Goal: Task Accomplishment & Management: Manage account settings

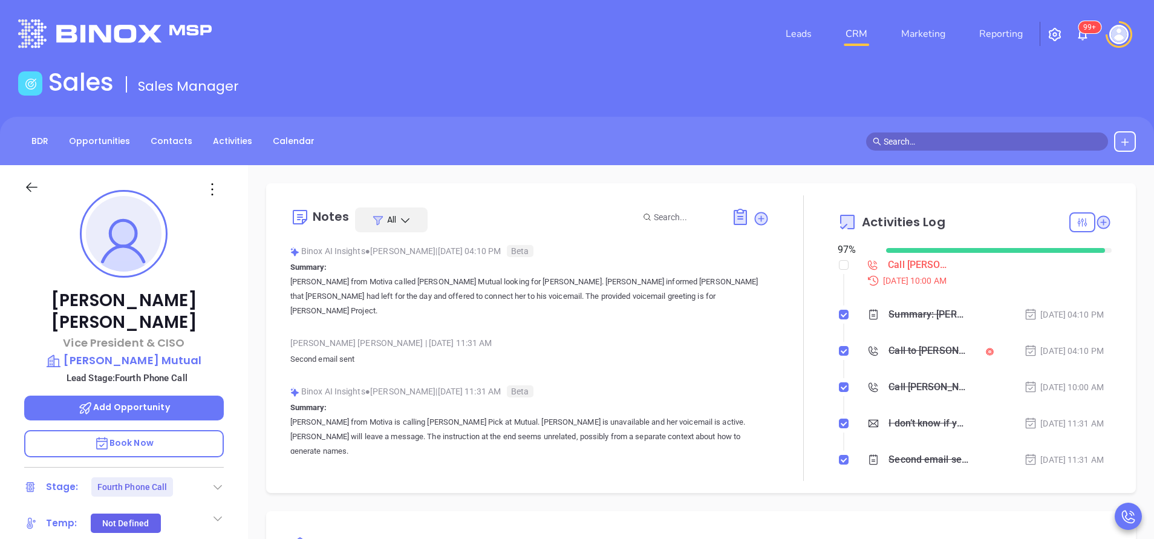
scroll to position [352, 0]
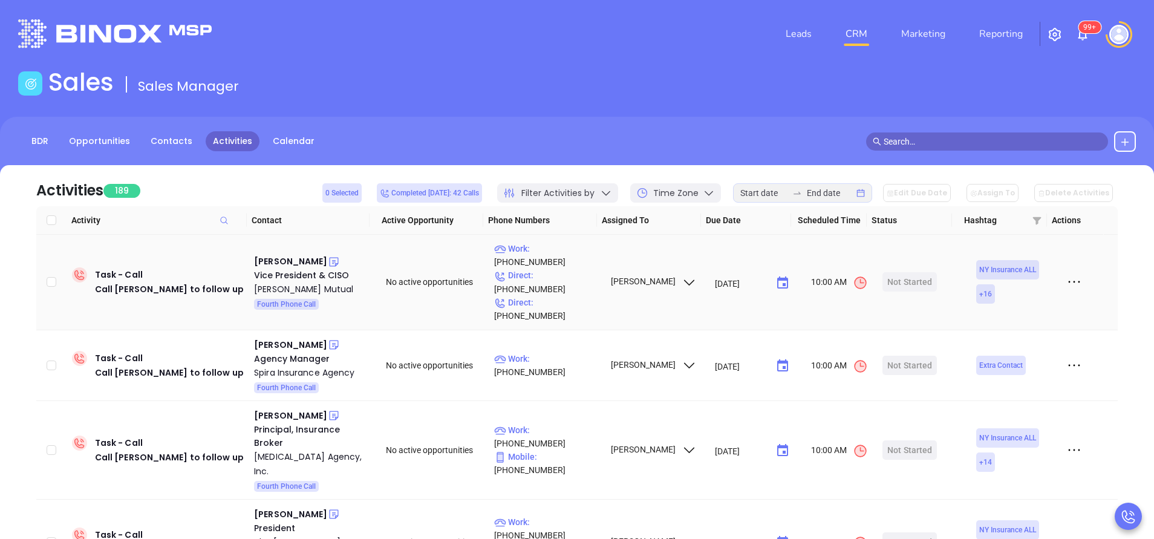
scroll to position [130, 0]
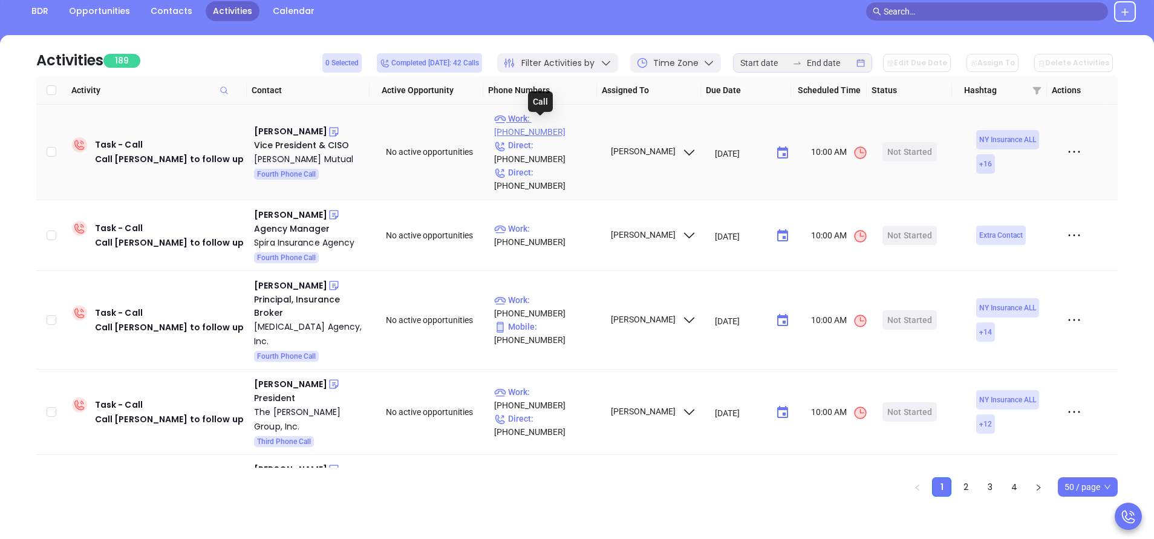
click at [565, 125] on p "Work : (607) 844-8106" at bounding box center [546, 125] width 105 height 27
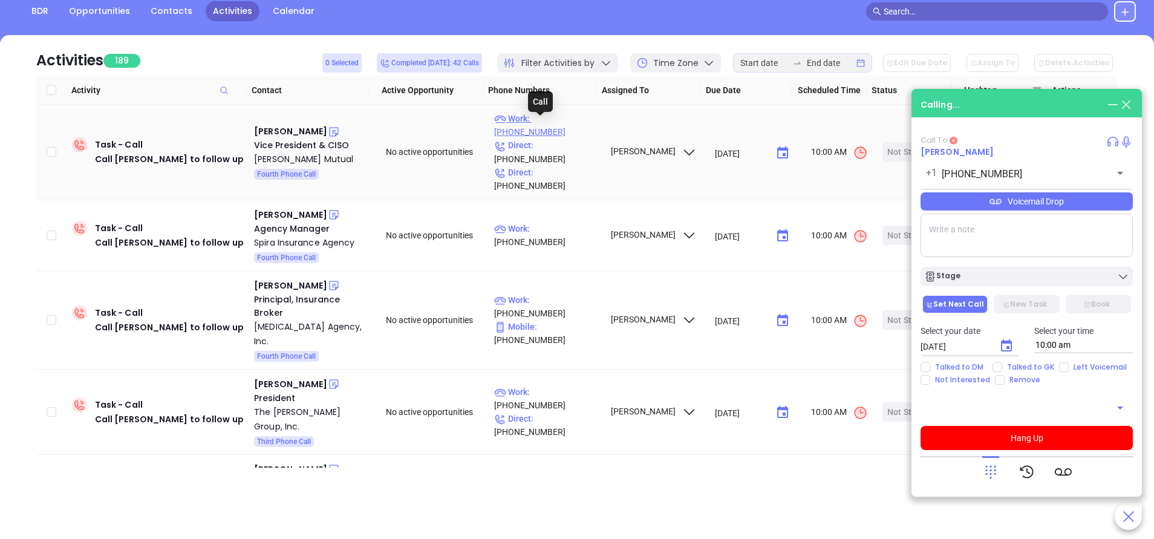
type input "(607) 844-8106"
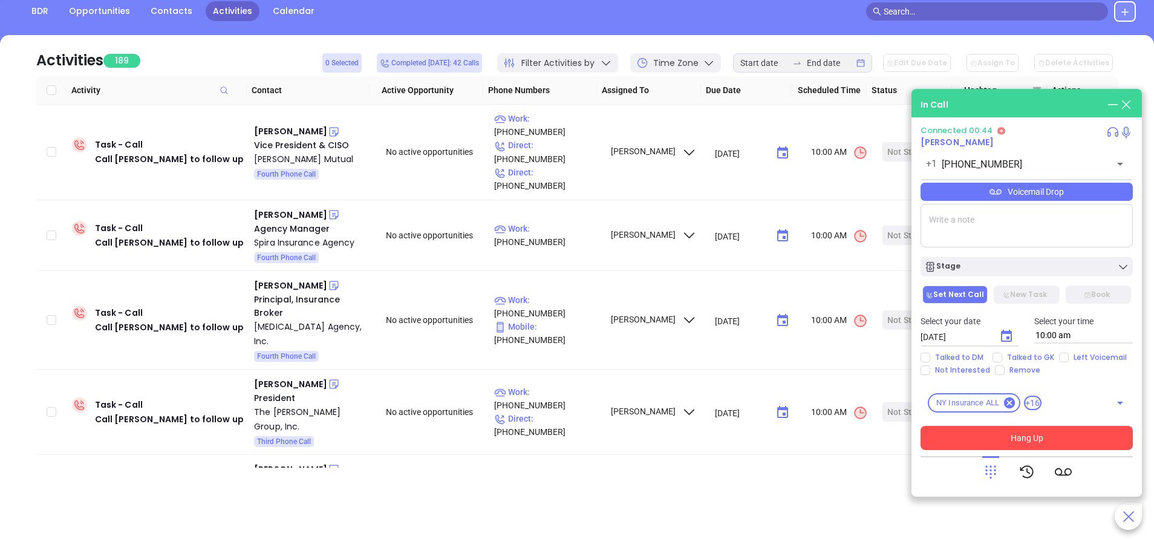
click at [1085, 432] on button "Hang Up" at bounding box center [1027, 438] width 212 height 24
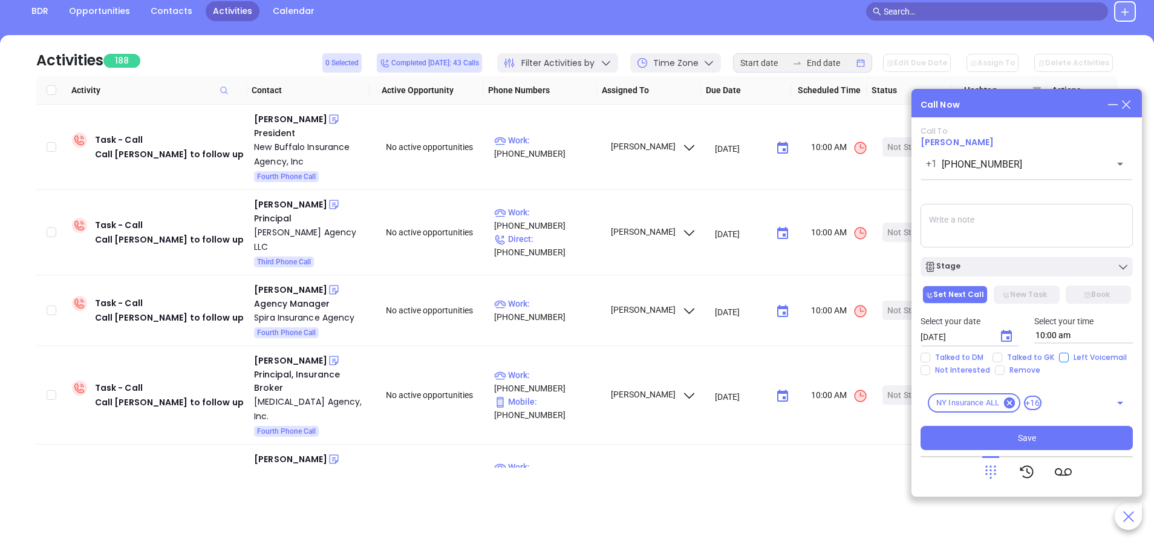
click at [1064, 359] on input "Left Voicemail" at bounding box center [1064, 358] width 10 height 10
checkbox input "true"
click at [977, 272] on div "Stage" at bounding box center [1027, 267] width 205 height 12
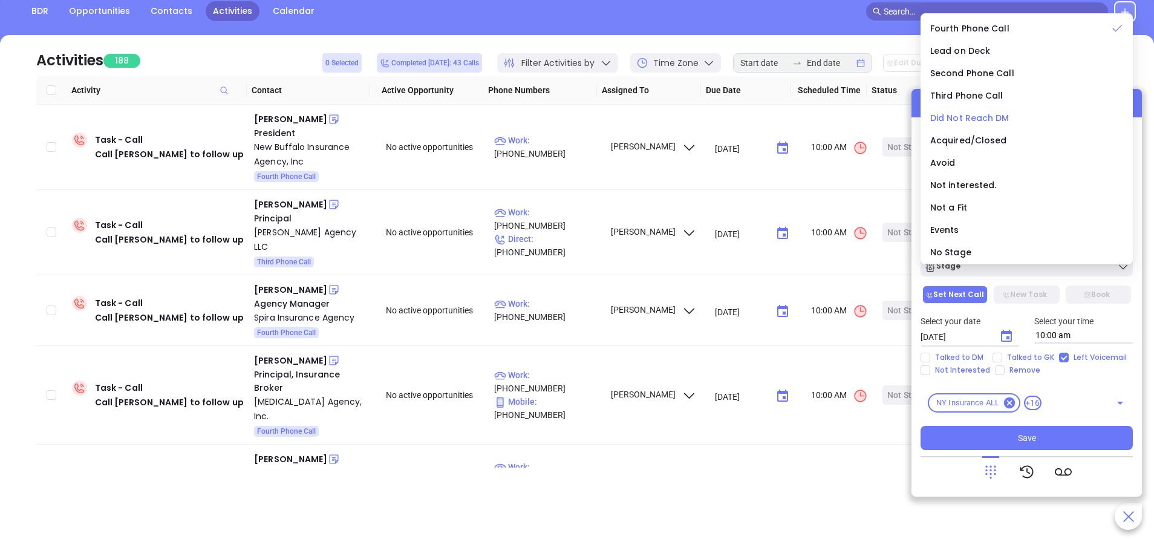
click at [977, 118] on span "Did Not Reach DM" at bounding box center [970, 118] width 79 height 12
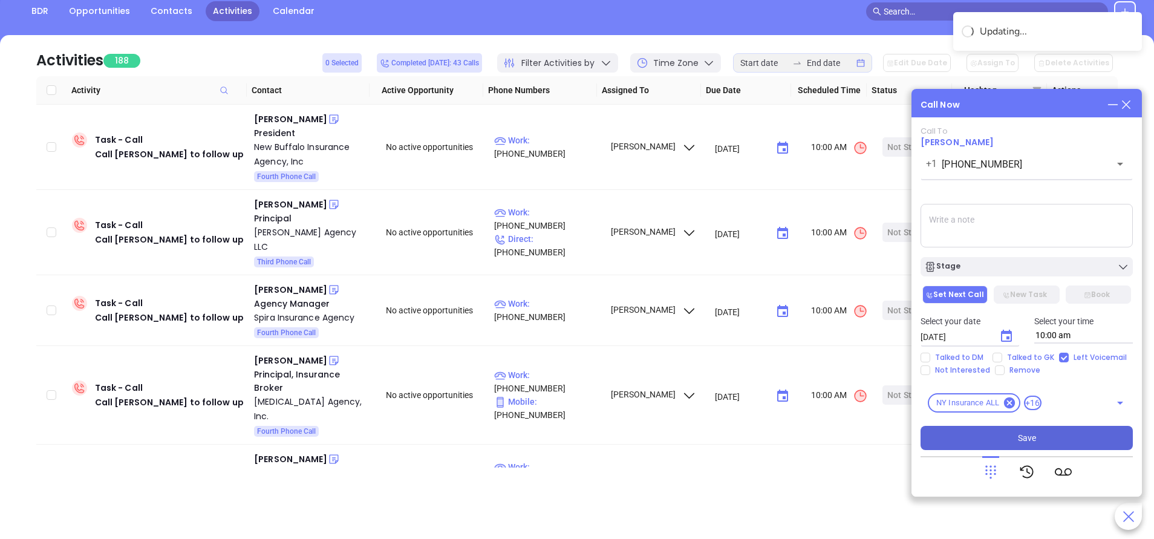
click at [1042, 431] on button "Save" at bounding box center [1027, 438] width 212 height 24
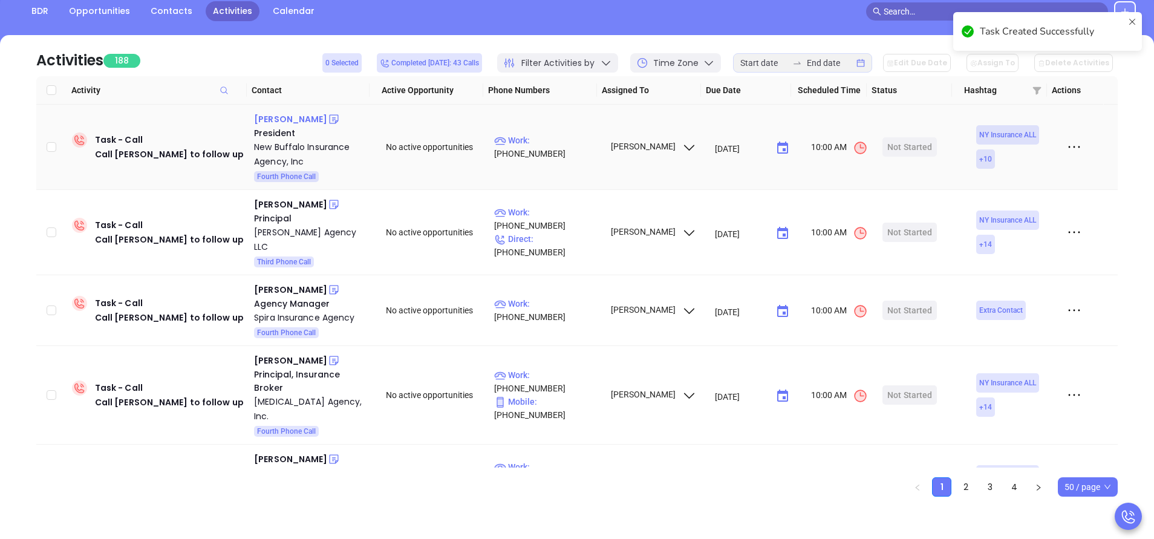
click at [301, 123] on div "Douglas Benz" at bounding box center [290, 119] width 73 height 15
click at [545, 149] on p "Work : (716) 332-1570" at bounding box center [546, 147] width 105 height 27
type input "(716) 332-1570"
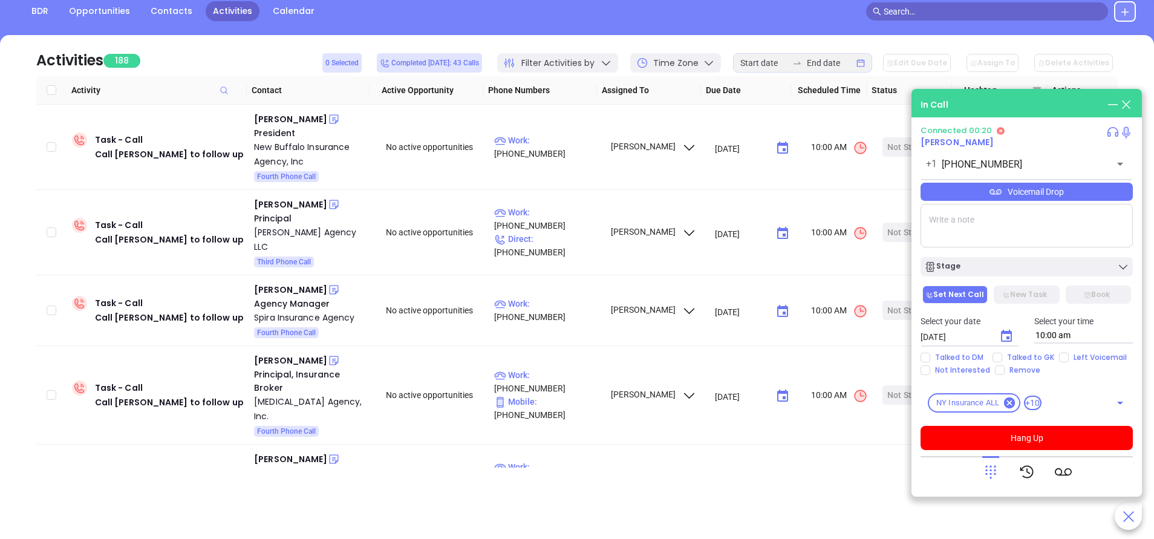
click at [998, 472] on icon at bounding box center [991, 471] width 17 height 17
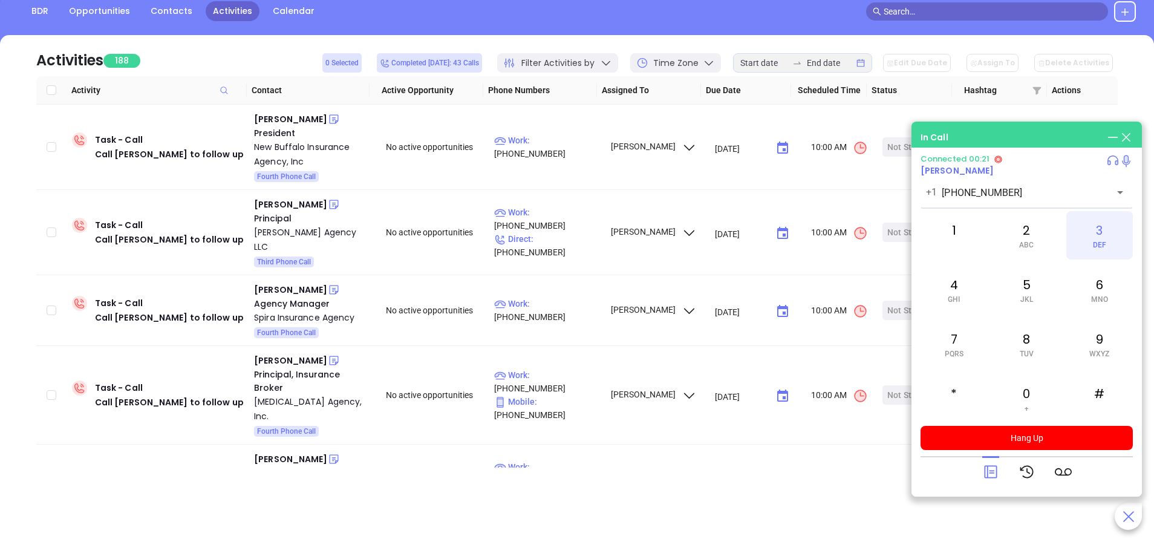
click at [1112, 245] on div "3 DEF" at bounding box center [1100, 235] width 67 height 48
click at [1104, 237] on div "3 DEF" at bounding box center [1100, 235] width 67 height 48
click at [1097, 295] on span "MNO" at bounding box center [1100, 299] width 17 height 8
click at [1017, 356] on div "8 TUV" at bounding box center [1027, 344] width 67 height 48
click at [989, 465] on icon at bounding box center [991, 471] width 17 height 17
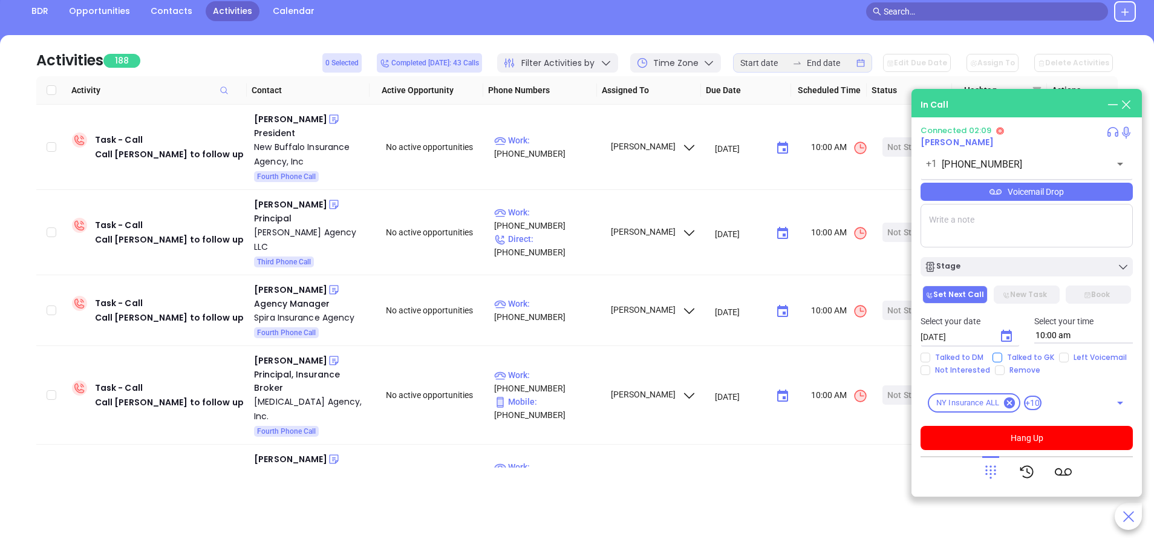
click at [1003, 355] on span "Talked to GK" at bounding box center [1031, 358] width 57 height 10
click at [1003, 355] on input "Talked to GK" at bounding box center [998, 358] width 10 height 10
checkbox input "true"
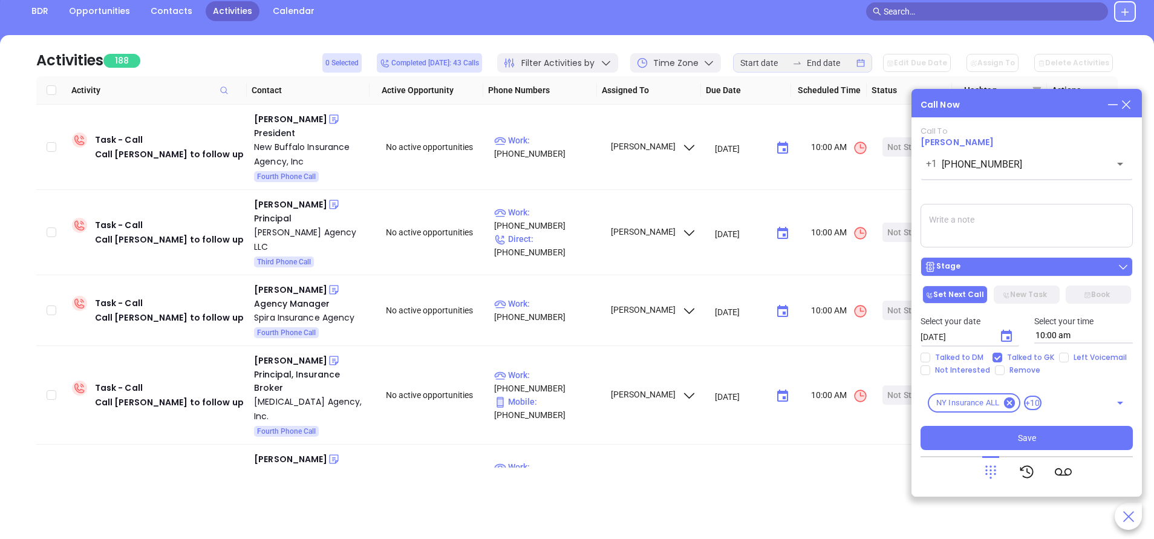
click at [1010, 275] on button "Stage" at bounding box center [1027, 266] width 212 height 19
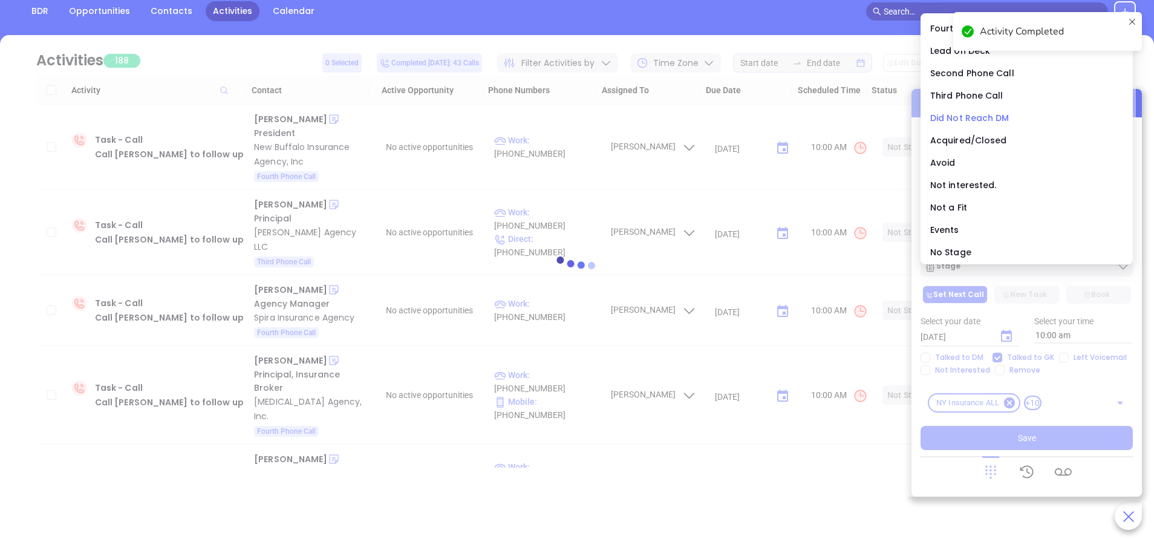
click at [947, 118] on span "Did Not Reach DM" at bounding box center [970, 118] width 79 height 12
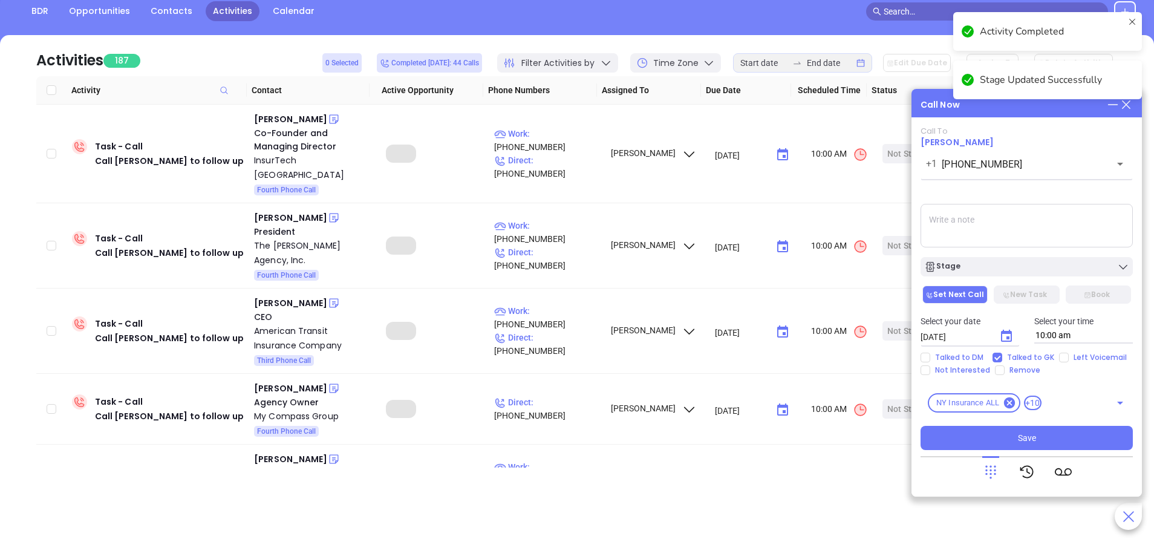
drag, startPoint x: 1052, startPoint y: 435, endPoint x: 424, endPoint y: 34, distance: 744.7
click at [1051, 435] on button "Save" at bounding box center [1027, 438] width 212 height 24
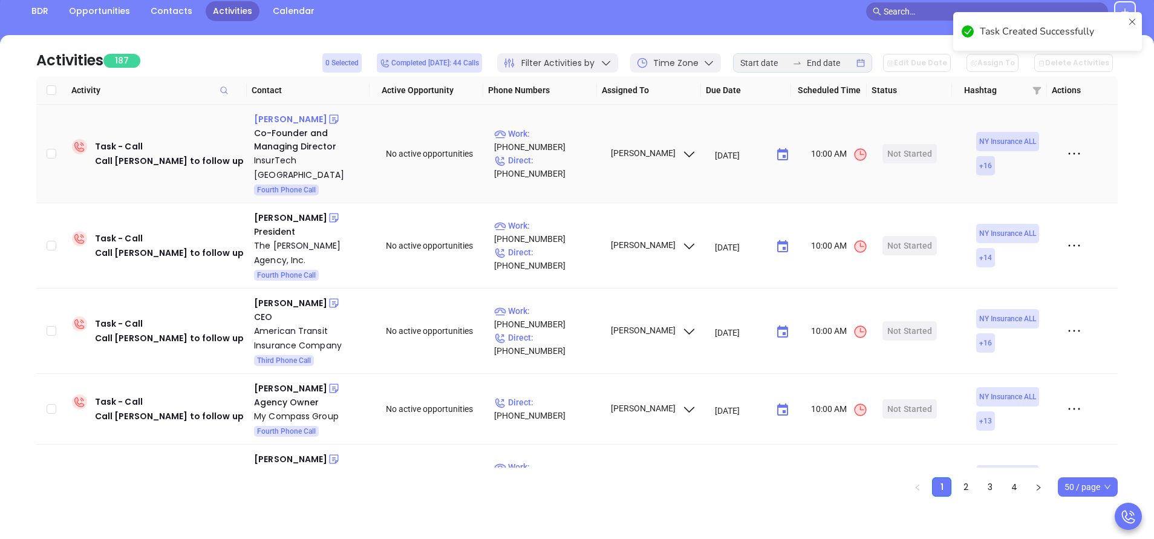
click at [272, 124] on div "Tony Lew" at bounding box center [290, 119] width 73 height 15
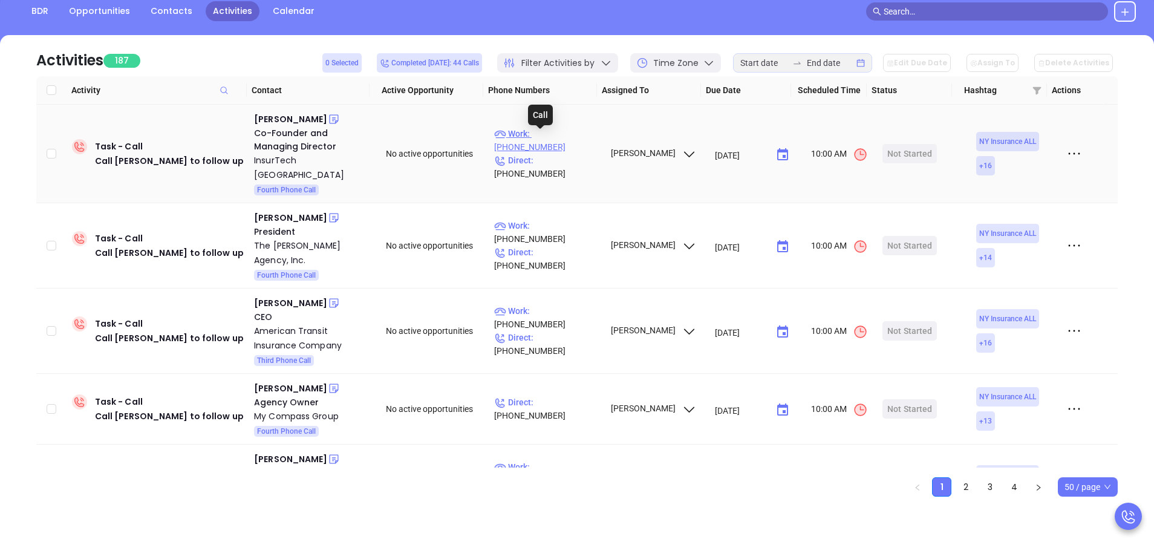
click at [546, 139] on p "Work : (212) 634-9516" at bounding box center [546, 140] width 105 height 27
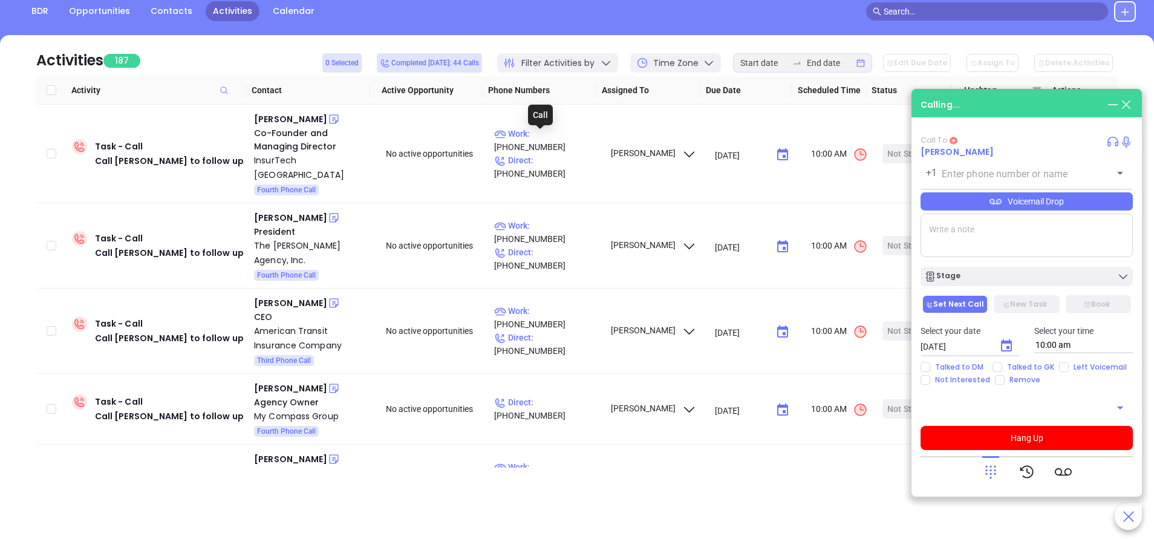
type input "(212) 634-9516"
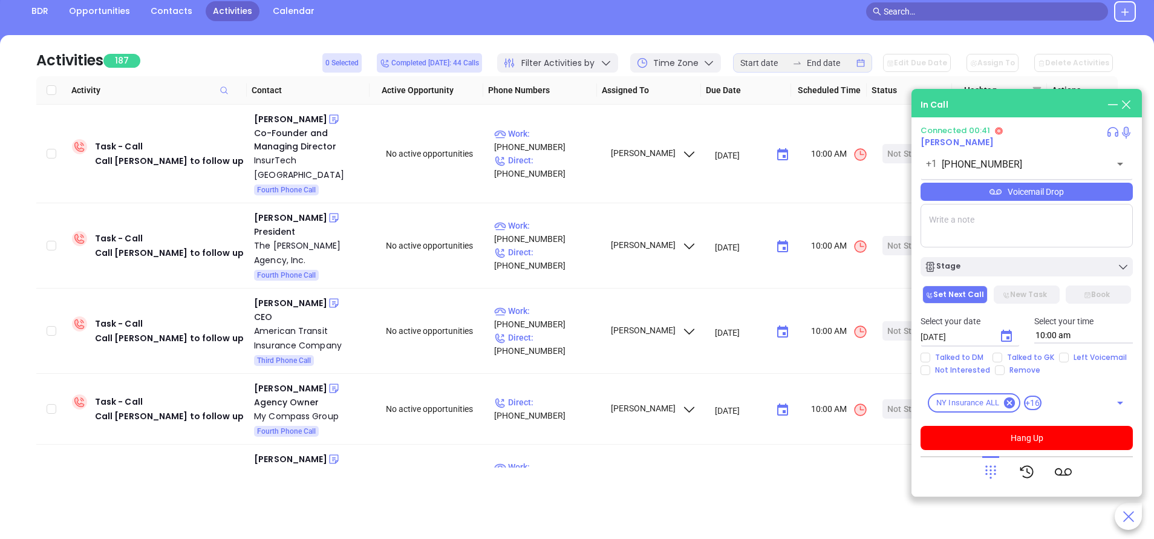
click at [1042, 197] on div "Voicemail Drop" at bounding box center [1027, 192] width 212 height 18
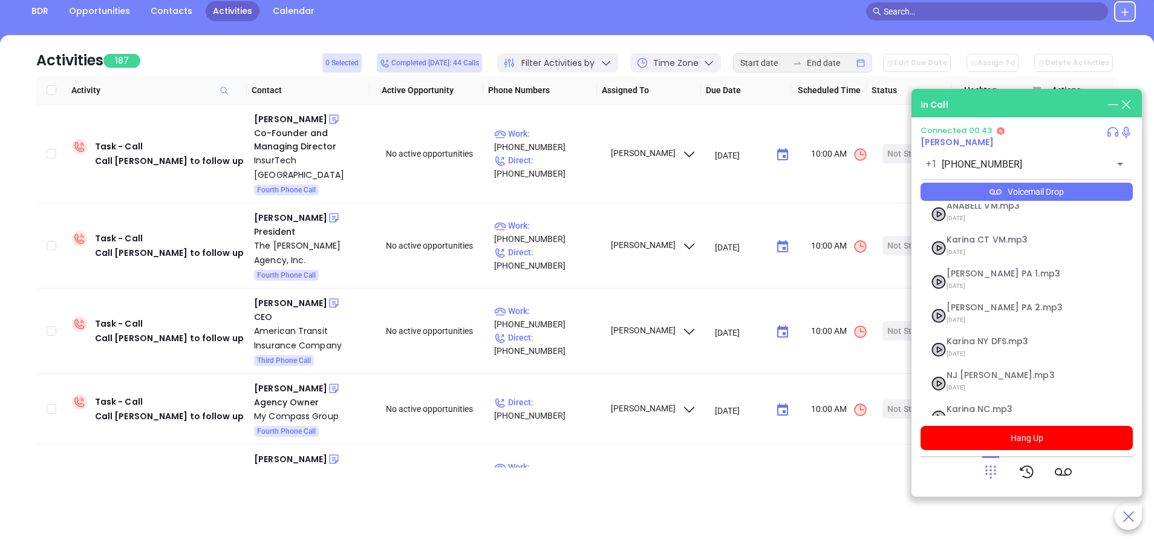
scroll to position [98, 0]
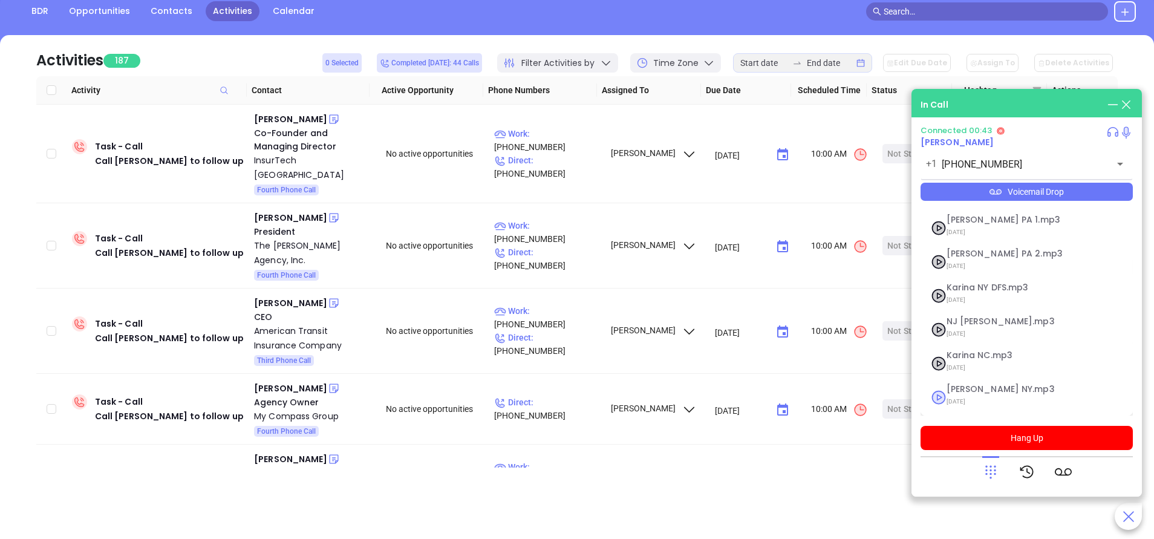
click at [961, 392] on span "Vicky NY.mp3" at bounding box center [1012, 389] width 131 height 9
checkbox input "true"
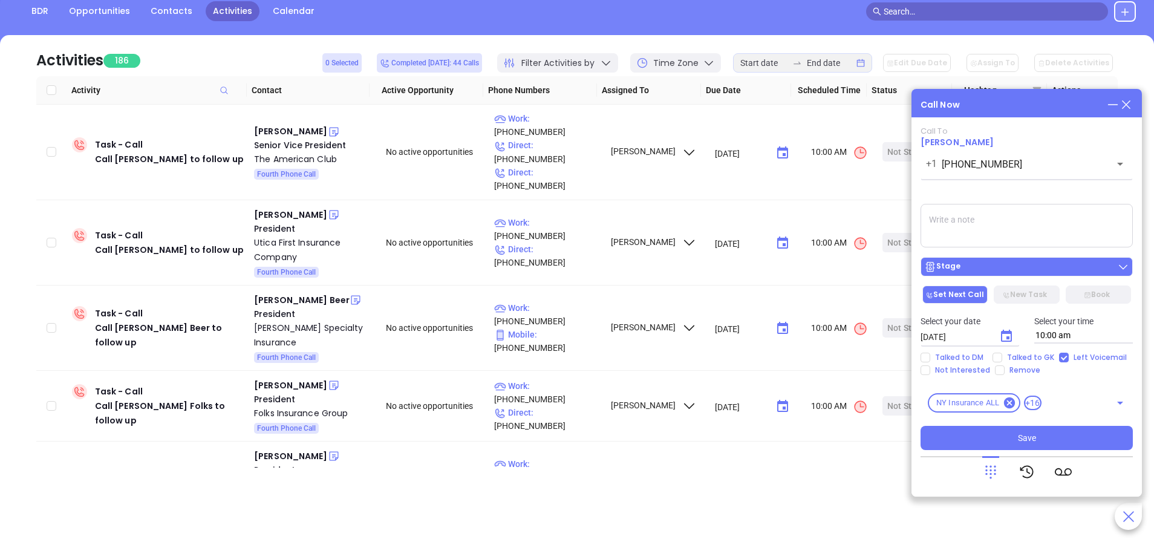
click at [1011, 277] on button "Stage" at bounding box center [1027, 266] width 212 height 19
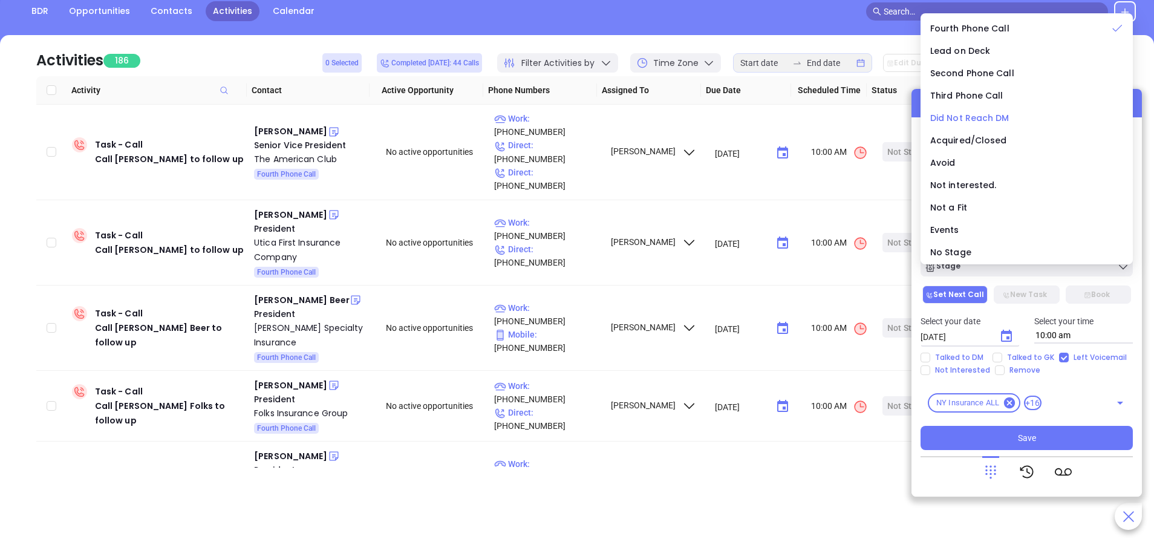
click at [994, 118] on span "Did Not Reach DM" at bounding box center [970, 118] width 79 height 12
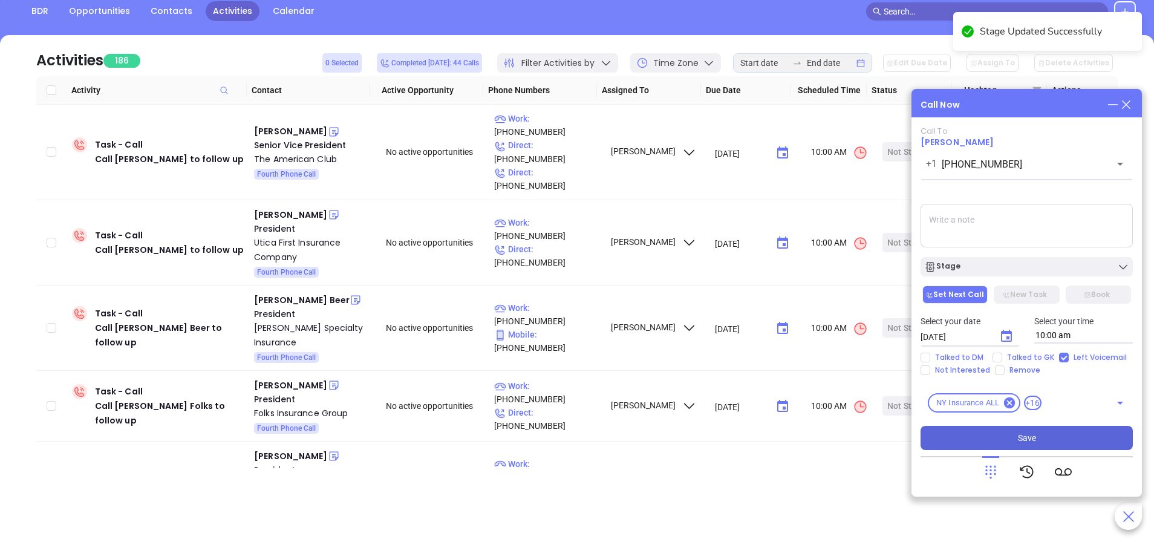
click at [1039, 431] on button "Save" at bounding box center [1027, 438] width 212 height 24
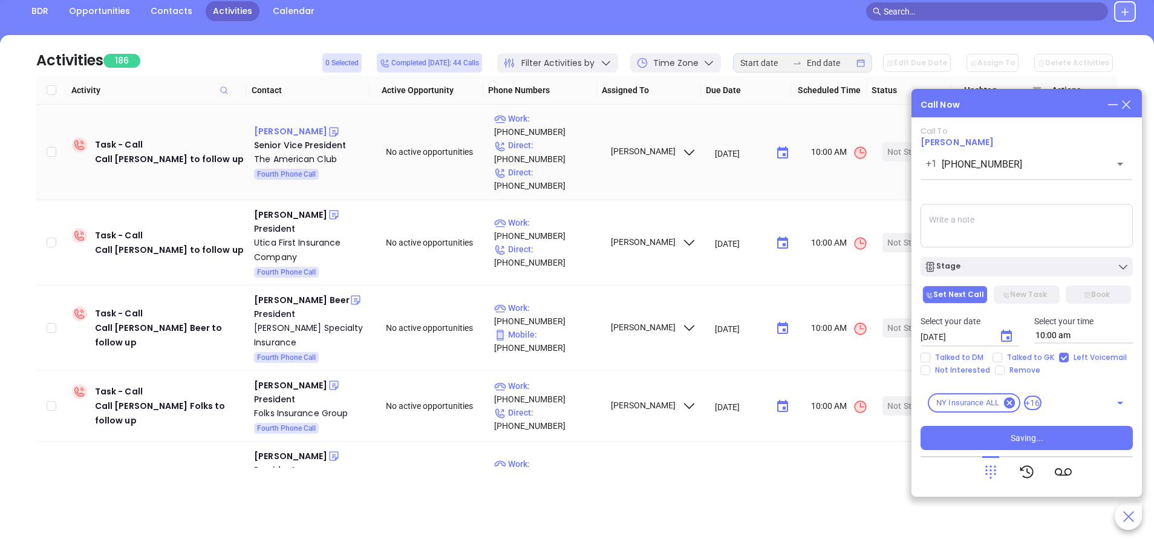
click at [295, 124] on div "William Moore" at bounding box center [290, 131] width 73 height 15
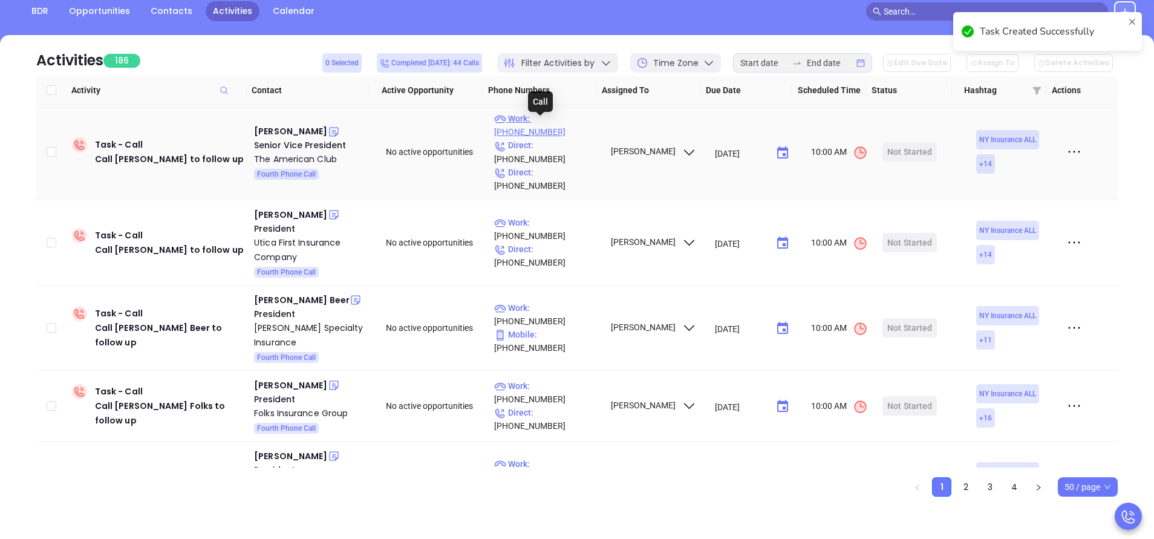
click at [559, 125] on p "Work : (212) 847-4500" at bounding box center [546, 125] width 105 height 27
type input "(212) 847-4500"
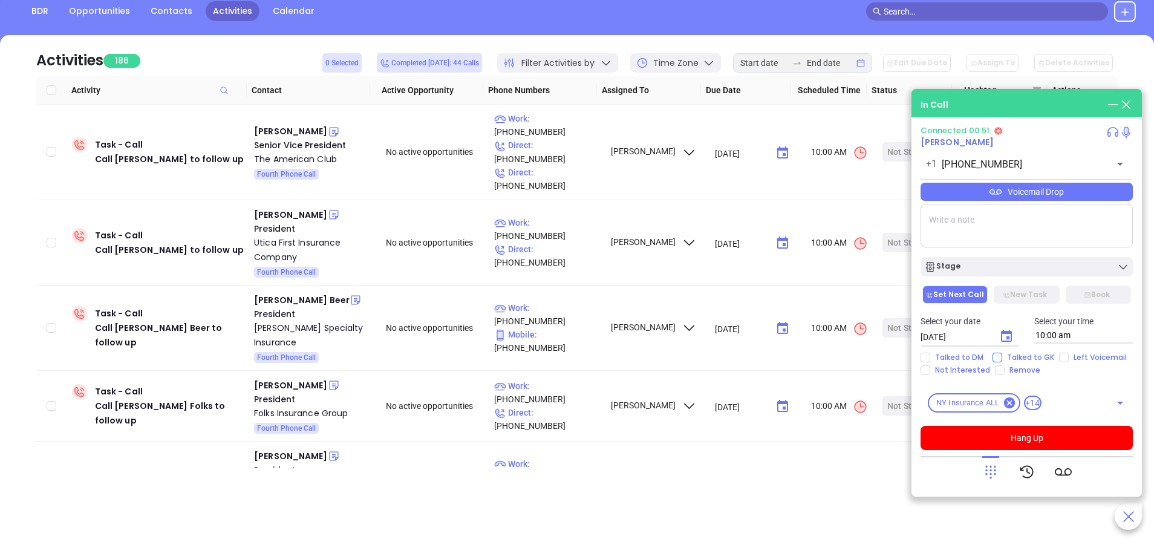
click at [998, 358] on input "Talked to GK" at bounding box center [998, 358] width 10 height 10
checkbox input "true"
click at [1004, 194] on div "Voicemail Drop" at bounding box center [1027, 192] width 212 height 18
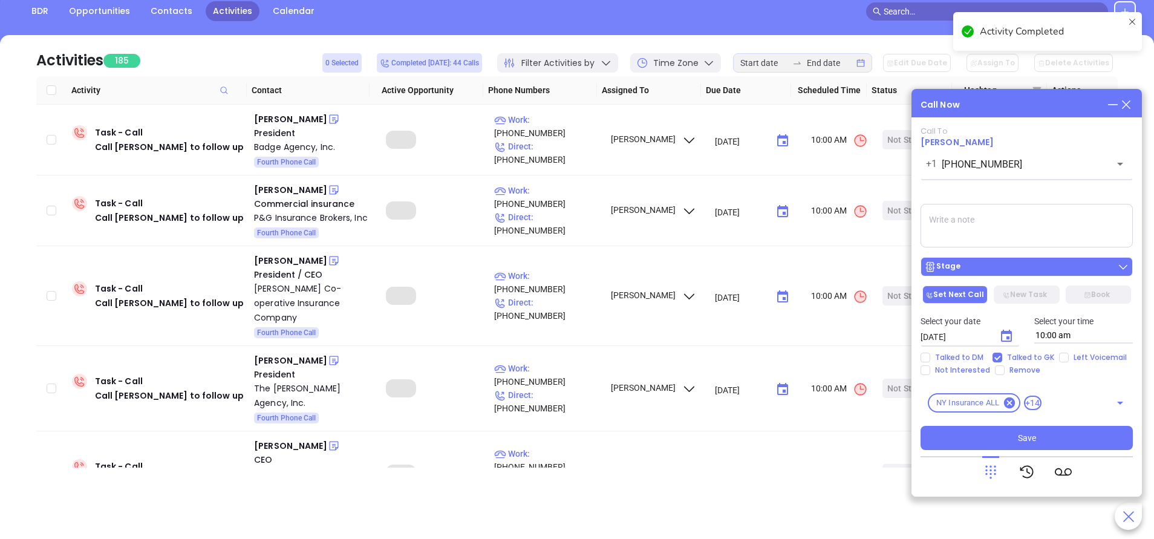
click at [994, 274] on button "Stage" at bounding box center [1027, 266] width 212 height 19
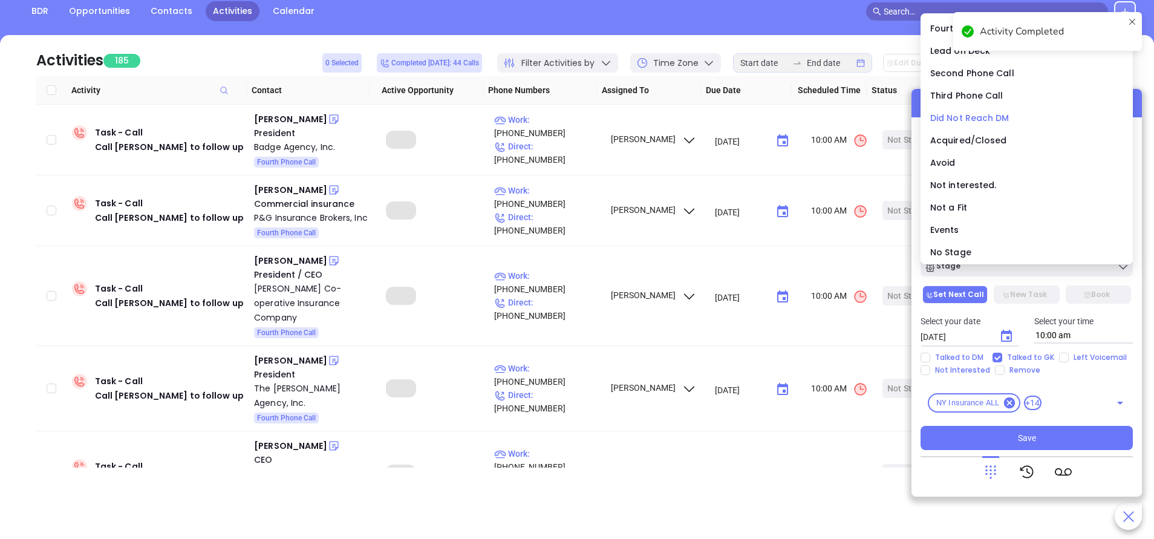
click at [972, 119] on span "Did Not Reach DM" at bounding box center [970, 118] width 79 height 12
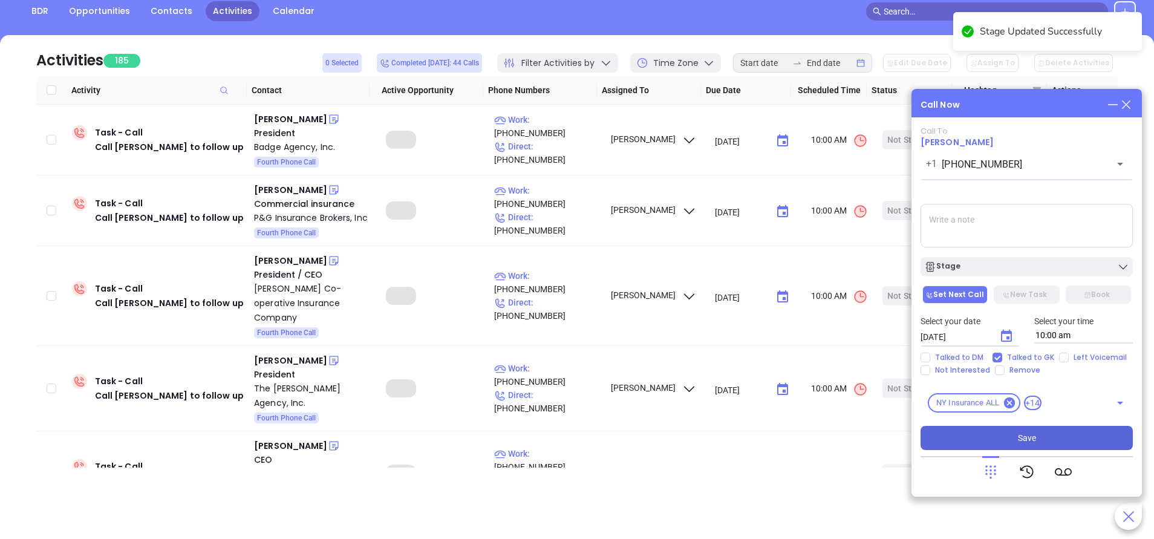
click at [1020, 436] on span "Save" at bounding box center [1027, 437] width 18 height 13
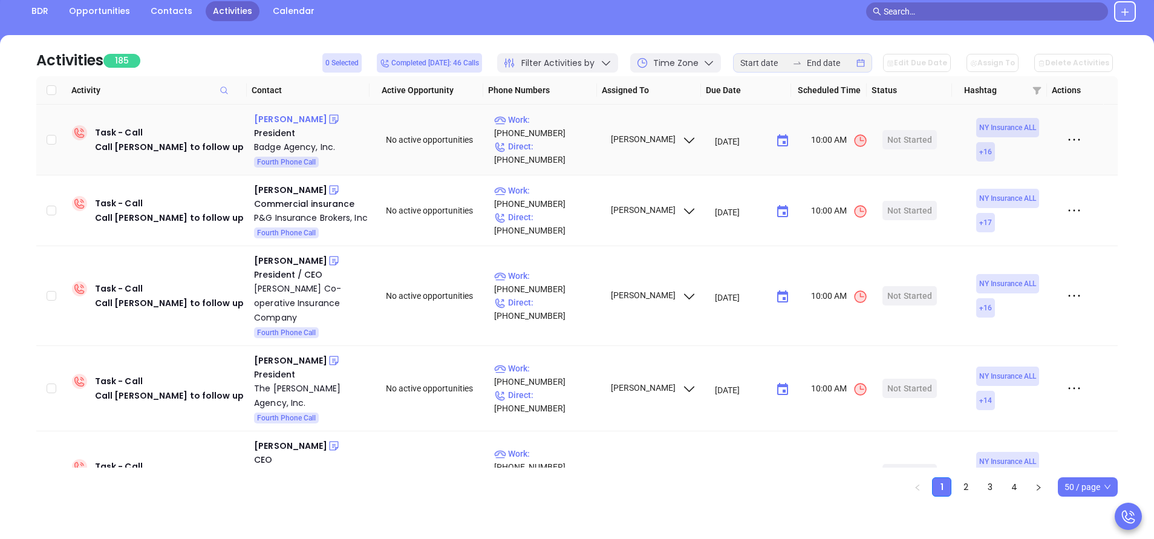
click at [294, 120] on div "Arthur Ventura" at bounding box center [290, 119] width 73 height 15
drag, startPoint x: 545, startPoint y: 131, endPoint x: 528, endPoint y: 100, distance: 34.9
click at [545, 131] on p "Work : (516) 676-0070" at bounding box center [546, 126] width 105 height 27
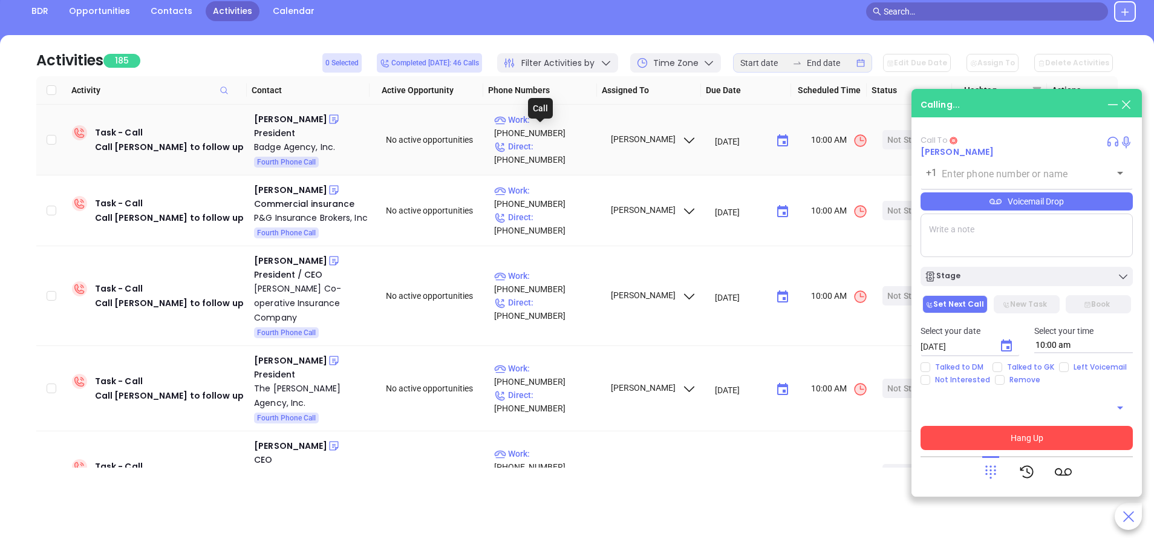
type input "(516) 676-0070"
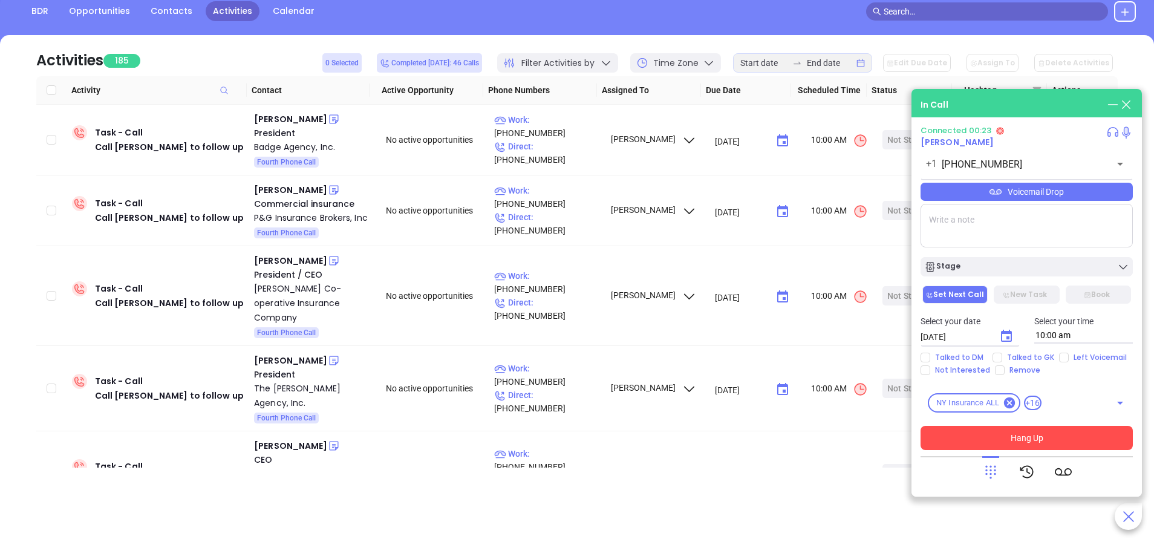
click at [992, 474] on icon at bounding box center [991, 471] width 17 height 17
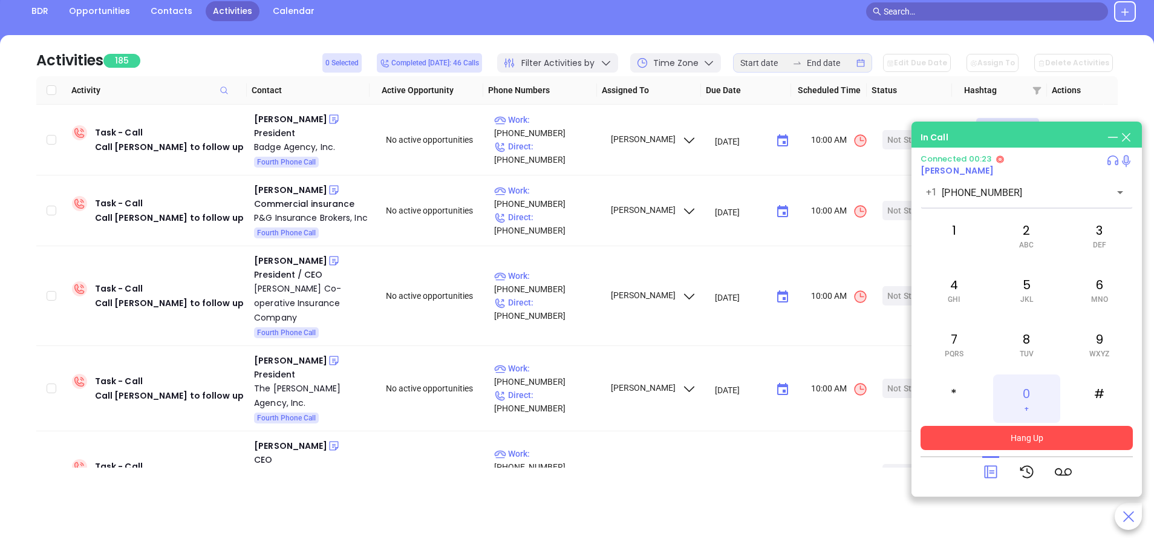
click at [1025, 392] on div "0 +" at bounding box center [1027, 399] width 67 height 48
click at [994, 471] on icon at bounding box center [990, 472] width 13 height 13
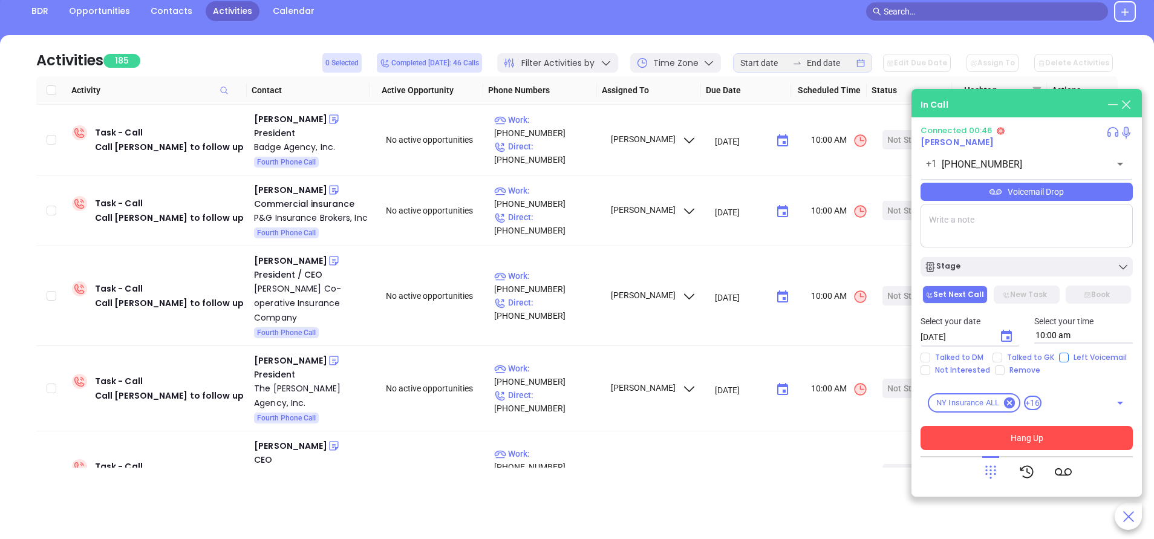
click at [1062, 358] on input "Left Voicemail" at bounding box center [1064, 358] width 10 height 10
checkbox input "true"
click at [1011, 434] on button "Hang Up" at bounding box center [1027, 438] width 212 height 24
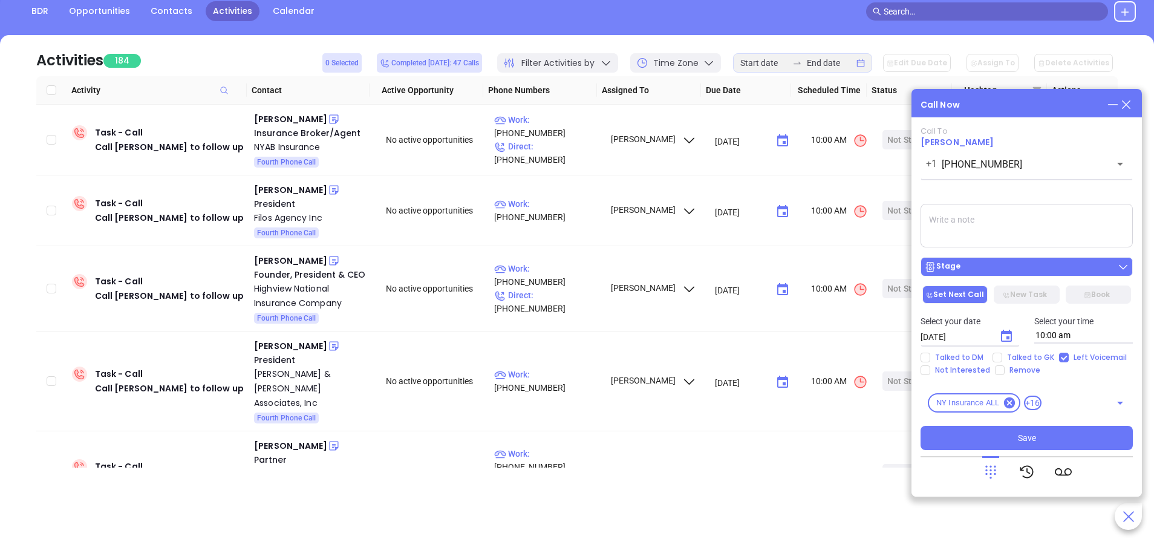
click at [1023, 270] on div "Stage" at bounding box center [1027, 267] width 205 height 12
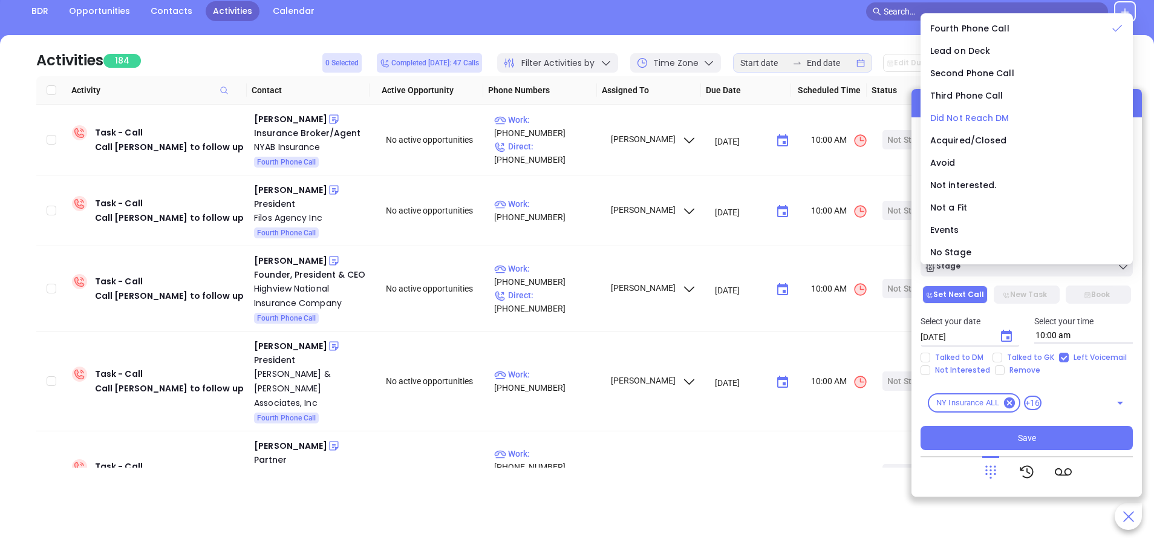
click at [963, 116] on span "Did Not Reach DM" at bounding box center [970, 118] width 79 height 12
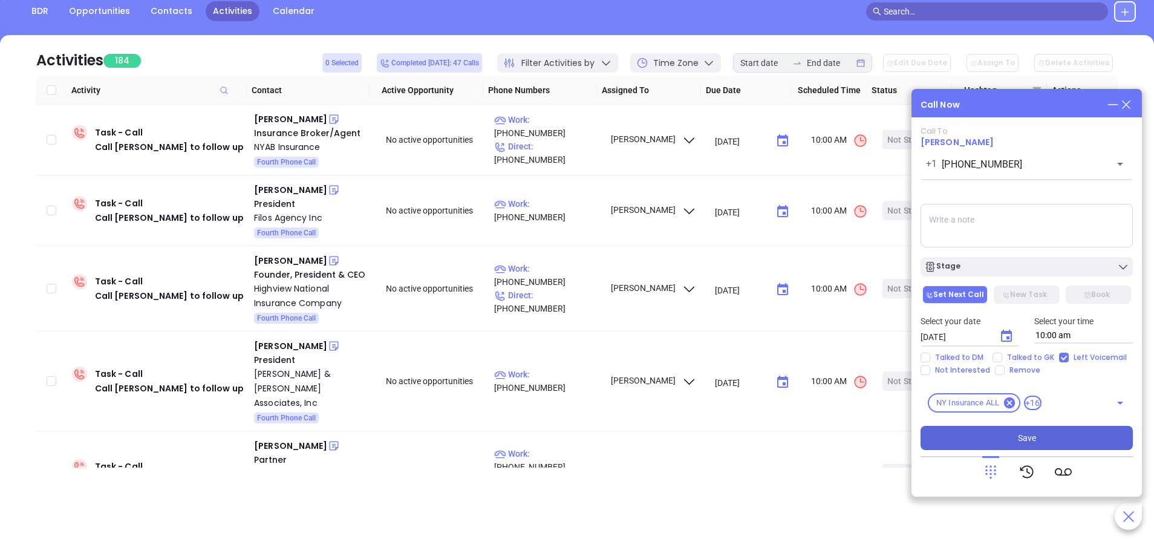
click at [1026, 434] on span "Save" at bounding box center [1027, 437] width 18 height 13
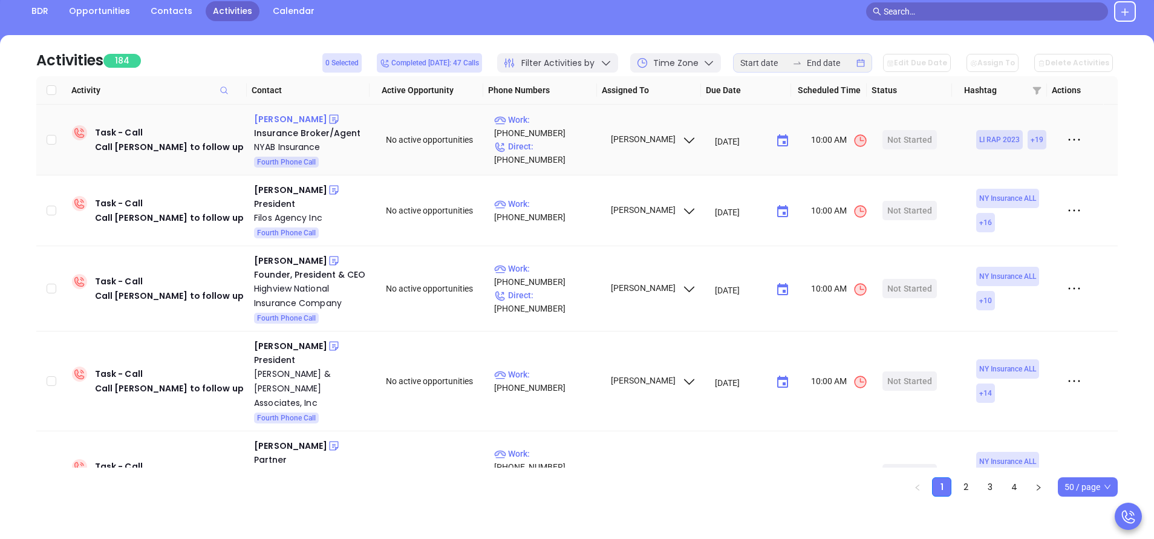
click at [313, 114] on div "Herminia Bonilla" at bounding box center [290, 119] width 73 height 15
drag, startPoint x: 562, startPoint y: 132, endPoint x: 516, endPoint y: 118, distance: 48.6
click at [562, 132] on p "Work : (718) 784-1112" at bounding box center [546, 126] width 105 height 27
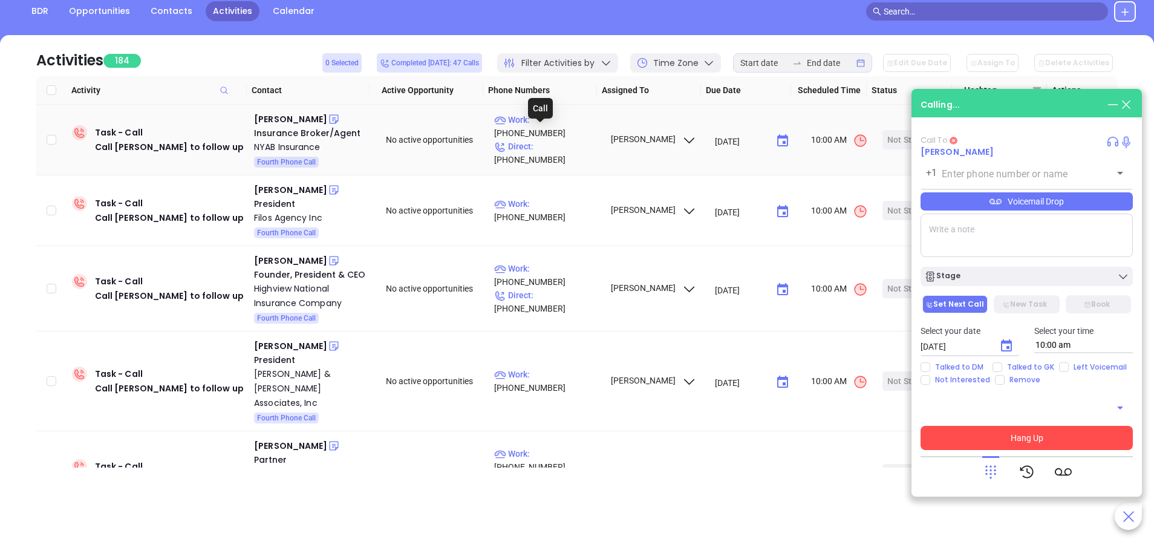
type input "(718) 784-1112"
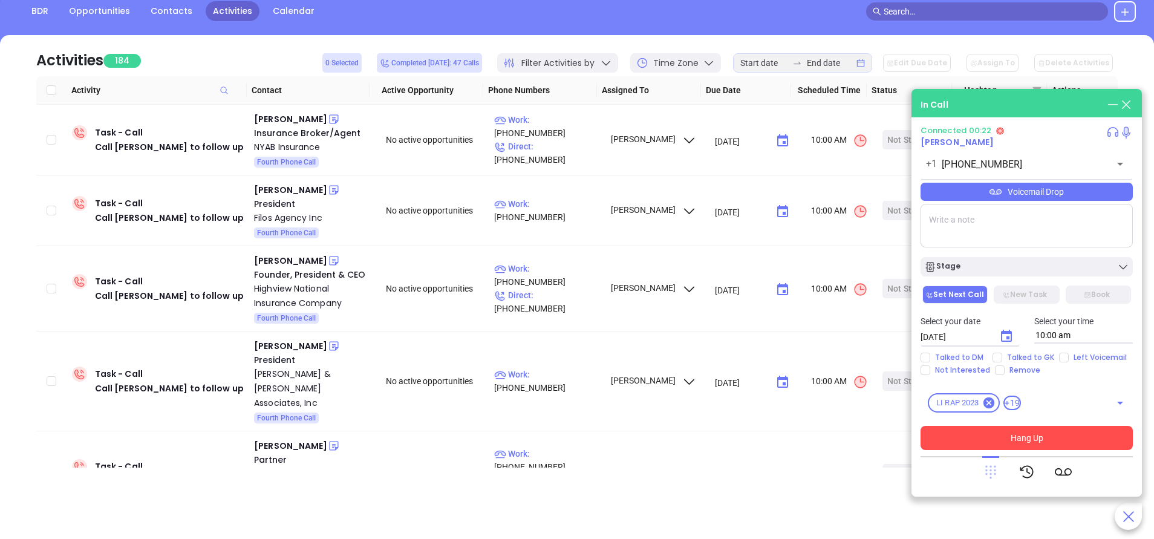
click at [990, 468] on icon at bounding box center [991, 472] width 11 height 13
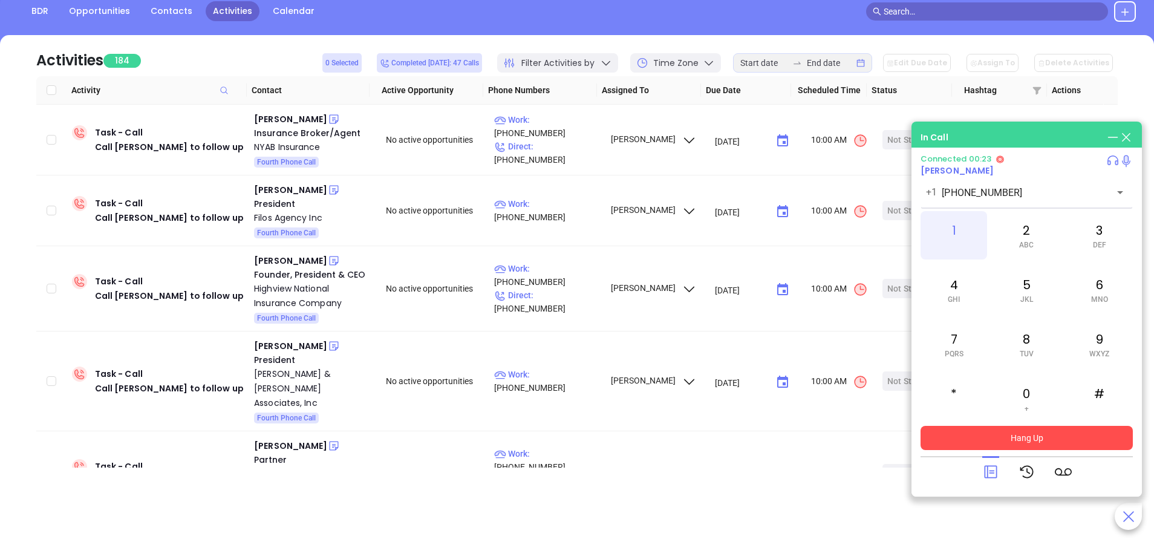
click at [948, 224] on div "1" at bounding box center [954, 235] width 67 height 48
click at [988, 473] on icon at bounding box center [990, 472] width 13 height 13
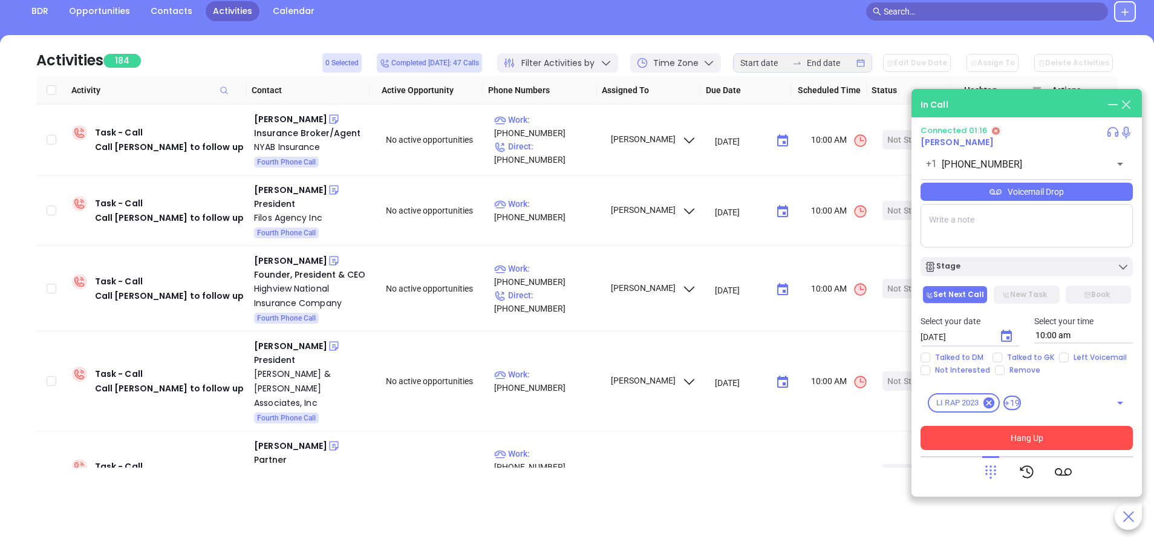
click at [1051, 442] on button "Hang Up" at bounding box center [1027, 438] width 212 height 24
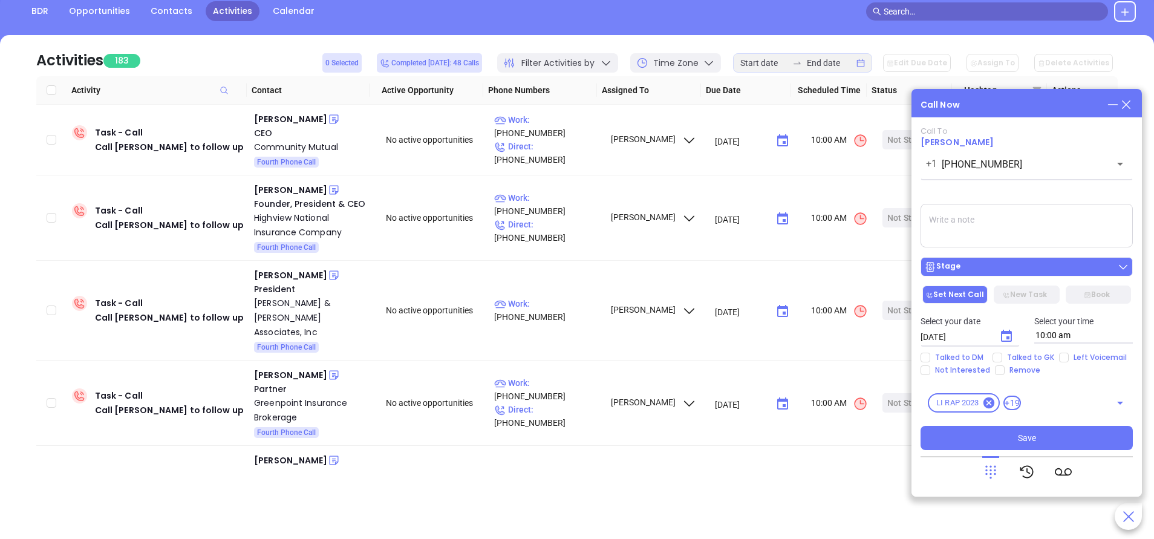
click at [961, 264] on div "Stage" at bounding box center [1027, 267] width 205 height 12
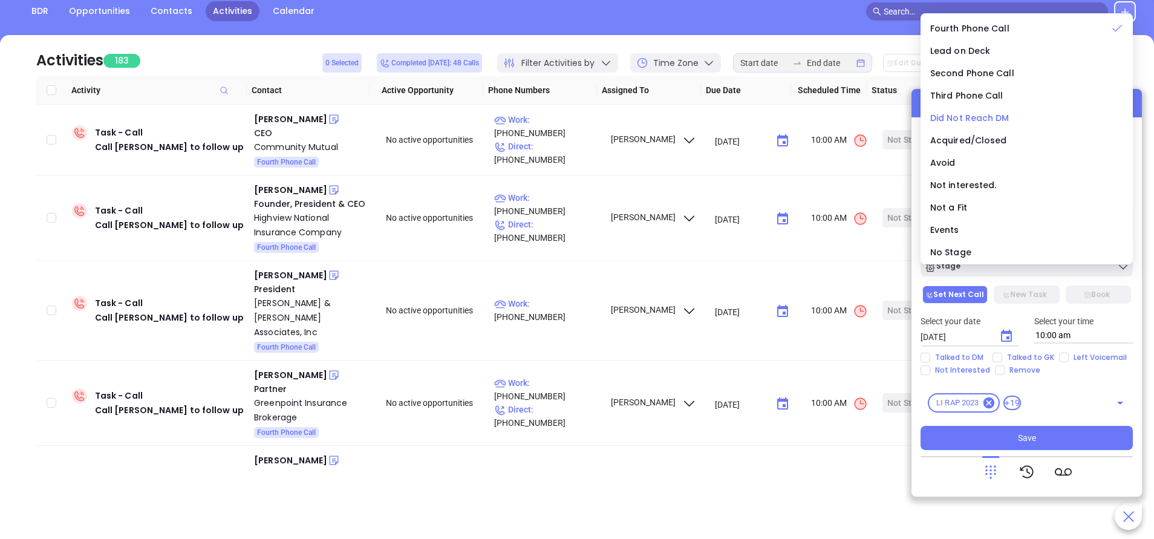
click at [970, 110] on li "Did Not Reach DM" at bounding box center [1027, 117] width 208 height 25
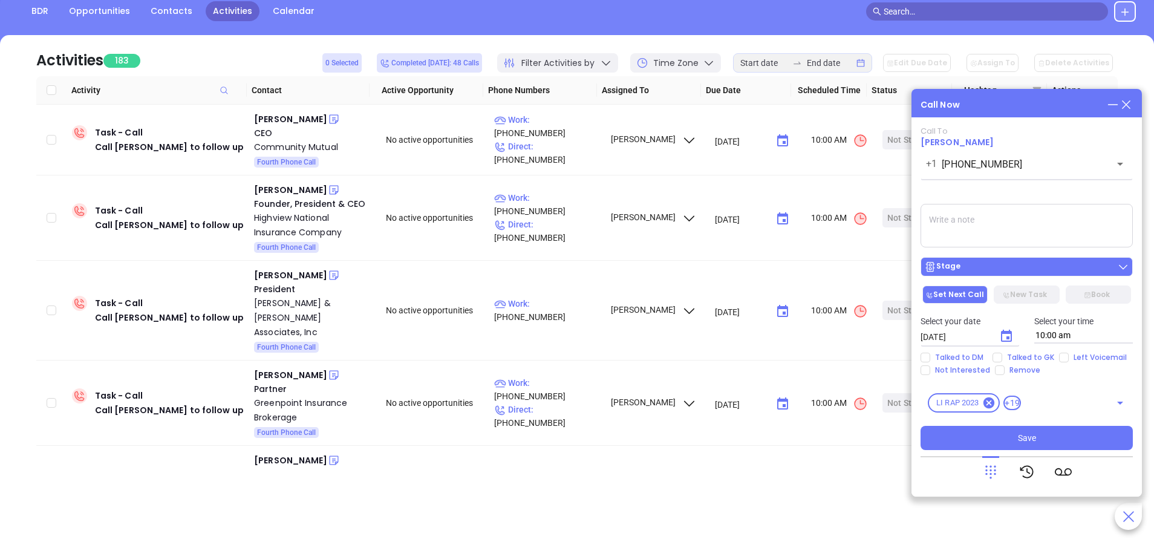
click at [995, 261] on div "Stage" at bounding box center [1027, 267] width 205 height 12
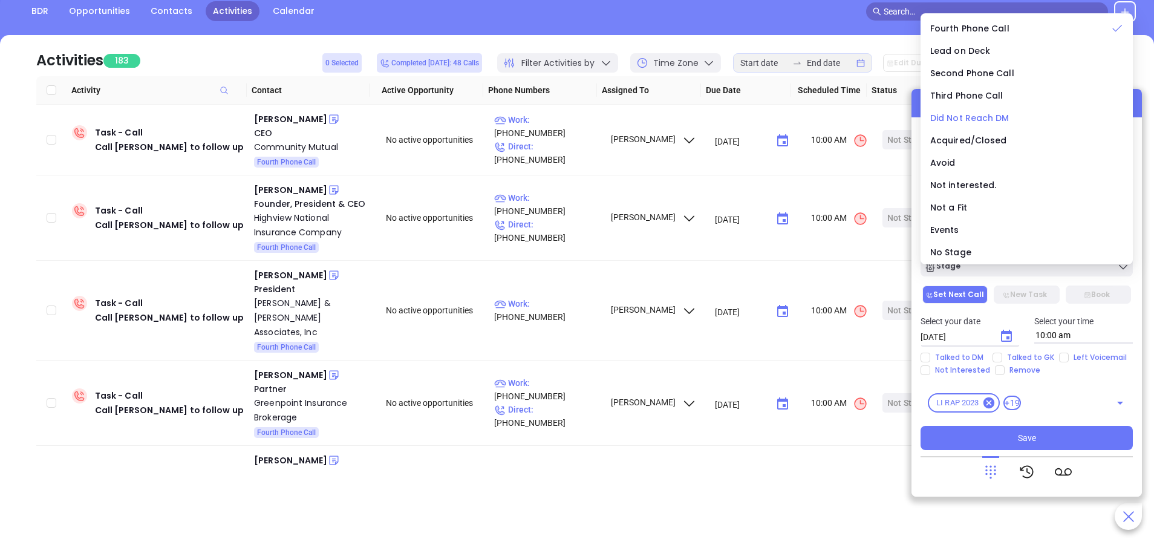
click at [995, 115] on span "Did Not Reach DM" at bounding box center [970, 118] width 79 height 12
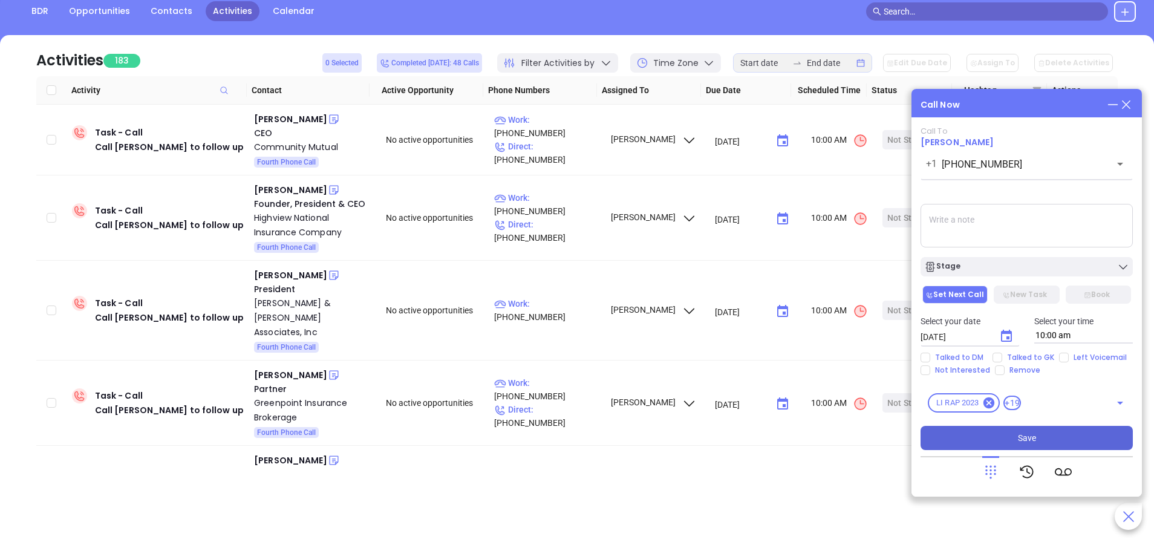
click at [1018, 436] on span "Save" at bounding box center [1027, 437] width 18 height 13
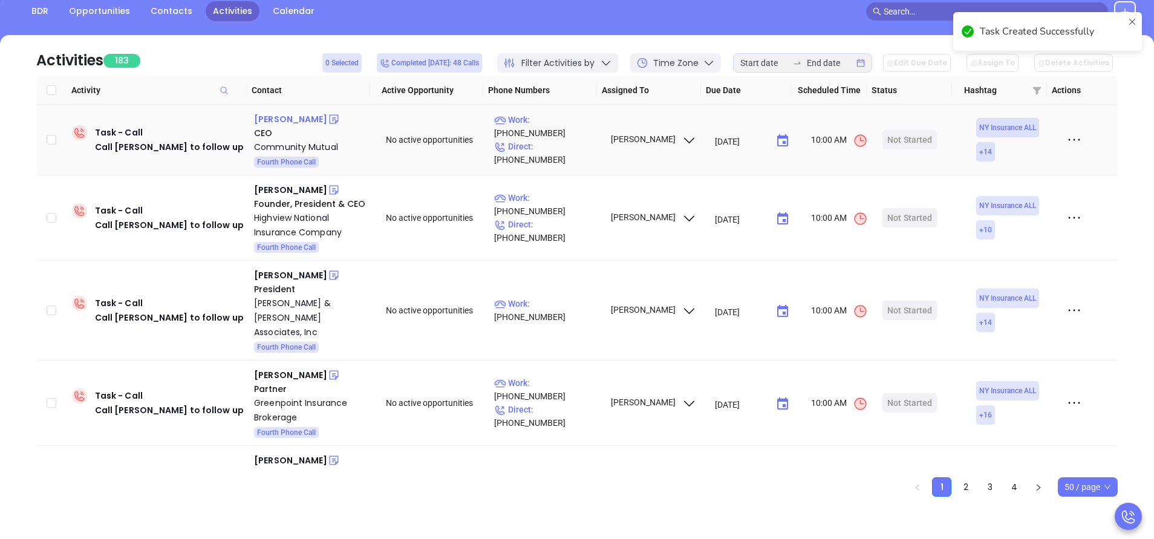
click at [292, 117] on div "Lisa Keysar" at bounding box center [290, 119] width 73 height 15
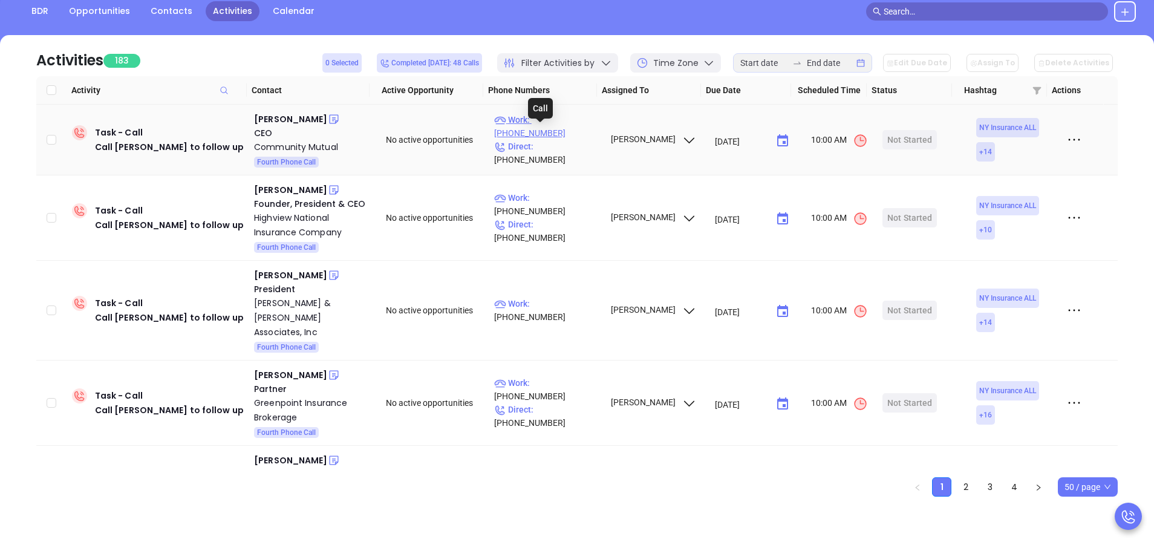
click at [554, 129] on p "Work : (800) 300-5261" at bounding box center [546, 126] width 105 height 27
type input "(800) 300-5261"
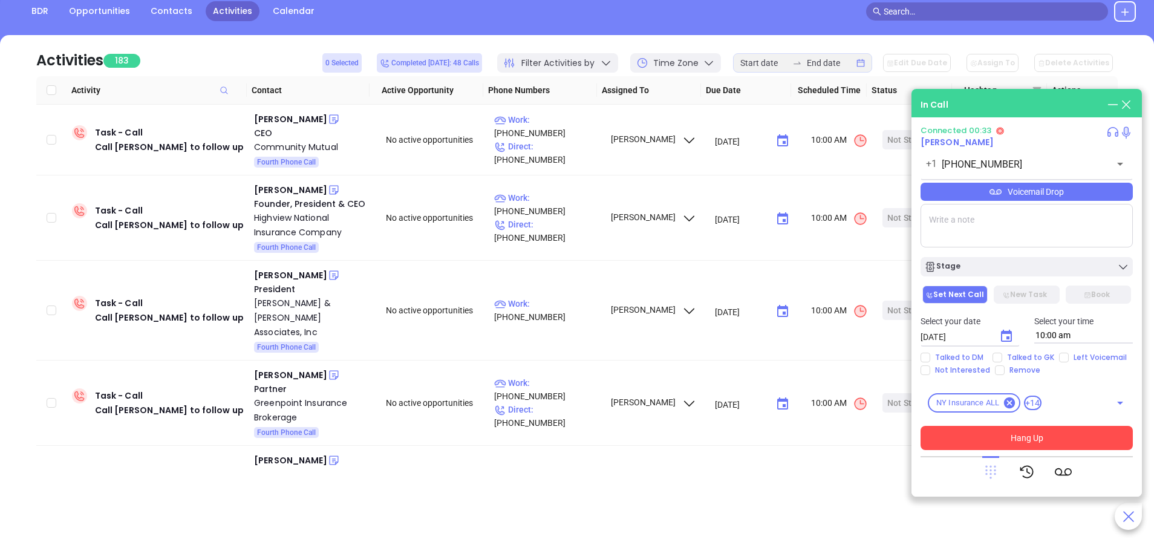
click at [995, 471] on icon at bounding box center [991, 472] width 11 height 13
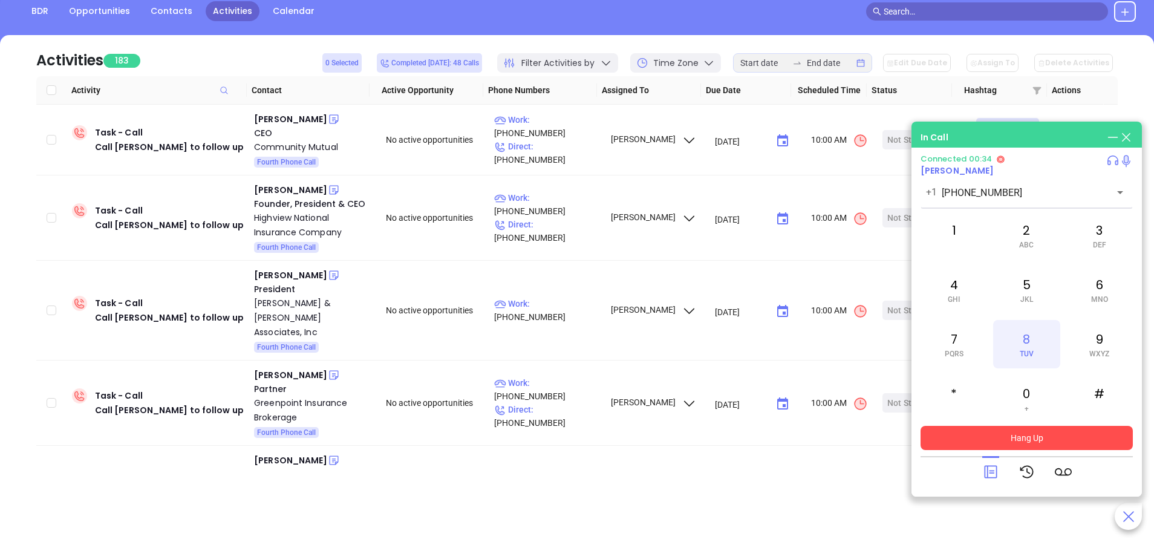
click at [1027, 350] on span "TUV" at bounding box center [1027, 354] width 14 height 8
click at [1021, 430] on button "Hang Up" at bounding box center [1027, 438] width 212 height 24
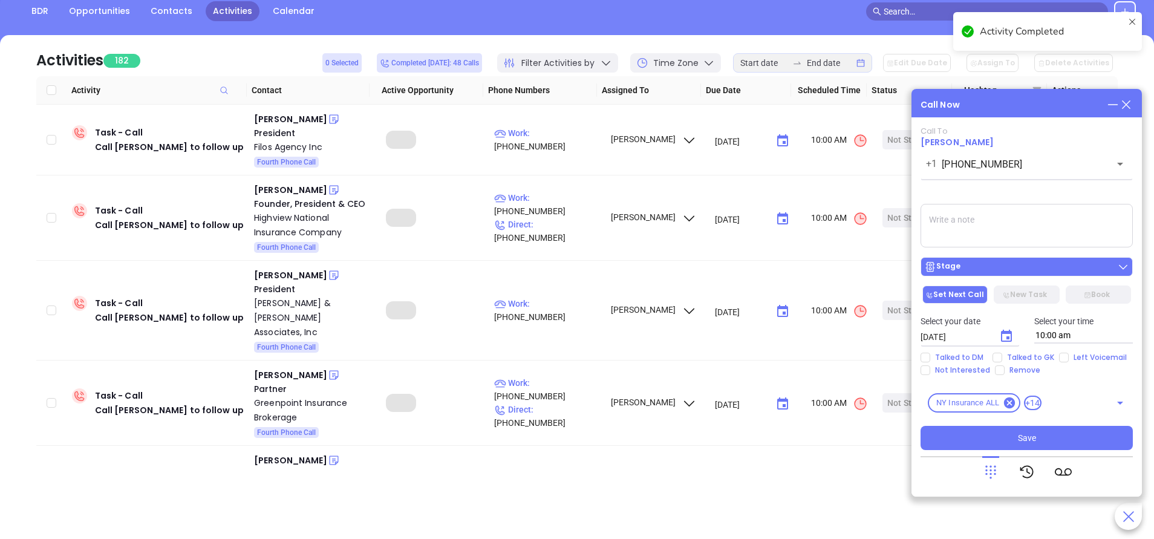
click at [1016, 271] on div "Stage" at bounding box center [1027, 267] width 205 height 12
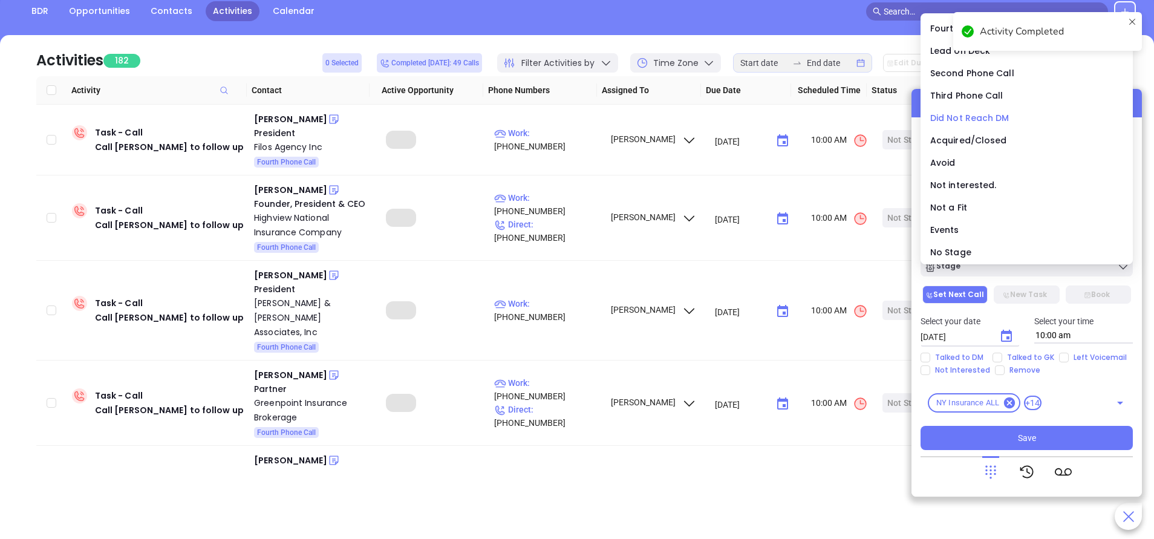
click at [950, 115] on span "Did Not Reach DM" at bounding box center [970, 118] width 79 height 12
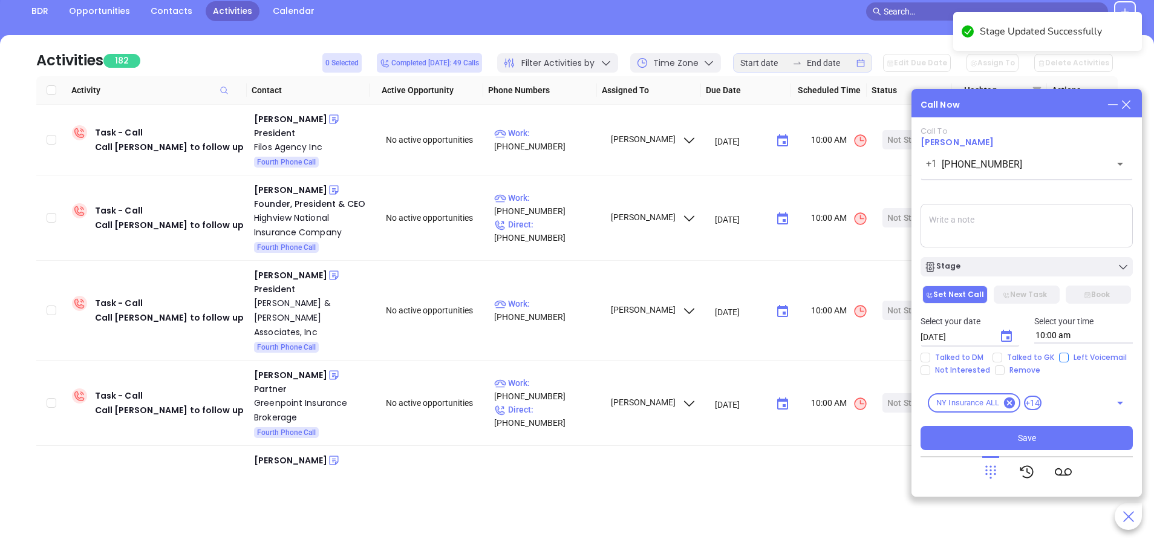
click at [1064, 355] on input "Left Voicemail" at bounding box center [1064, 358] width 10 height 10
checkbox input "true"
click at [1010, 433] on button "Save" at bounding box center [1027, 438] width 212 height 24
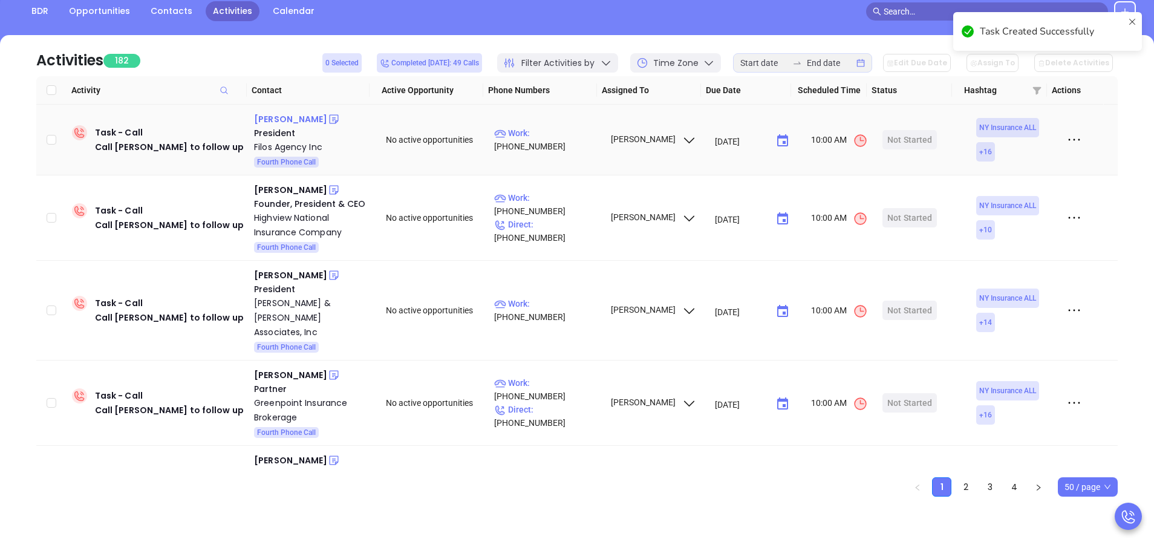
click at [314, 122] on div "Thomas Costantakos" at bounding box center [290, 119] width 73 height 15
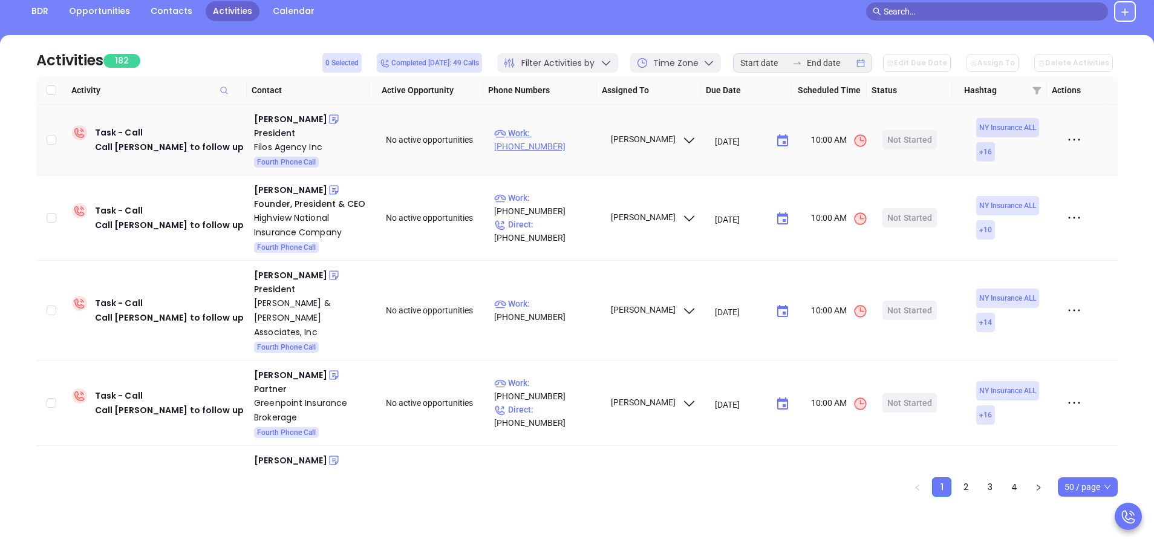
click at [574, 140] on p "Work : (516) 897-4546" at bounding box center [546, 139] width 105 height 27
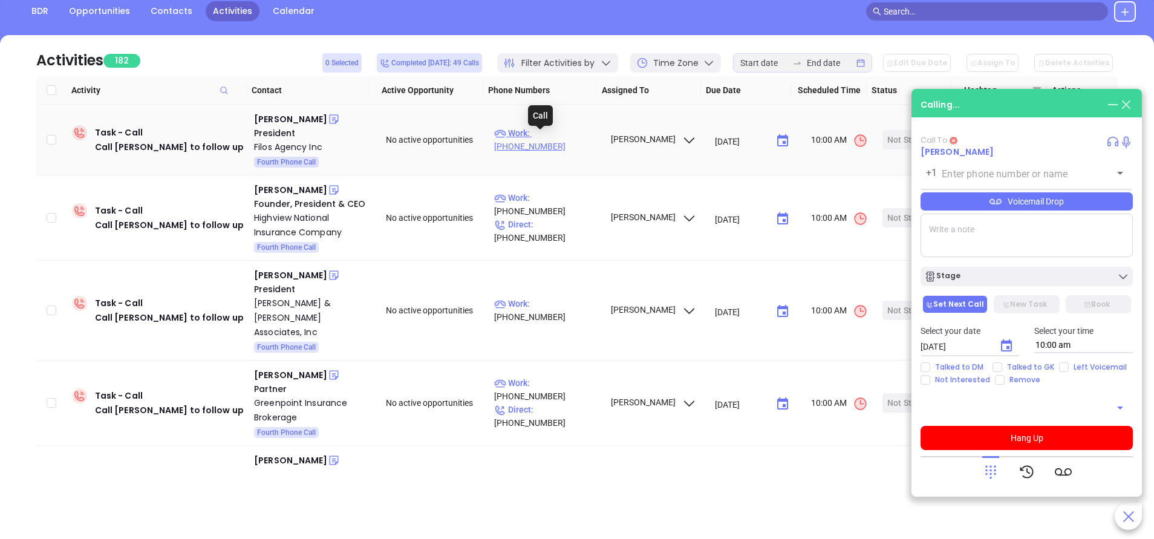
type input "(516) 897-4546"
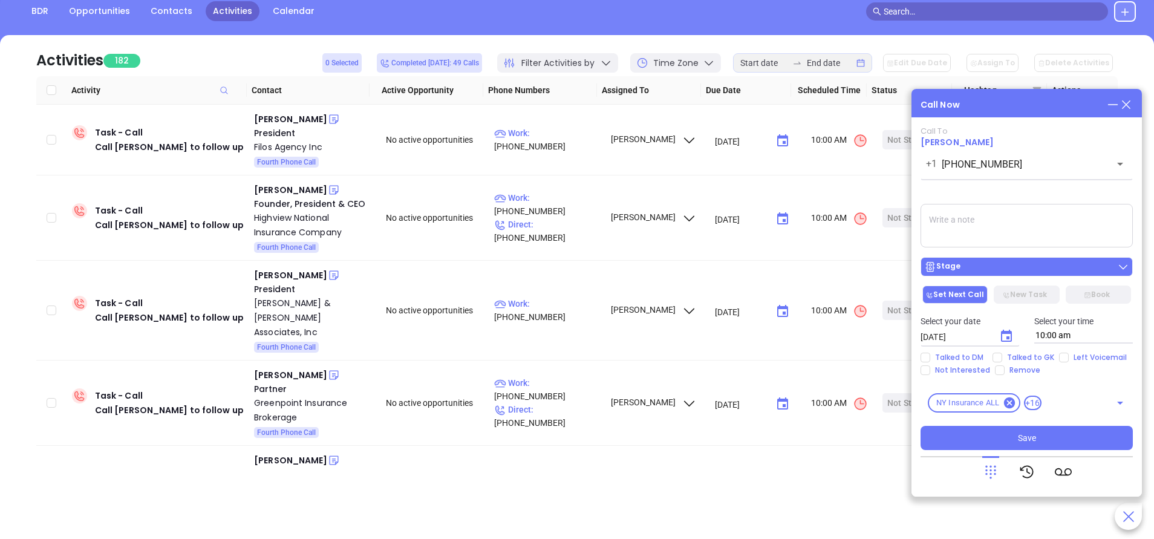
click at [1013, 272] on div "Stage" at bounding box center [1027, 267] width 205 height 12
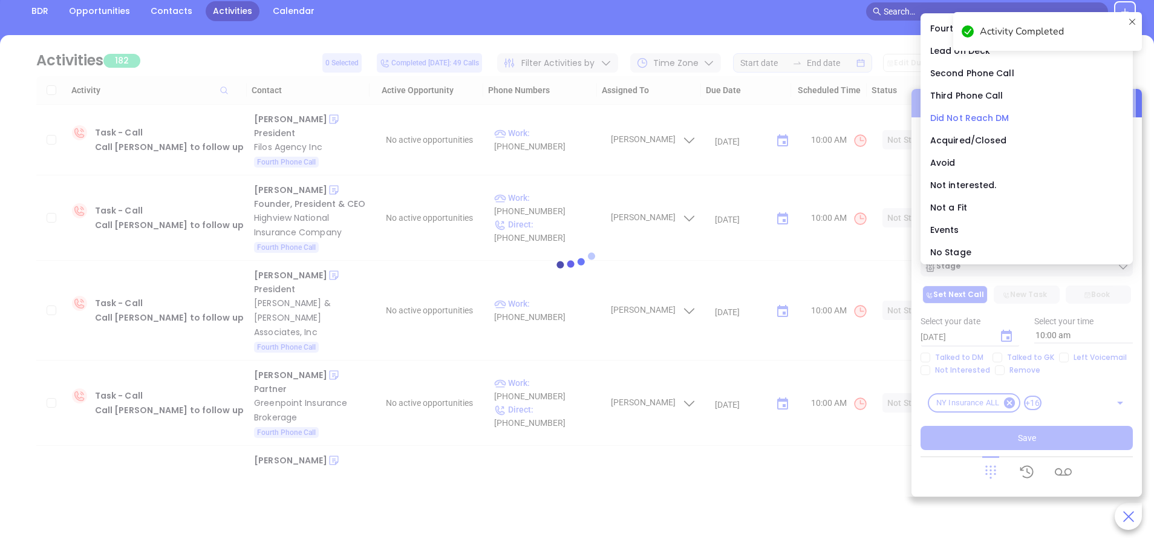
click at [956, 117] on span "Did Not Reach DM" at bounding box center [970, 118] width 79 height 12
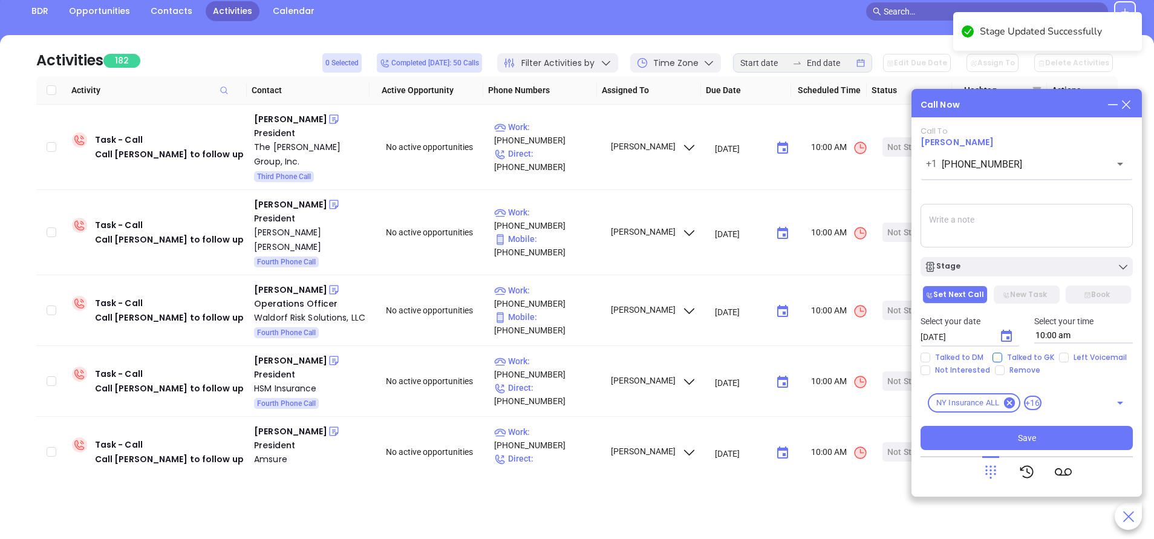
click at [1000, 356] on input "Talked to GK" at bounding box center [998, 358] width 10 height 10
checkbox input "true"
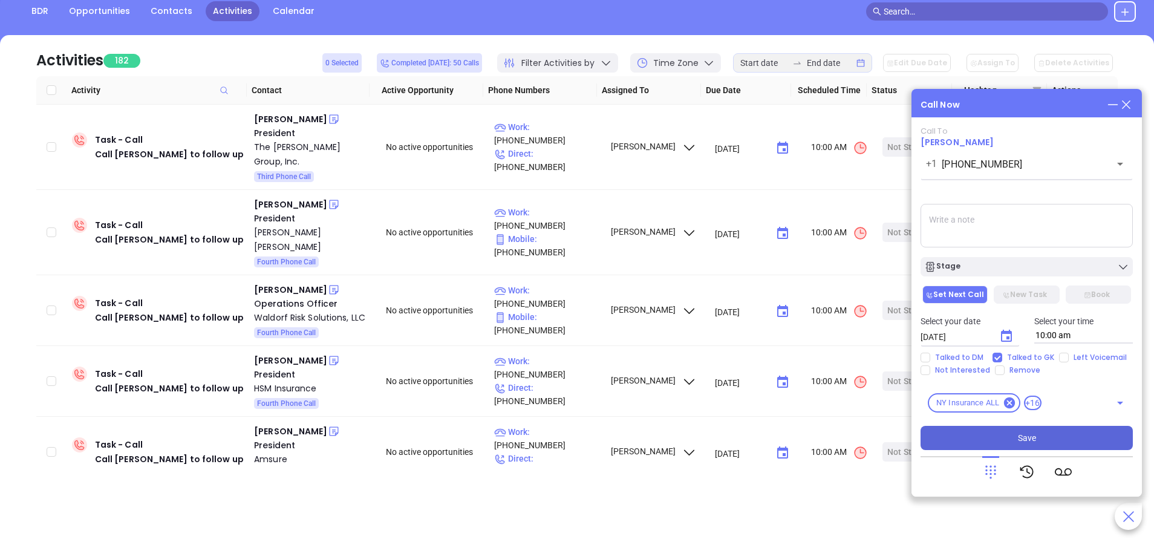
click at [1032, 437] on span "Save" at bounding box center [1027, 437] width 18 height 13
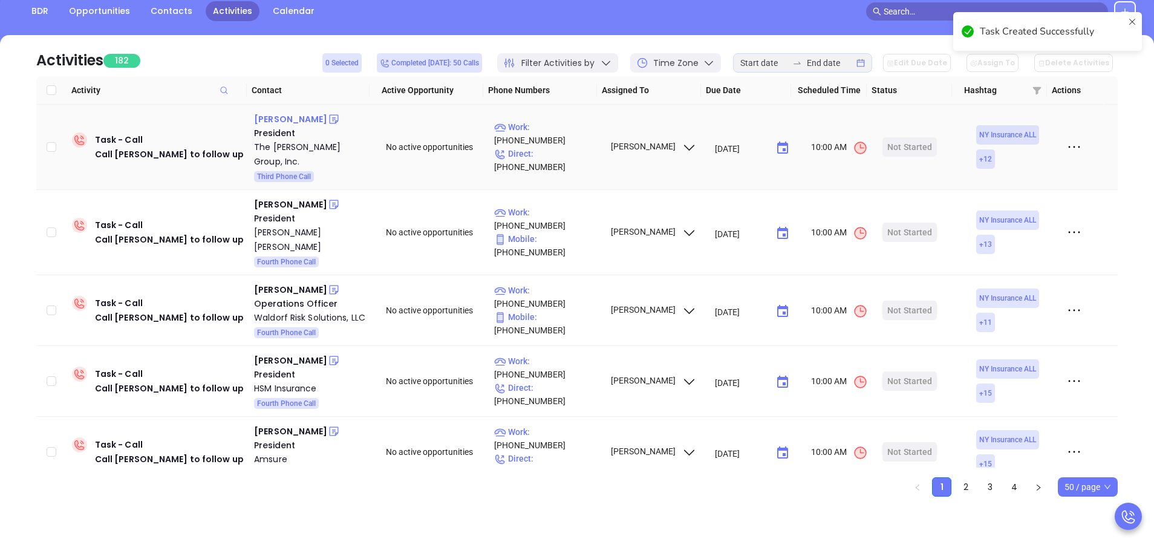
click at [288, 122] on div "John Argiro" at bounding box center [290, 119] width 73 height 15
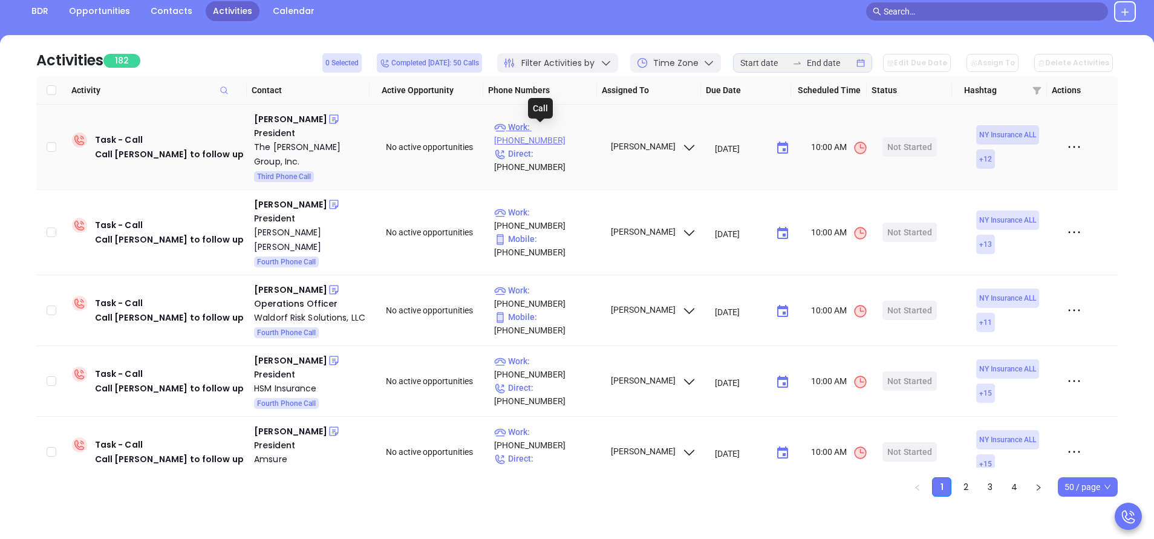
click at [571, 129] on p "Work : (315) 870-3913" at bounding box center [546, 133] width 105 height 27
type input "(315) 870-3913"
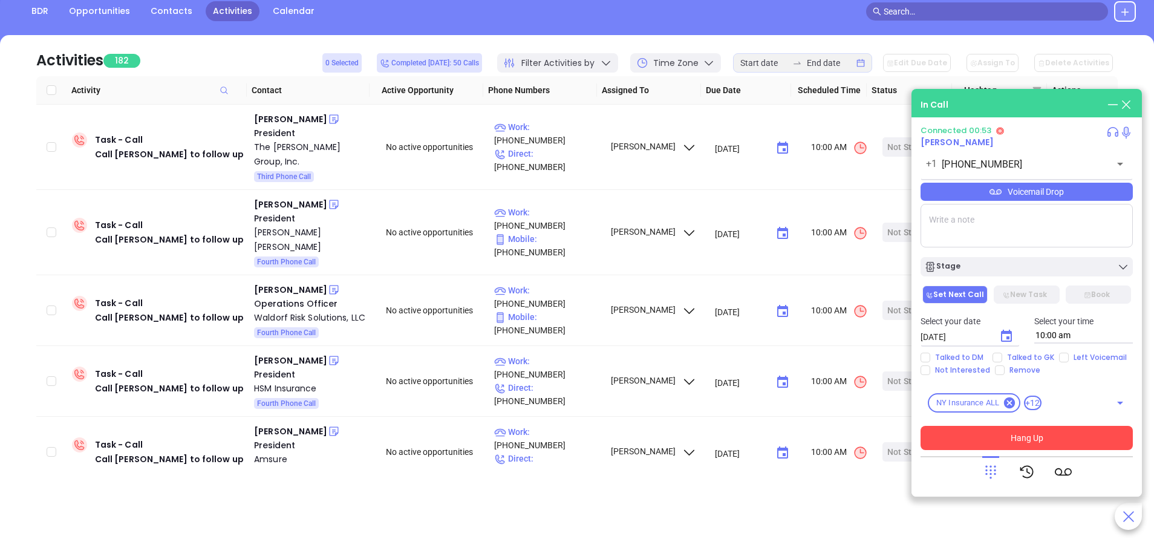
click at [968, 189] on div "Voicemail Drop" at bounding box center [1027, 192] width 212 height 18
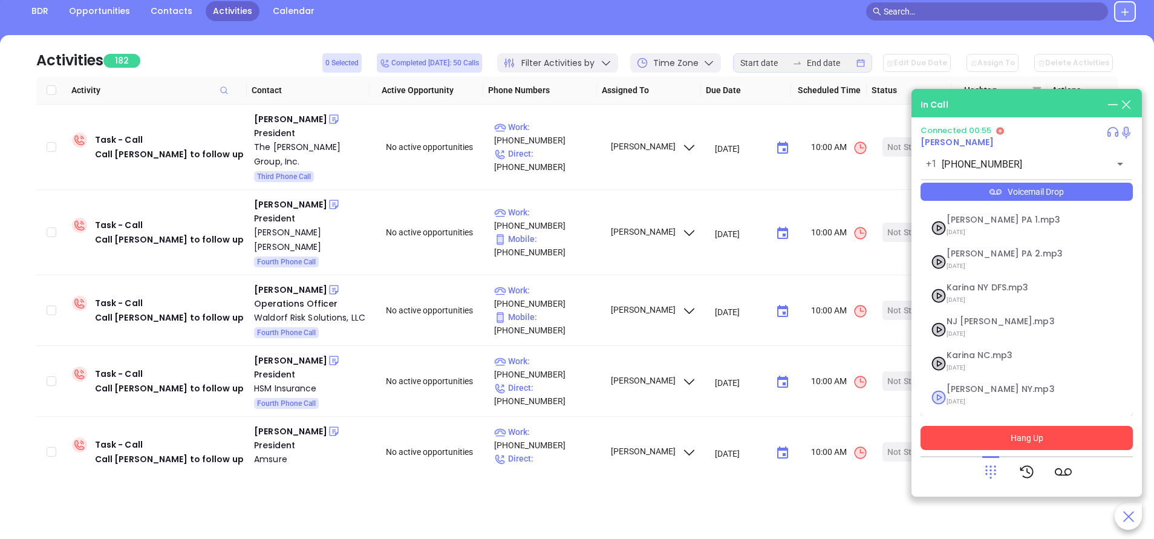
click at [978, 394] on span "09/11/2025" at bounding box center [1012, 402] width 131 height 16
checkbox input "true"
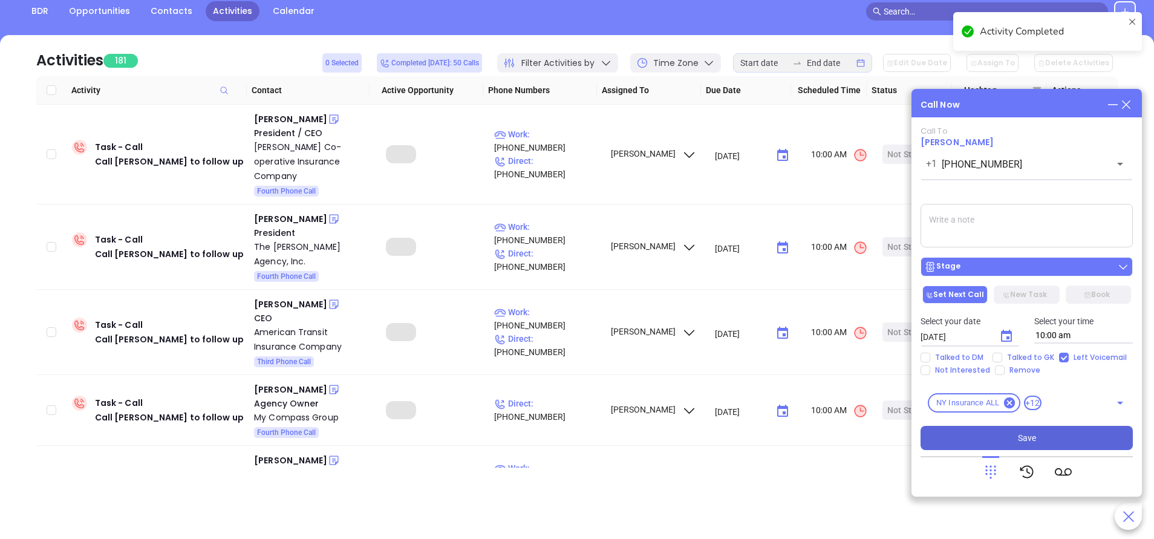
click at [1002, 267] on div "Stage" at bounding box center [1027, 267] width 205 height 12
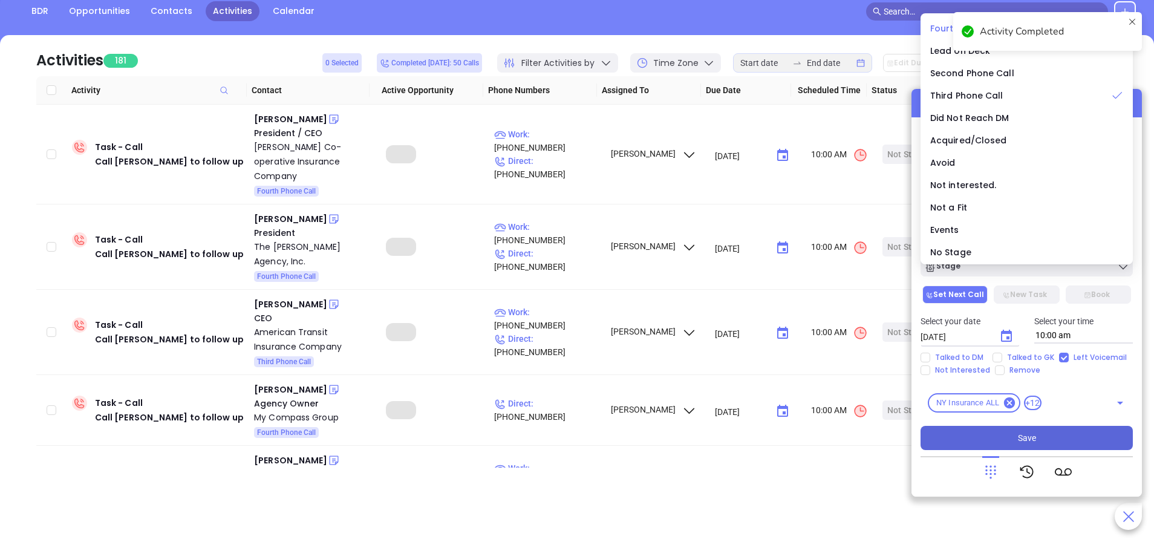
click at [938, 27] on span "Fourth Phone Call" at bounding box center [970, 28] width 79 height 12
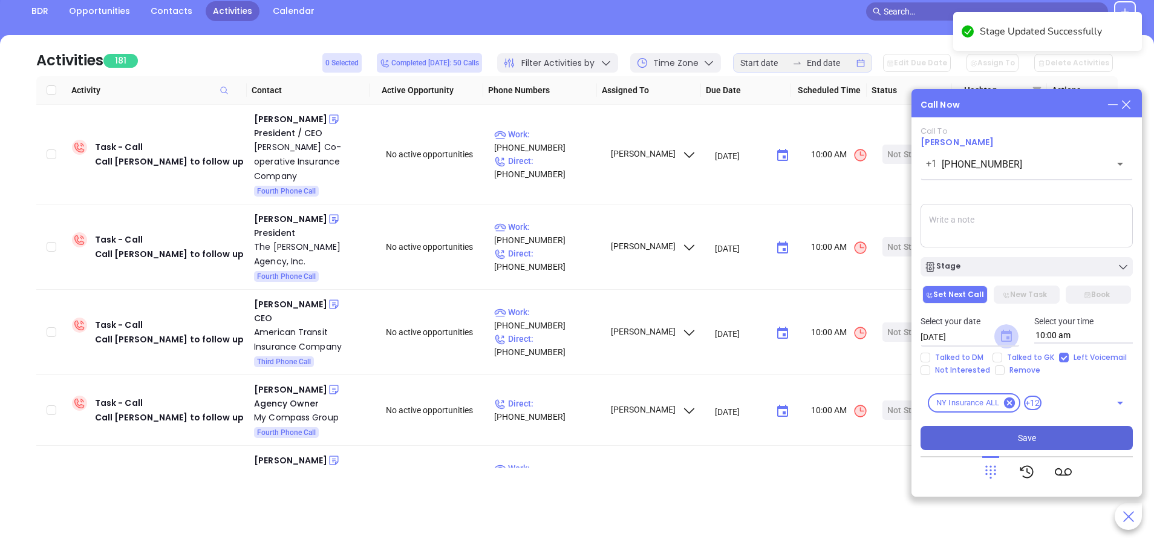
click at [1012, 333] on icon "Choose date, selected date is Sep 30, 2025" at bounding box center [1006, 336] width 11 height 12
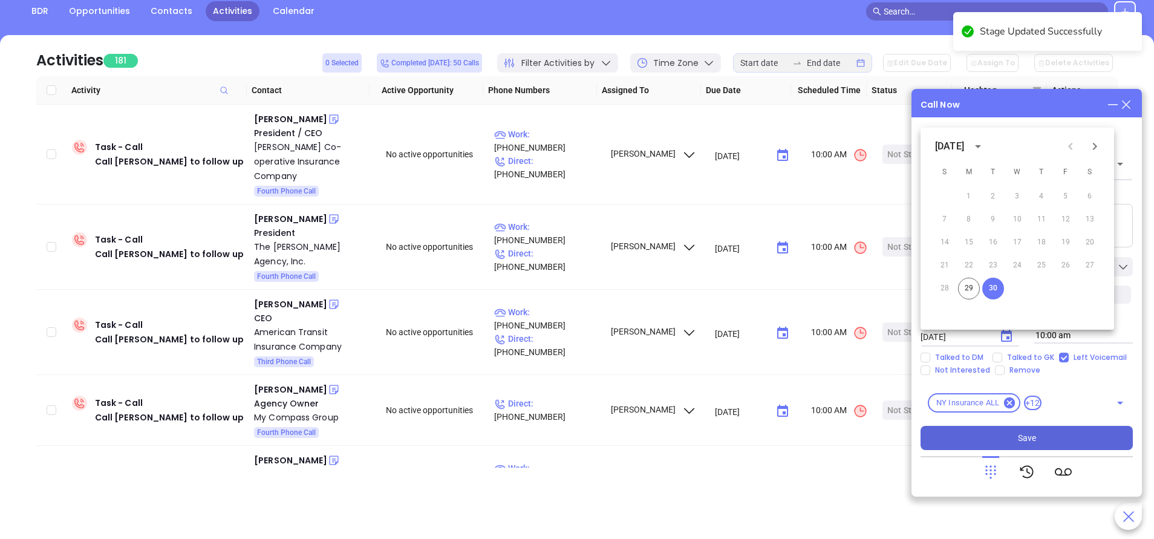
click at [1093, 145] on icon "Next month" at bounding box center [1095, 146] width 15 height 15
click at [1012, 191] on button "1" at bounding box center [1018, 197] width 22 height 22
type input "10/01/2025"
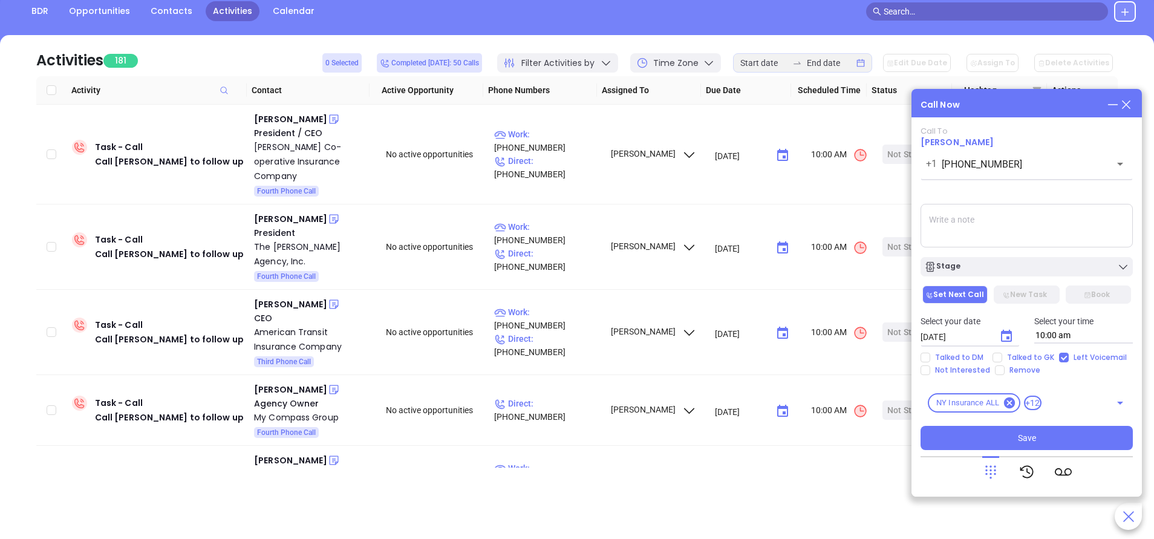
drag, startPoint x: 1047, startPoint y: 440, endPoint x: 846, endPoint y: 387, distance: 207.2
click at [1046, 440] on button "Save" at bounding box center [1027, 438] width 212 height 24
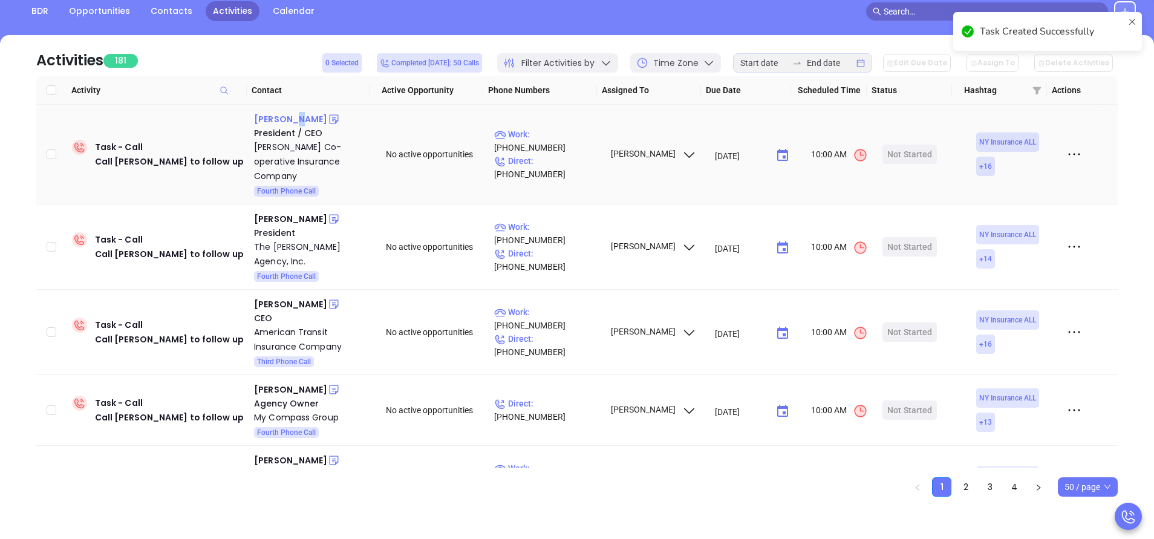
click at [293, 119] on div "Siobhan Davey" at bounding box center [290, 119] width 73 height 15
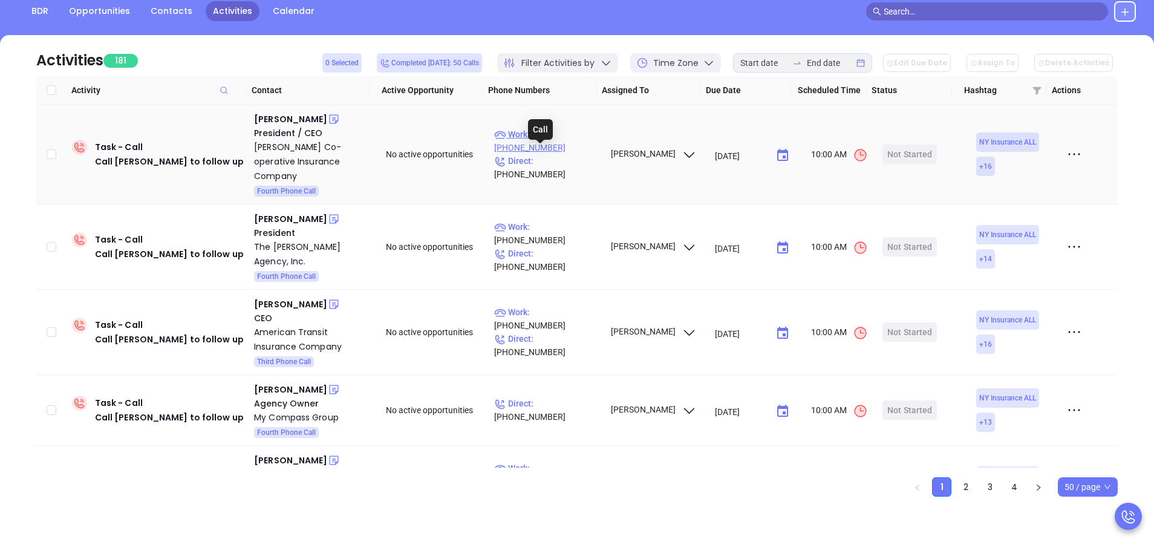
click at [569, 137] on p "Work : (607) 321-2655" at bounding box center [546, 141] width 105 height 27
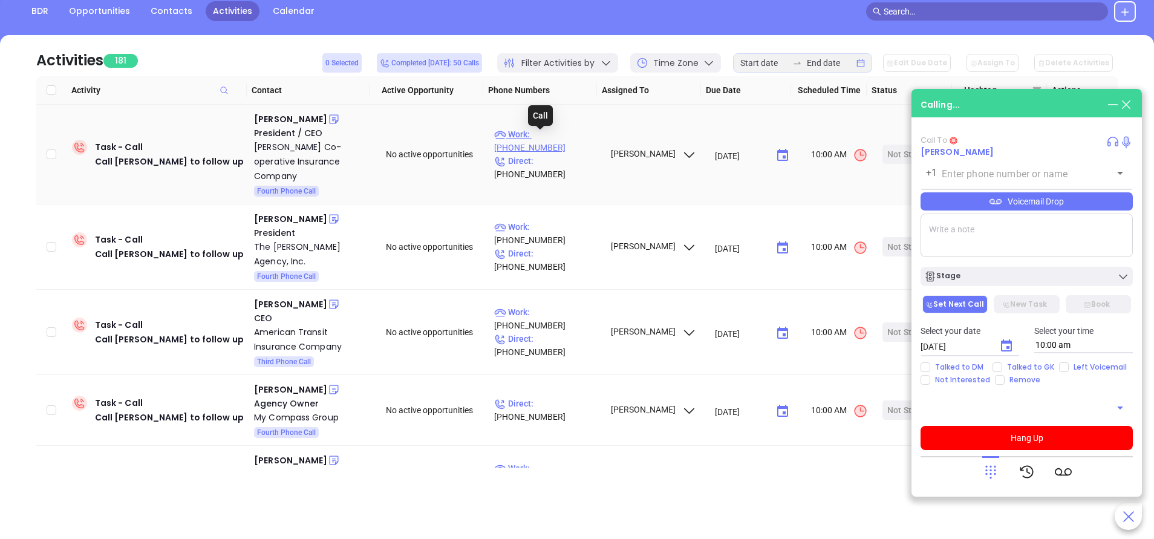
type input "(607) 321-2655"
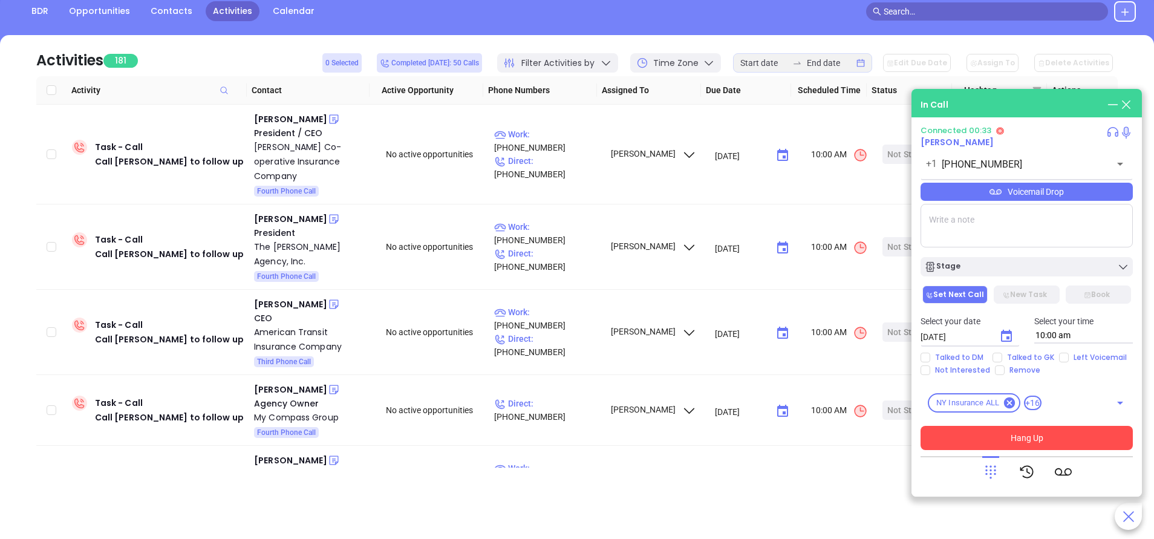
click at [1031, 431] on button "Hang Up" at bounding box center [1027, 438] width 212 height 24
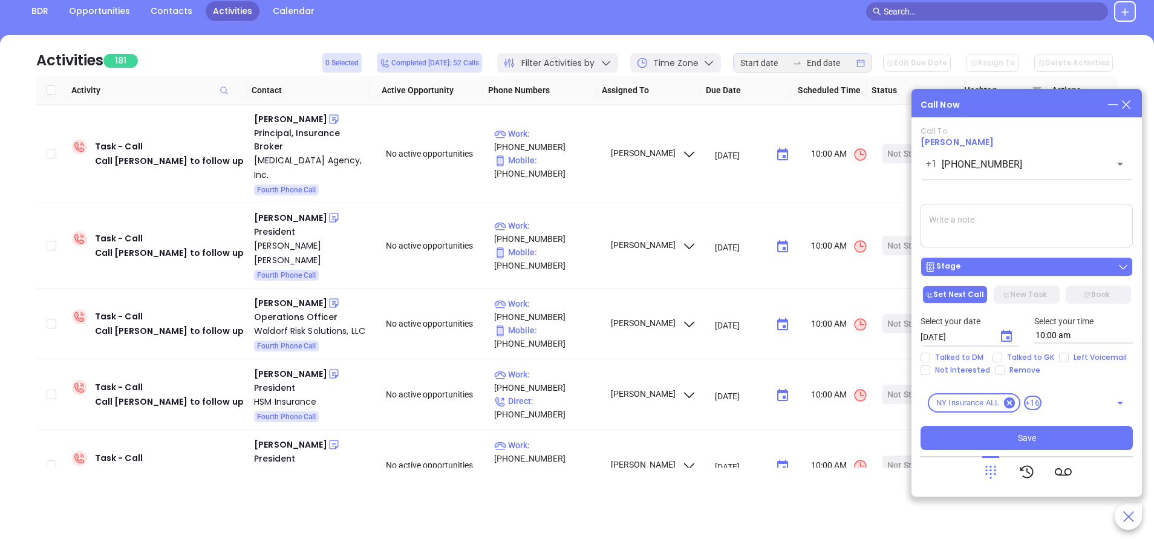
click at [976, 274] on button "Stage" at bounding box center [1027, 266] width 212 height 19
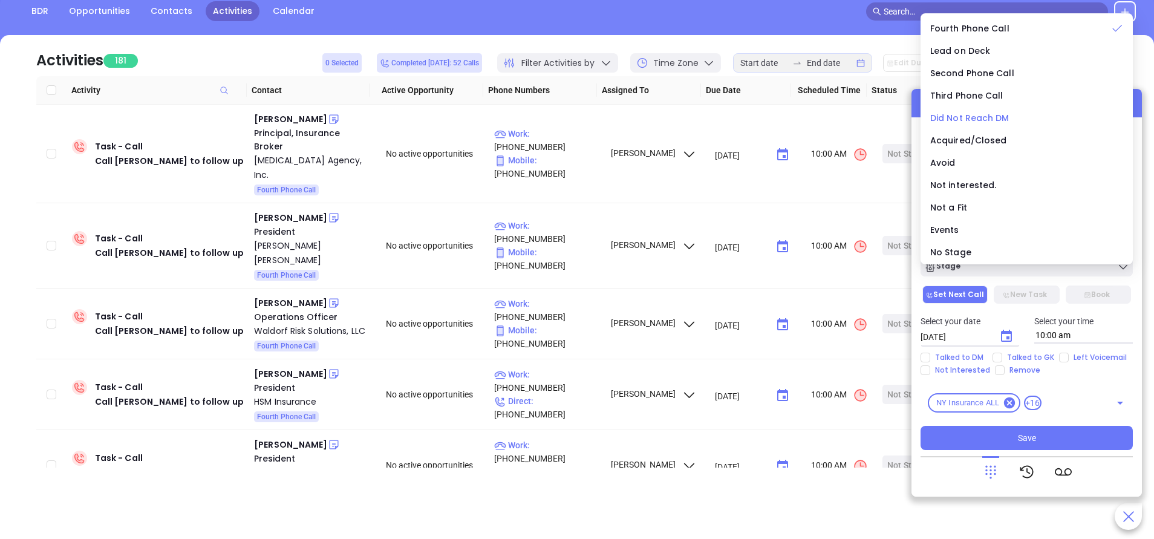
click at [949, 116] on span "Did Not Reach DM" at bounding box center [970, 118] width 79 height 12
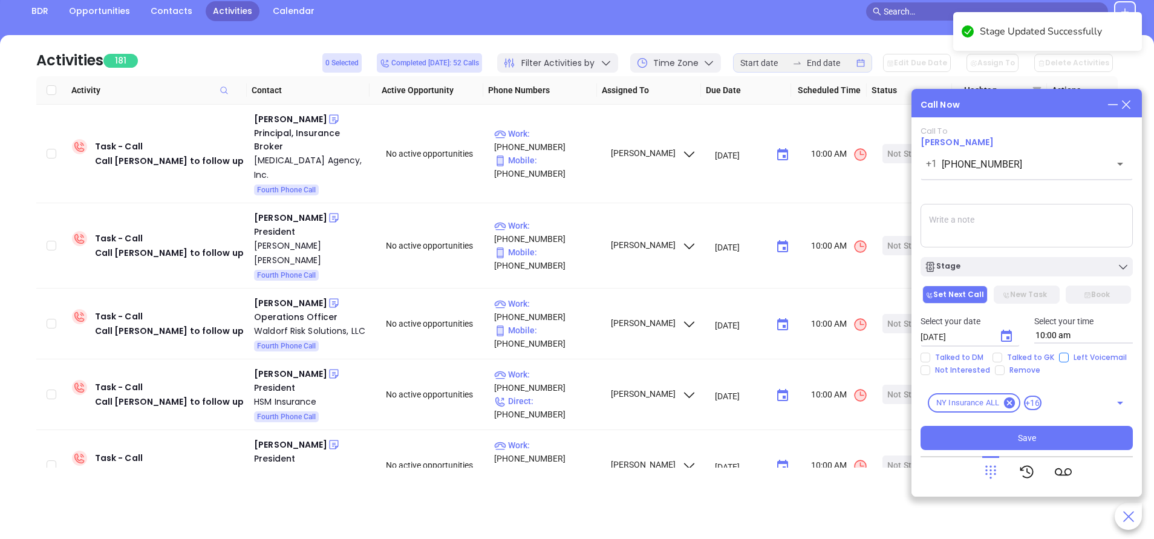
click at [1062, 356] on input "Left Voicemail" at bounding box center [1064, 358] width 10 height 10
checkbox input "true"
click at [1030, 437] on span "Save" at bounding box center [1027, 437] width 18 height 13
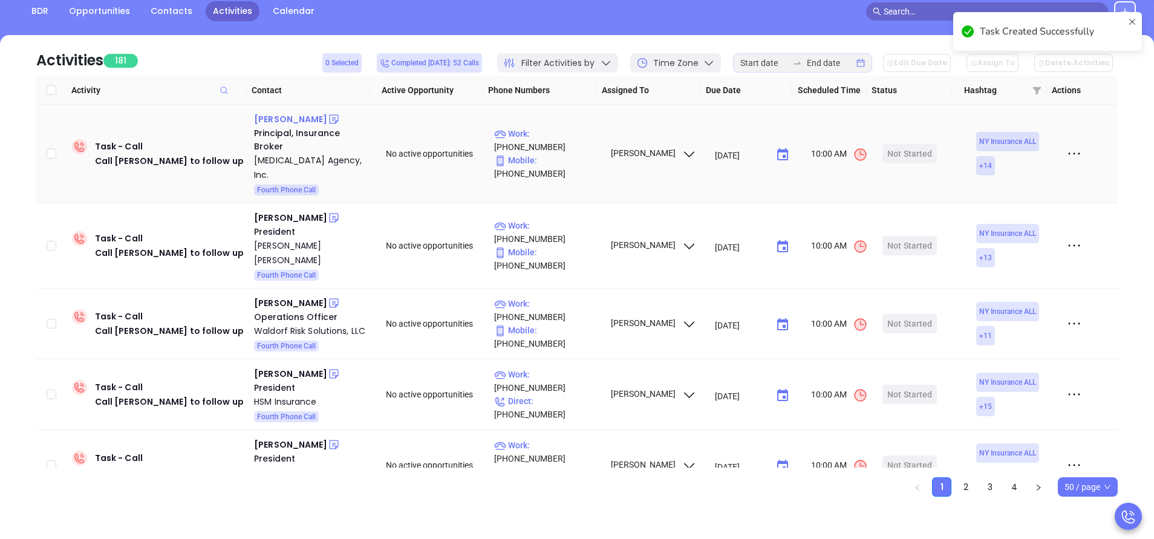
click at [298, 117] on div "Michele Seddon" at bounding box center [290, 119] width 73 height 15
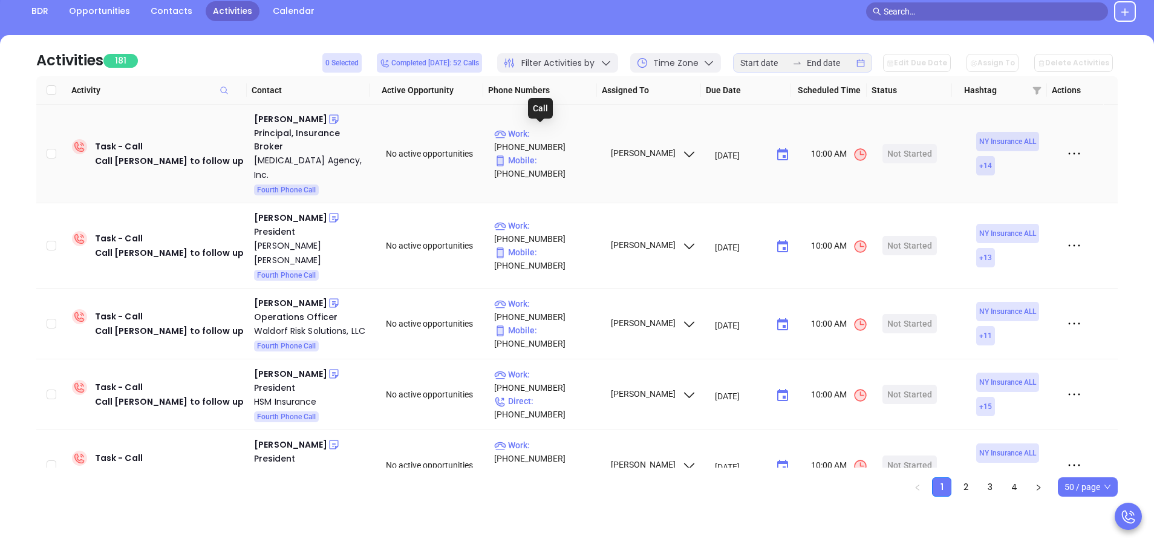
click at [572, 132] on p "Work : (518) 690-0360" at bounding box center [546, 140] width 105 height 27
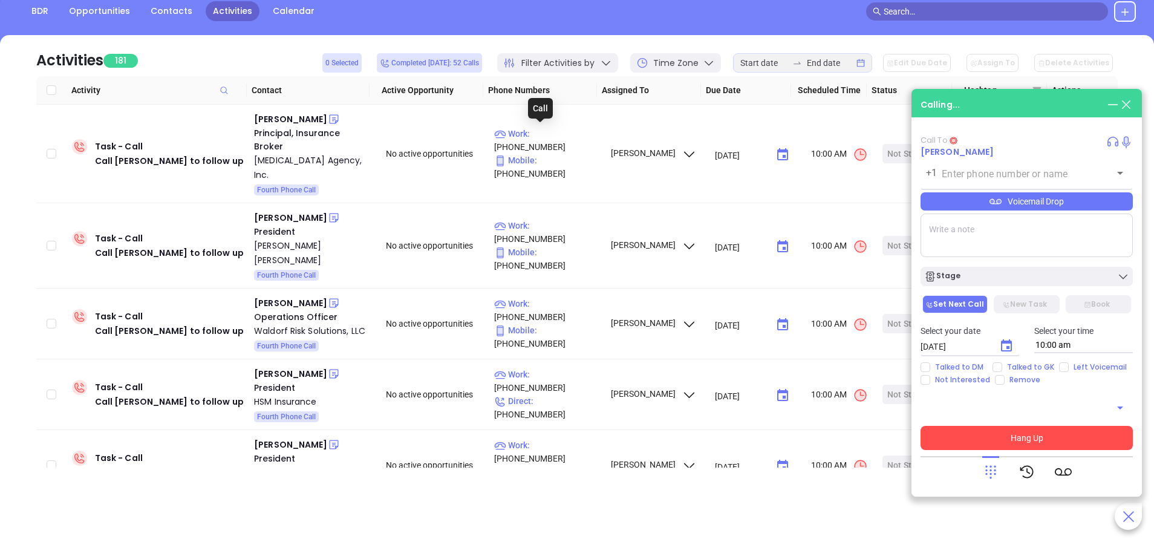
type input "(518) 690-0360"
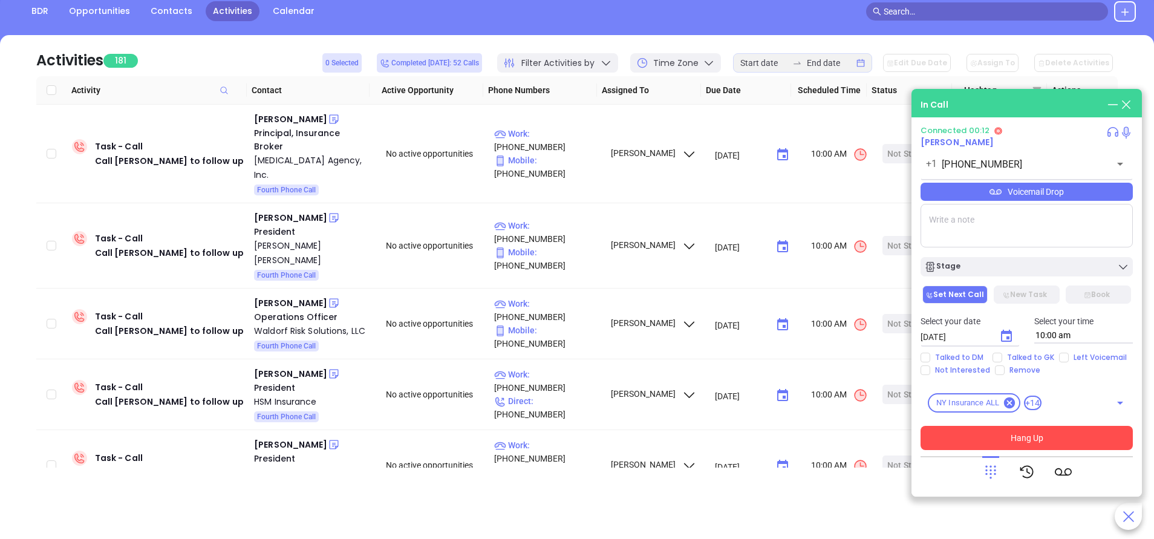
click at [989, 467] on icon at bounding box center [991, 471] width 17 height 17
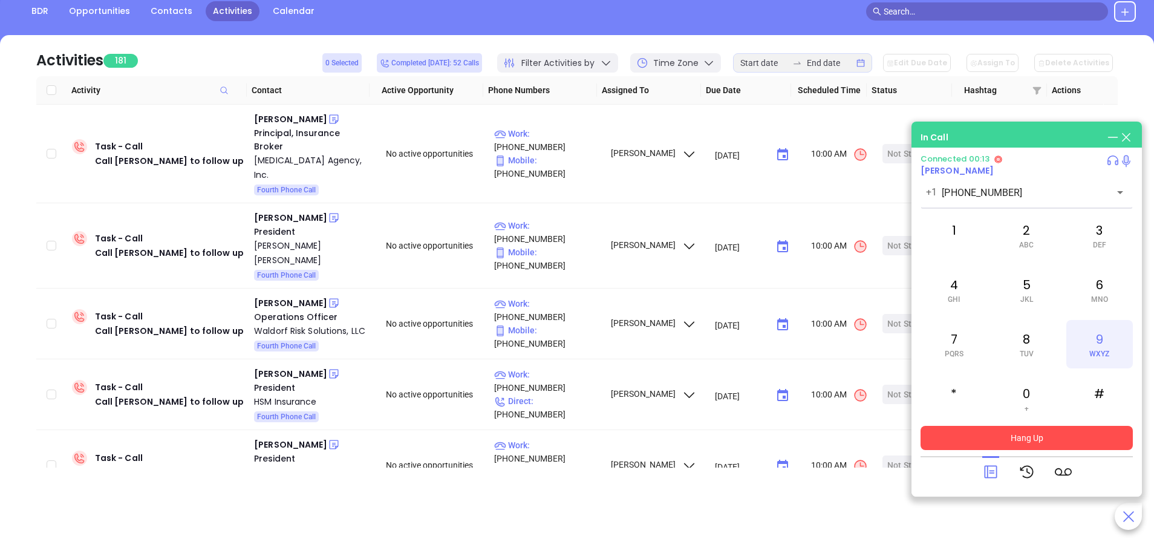
click at [1107, 341] on div "9 WXYZ" at bounding box center [1100, 344] width 67 height 48
click at [954, 347] on div "7 PQRS" at bounding box center [954, 344] width 67 height 48
click at [1099, 229] on div "3 DEF" at bounding box center [1100, 235] width 67 height 48
click at [934, 238] on div "1" at bounding box center [954, 235] width 67 height 48
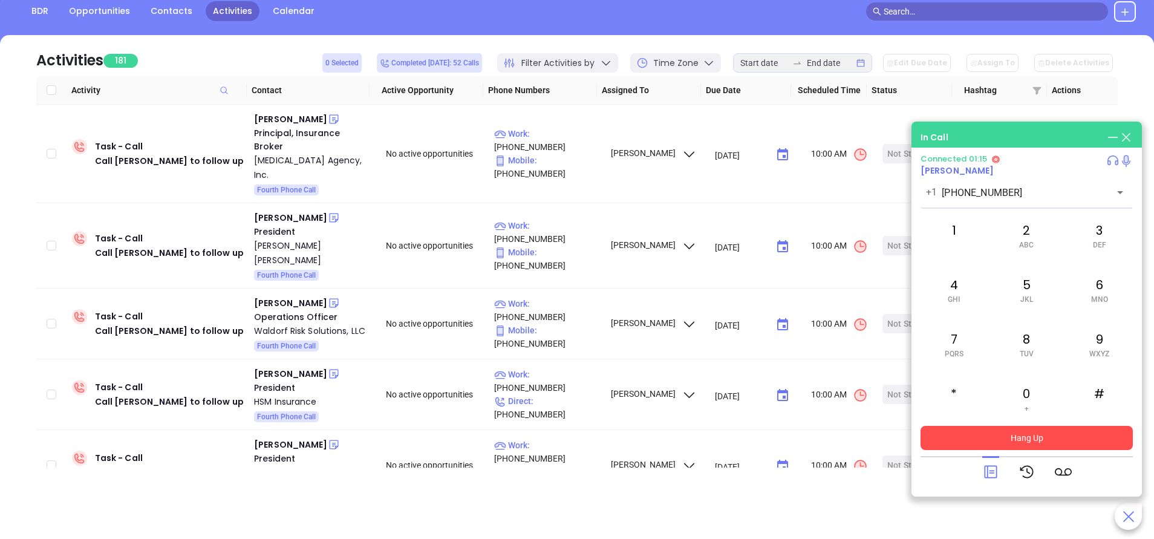
click at [987, 470] on icon at bounding box center [991, 471] width 17 height 17
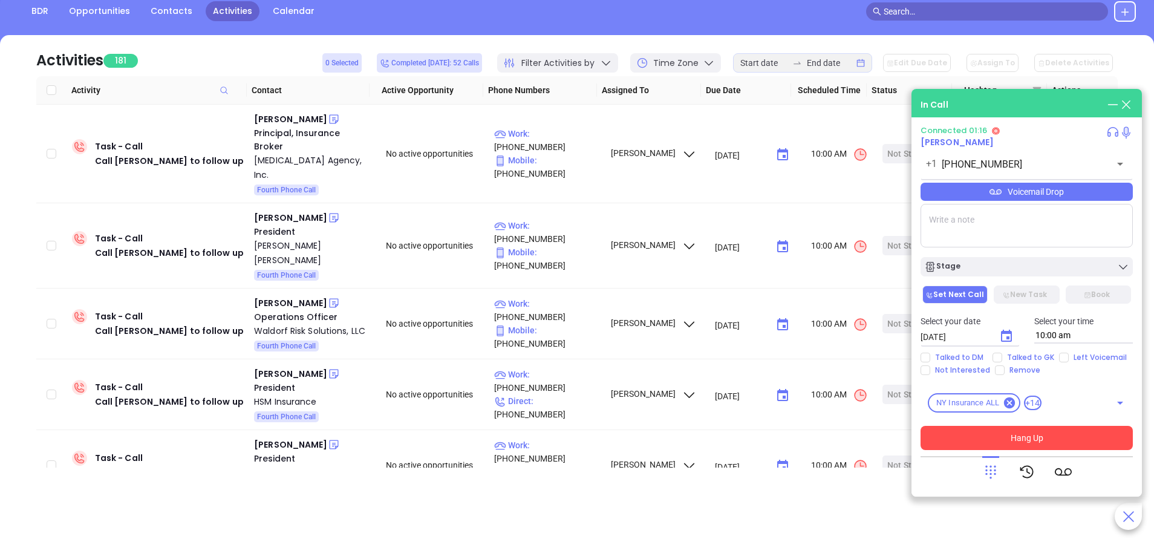
click at [996, 200] on div "Voicemail Drop" at bounding box center [1027, 192] width 212 height 18
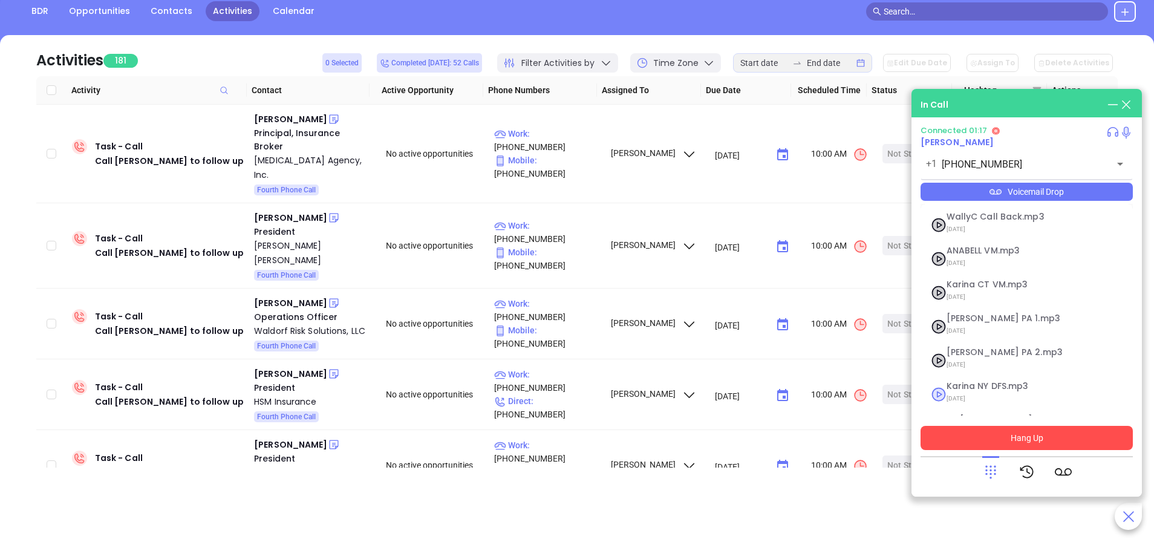
click at [978, 403] on span "07/23/2025" at bounding box center [1012, 399] width 131 height 16
checkbox input "true"
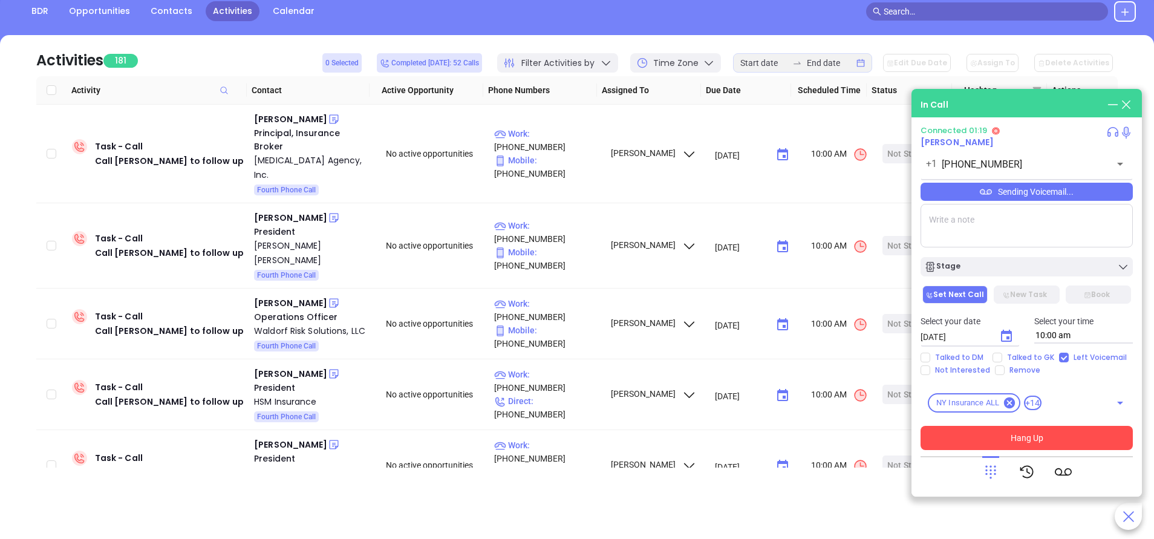
click at [1036, 440] on button "Hang Up" at bounding box center [1027, 438] width 212 height 24
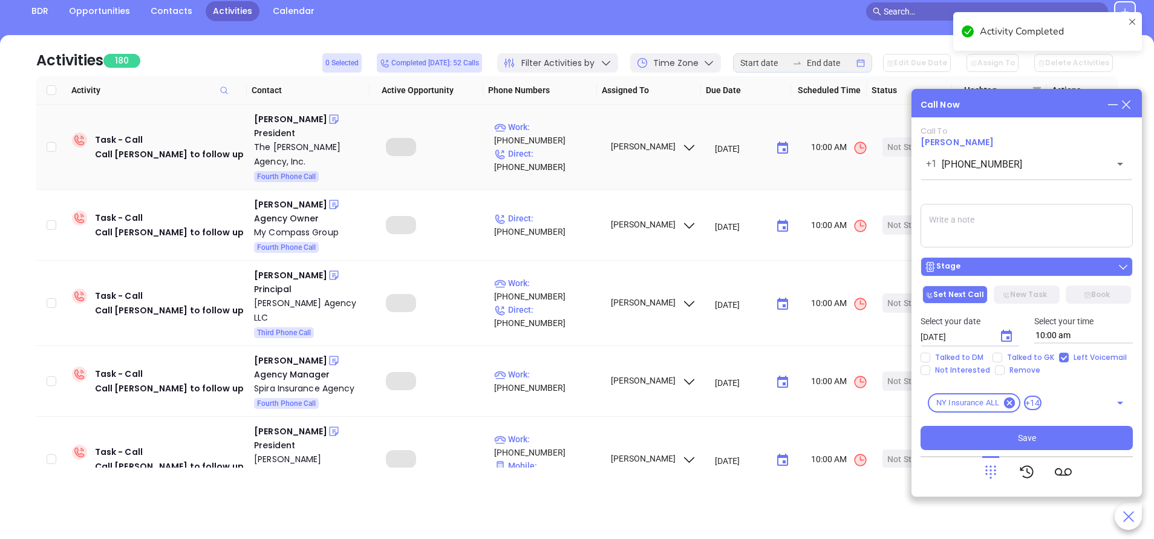
click at [1056, 268] on div "Stage" at bounding box center [1027, 267] width 205 height 12
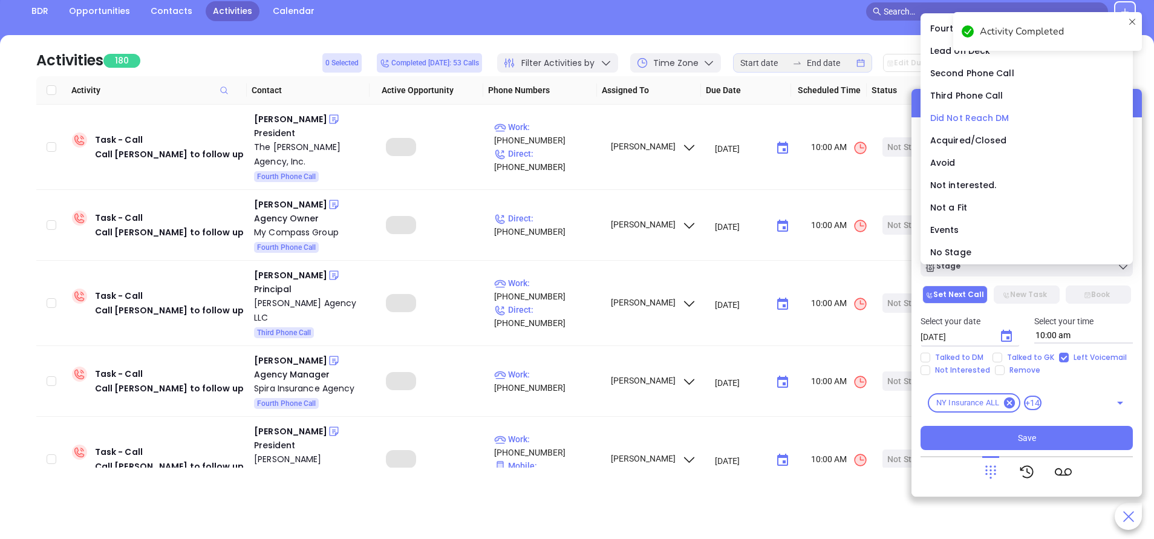
click at [976, 120] on span "Did Not Reach DM" at bounding box center [970, 118] width 79 height 12
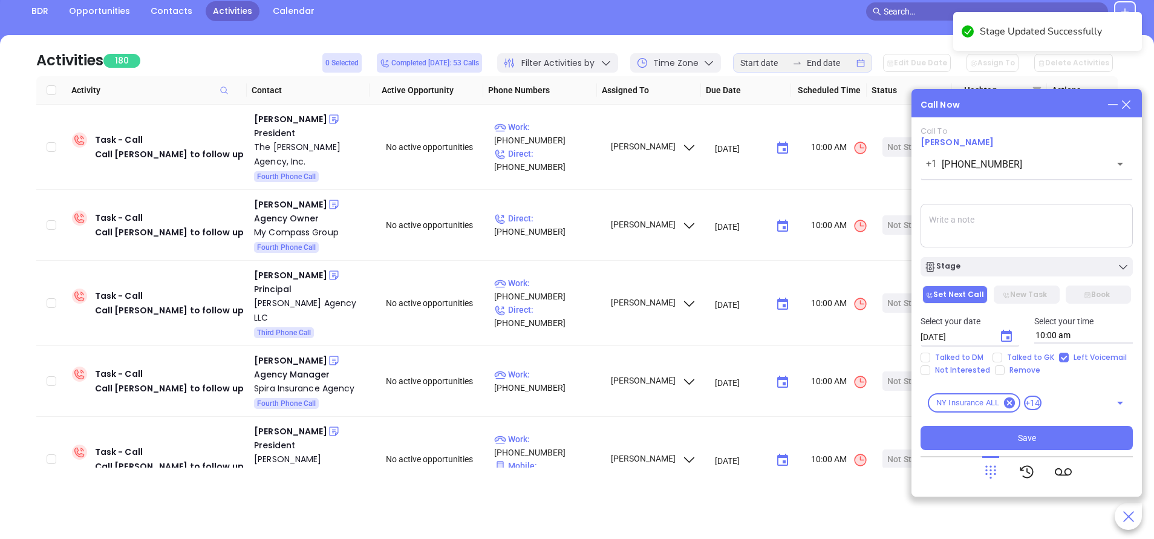
drag, startPoint x: 1028, startPoint y: 439, endPoint x: 785, endPoint y: 313, distance: 273.0
click at [1026, 439] on span "Save" at bounding box center [1027, 437] width 18 height 13
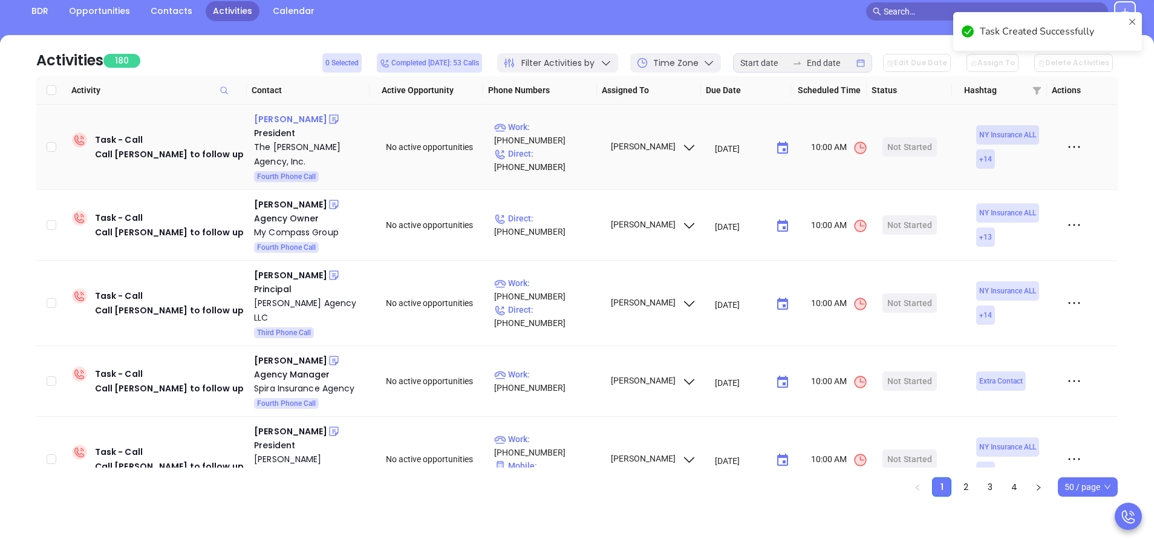
click at [274, 117] on div "Greg Goldstein" at bounding box center [290, 119] width 73 height 15
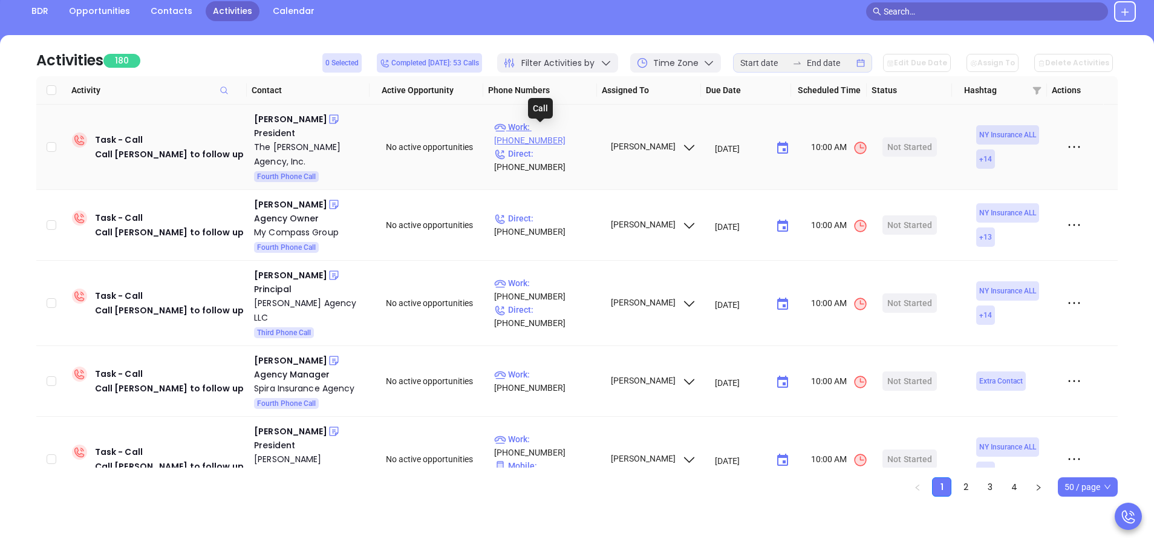
click at [547, 134] on p "Work : (845) 434-7755" at bounding box center [546, 133] width 105 height 27
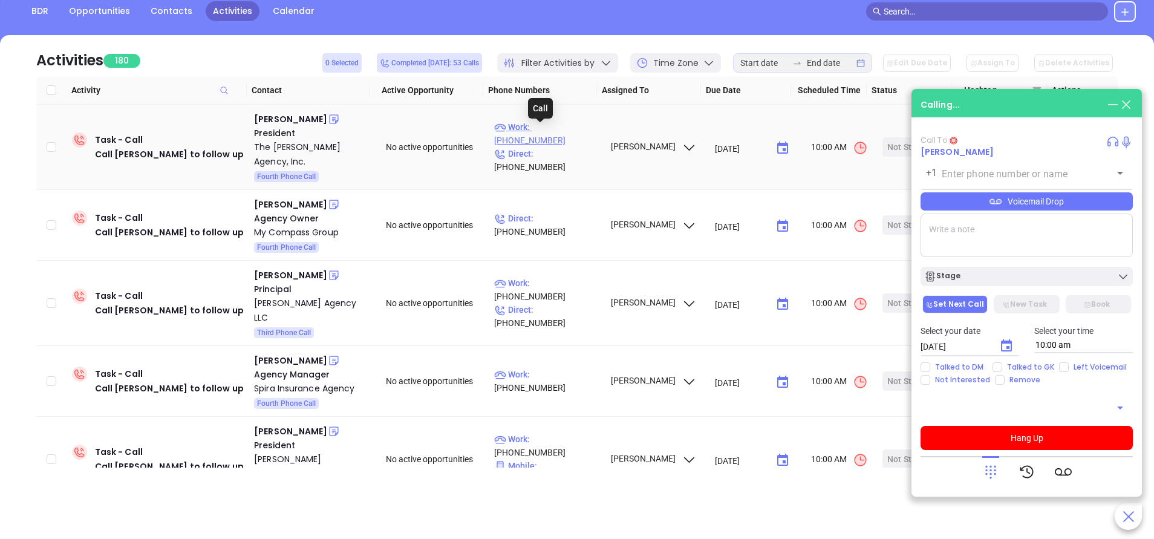
type input "(845) 434-7755"
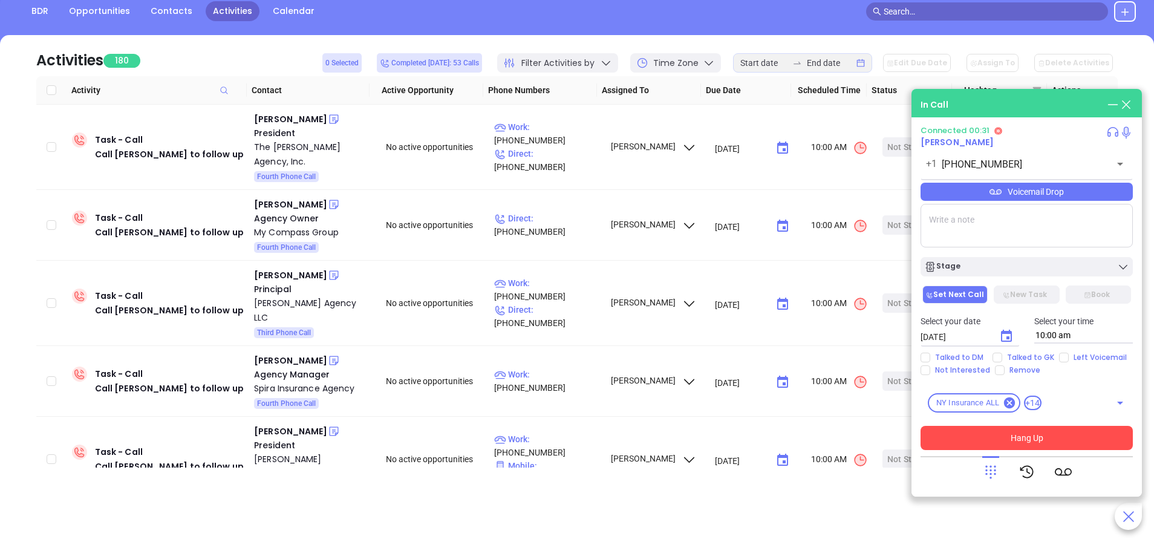
click at [1003, 445] on button "Hang Up" at bounding box center [1027, 438] width 212 height 24
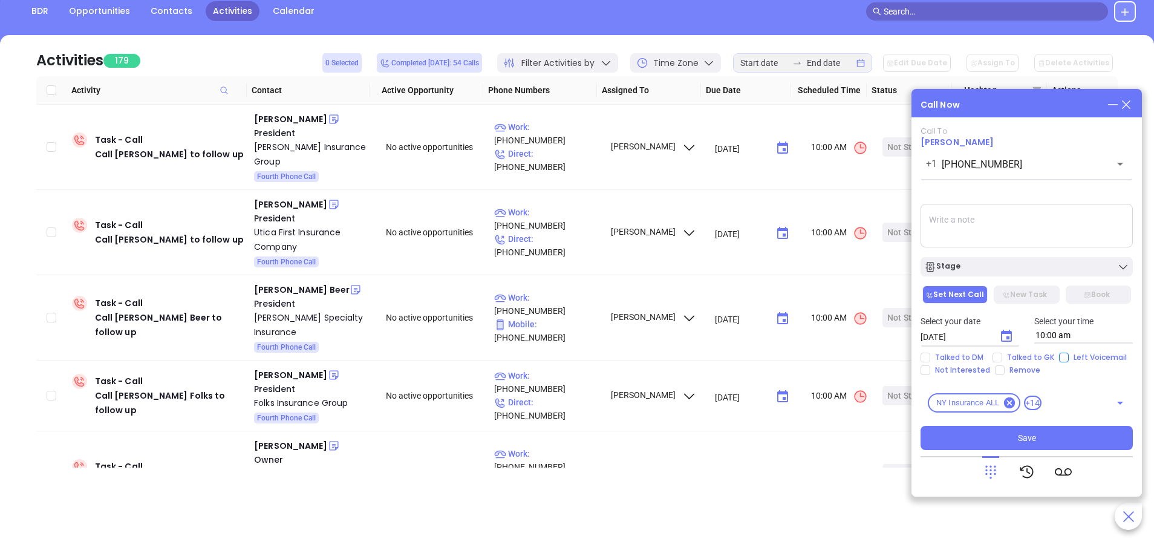
click at [1064, 359] on input "Left Voicemail" at bounding box center [1064, 358] width 10 height 10
checkbox input "true"
click at [1005, 268] on div "Stage" at bounding box center [1027, 267] width 205 height 12
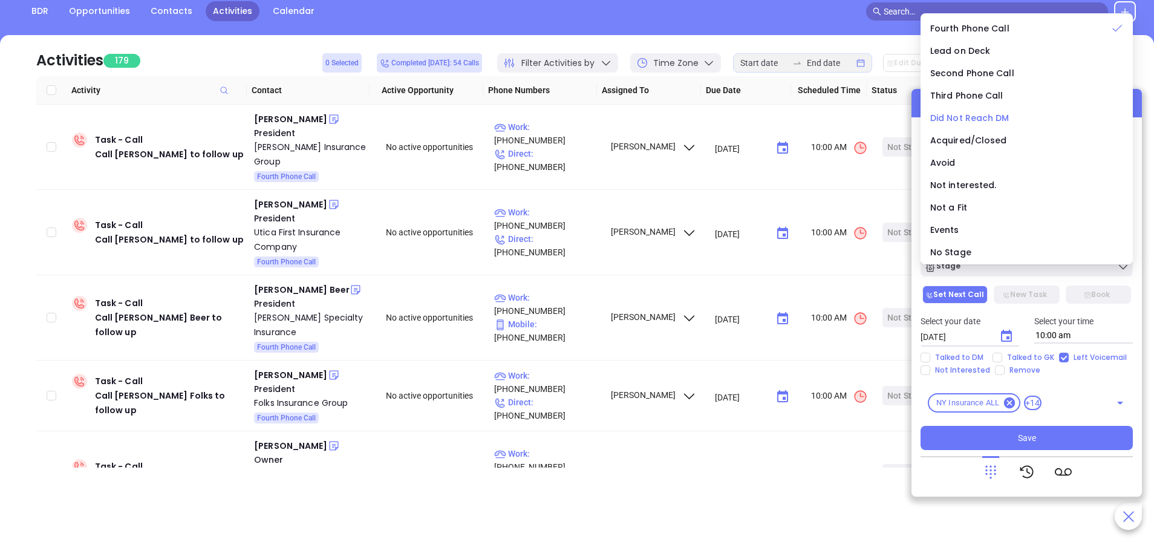
click at [958, 117] on span "Did Not Reach DM" at bounding box center [970, 118] width 79 height 12
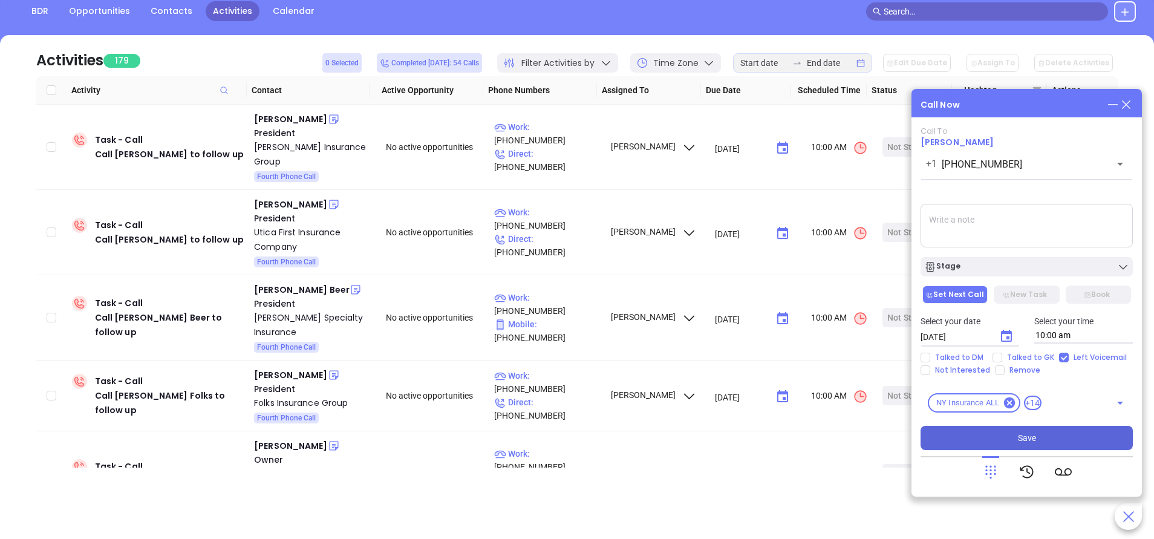
click at [1006, 433] on button "Save" at bounding box center [1027, 438] width 212 height 24
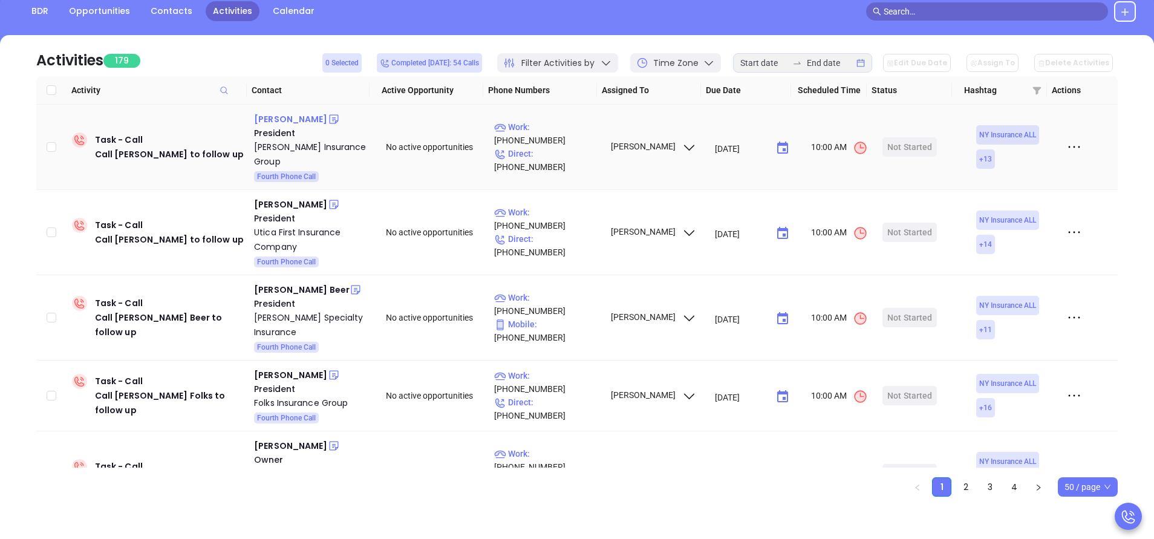
click at [295, 117] on div "Ryan Moore" at bounding box center [290, 119] width 73 height 15
click at [569, 132] on p "Work : (972) 432-6650" at bounding box center [546, 133] width 105 height 27
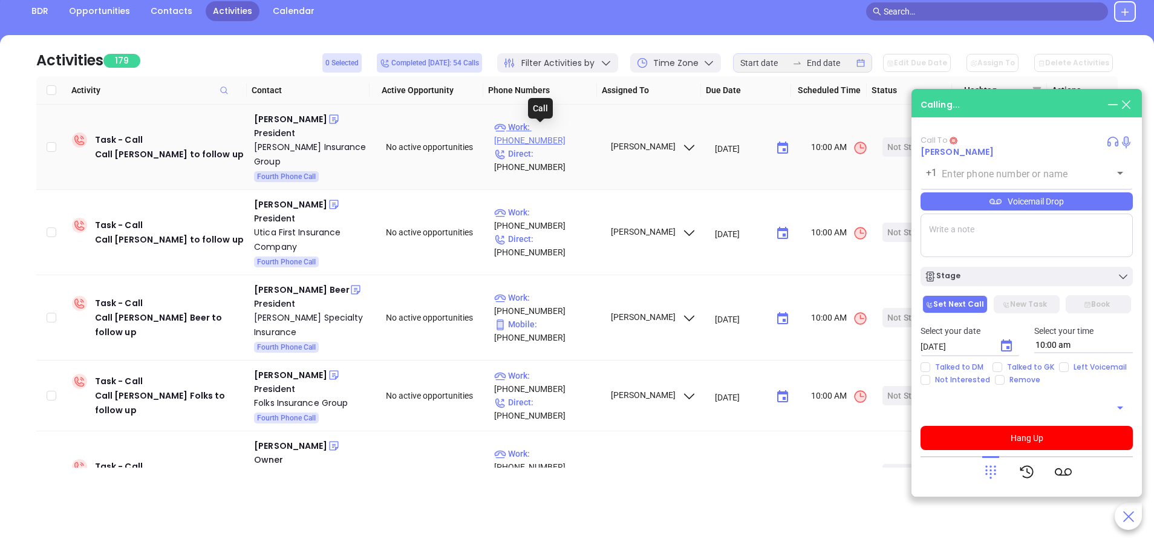
type input "(972) 432-6650"
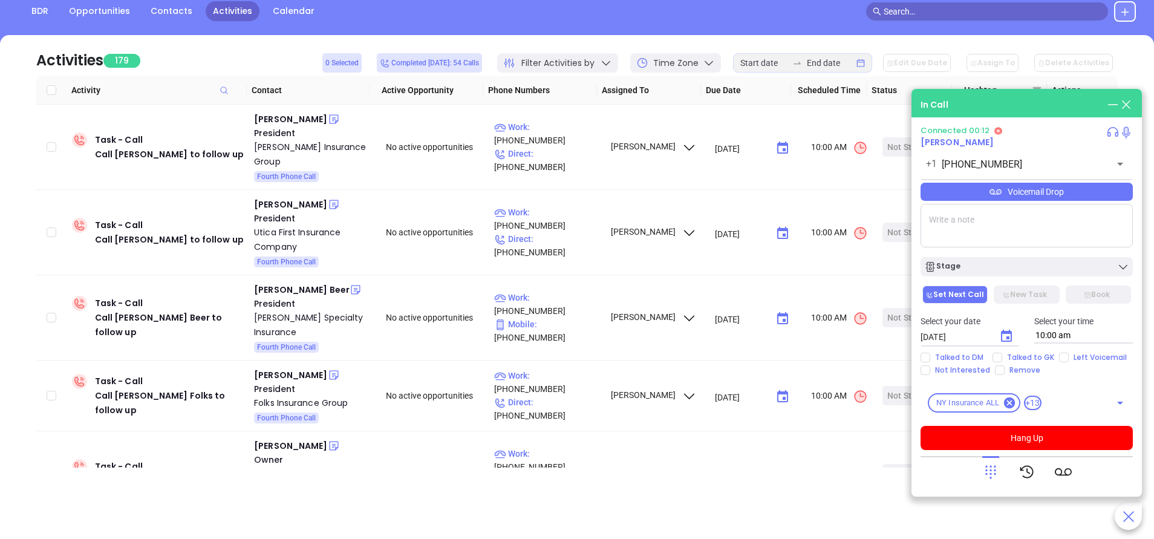
click at [992, 468] on icon at bounding box center [991, 471] width 17 height 17
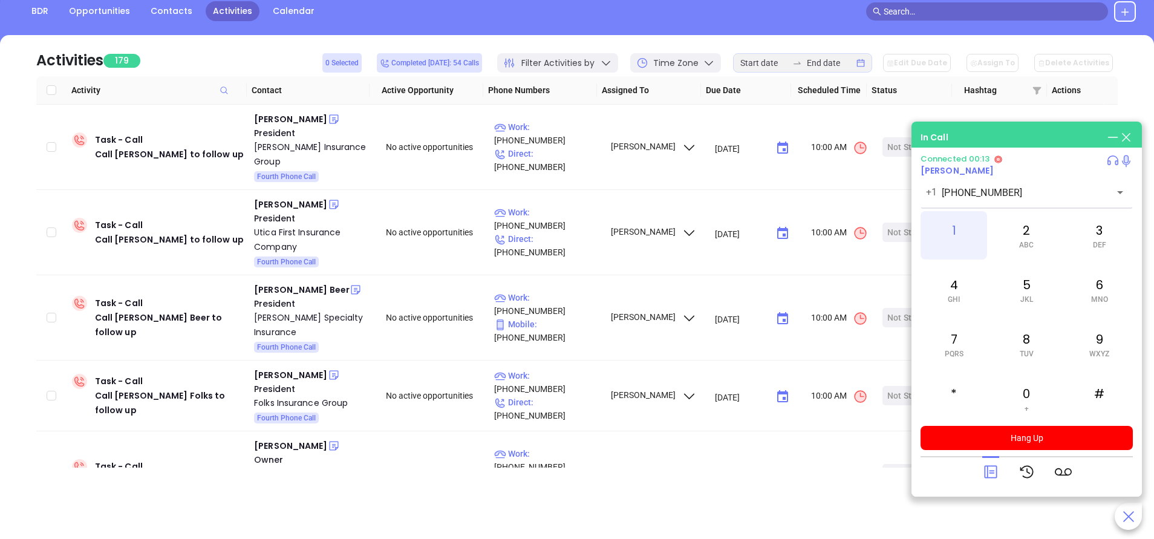
click at [957, 235] on div "1" at bounding box center [954, 235] width 67 height 48
click at [993, 464] on icon at bounding box center [991, 471] width 17 height 17
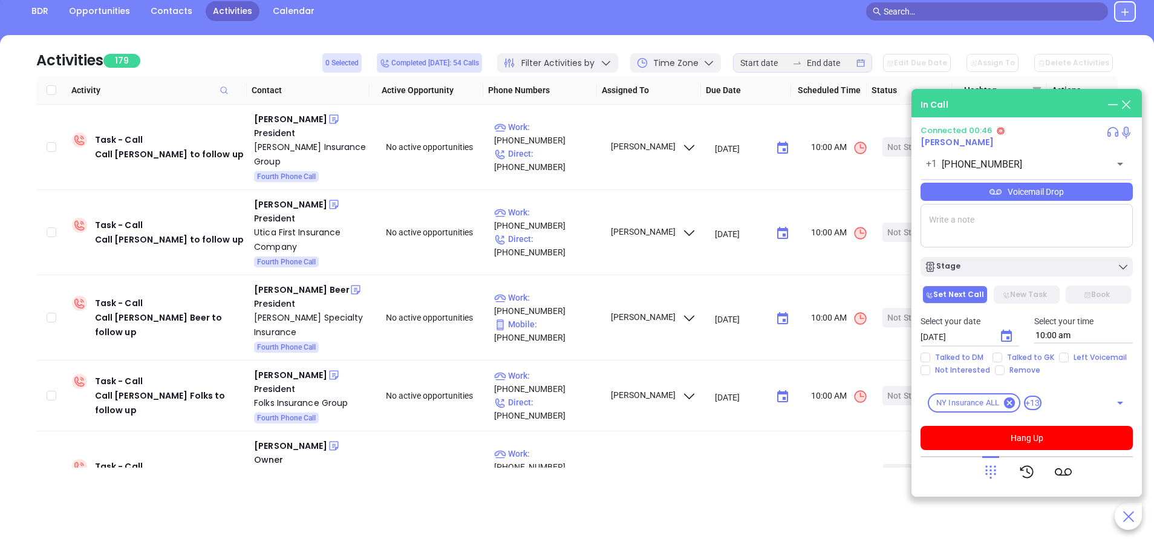
click at [981, 197] on div "Connected 00:46 Ryan Moore +1 (972) 432-6650 ​ Voicemail Drop Stage Set Next Ca…" at bounding box center [1027, 288] width 212 height 324
click at [980, 195] on div "Voicemail Drop" at bounding box center [1027, 192] width 212 height 18
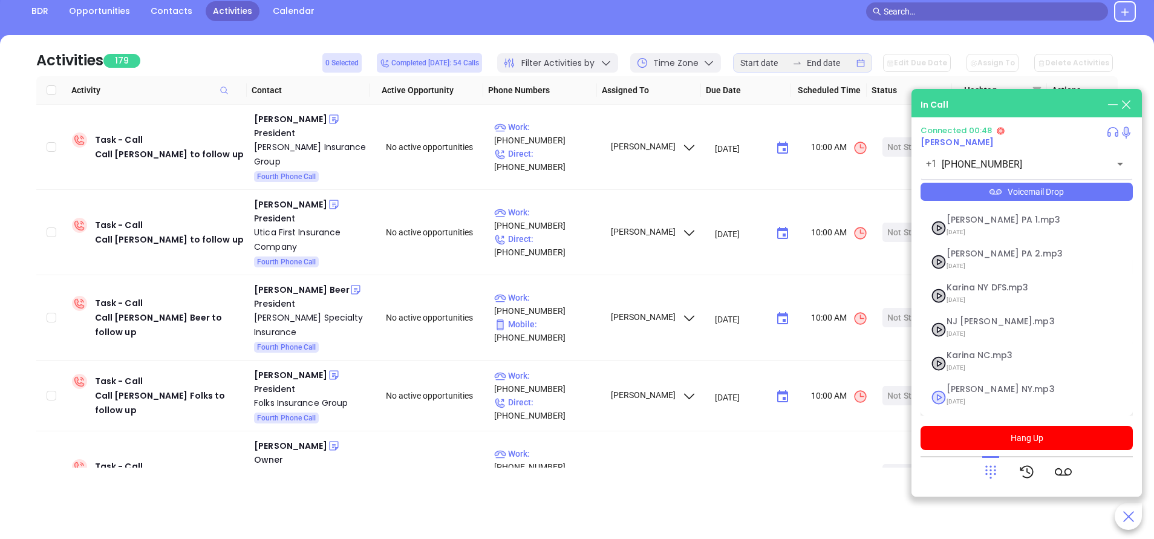
click at [968, 388] on span "Vicky NY.mp3" at bounding box center [1012, 389] width 131 height 9
checkbox input "true"
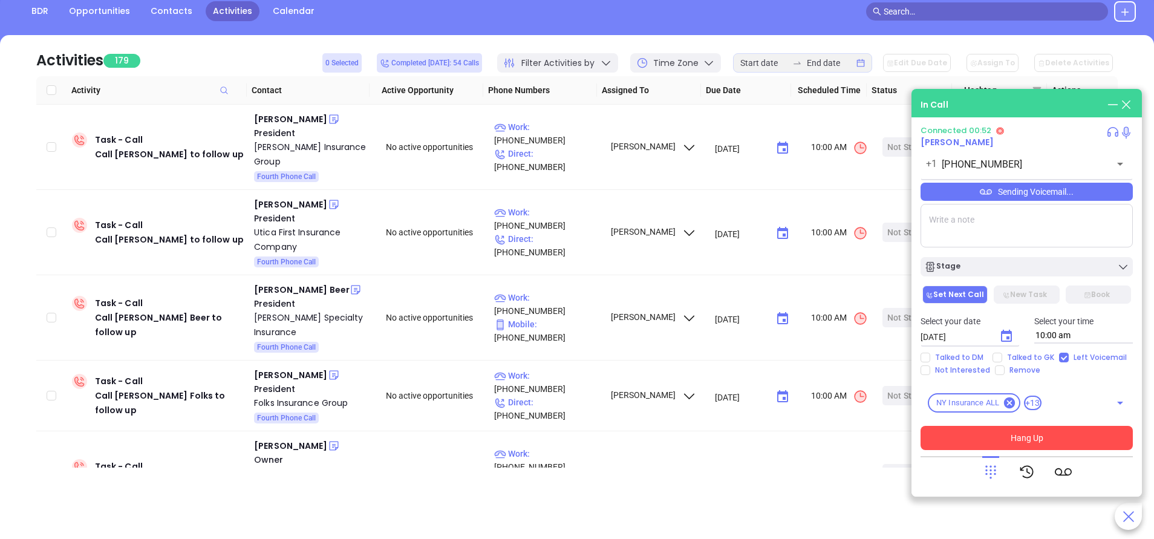
click at [1036, 440] on button "Hang Up" at bounding box center [1027, 438] width 212 height 24
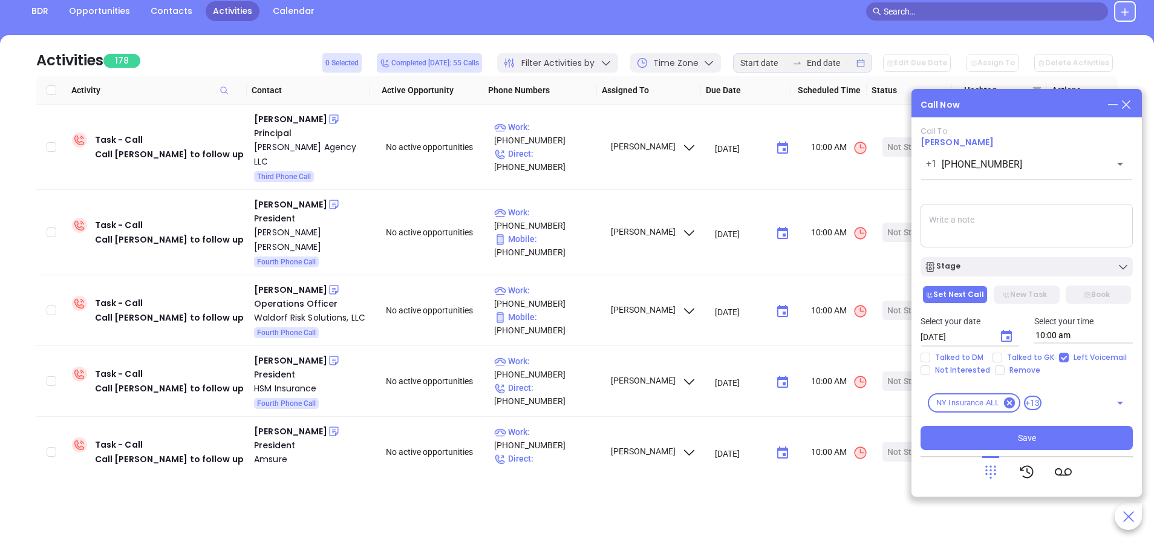
click at [1024, 265] on div "Stage" at bounding box center [1027, 267] width 205 height 12
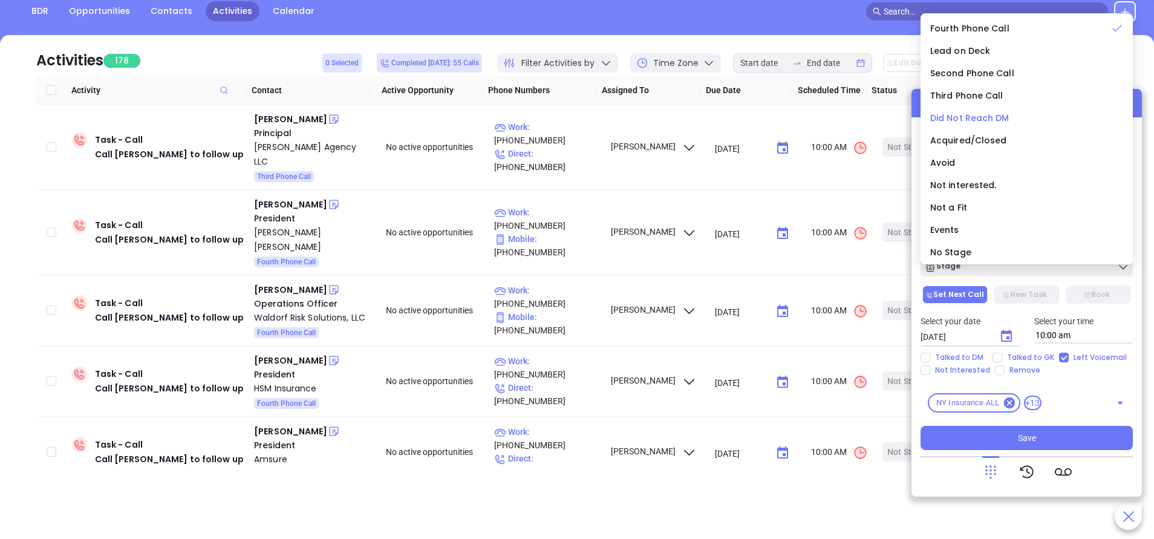
click at [987, 117] on span "Did Not Reach DM" at bounding box center [970, 118] width 79 height 12
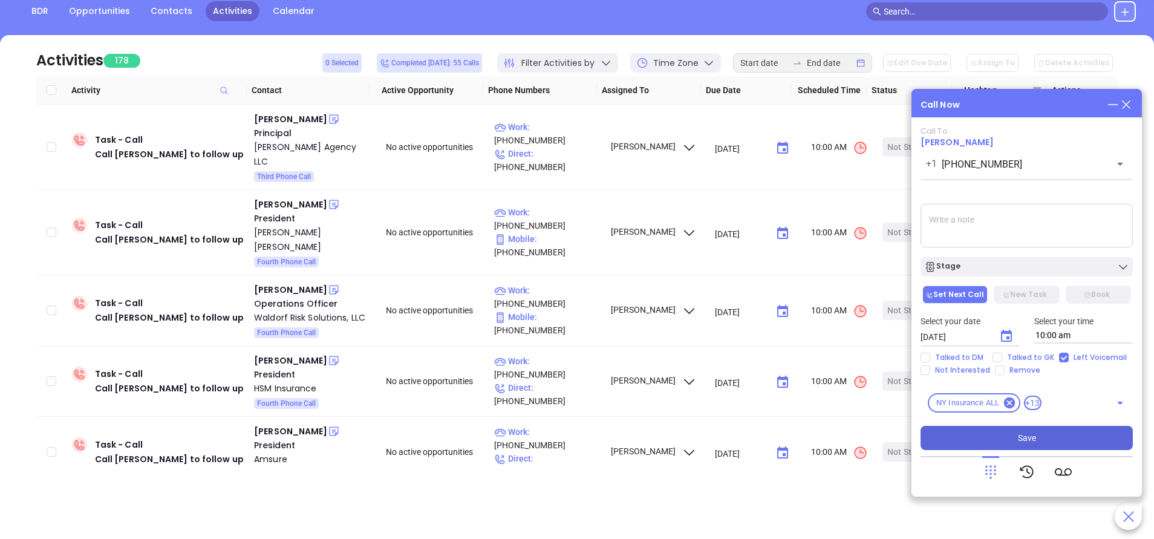
click at [1036, 434] on button "Save" at bounding box center [1027, 438] width 212 height 24
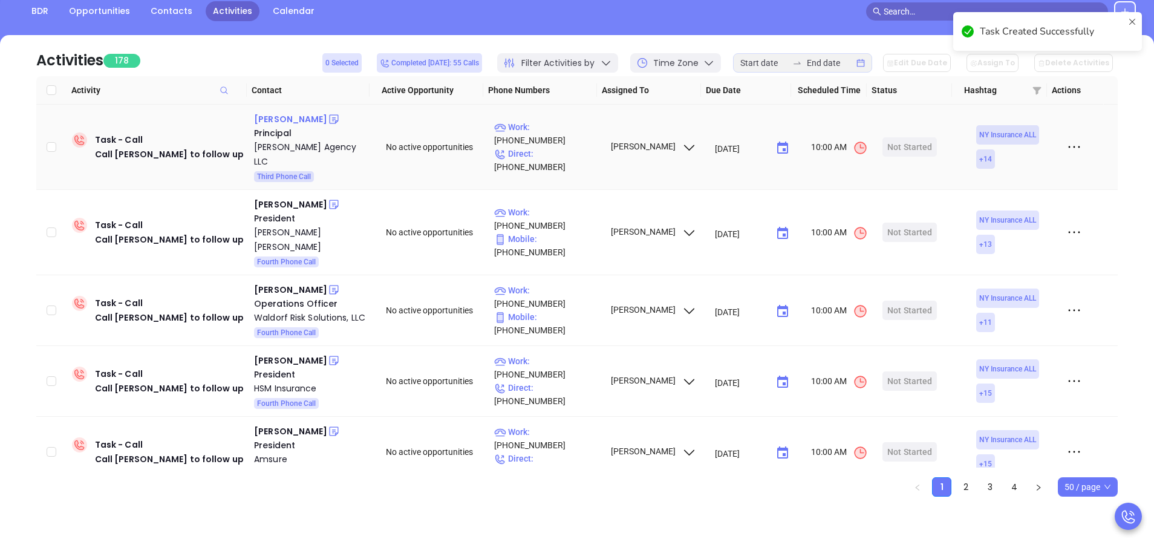
click at [290, 119] on div "Roxanna L. Hamilton" at bounding box center [290, 119] width 73 height 15
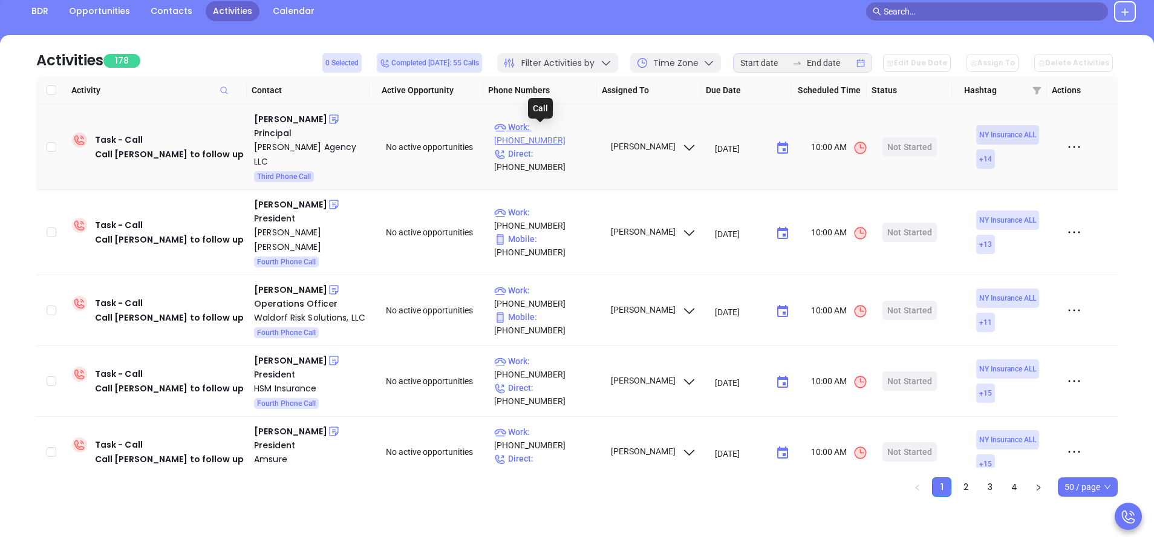
click at [544, 131] on p "Work : (607) 639-1930" at bounding box center [546, 133] width 105 height 27
type input "(607) 639-1930"
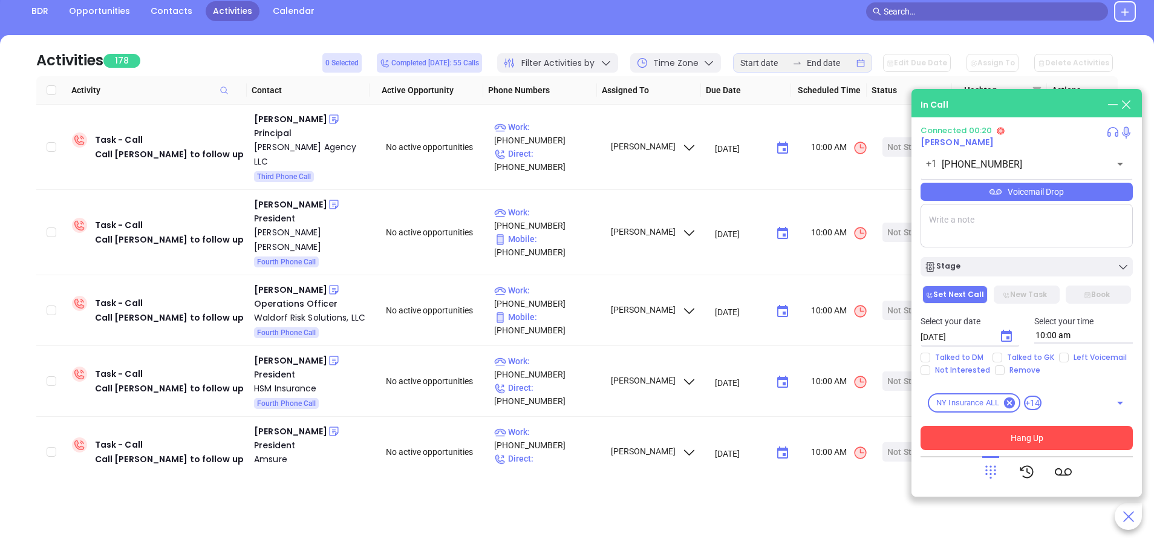
click at [1058, 436] on button "Hang Up" at bounding box center [1027, 438] width 212 height 24
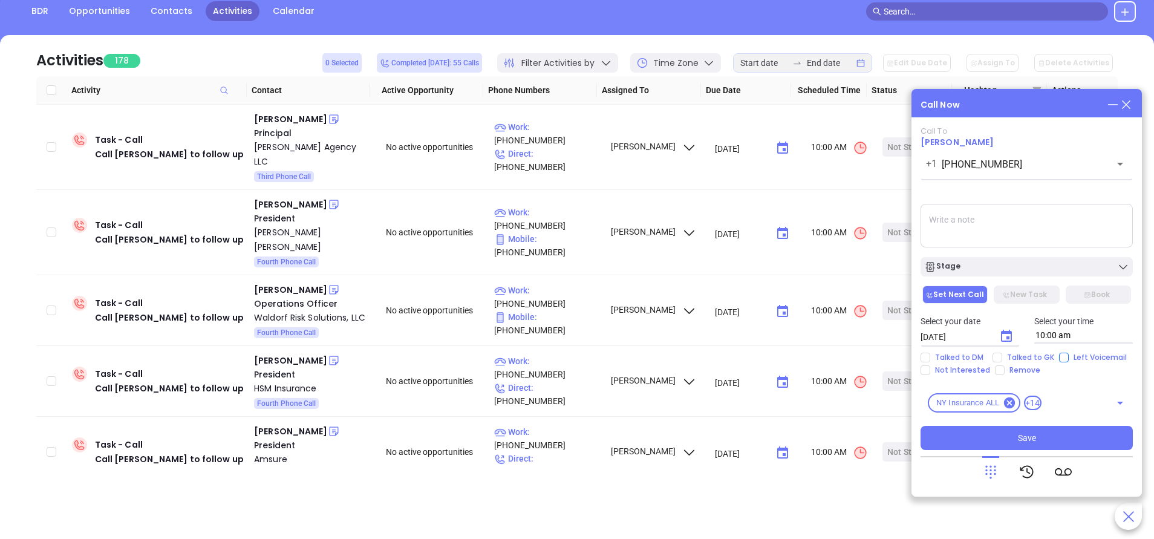
click at [1061, 356] on main "Sales Sales Manager BDR Opportunities Contacts Activities Calendar Call Now Cal…" at bounding box center [577, 238] width 1154 height 601
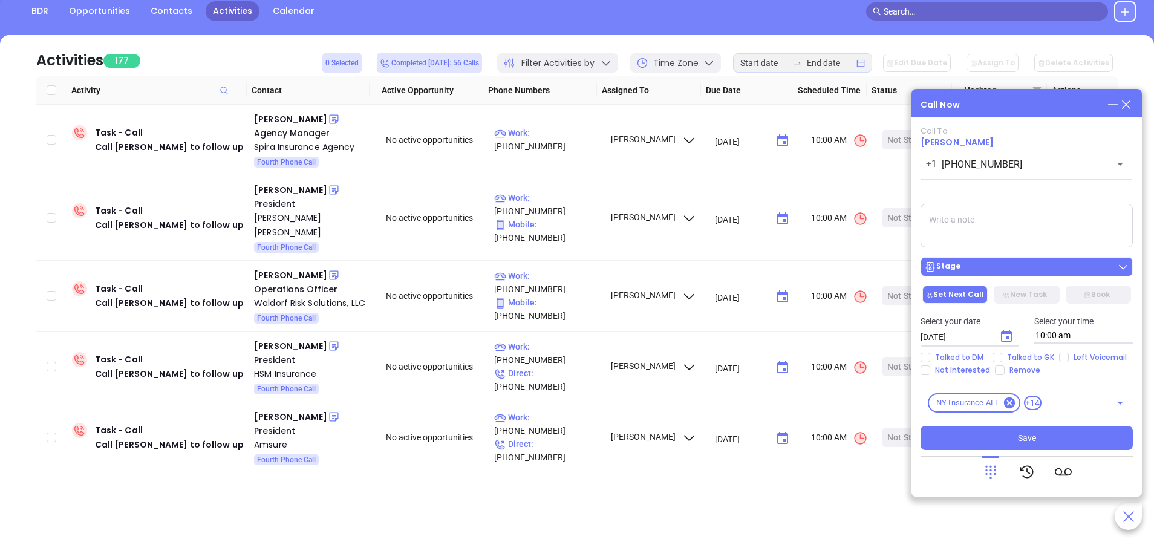
click at [988, 263] on div "Stage" at bounding box center [1027, 267] width 205 height 12
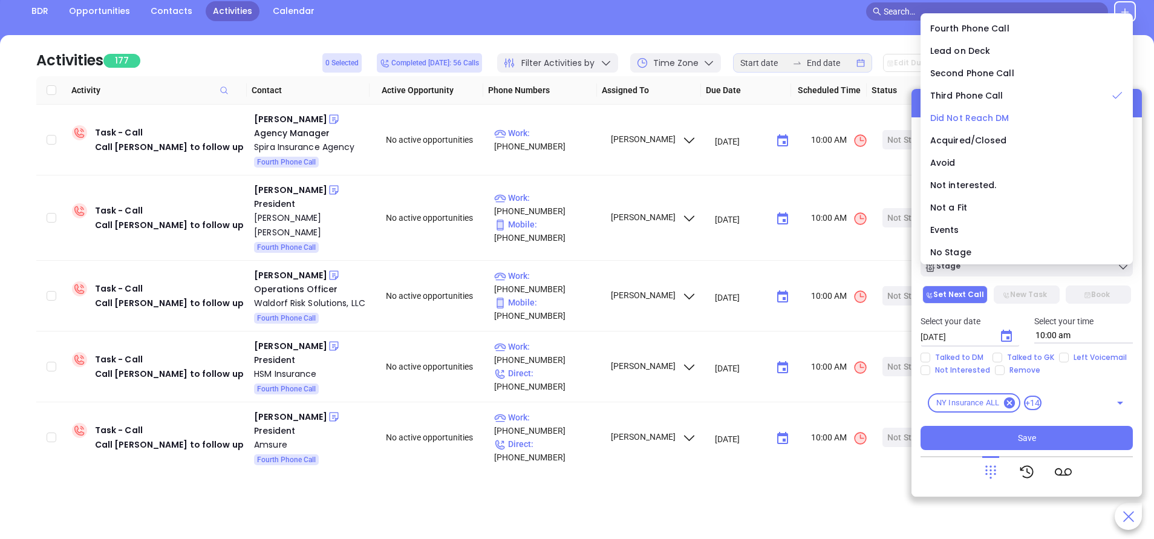
click at [977, 119] on span "Did Not Reach DM" at bounding box center [970, 118] width 79 height 12
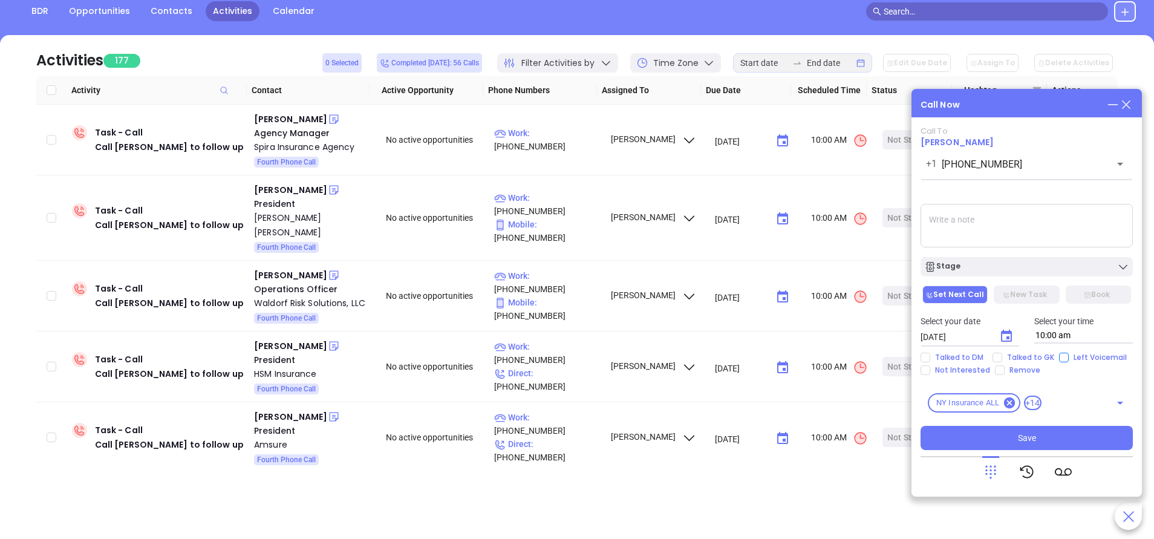
click at [1059, 355] on input "Left Voicemail" at bounding box center [1064, 358] width 10 height 10
checkbox input "true"
click at [1059, 434] on button "Save" at bounding box center [1027, 438] width 212 height 24
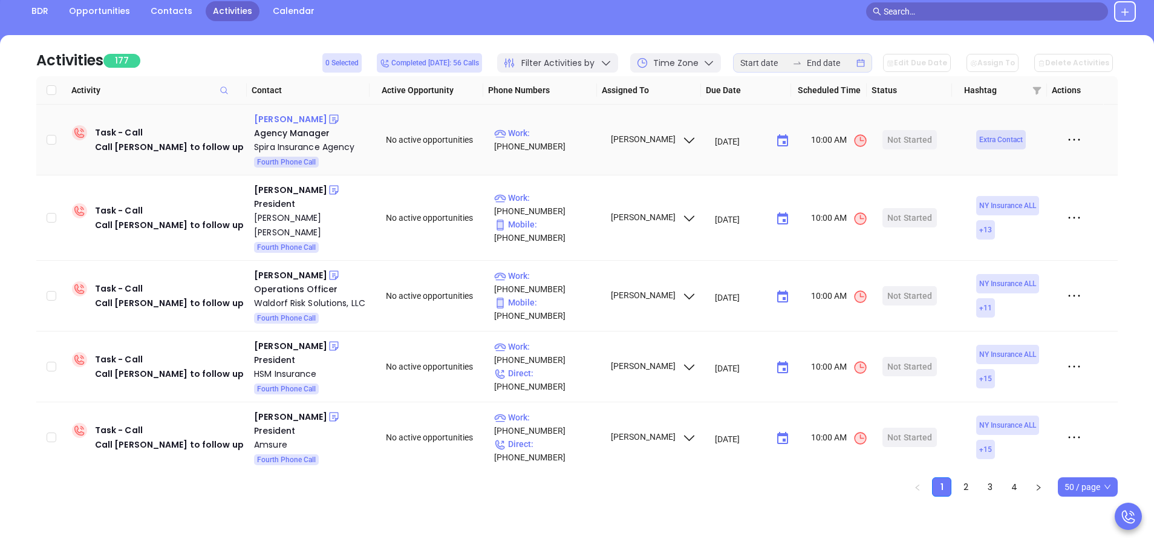
click at [302, 119] on div "Benjamin Spira" at bounding box center [290, 119] width 73 height 15
click at [553, 133] on p "Work : (718) 851-9697" at bounding box center [546, 139] width 105 height 27
type input "(718) 851-9697"
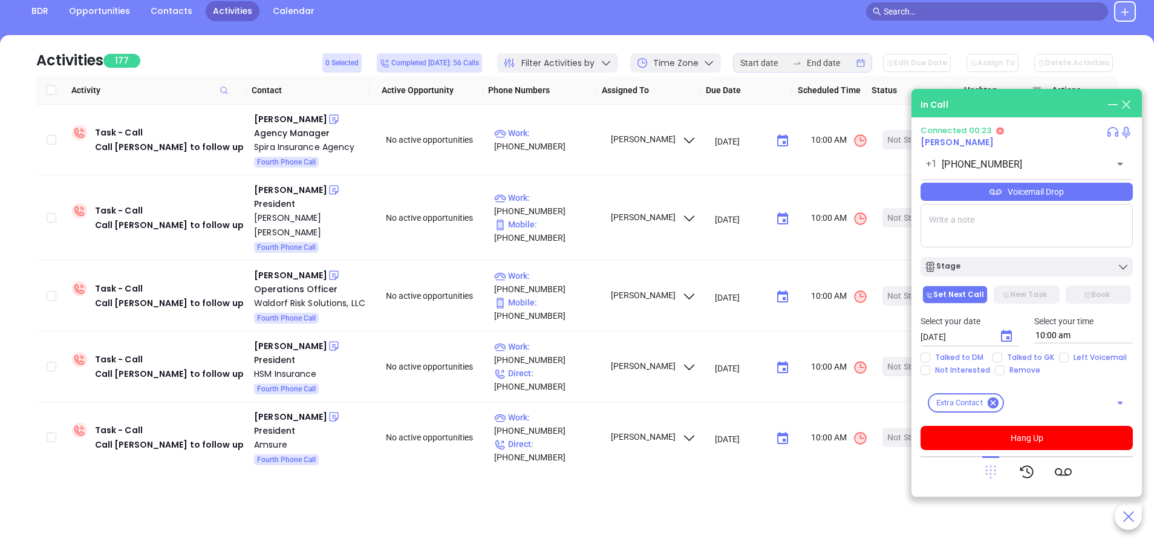
click at [995, 466] on icon at bounding box center [991, 472] width 11 height 13
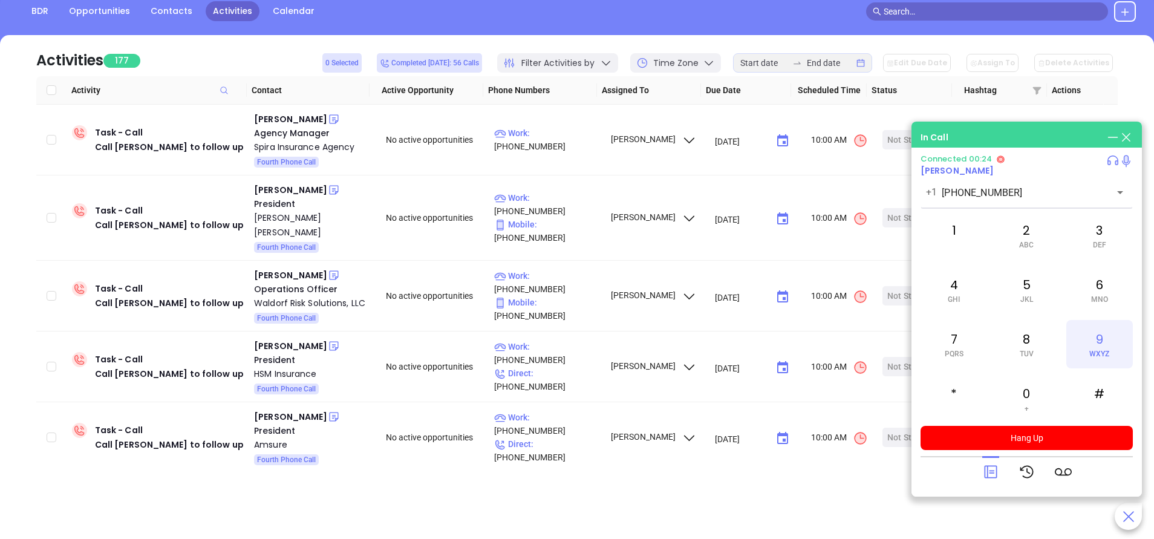
click at [1104, 345] on div "9 WXYZ" at bounding box center [1100, 344] width 67 height 48
click at [1020, 231] on div "2 ABC" at bounding box center [1027, 235] width 67 height 48
click at [1105, 226] on div "3 DEF" at bounding box center [1100, 235] width 67 height 48
click at [1099, 281] on div "6 MNO" at bounding box center [1100, 290] width 67 height 48
click at [958, 230] on div "1" at bounding box center [954, 235] width 67 height 48
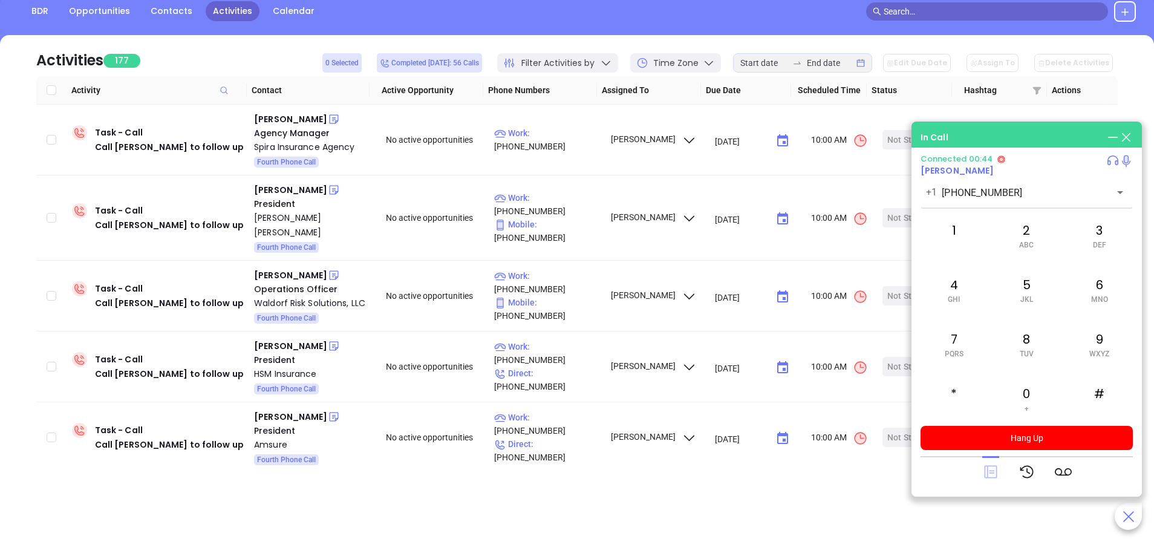
click at [994, 471] on icon at bounding box center [990, 472] width 13 height 13
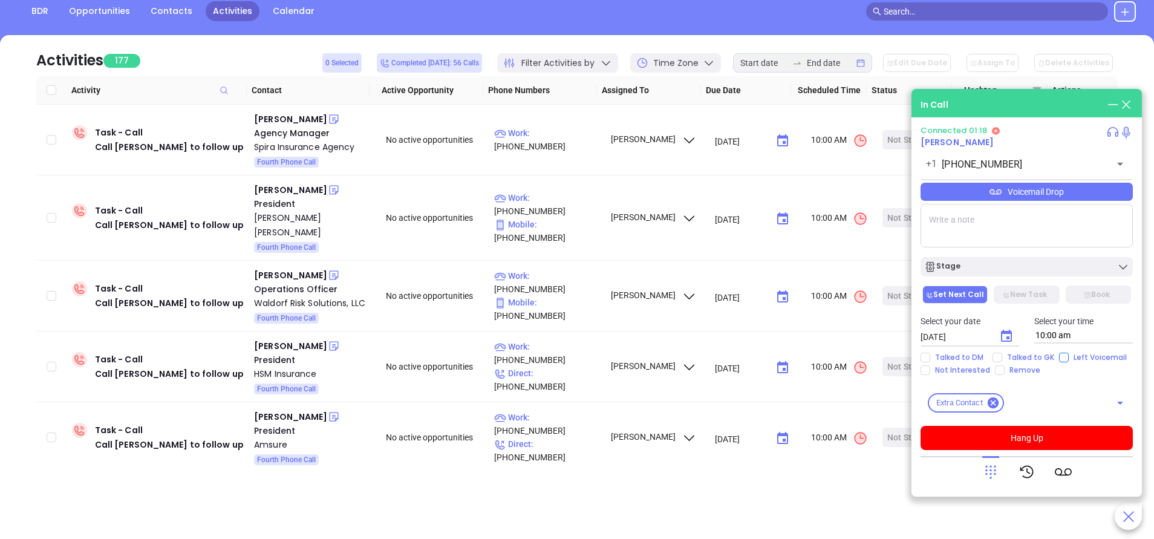
click at [1066, 358] on input "Left Voicemail" at bounding box center [1064, 358] width 10 height 10
checkbox input "true"
click at [1018, 267] on div "Stage" at bounding box center [1027, 267] width 205 height 12
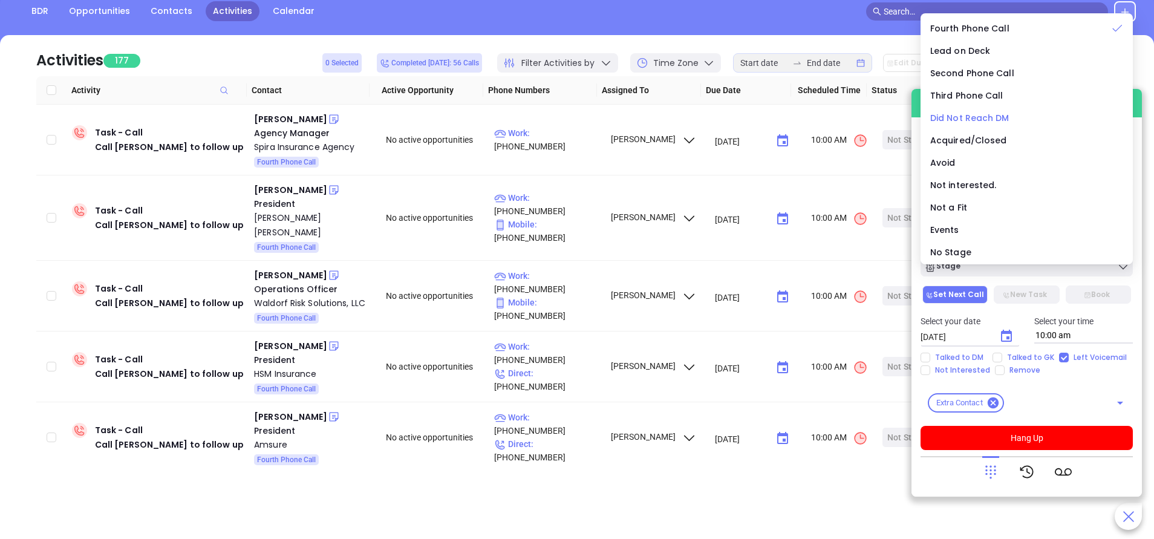
click at [984, 116] on span "Did Not Reach DM" at bounding box center [970, 118] width 79 height 12
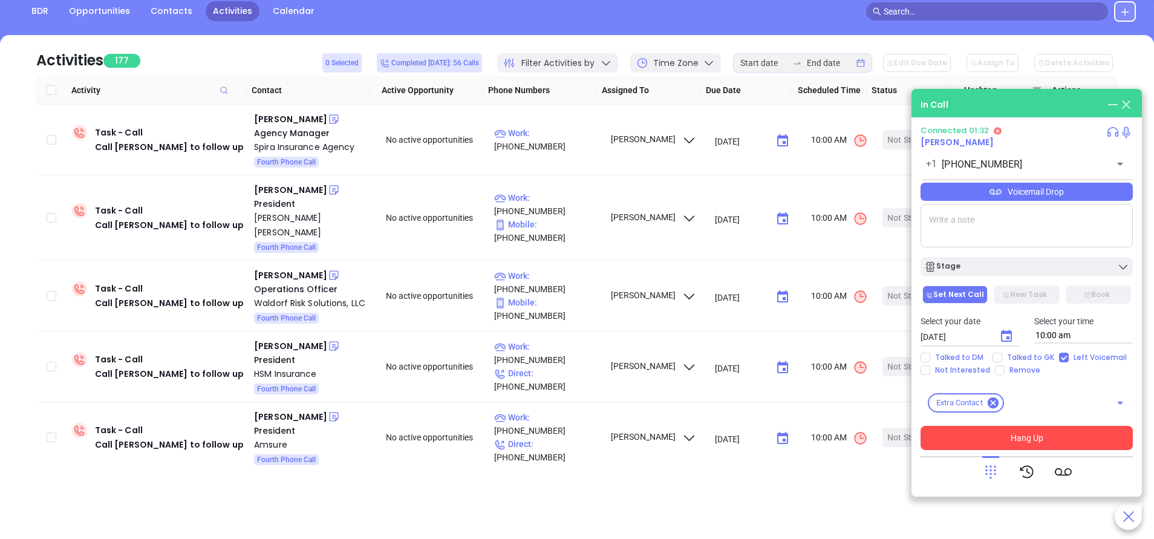
click at [1076, 441] on button "Hang Up" at bounding box center [1027, 438] width 212 height 24
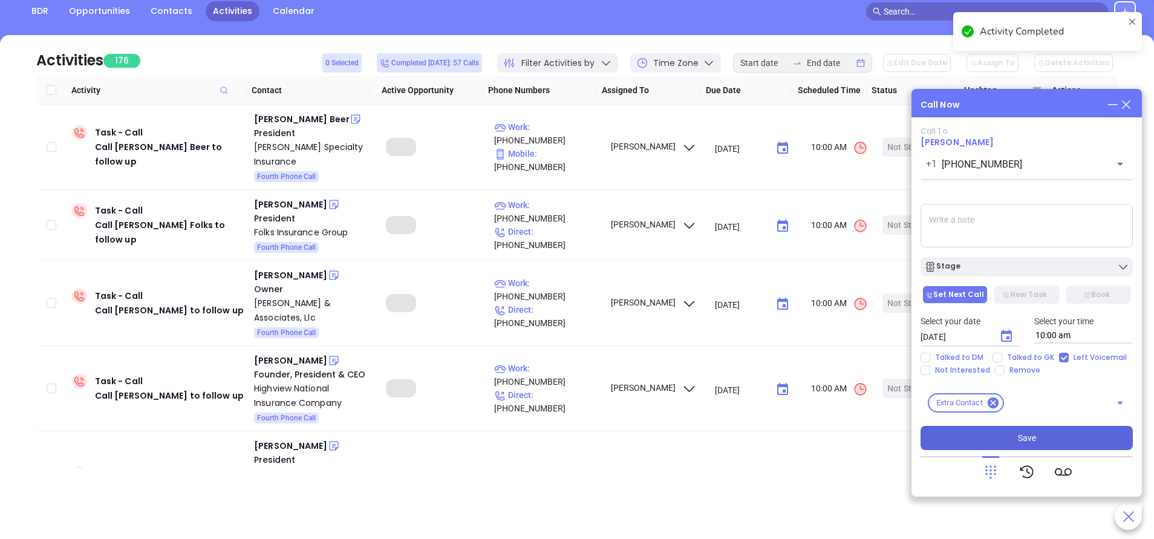
click at [1028, 445] on button "Save" at bounding box center [1027, 438] width 212 height 24
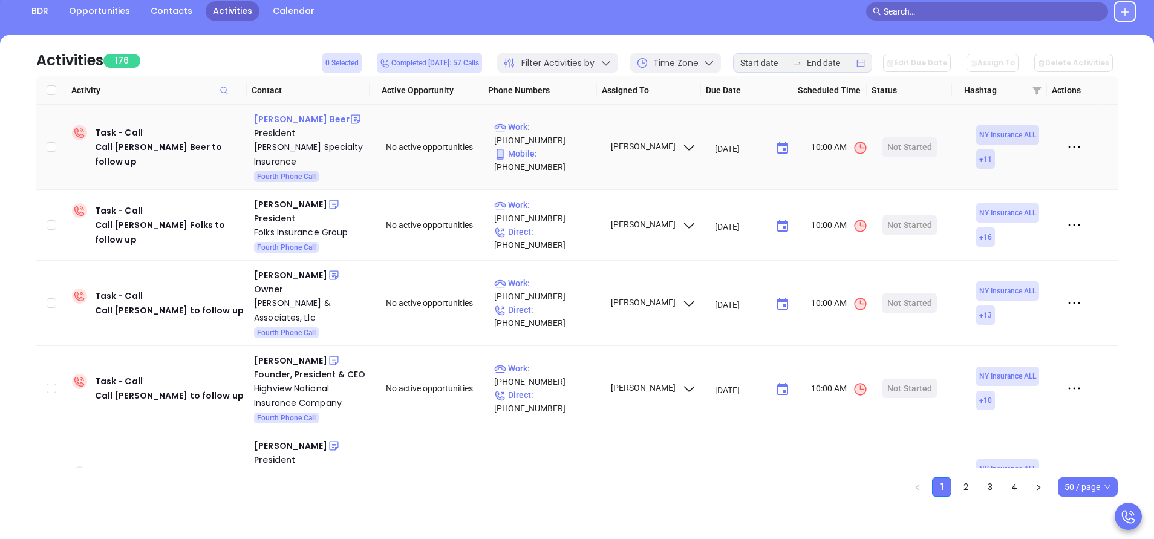
click at [281, 117] on div "Kevin C. Beer" at bounding box center [302, 119] width 96 height 15
click at [531, 139] on p "Work : (877) 976-2111" at bounding box center [546, 133] width 105 height 27
type input "(877) 976-2111"
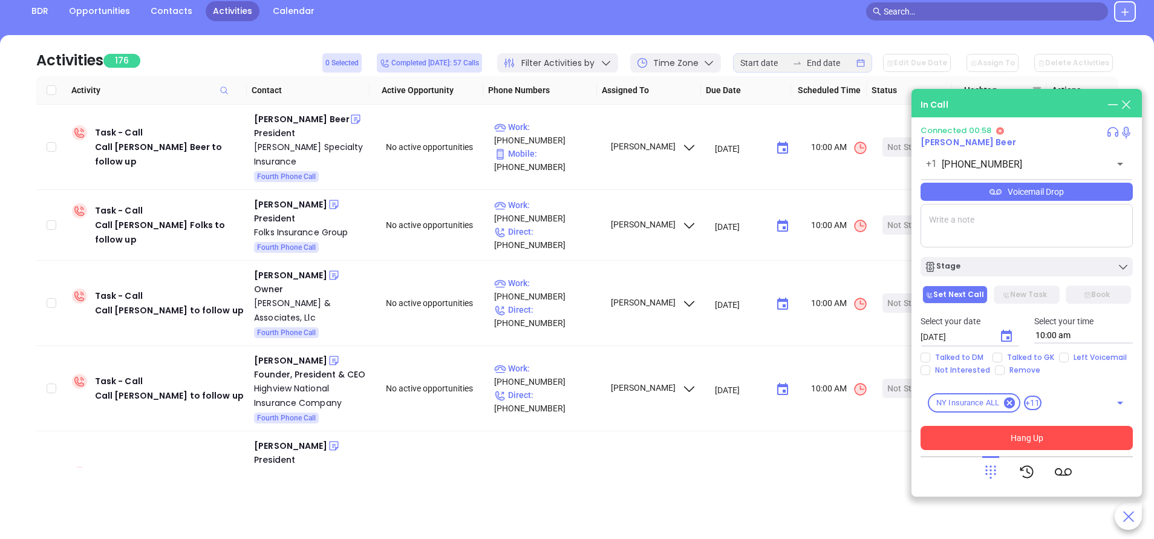
click at [1016, 433] on button "Hang Up" at bounding box center [1027, 438] width 212 height 24
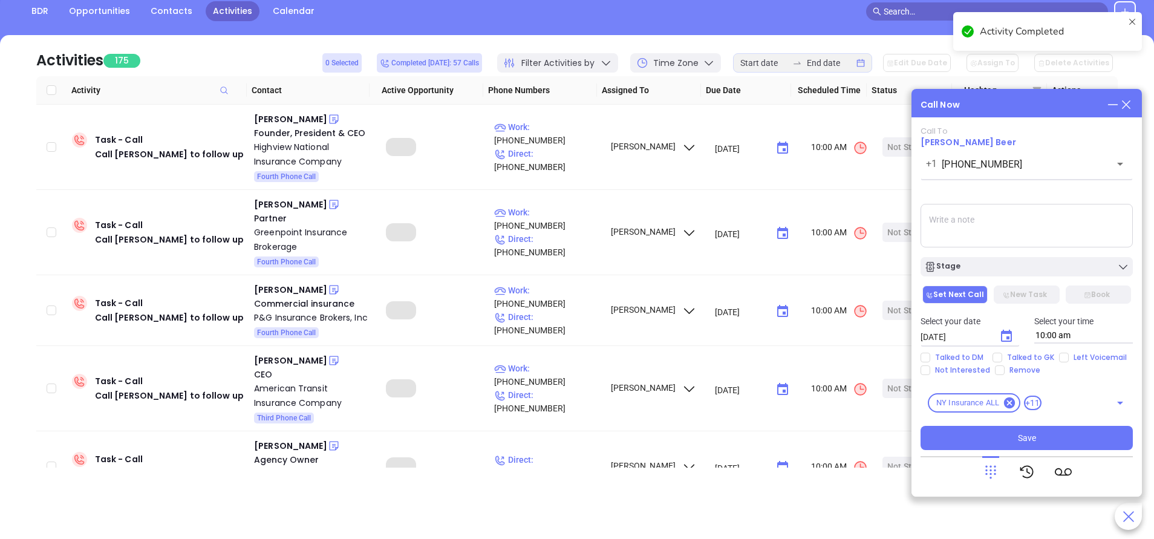
click at [1062, 358] on input "Left Voicemail" at bounding box center [1064, 358] width 10 height 10
checkbox input "true"
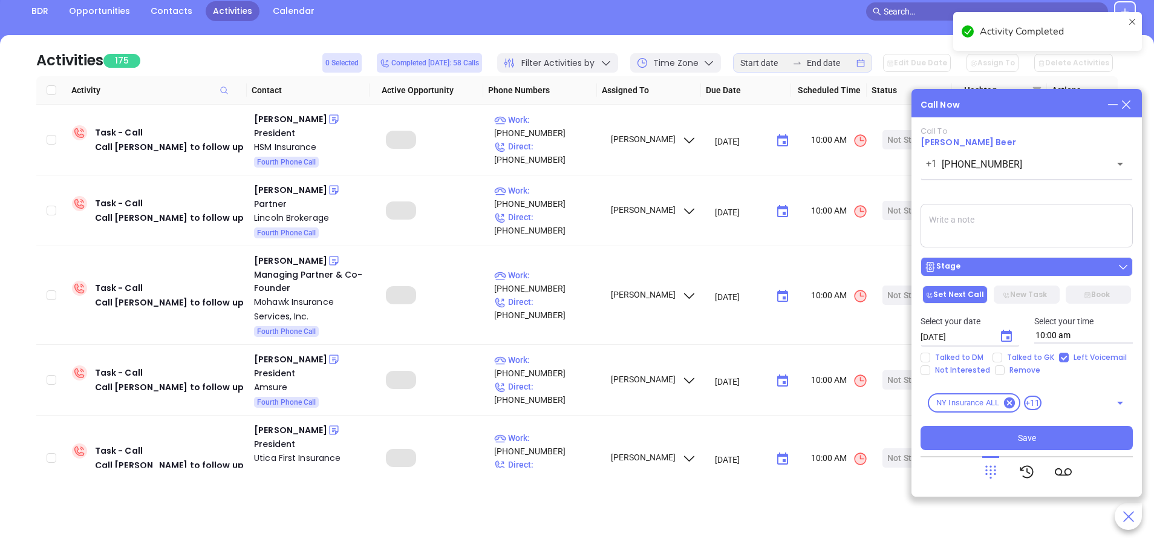
click at [1019, 272] on div "Stage" at bounding box center [1027, 267] width 205 height 12
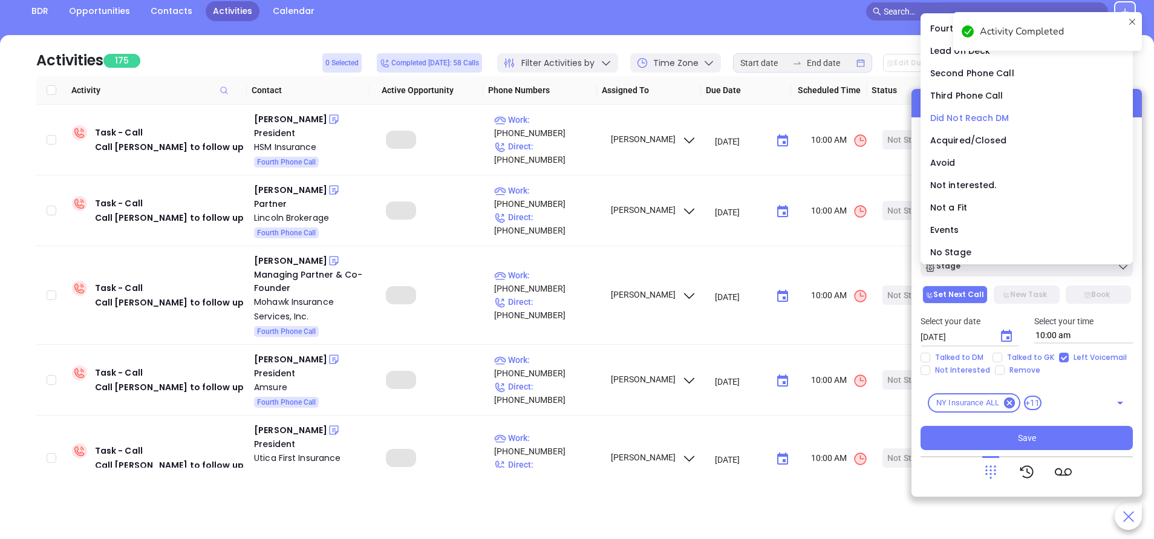
click at [962, 118] on span "Did Not Reach DM" at bounding box center [970, 118] width 79 height 12
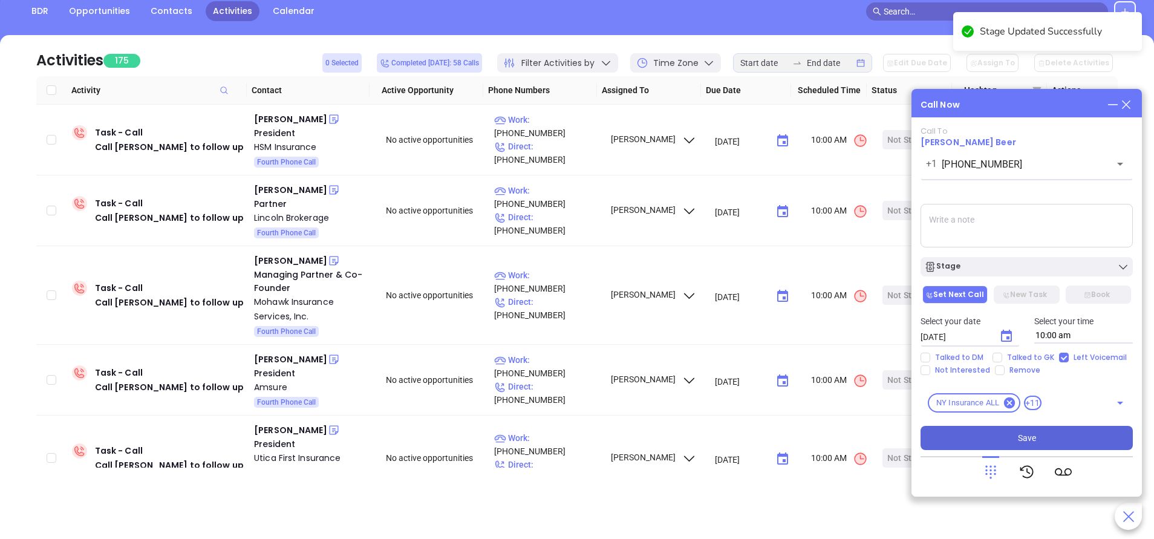
click at [1036, 449] on button "Save" at bounding box center [1027, 438] width 212 height 24
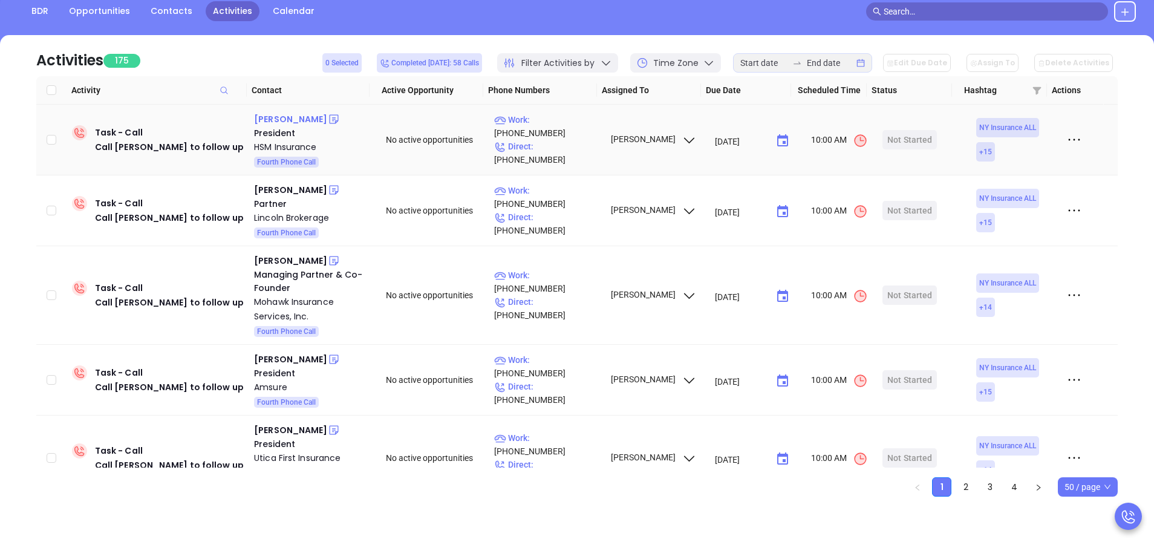
click at [300, 122] on div "Charles N. Pasquale" at bounding box center [290, 119] width 73 height 15
click at [545, 134] on p "Work : (585) 544-2520" at bounding box center [546, 126] width 105 height 27
type input "(585) 544-2520"
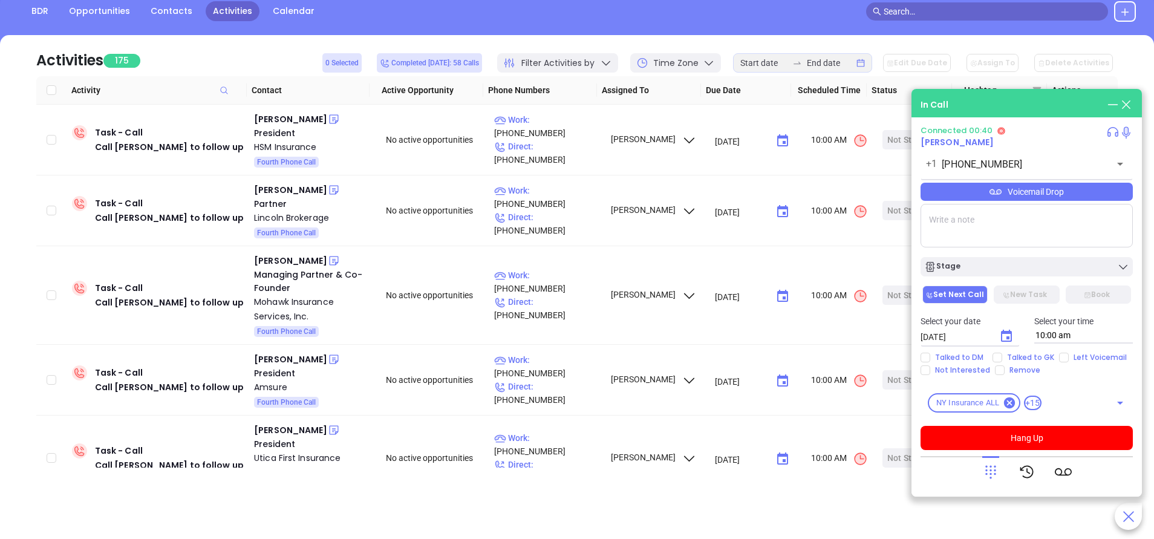
click at [989, 471] on icon at bounding box center [991, 471] width 17 height 17
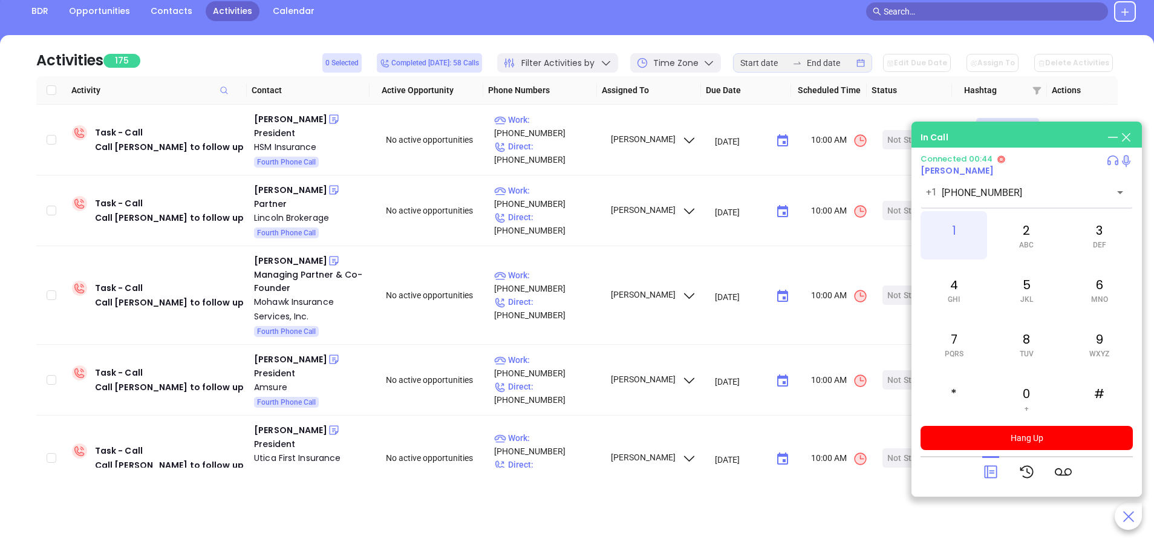
click at [957, 231] on div "1" at bounding box center [954, 235] width 67 height 48
click at [1024, 390] on div "0 +" at bounding box center [1027, 399] width 67 height 48
click at [1024, 283] on div "5 JKL" at bounding box center [1027, 290] width 67 height 48
click at [997, 471] on icon at bounding box center [990, 472] width 13 height 13
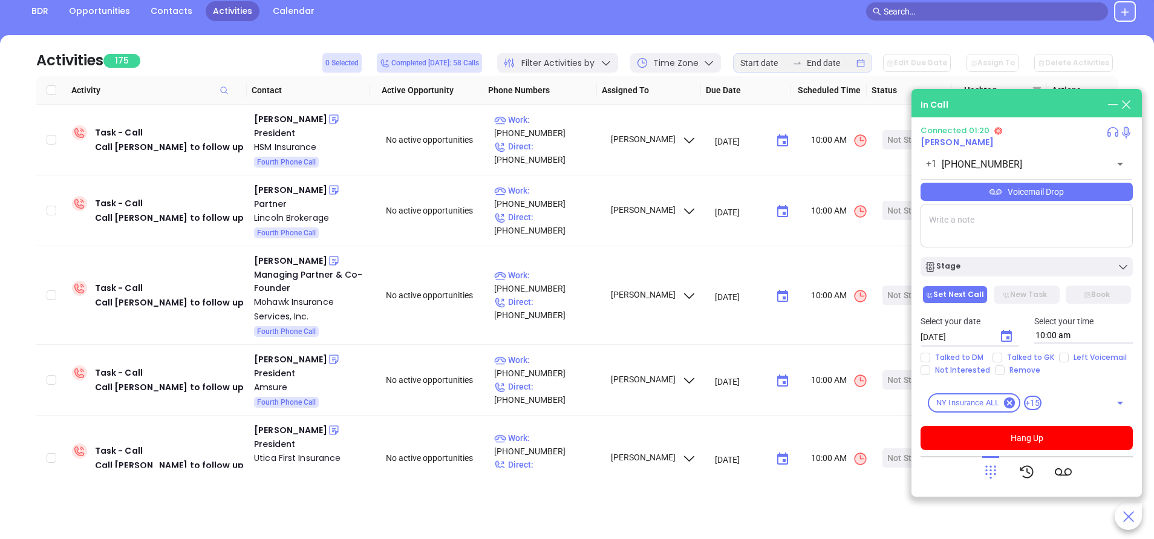
click at [1029, 198] on div "Voicemail Drop" at bounding box center [1027, 192] width 212 height 18
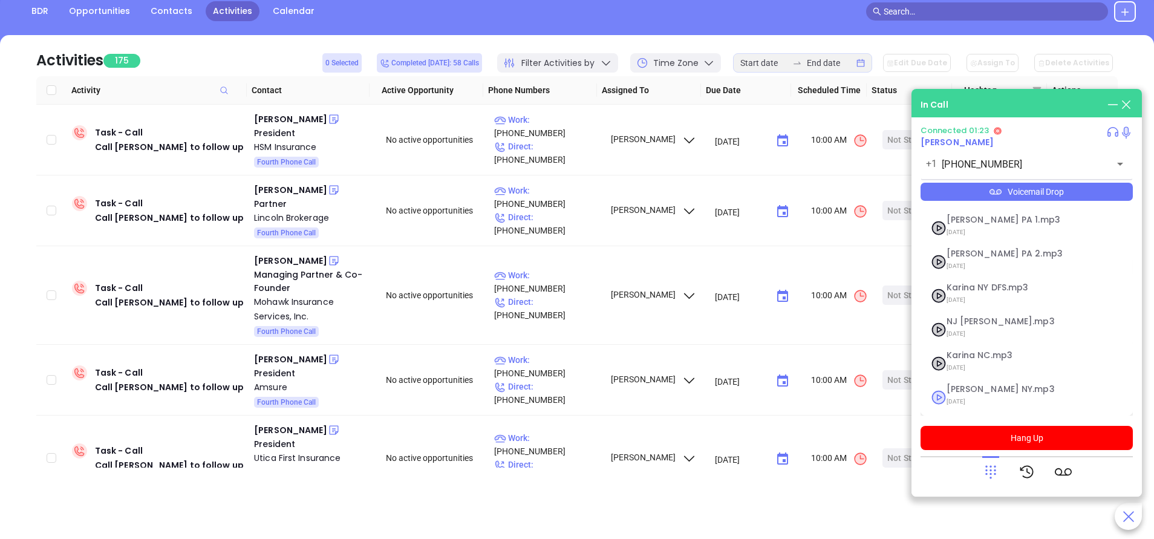
click at [976, 390] on span "Vicky NY.mp3" at bounding box center [1012, 389] width 131 height 9
checkbox input "true"
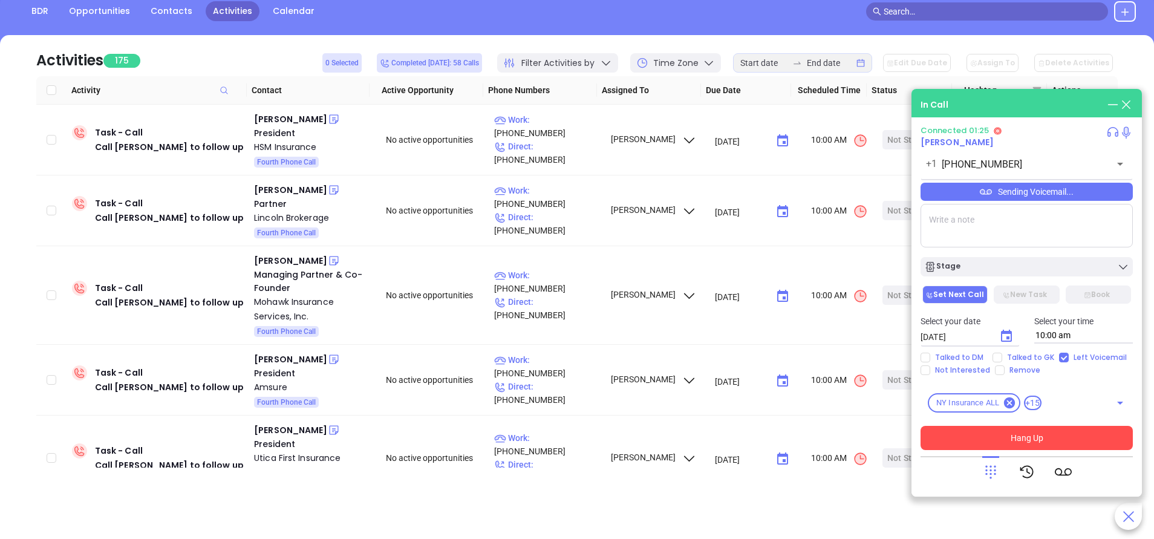
click at [1015, 433] on button "Hang Up" at bounding box center [1027, 438] width 212 height 24
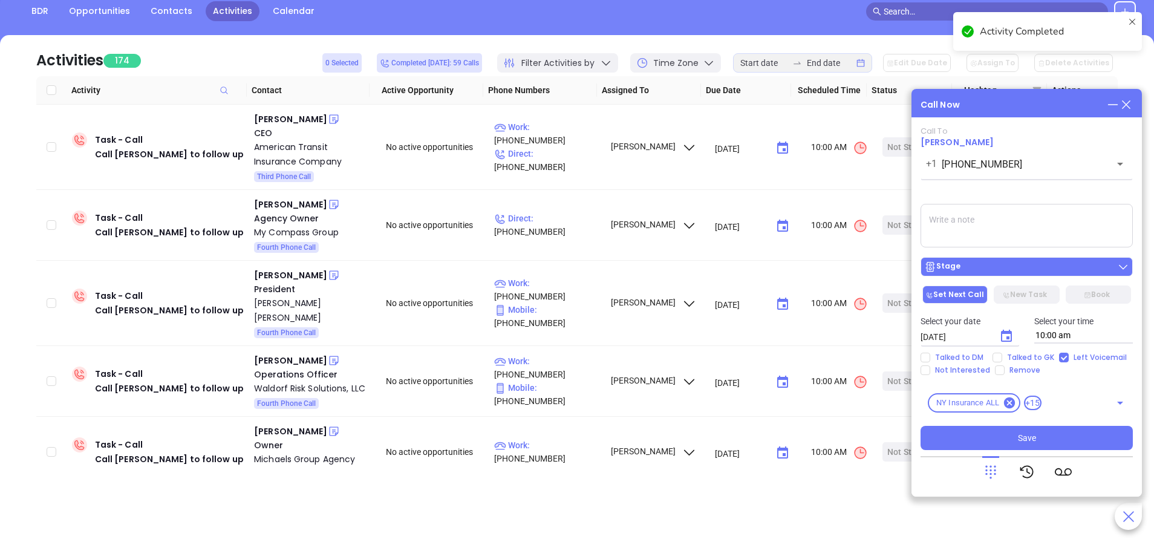
click at [975, 268] on div "Stage" at bounding box center [1027, 267] width 205 height 12
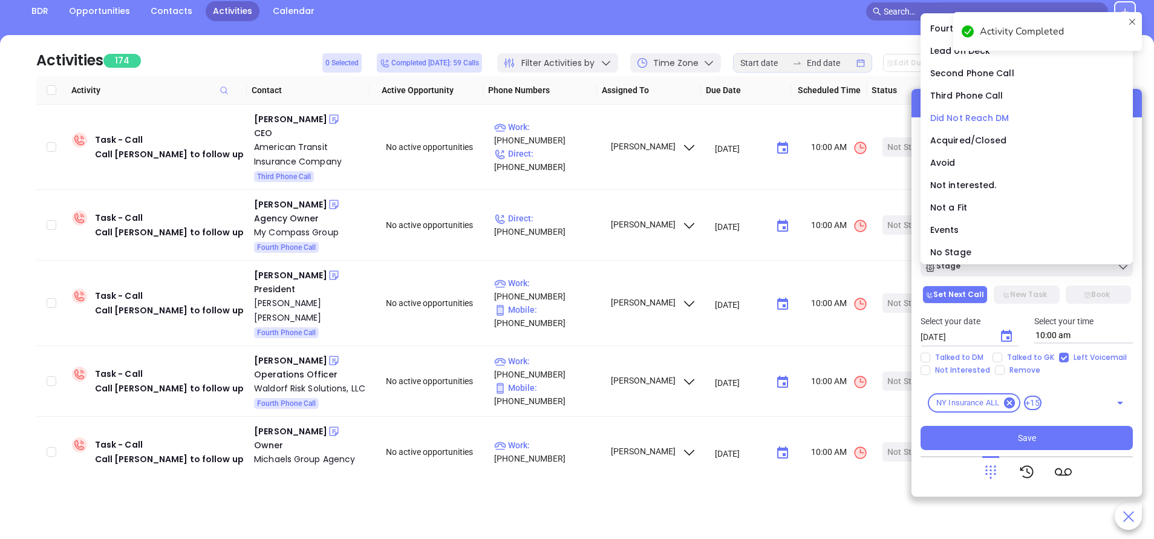
click at [963, 117] on span "Did Not Reach DM" at bounding box center [970, 118] width 79 height 12
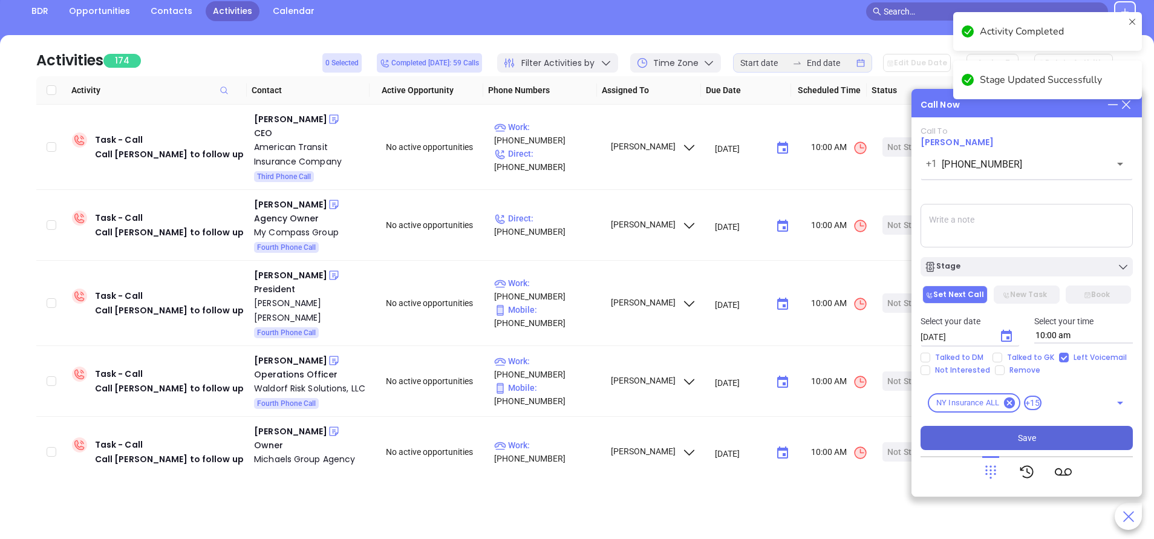
click at [1039, 444] on button "Save" at bounding box center [1027, 438] width 212 height 24
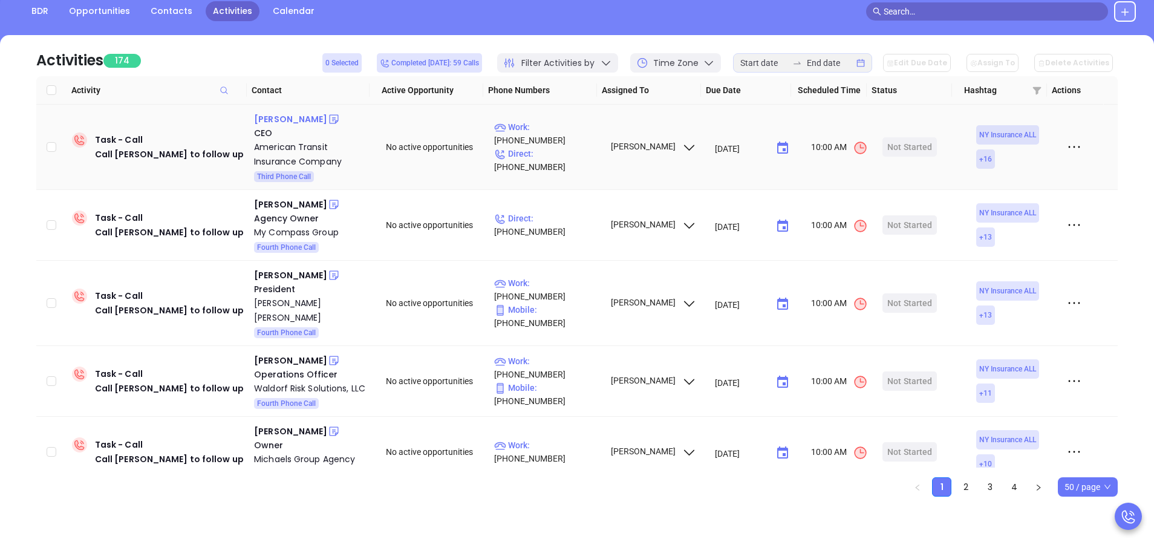
click at [298, 120] on div "Ralph Bisceglia" at bounding box center [290, 119] width 73 height 15
click at [567, 137] on p "Work : (212) 857-8200" at bounding box center [546, 133] width 105 height 27
type input "(212) 857-8200"
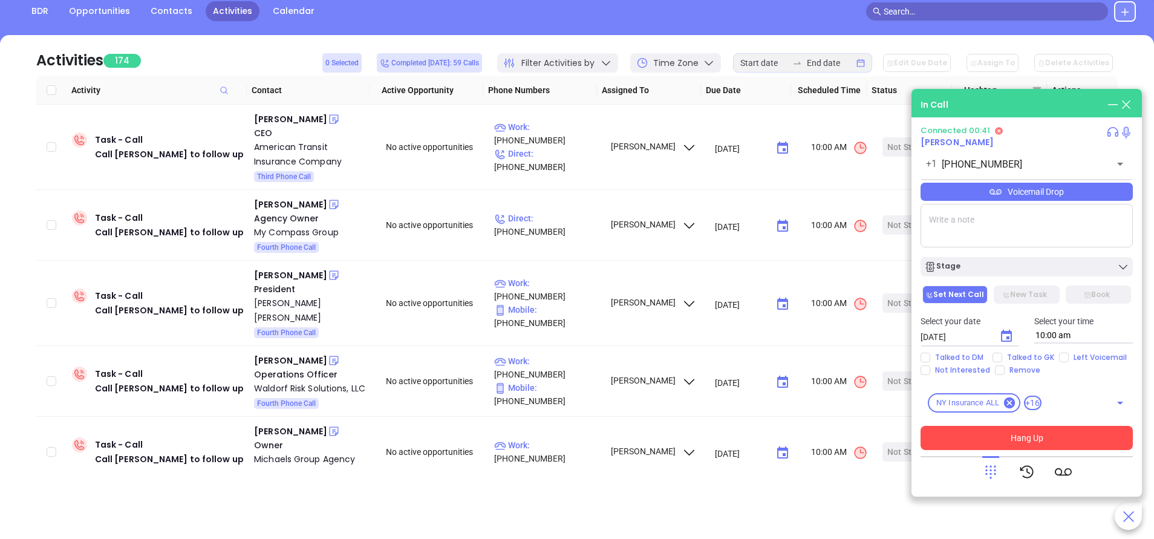
click at [1009, 435] on button "Hang Up" at bounding box center [1027, 438] width 212 height 24
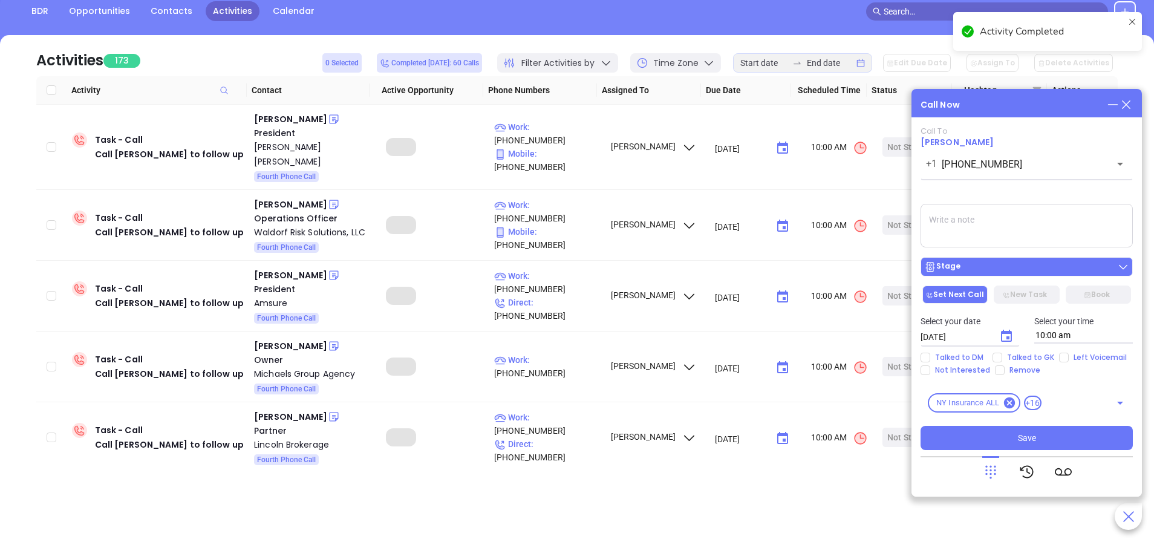
drag, startPoint x: 975, startPoint y: 280, endPoint x: 977, endPoint y: 273, distance: 6.9
click at [975, 278] on div "Call To Ralph Bisceglia +1 (212) 857-8200 ​ Voicemail Drop Stage Set Next Call …" at bounding box center [1027, 288] width 212 height 324
click at [977, 267] on div "Stage" at bounding box center [1027, 267] width 205 height 12
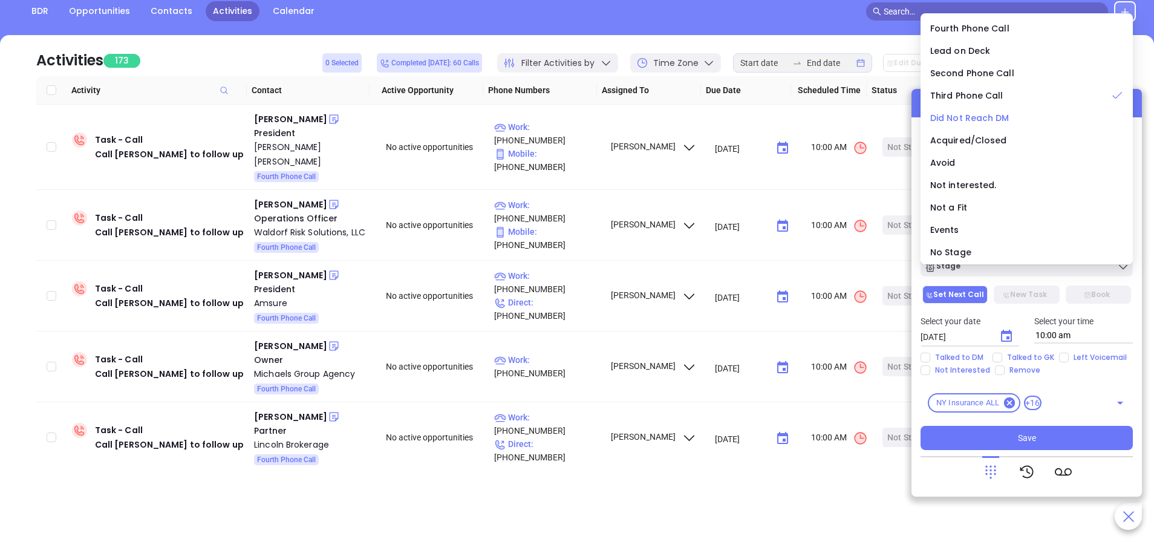
click at [968, 121] on span "Did Not Reach DM" at bounding box center [970, 118] width 79 height 12
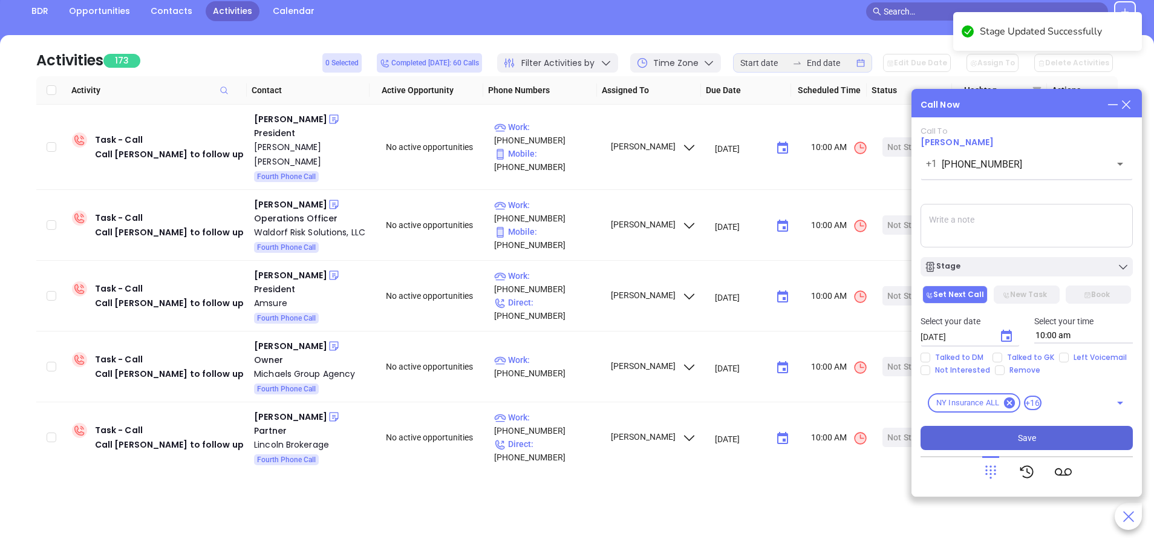
click at [1054, 436] on button "Save" at bounding box center [1027, 438] width 212 height 24
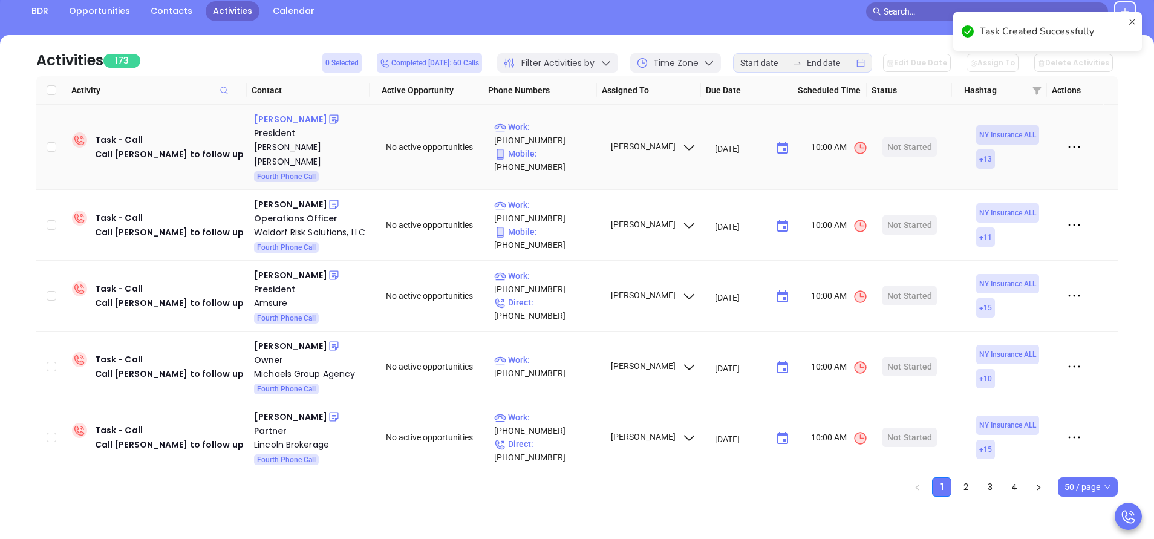
click at [287, 117] on div "Scott Murray" at bounding box center [290, 119] width 73 height 15
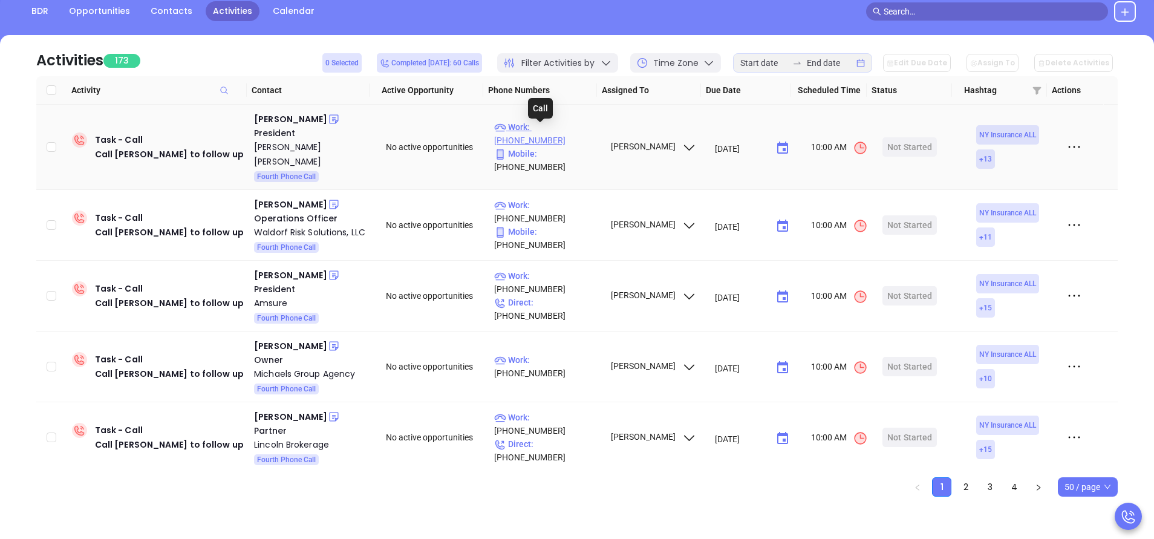
click at [562, 131] on p "Work : (212) 480-4200" at bounding box center [546, 133] width 105 height 27
type input "(212) 480-4200"
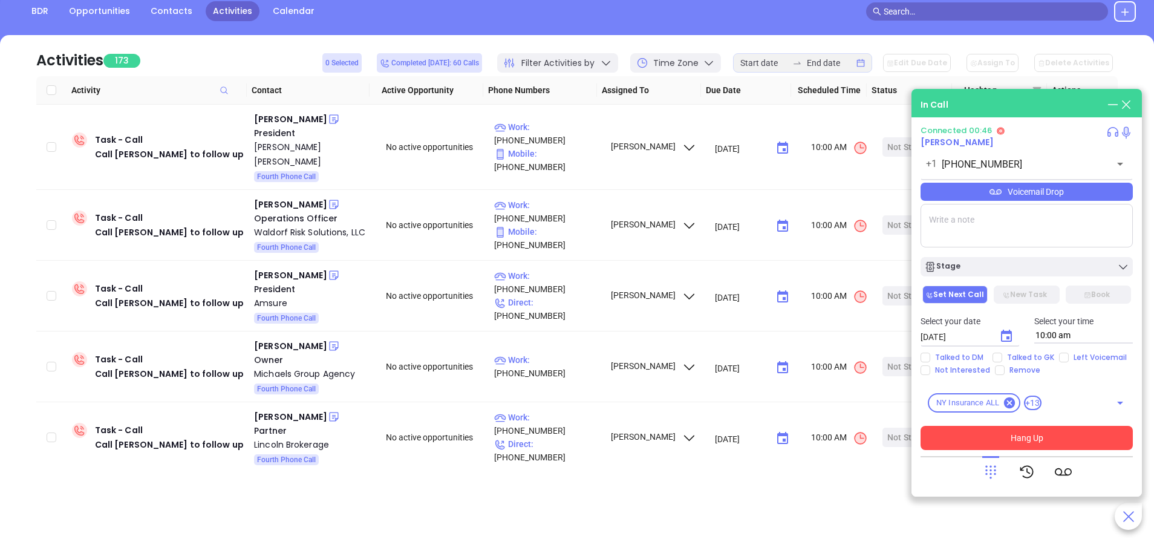
click at [1029, 434] on button "Hang Up" at bounding box center [1027, 438] width 212 height 24
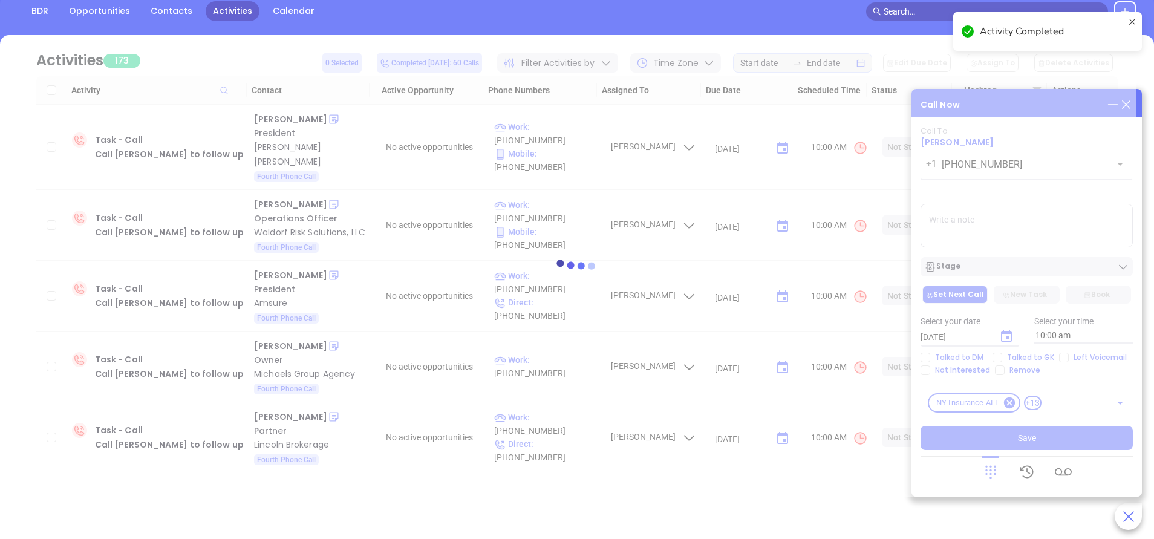
click at [1063, 357] on div at bounding box center [577, 266] width 1118 height 462
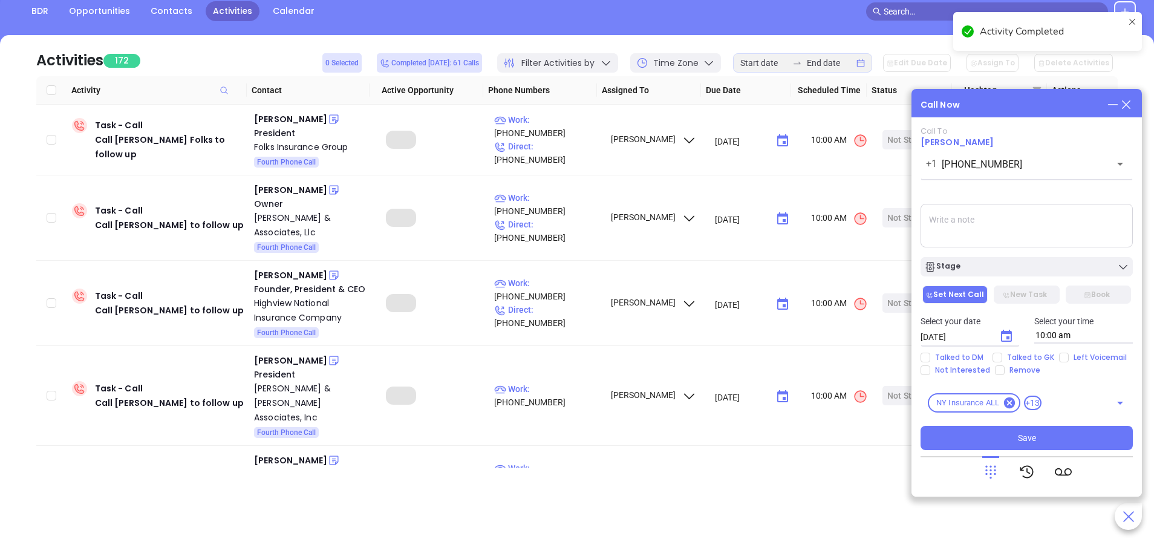
click at [1063, 357] on input "Left Voicemail" at bounding box center [1064, 358] width 10 height 10
checkbox input "true"
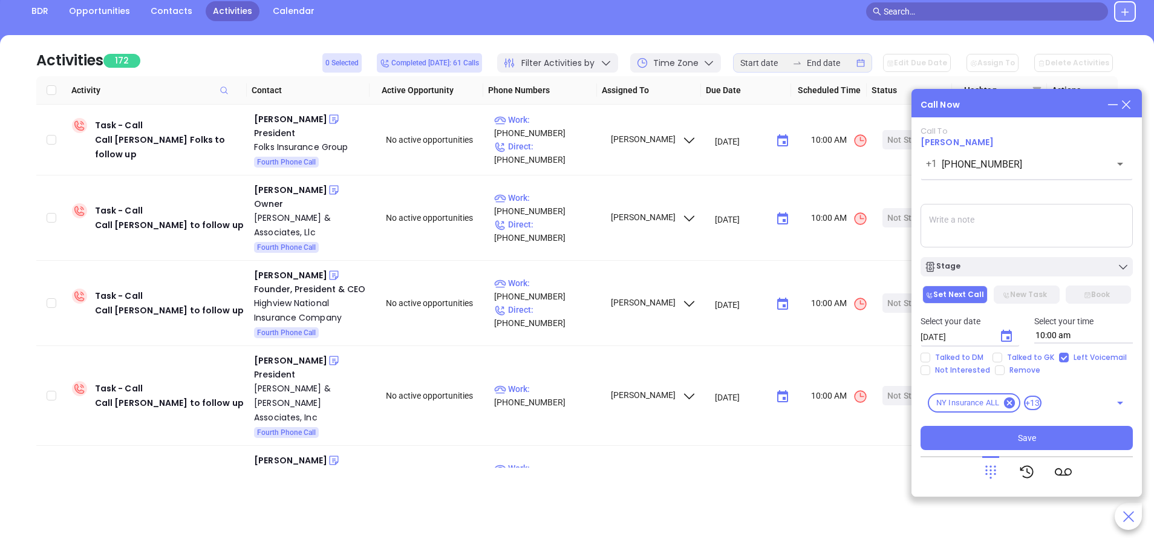
click at [1009, 256] on div "Stage" at bounding box center [1027, 263] width 227 height 25
click at [1009, 269] on div "Stage" at bounding box center [1027, 267] width 205 height 12
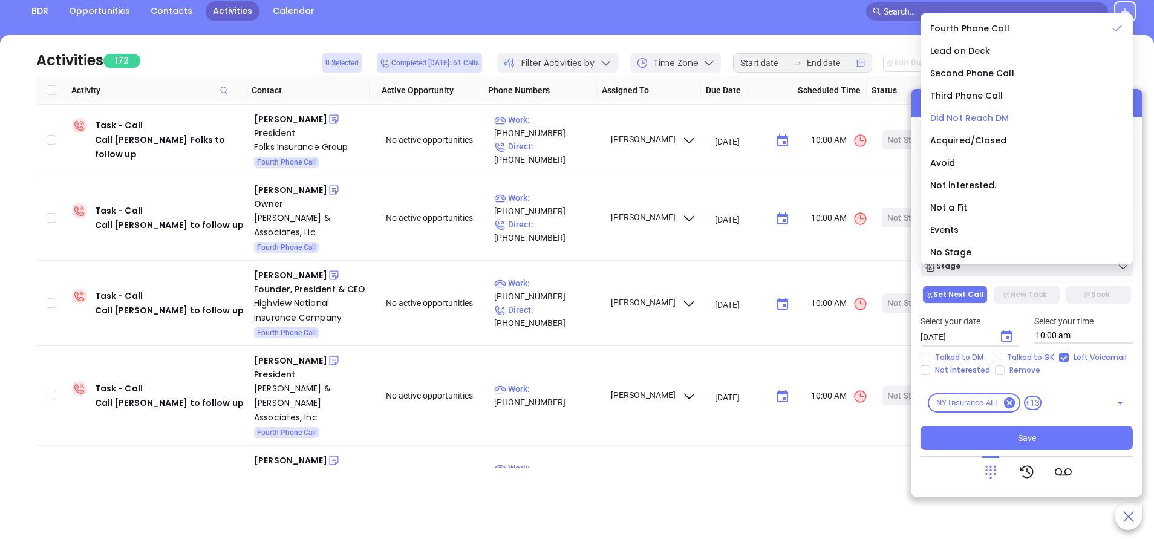
click at [982, 119] on span "Did Not Reach DM" at bounding box center [970, 118] width 79 height 12
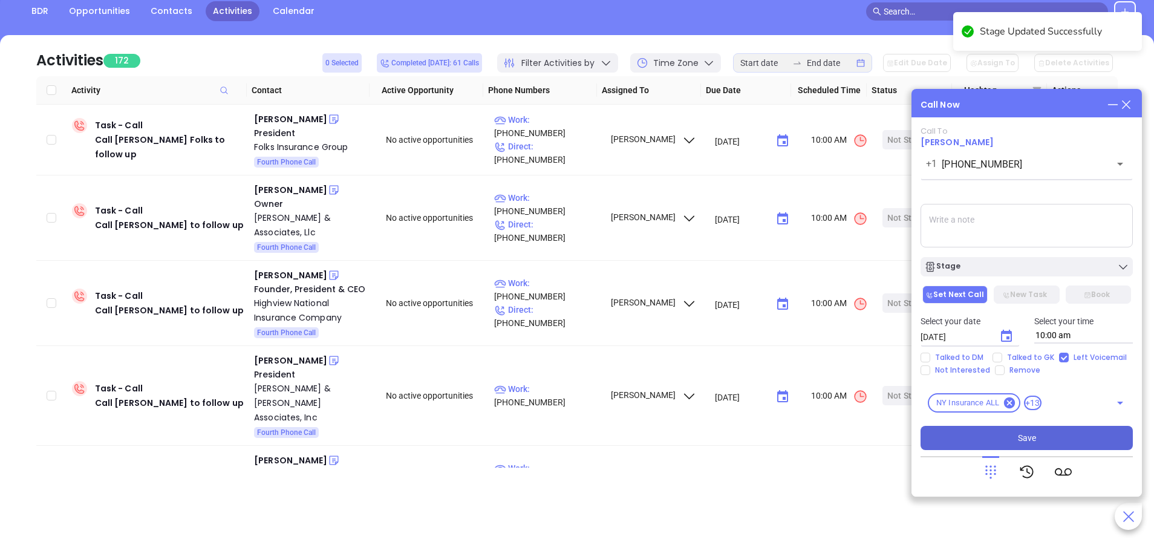
click at [1026, 445] on button "Save" at bounding box center [1027, 438] width 212 height 24
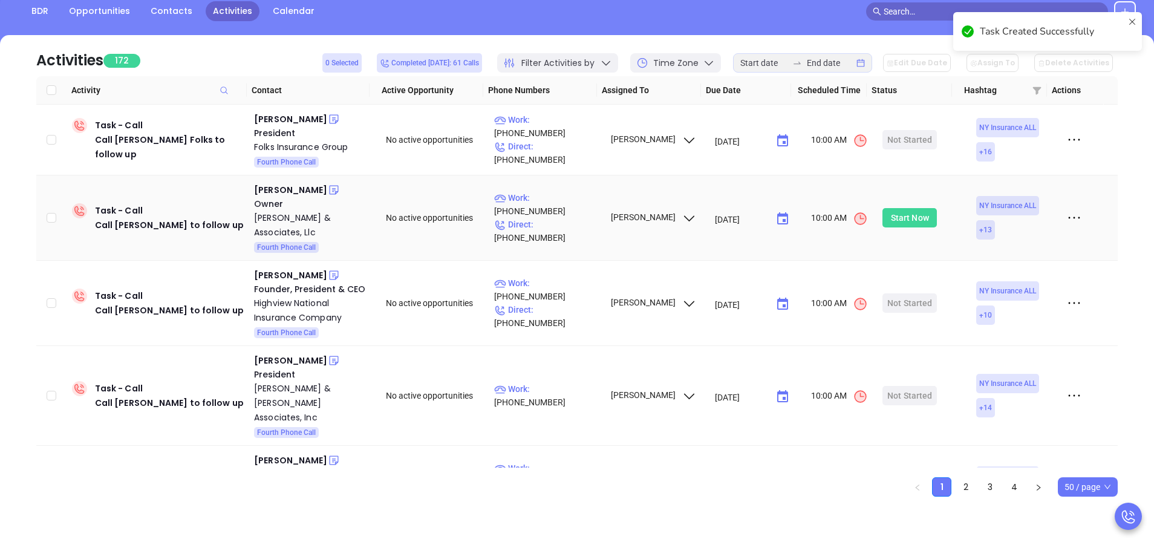
scroll to position [0, 0]
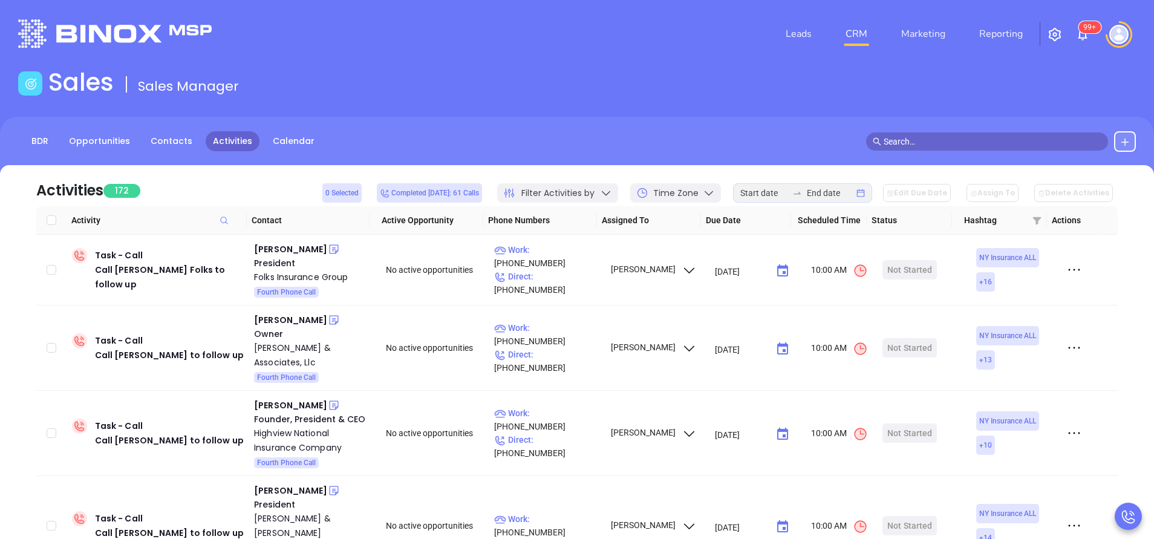
click at [1083, 30] on sup "99+" at bounding box center [1090, 27] width 22 height 12
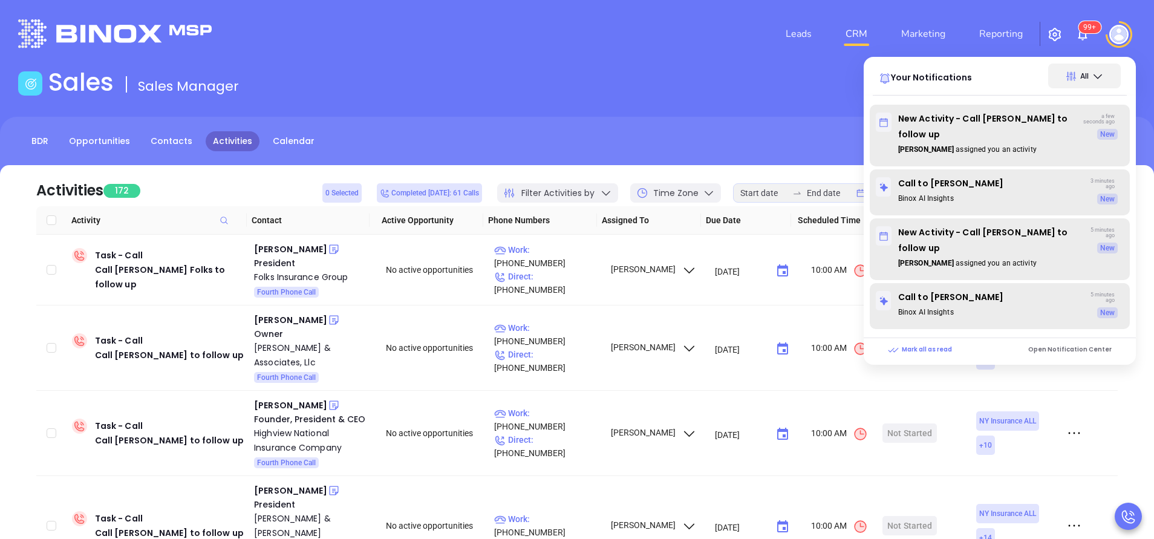
drag, startPoint x: 557, startPoint y: 82, endPoint x: 591, endPoint y: 145, distance: 71.7
click at [557, 81] on div "Sales Sales Manager" at bounding box center [577, 85] width 1133 height 34
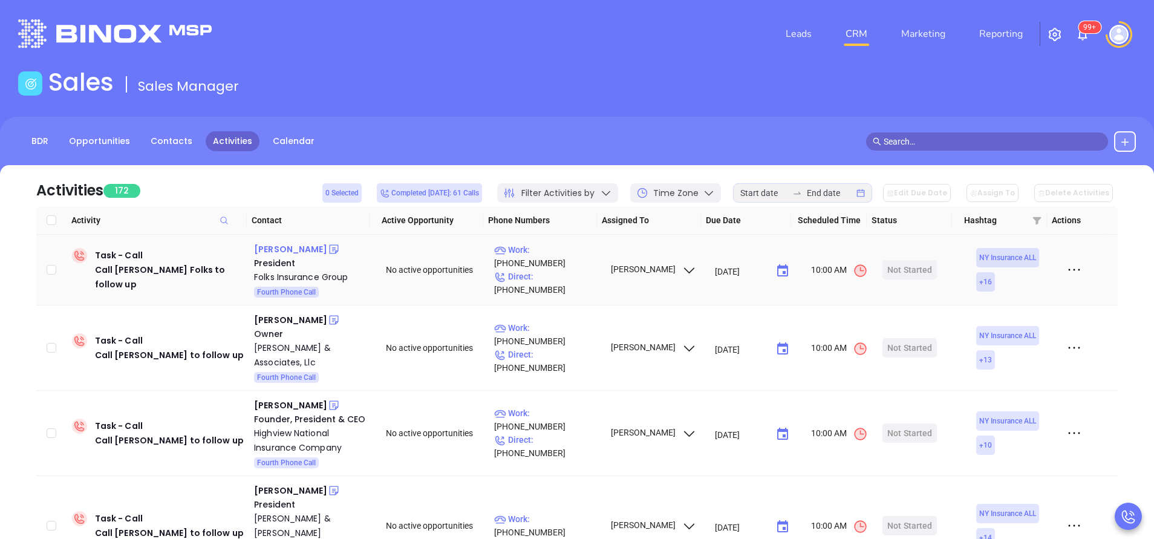
click at [274, 252] on div "James Folks" at bounding box center [290, 249] width 73 height 15
click at [549, 266] on p "Work : (631) 589-5100" at bounding box center [546, 256] width 105 height 27
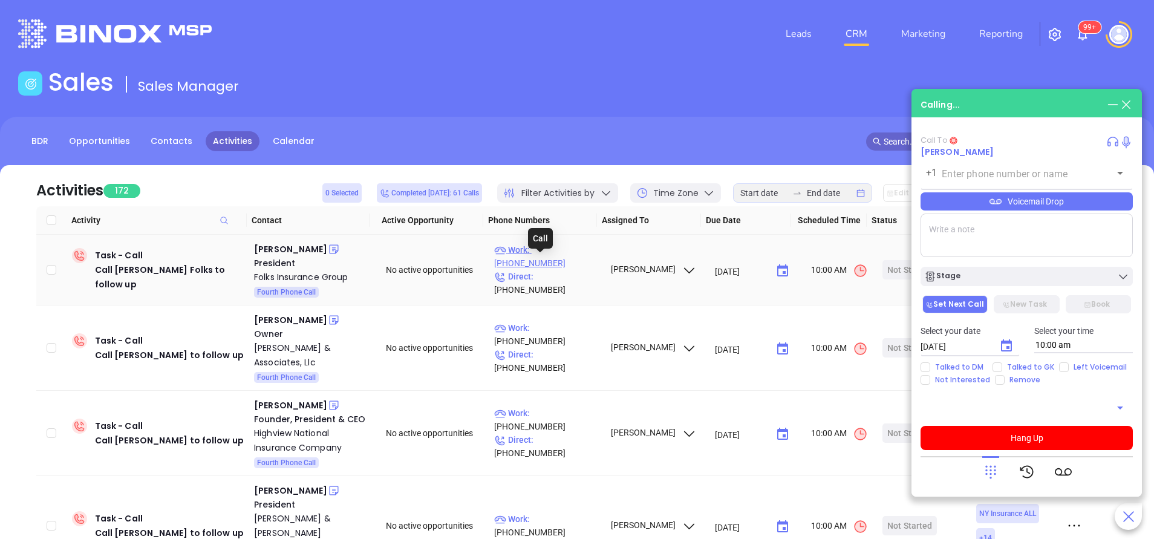
type input "(631) 589-5100"
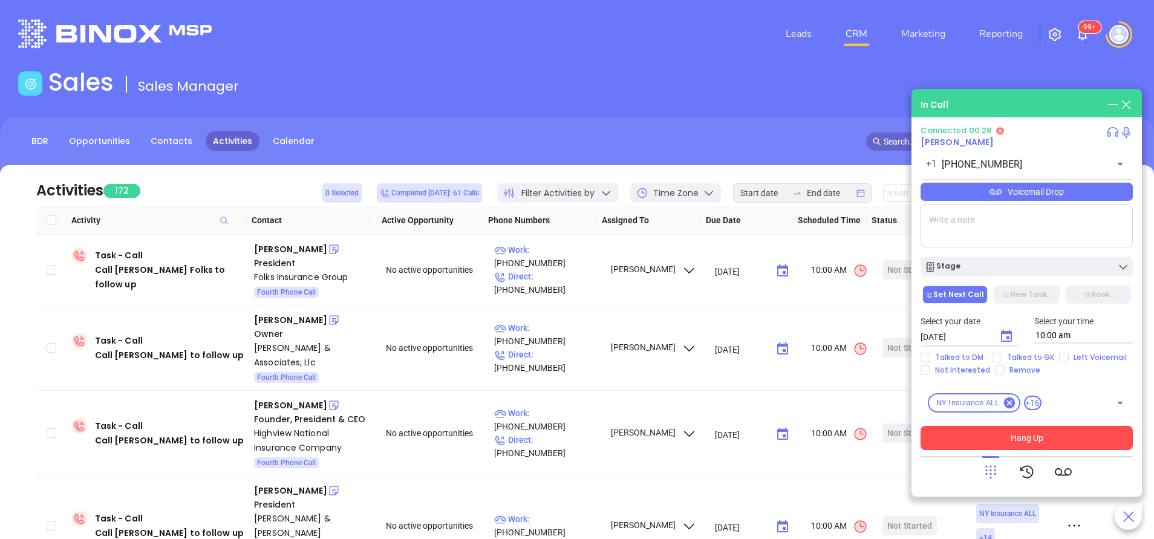
click at [1063, 439] on button "Hang Up" at bounding box center [1027, 438] width 212 height 24
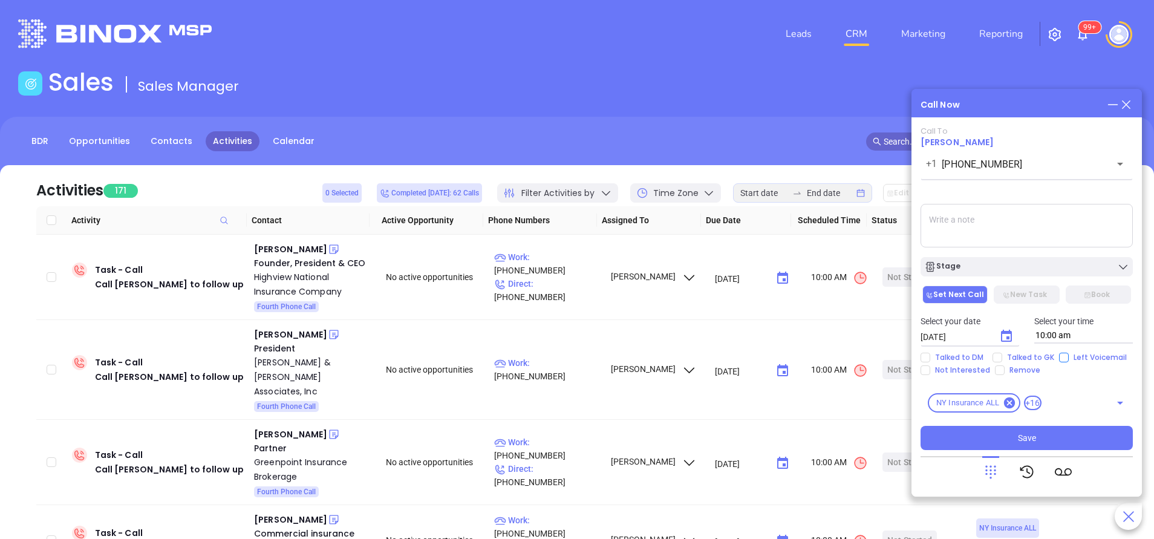
click at [1061, 361] on input "Left Voicemail" at bounding box center [1064, 358] width 10 height 10
checkbox input "true"
click at [1044, 272] on div "Stage" at bounding box center [1027, 267] width 205 height 12
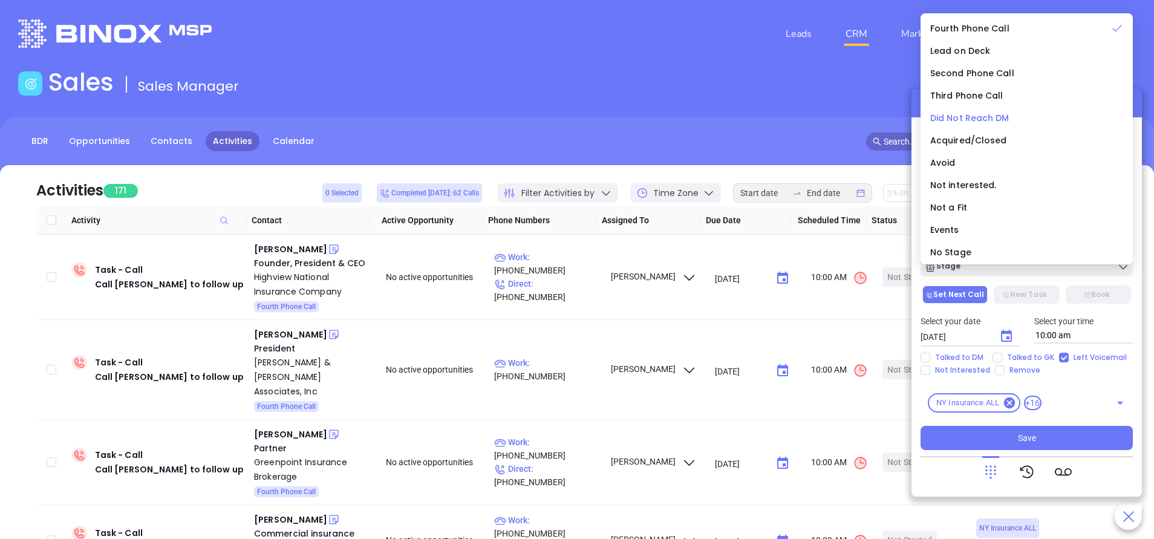
click at [987, 117] on span "Did Not Reach DM" at bounding box center [970, 118] width 79 height 12
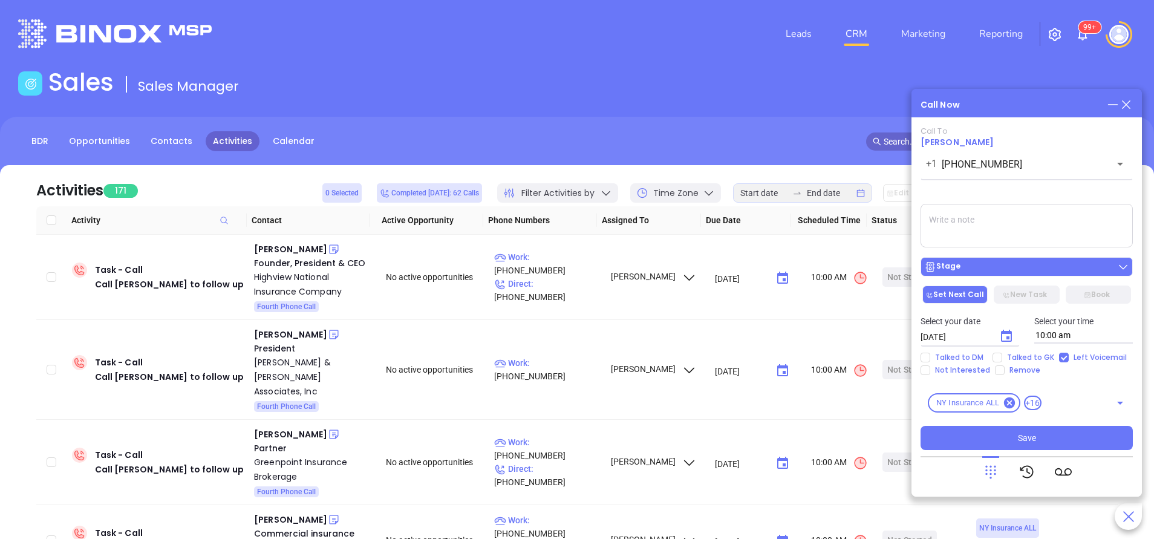
click at [992, 274] on button "Stage" at bounding box center [1027, 266] width 212 height 19
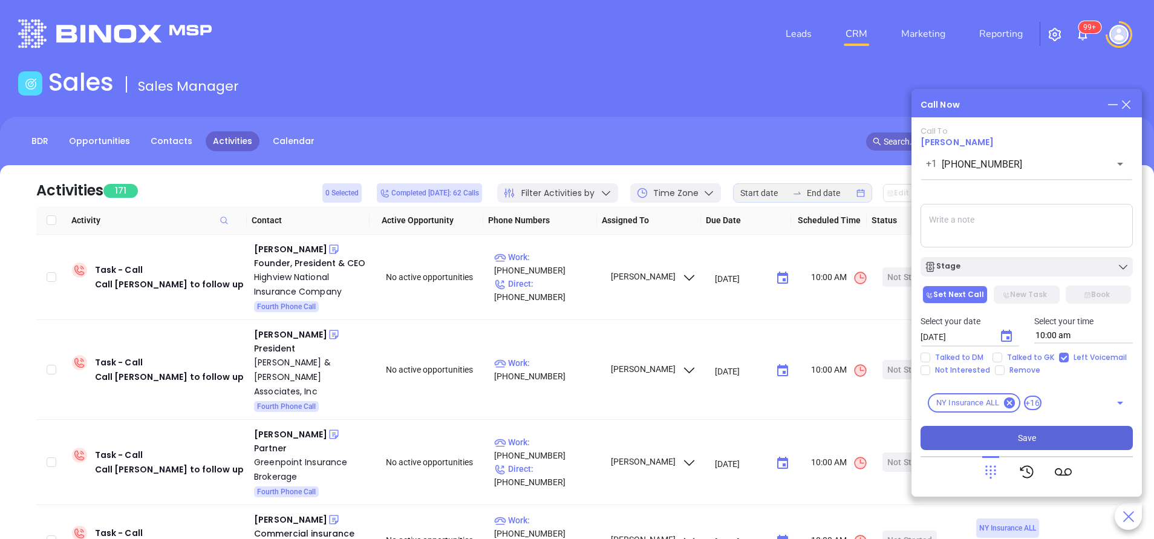
click at [1056, 436] on button "Save" at bounding box center [1027, 438] width 212 height 24
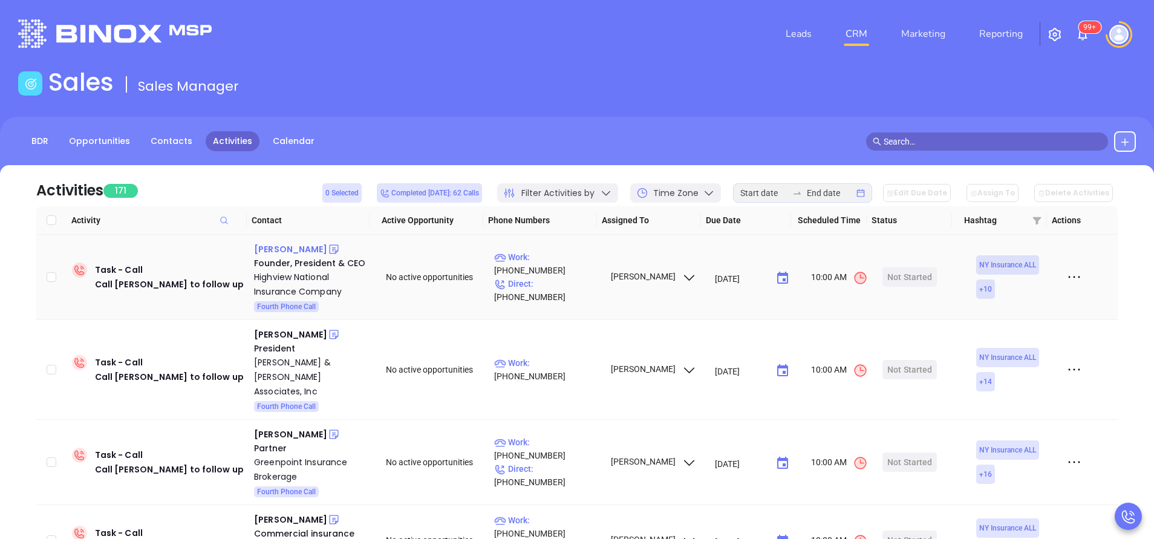
click at [276, 251] on div "Isaac Muller" at bounding box center [290, 249] width 73 height 15
click at [567, 270] on p "Work : (845) 363-0500" at bounding box center [546, 263] width 105 height 27
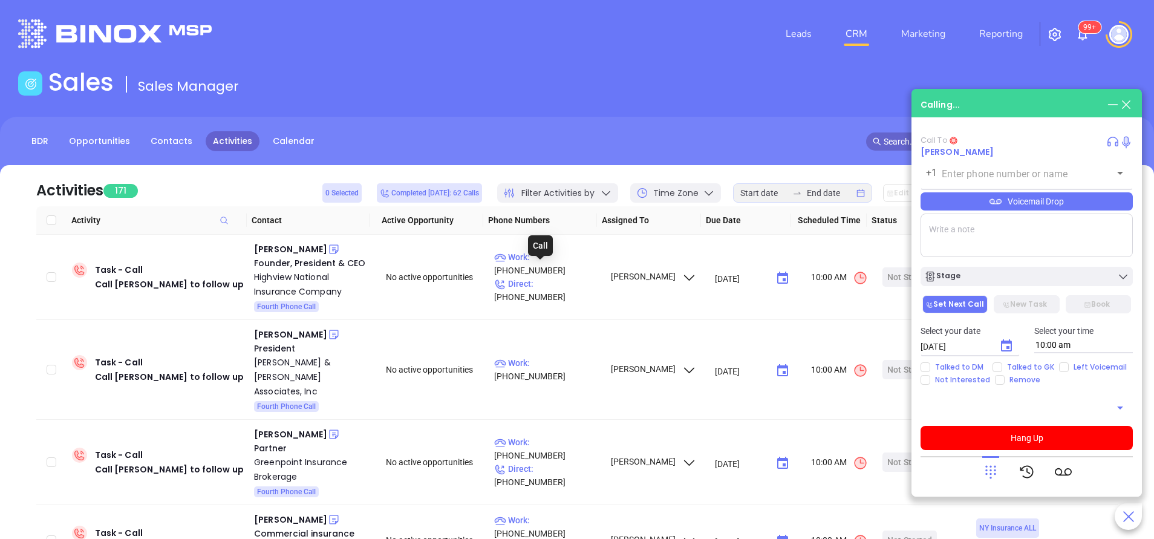
type input "(845) 363-0500"
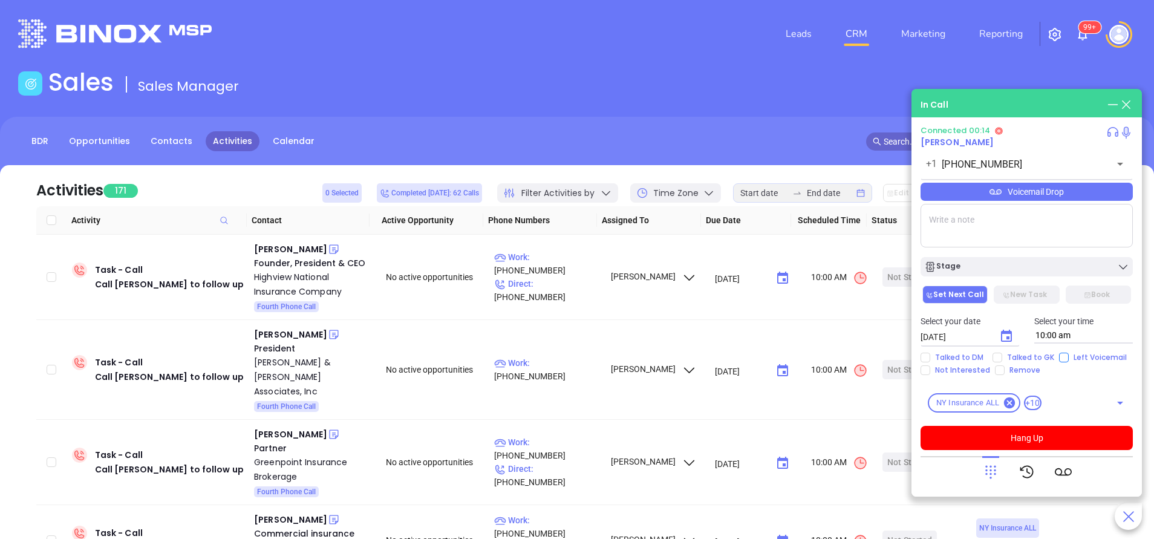
drag, startPoint x: 1062, startPoint y: 357, endPoint x: 1058, endPoint y: 375, distance: 18.1
click at [1062, 357] on input "Left Voicemail" at bounding box center [1064, 358] width 10 height 10
checkbox input "true"
click at [1045, 437] on button "Hang Up" at bounding box center [1027, 438] width 212 height 24
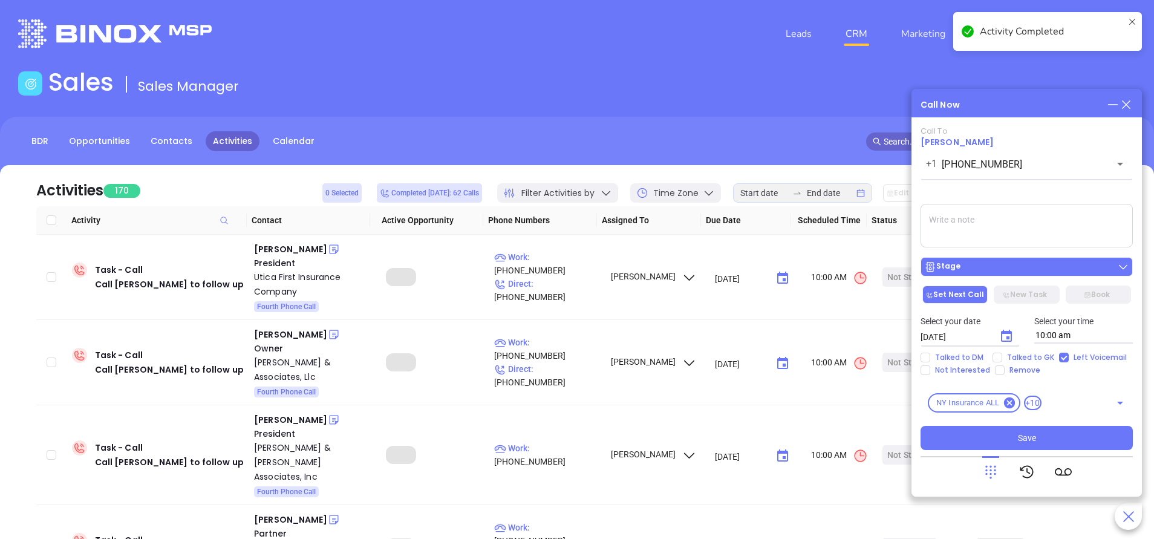
click at [992, 266] on div "Stage" at bounding box center [1027, 267] width 205 height 12
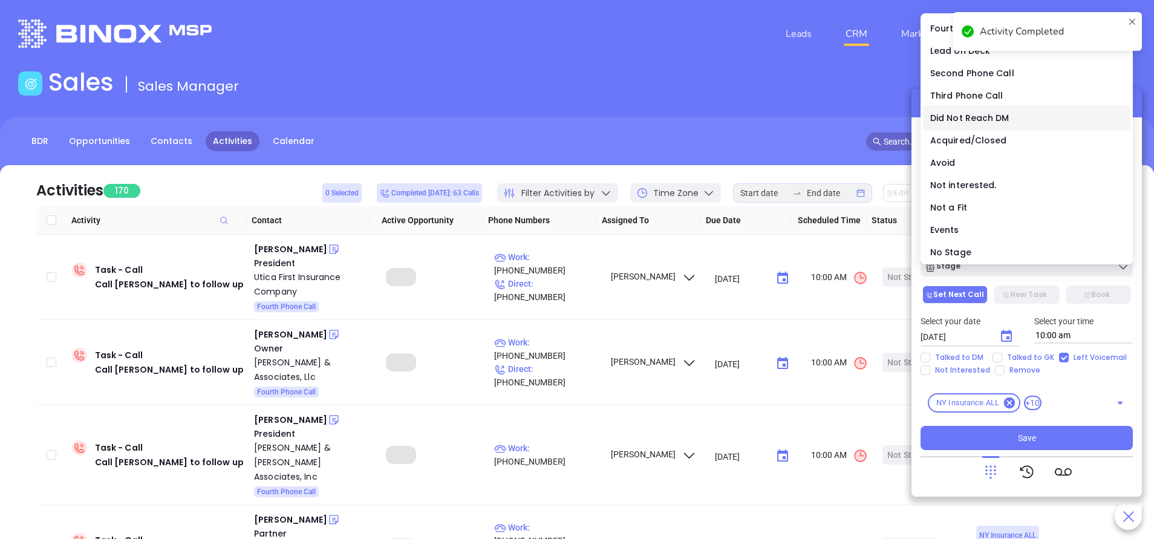
click at [963, 117] on span "Did Not Reach DM" at bounding box center [970, 118] width 79 height 12
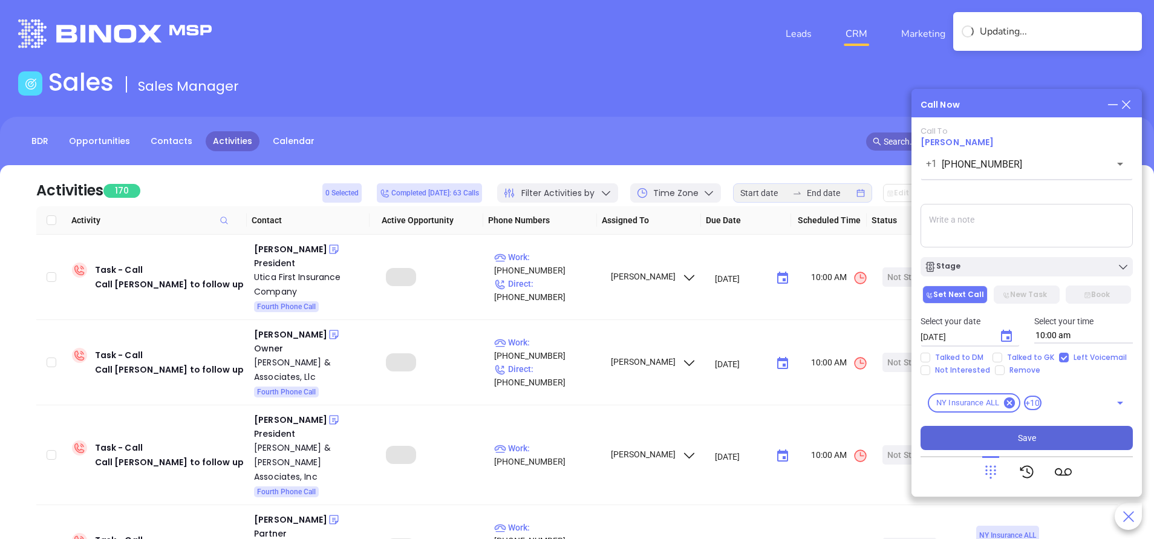
click at [1036, 444] on button "Save" at bounding box center [1027, 438] width 212 height 24
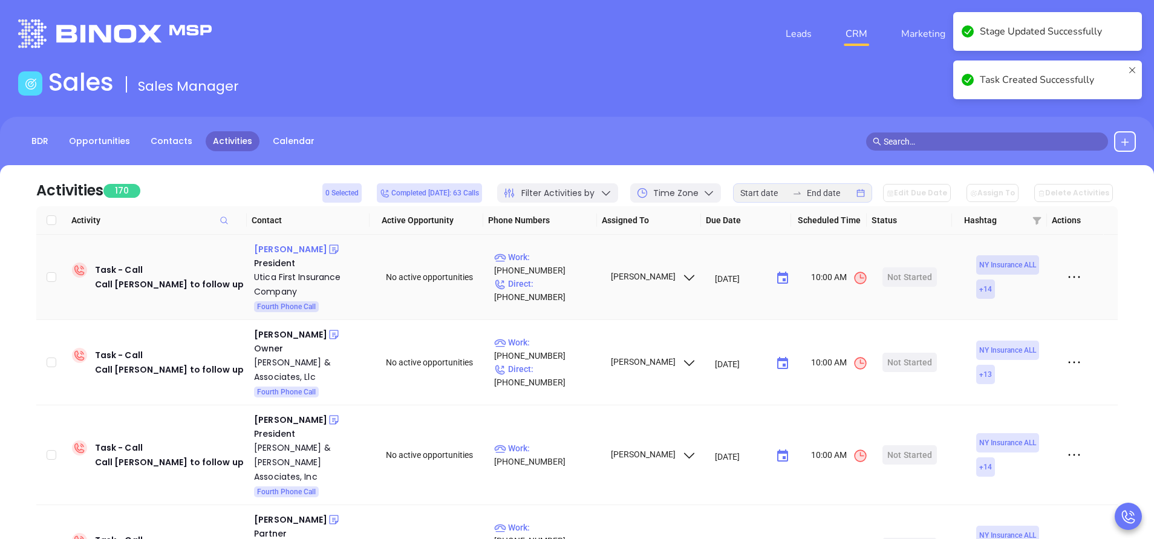
click at [298, 250] on div "Scott Shatraw" at bounding box center [290, 249] width 73 height 15
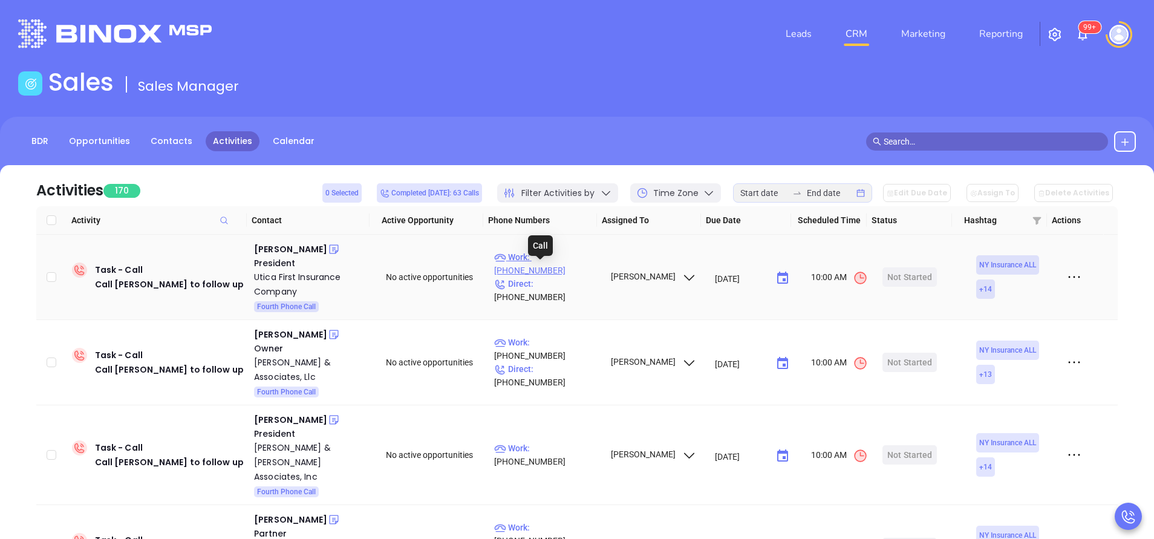
click at [565, 273] on p "Work : (800) 456-4556" at bounding box center [546, 263] width 105 height 27
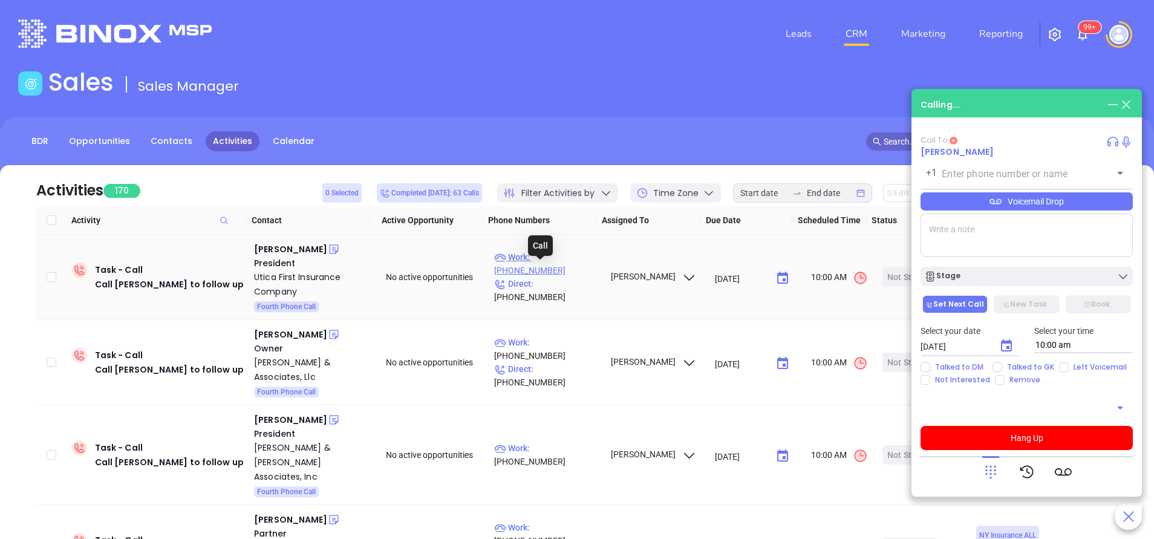
type input "(800) 456-4556"
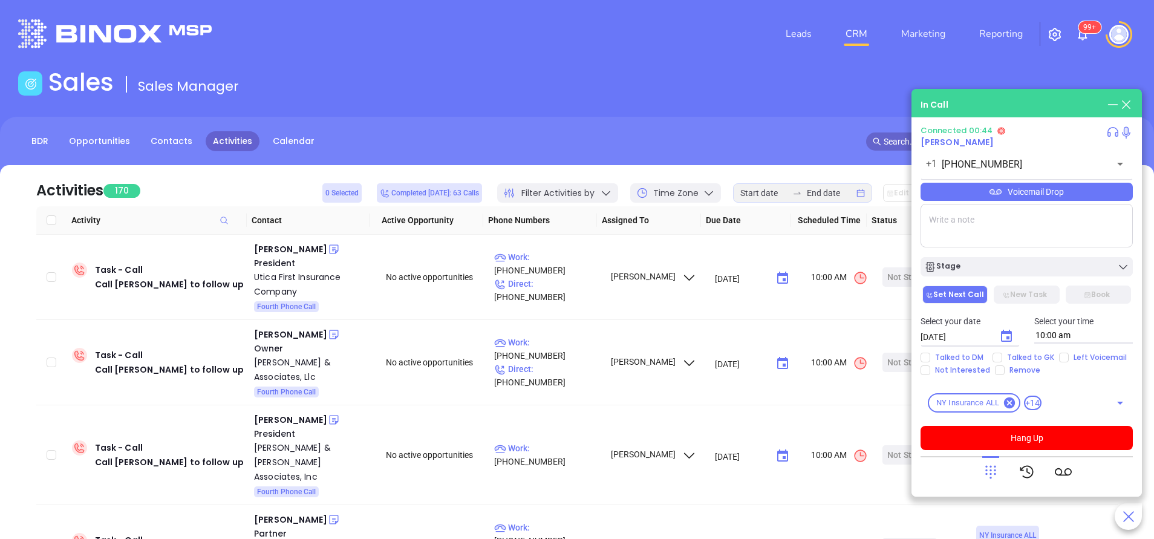
click at [993, 470] on icon at bounding box center [991, 471] width 17 height 17
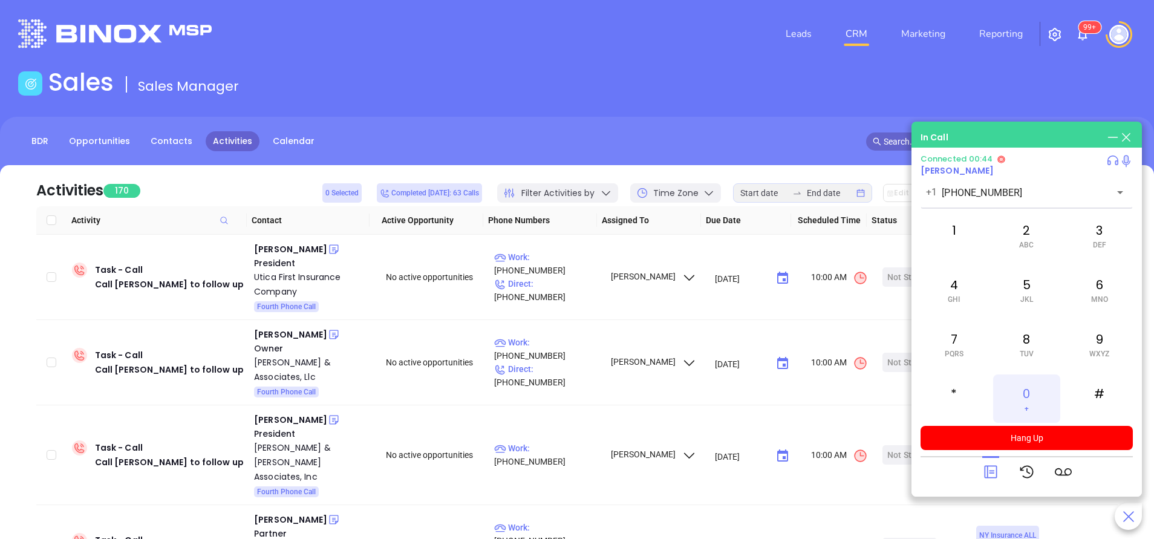
click at [1025, 396] on div "0 +" at bounding box center [1027, 399] width 67 height 48
click at [991, 475] on icon at bounding box center [991, 471] width 17 height 17
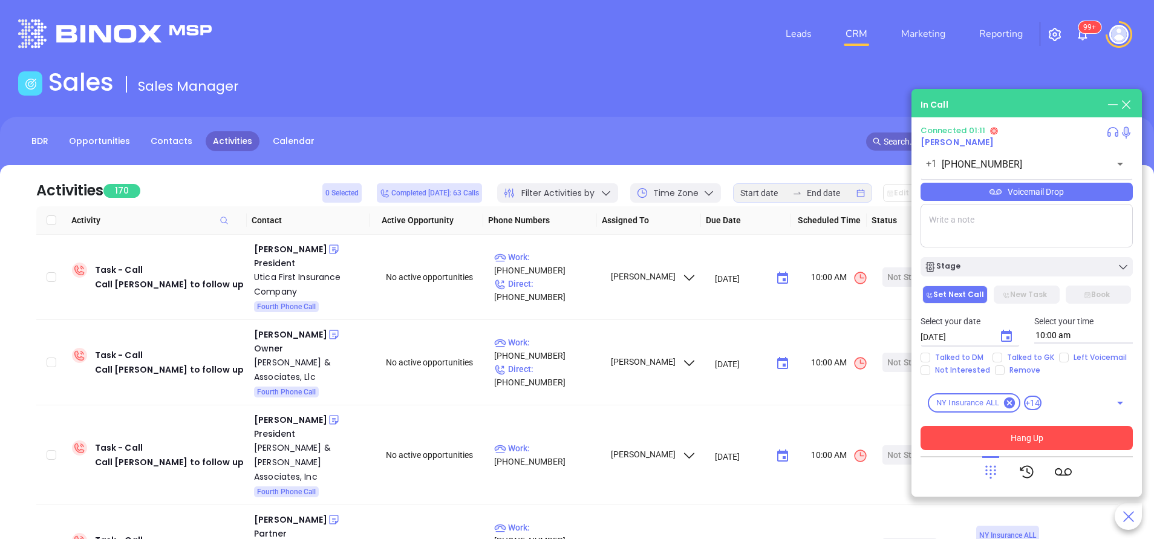
click at [1059, 442] on button "Hang Up" at bounding box center [1027, 438] width 212 height 24
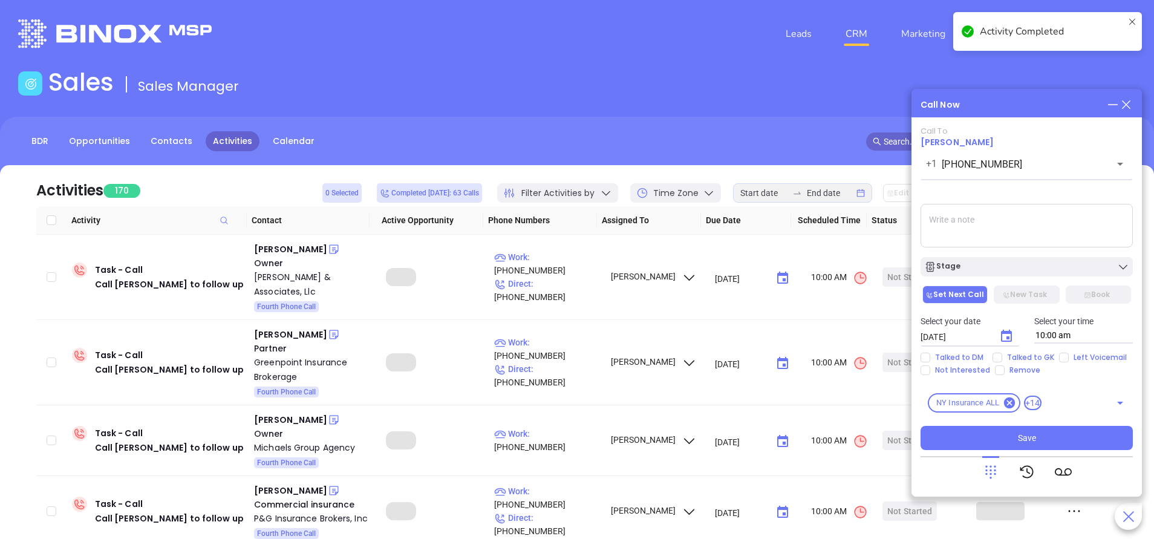
click at [1059, 359] on input "Left Voicemail" at bounding box center [1064, 358] width 10 height 10
checkbox input "true"
click at [986, 280] on div "Call To Scott Shatraw +1 (800) 456-4556 ​ Voicemail Drop Stage Set Next Call Ne…" at bounding box center [1027, 288] width 212 height 324
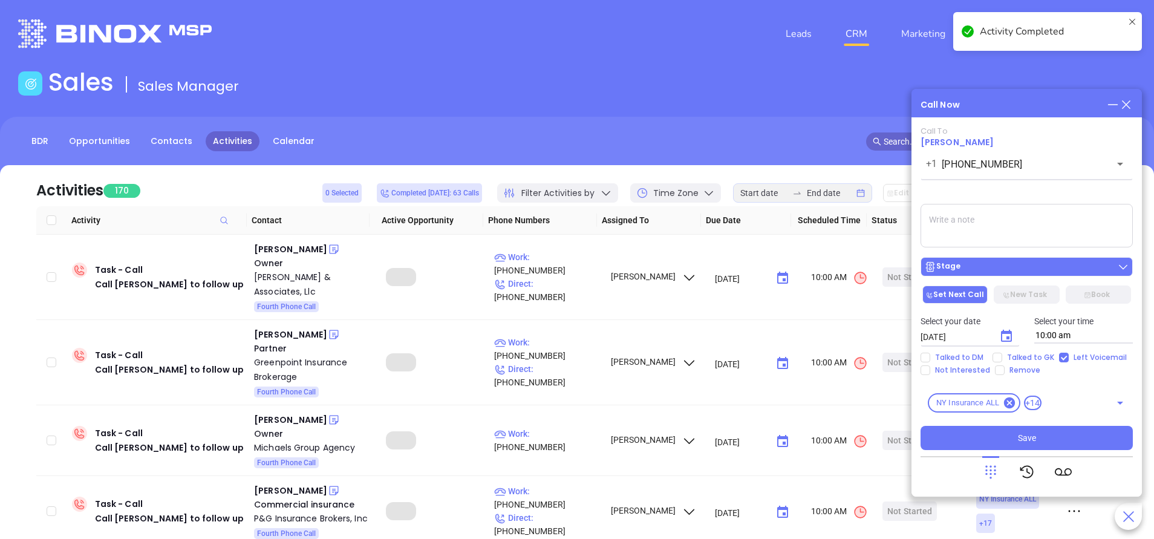
click at [986, 275] on button "Stage" at bounding box center [1027, 266] width 212 height 19
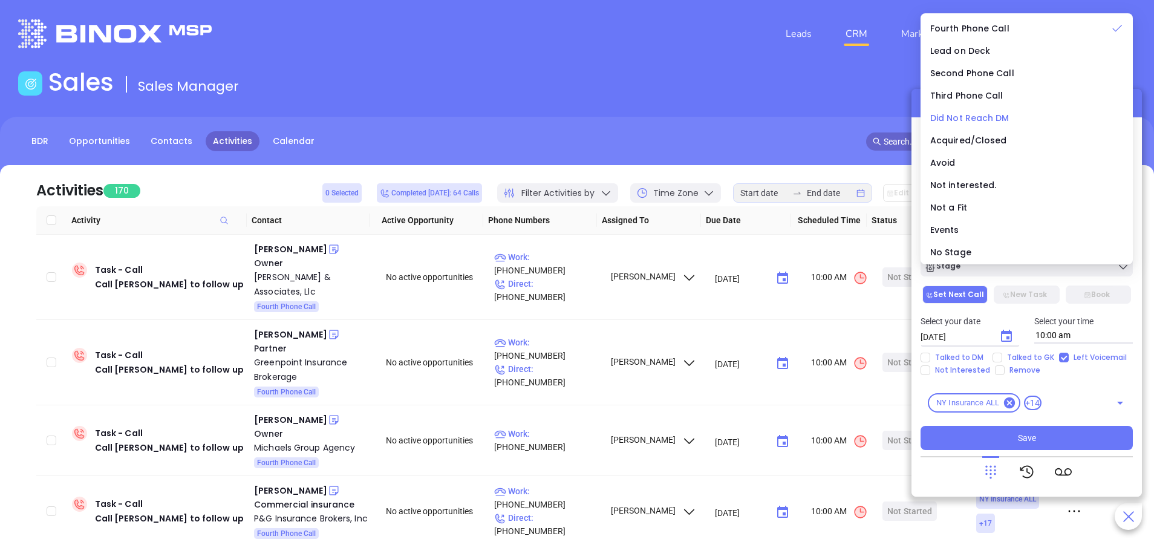
click at [971, 117] on span "Did Not Reach DM" at bounding box center [970, 118] width 79 height 12
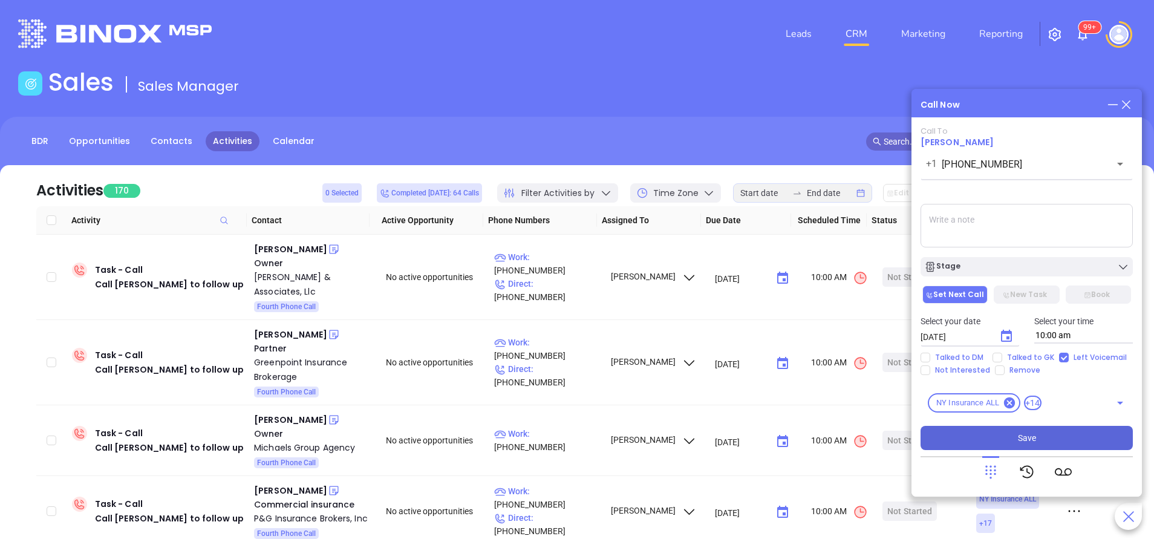
drag, startPoint x: 1031, startPoint y: 436, endPoint x: 1030, endPoint y: 429, distance: 7.3
click at [1031, 433] on span "Save" at bounding box center [1027, 437] width 18 height 13
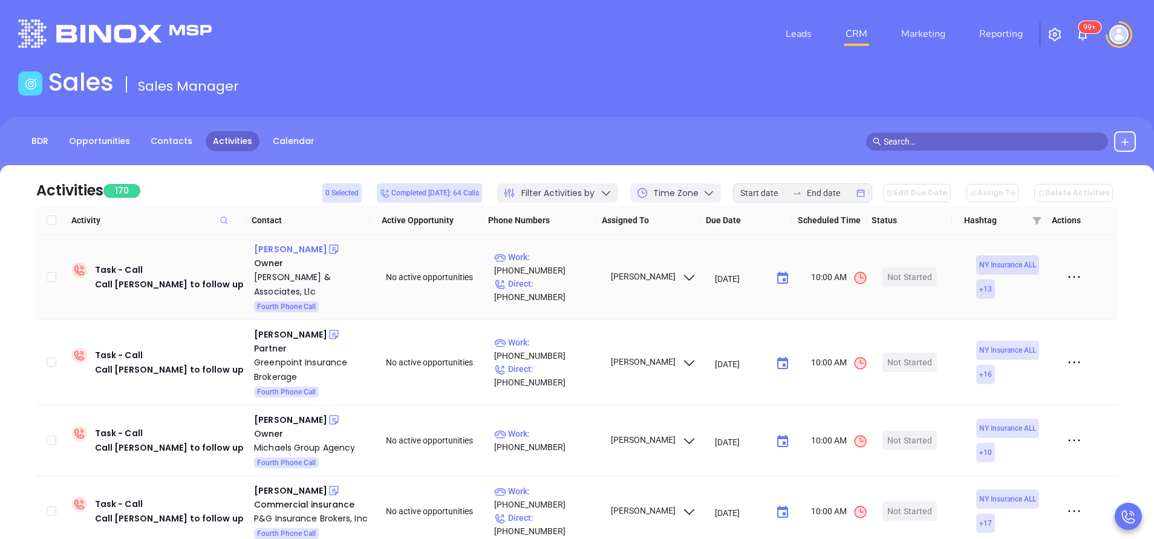
click at [304, 250] on div "Aaron Ballard" at bounding box center [290, 249] width 73 height 15
click at [549, 263] on p "Work : (315) 374-1783" at bounding box center [546, 263] width 105 height 27
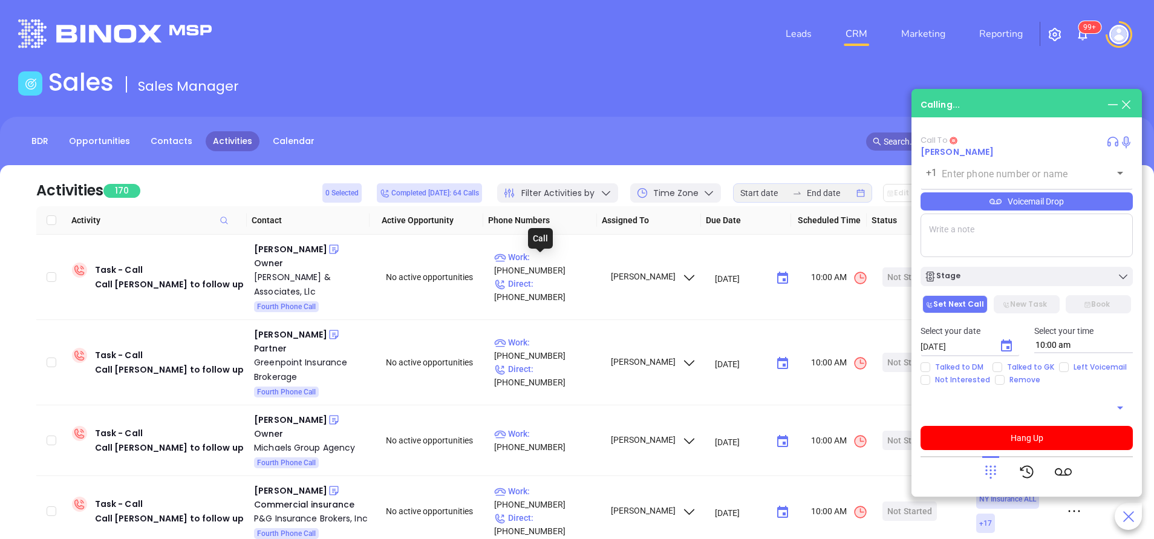
type input "[PHONE_NUMBER]"
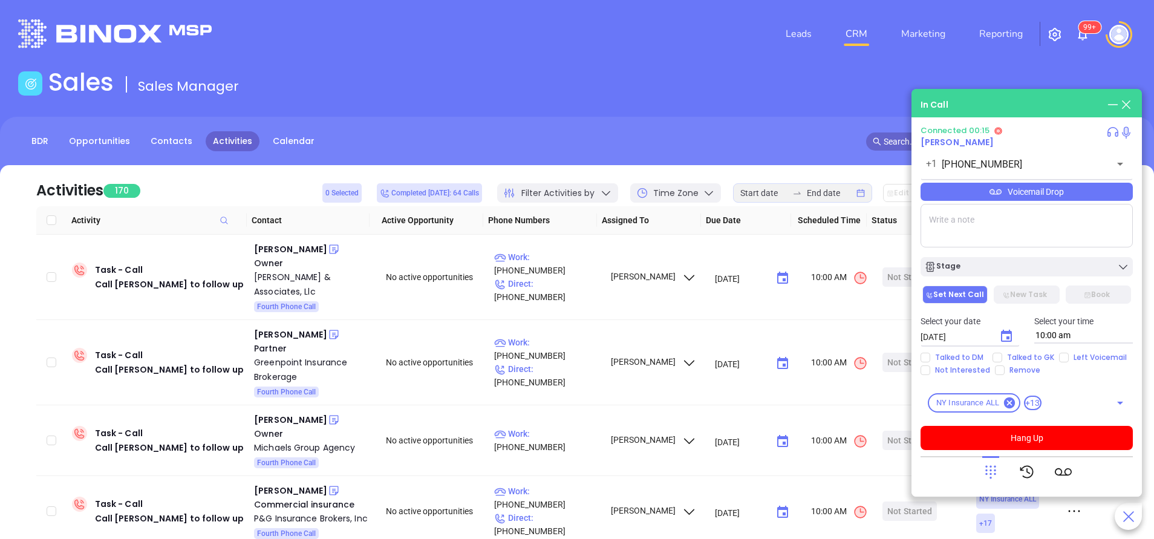
click at [987, 189] on div "Voicemail Drop" at bounding box center [1027, 192] width 212 height 18
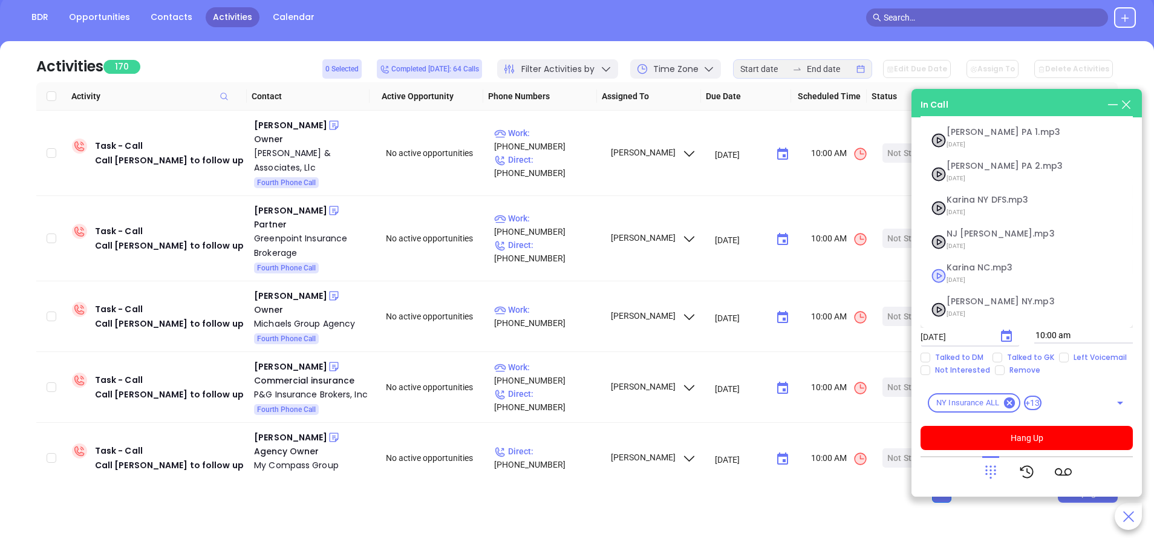
scroll to position [130, 0]
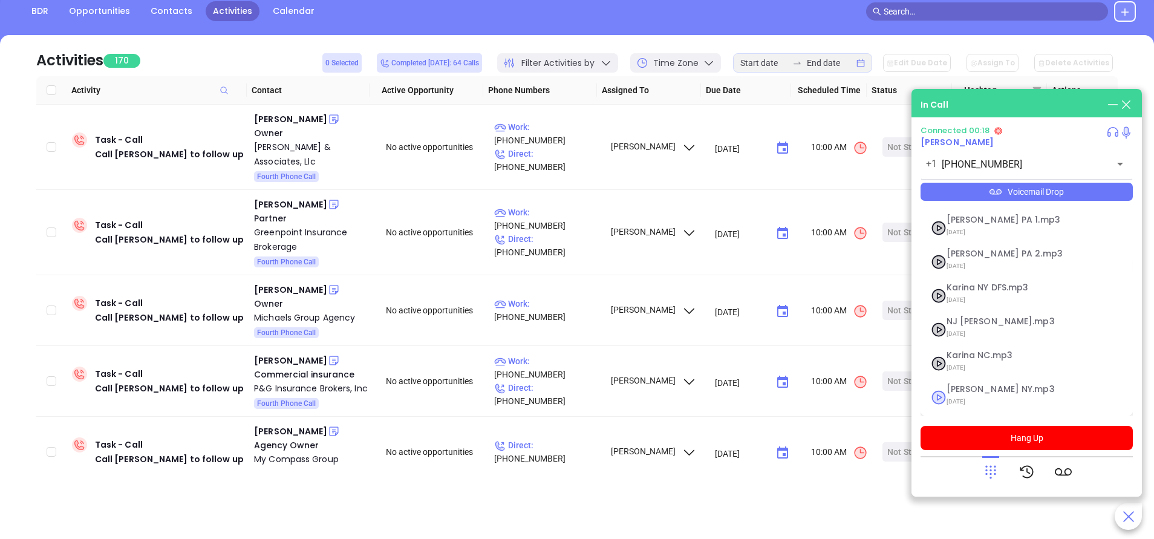
click at [968, 388] on span "Vicky NY.mp3" at bounding box center [1012, 389] width 131 height 9
checkbox input "true"
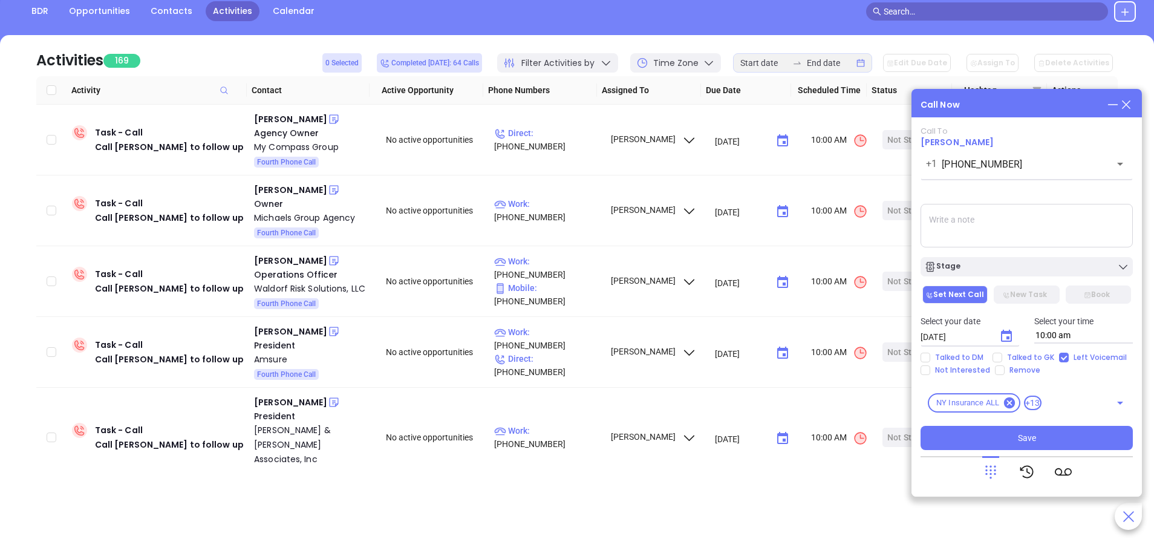
click at [1012, 256] on div "Stage" at bounding box center [1027, 263] width 227 height 25
click at [1010, 264] on div "Stage" at bounding box center [1027, 267] width 205 height 12
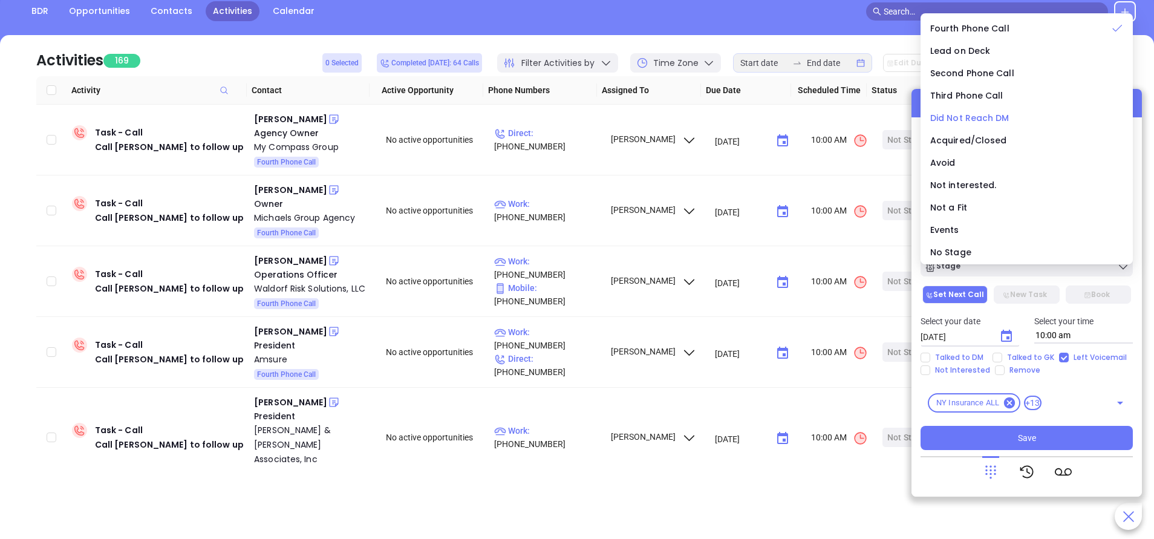
click at [987, 119] on span "Did Not Reach DM" at bounding box center [970, 118] width 79 height 12
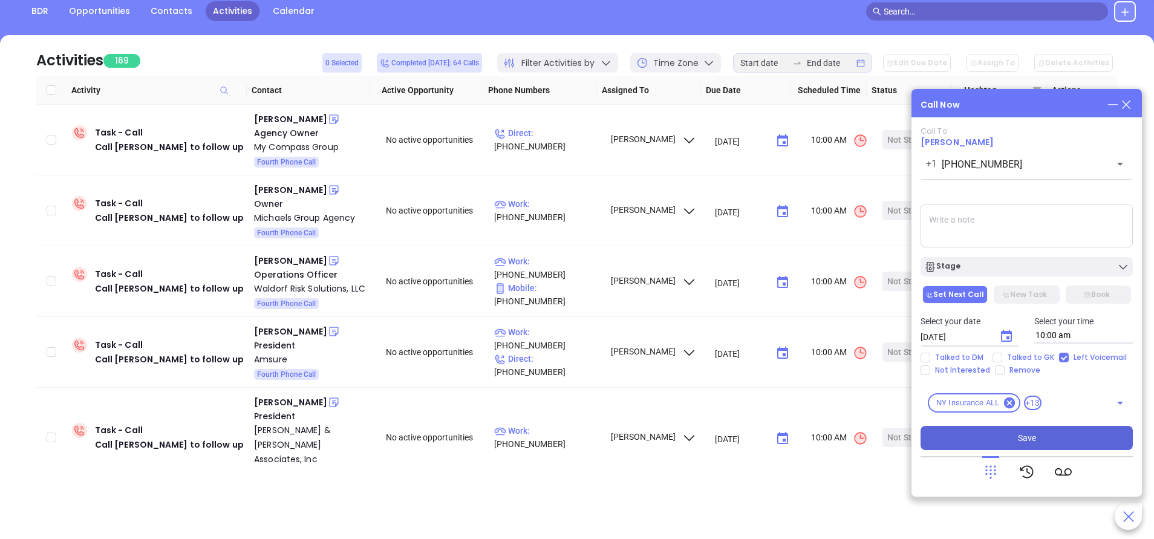
click at [1085, 443] on button "Save" at bounding box center [1027, 438] width 212 height 24
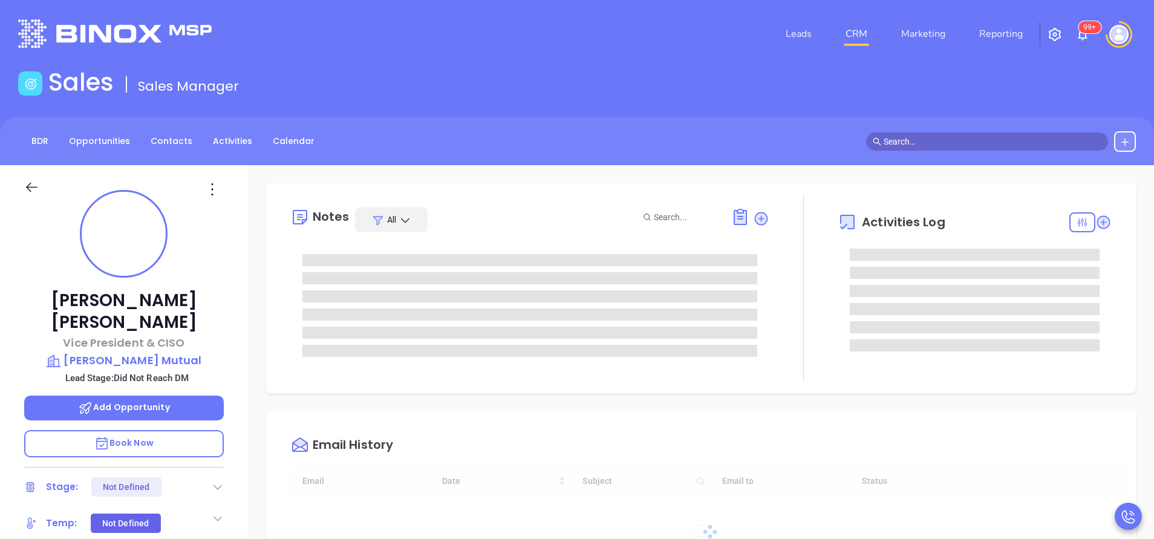
type input "[DATE]"
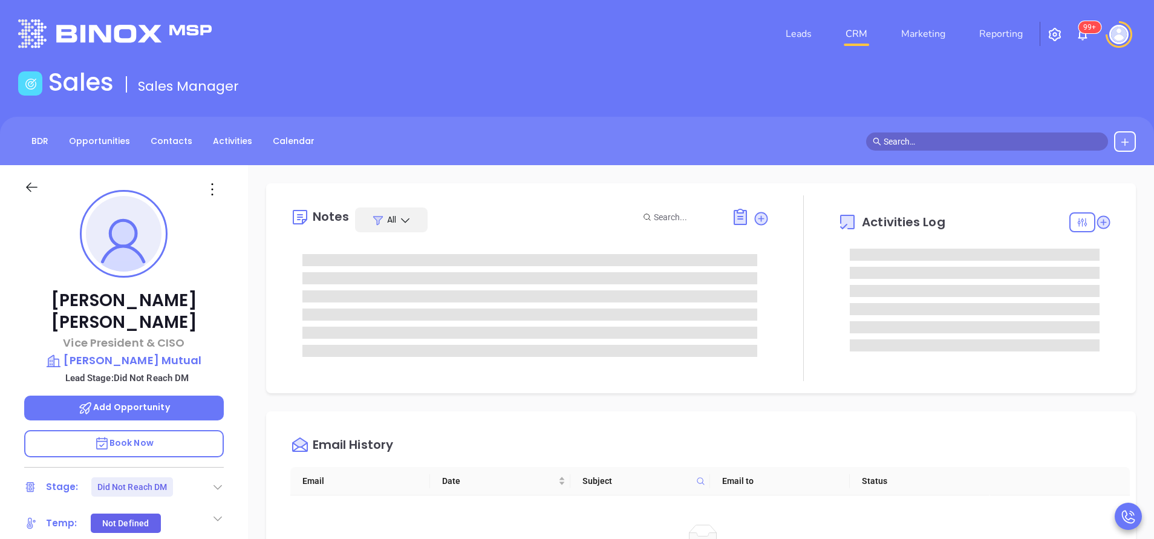
type input "[PERSON_NAME]"
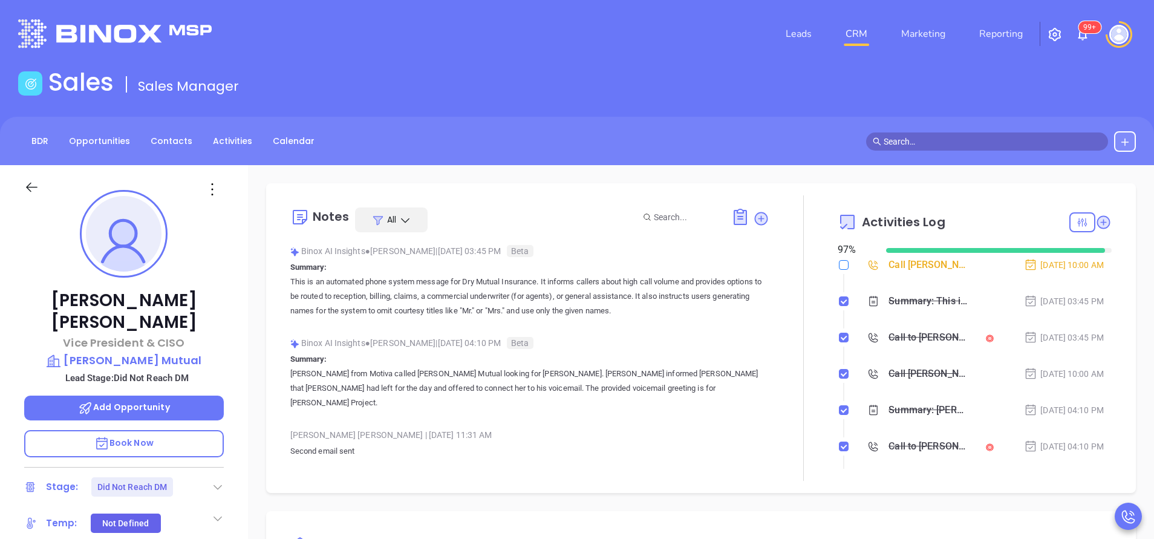
click at [839, 266] on input "checkbox" at bounding box center [844, 265] width 10 height 10
checkbox input "true"
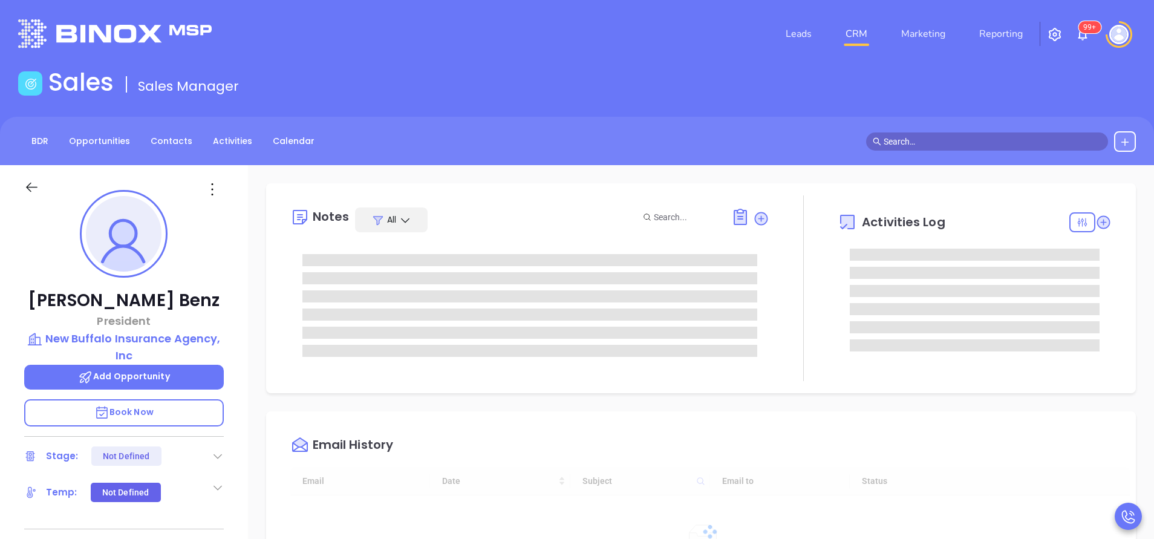
type input "[DATE]"
type input "[PERSON_NAME]"
type input "[DATE]"
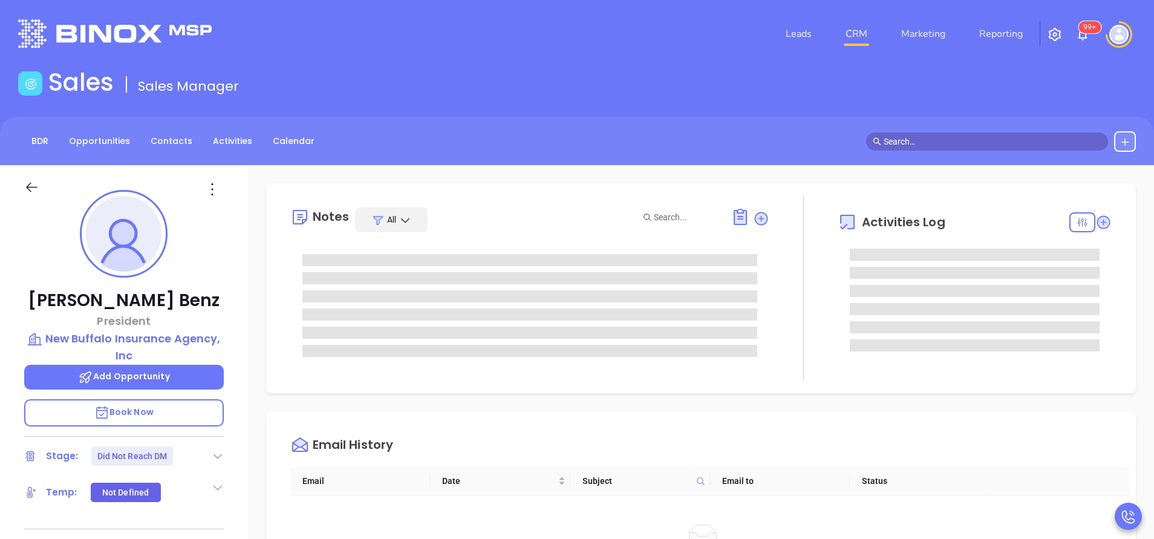
type input "[PERSON_NAME]"
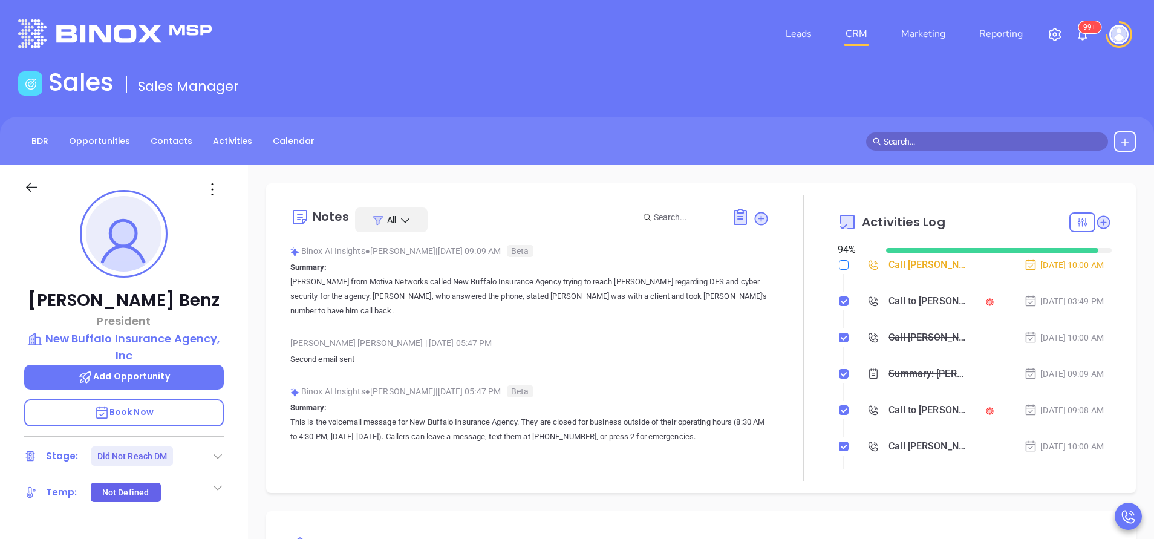
click at [839, 263] on input "checkbox" at bounding box center [844, 265] width 10 height 10
checkbox input "true"
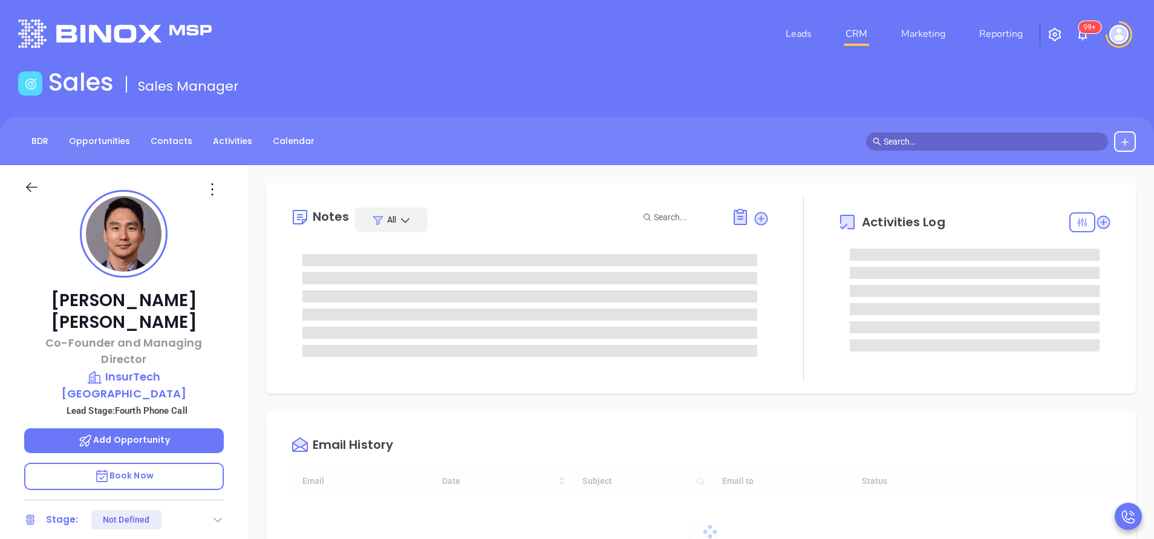
type input "[DATE]"
type input "[PERSON_NAME]"
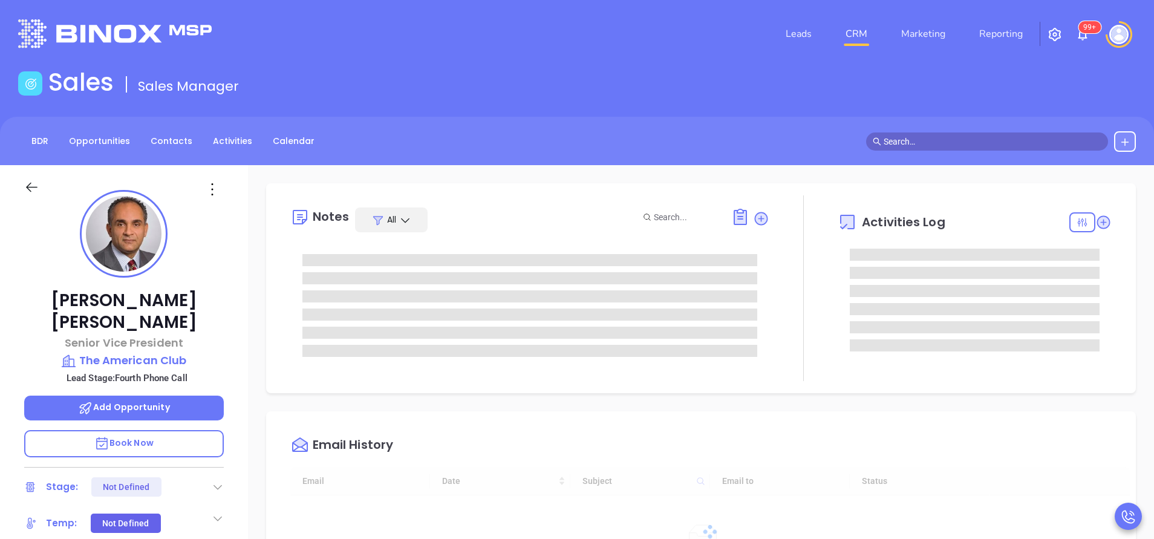
type input "[DATE]"
type input "[PERSON_NAME]"
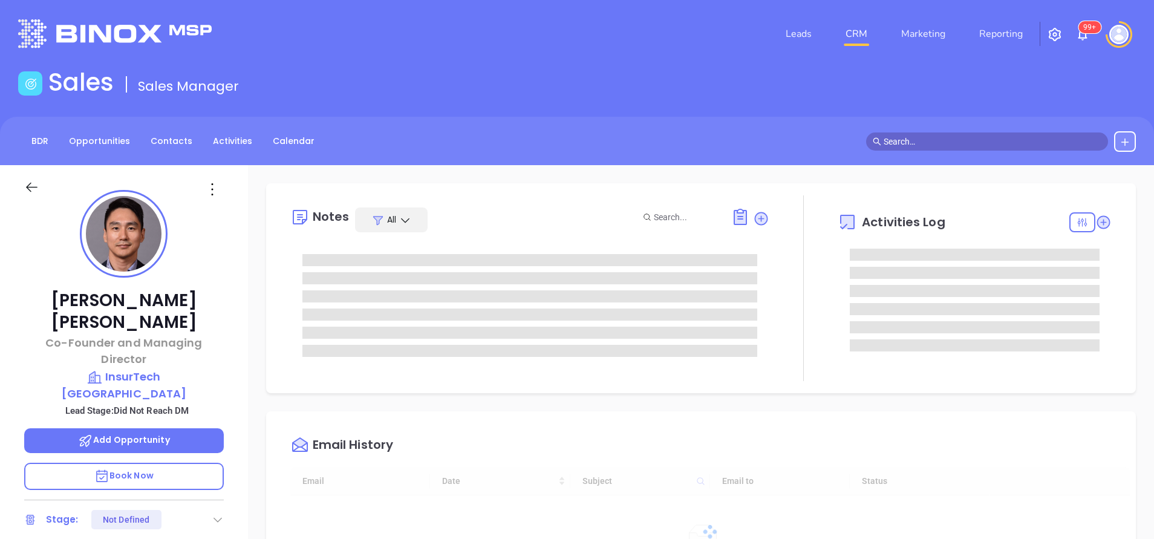
type input "[DATE]"
type input "[PERSON_NAME]"
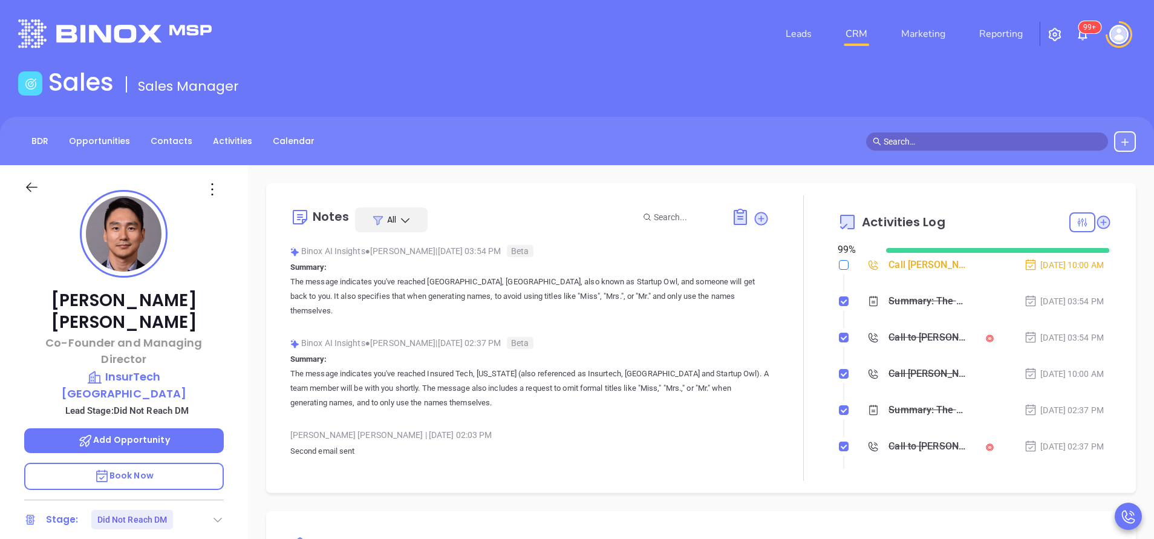
click at [839, 266] on input "checkbox" at bounding box center [844, 265] width 10 height 10
checkbox input "true"
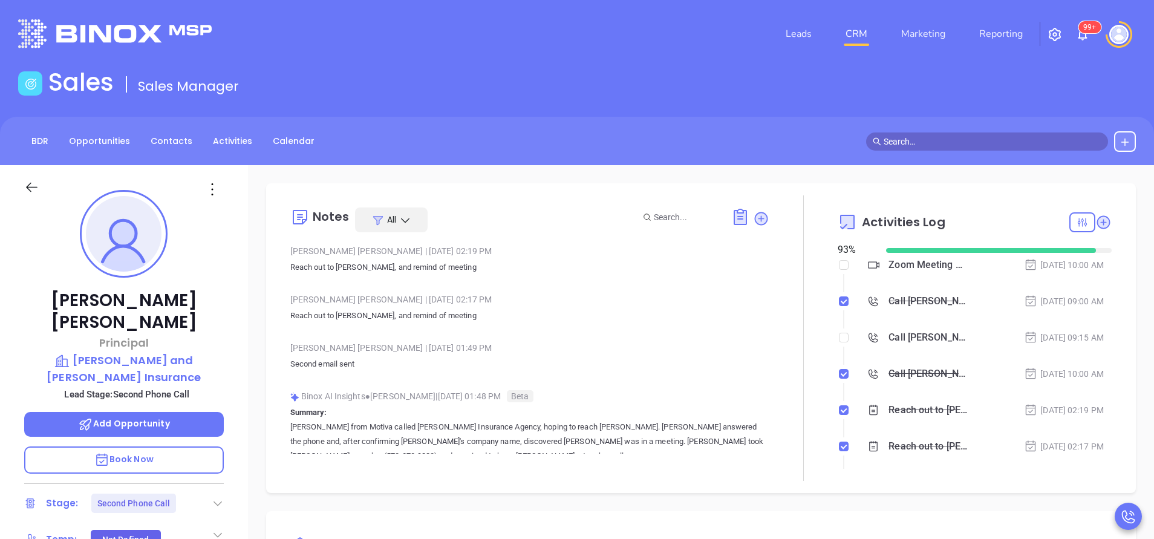
scroll to position [352, 0]
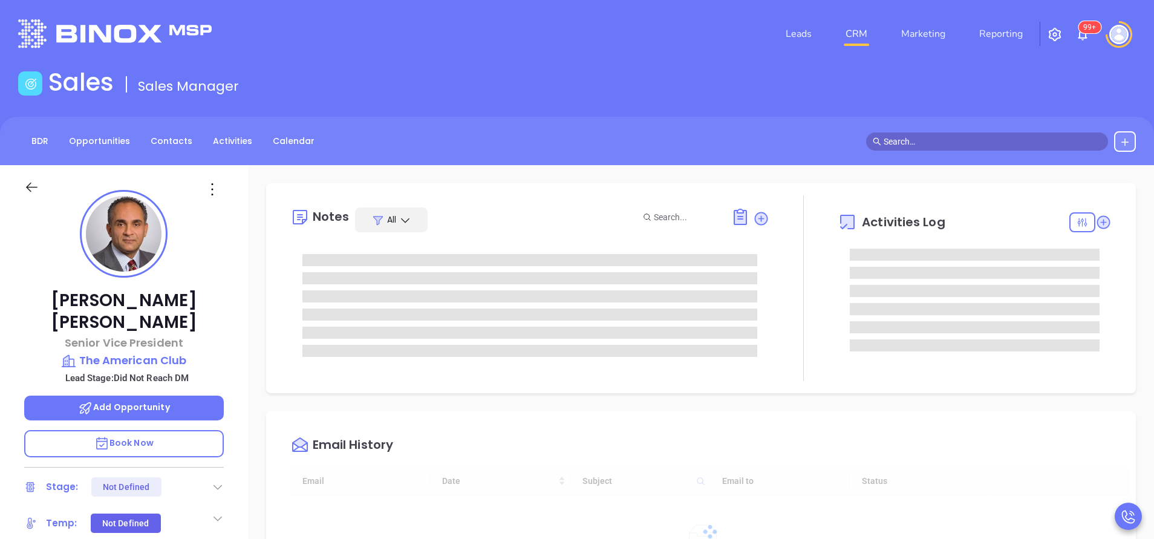
type input "[DATE]"
type input "[PERSON_NAME]"
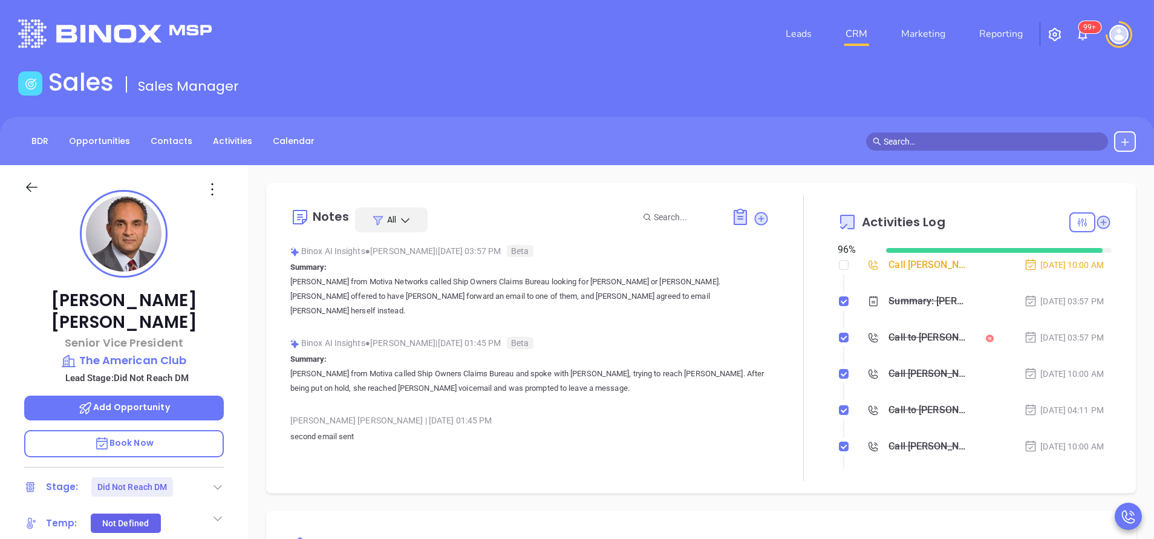
click at [841, 269] on li "Call William Moore to follow up Sep 30, 2025 | 10:00 AM" at bounding box center [976, 276] width 271 height 33
click at [839, 267] on input "checkbox" at bounding box center [844, 265] width 10 height 10
checkbox input "true"
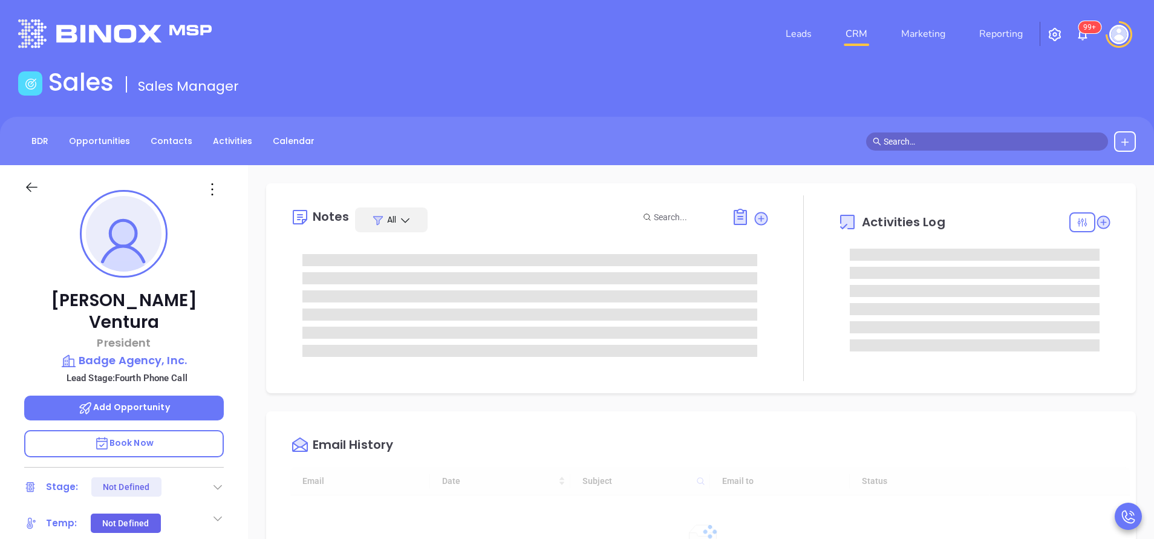
type input "[DATE]"
type input "[PERSON_NAME]"
type input "[DATE]"
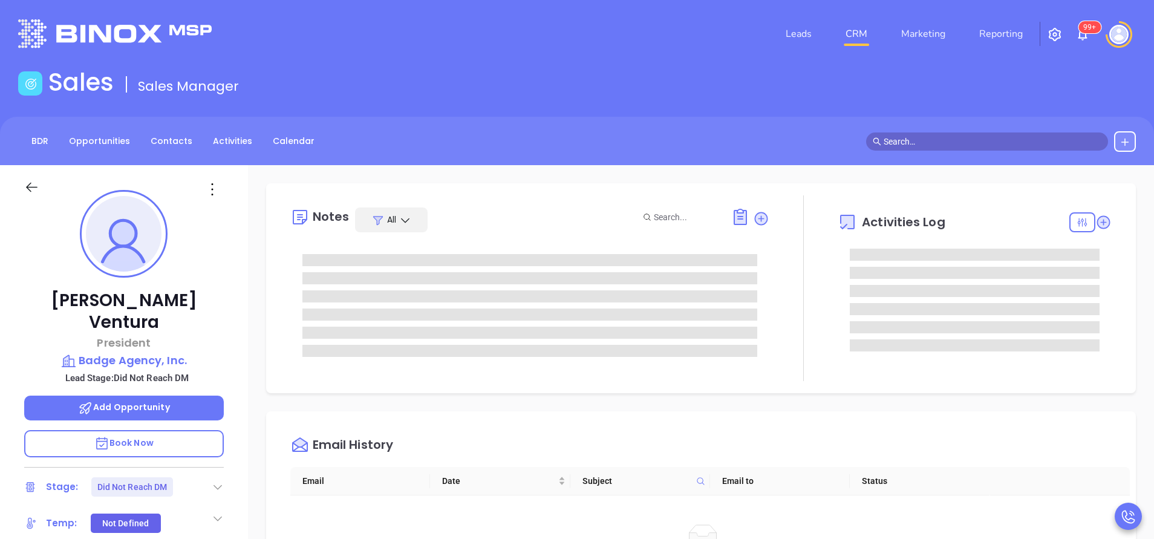
type input "[PERSON_NAME]"
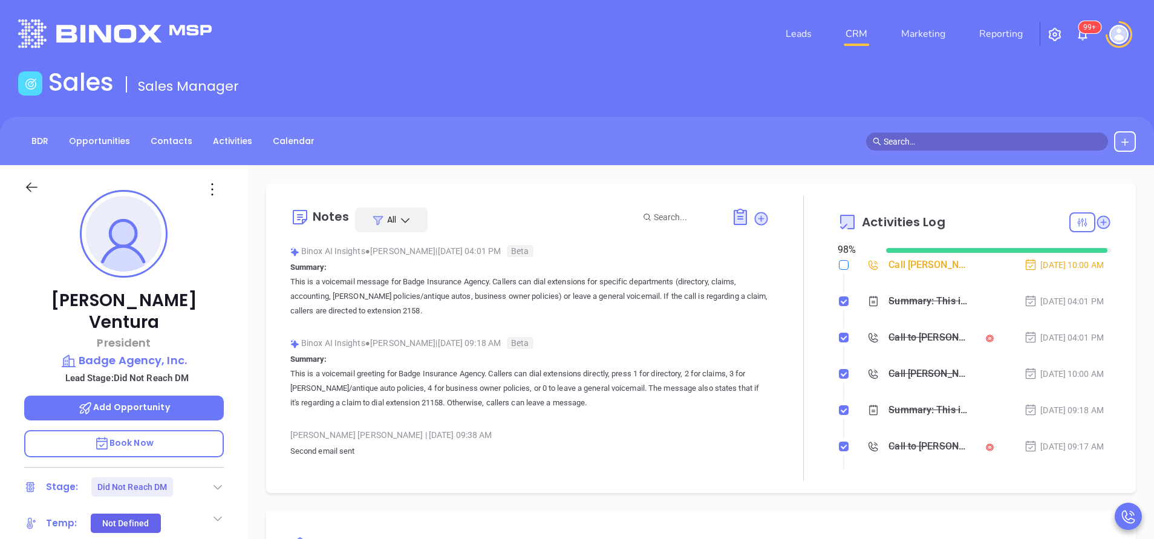
click at [839, 267] on input "checkbox" at bounding box center [844, 265] width 10 height 10
checkbox input "true"
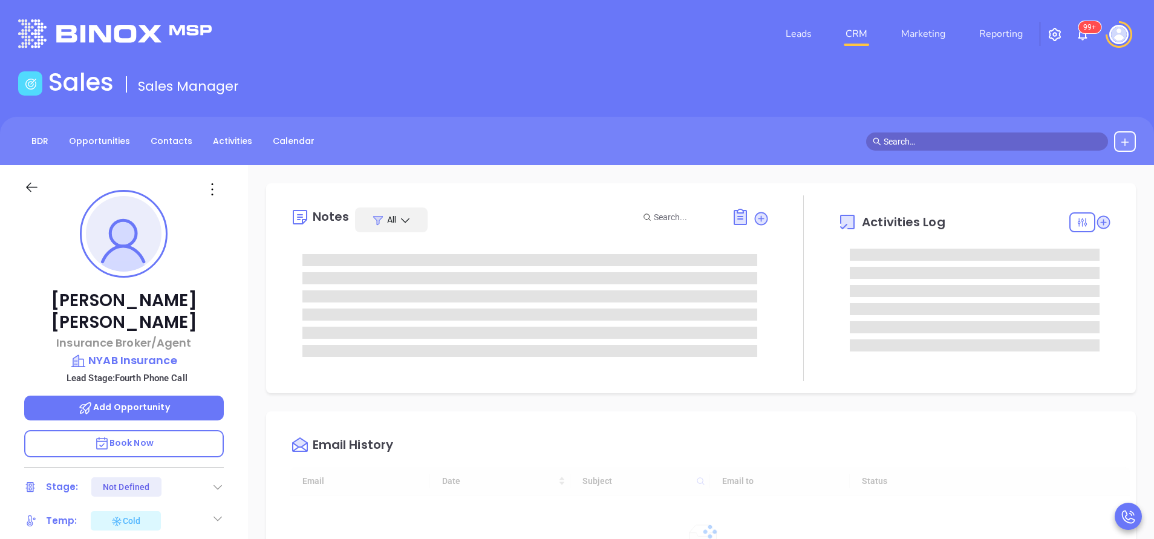
type input "[DATE]"
type input "[PERSON_NAME]"
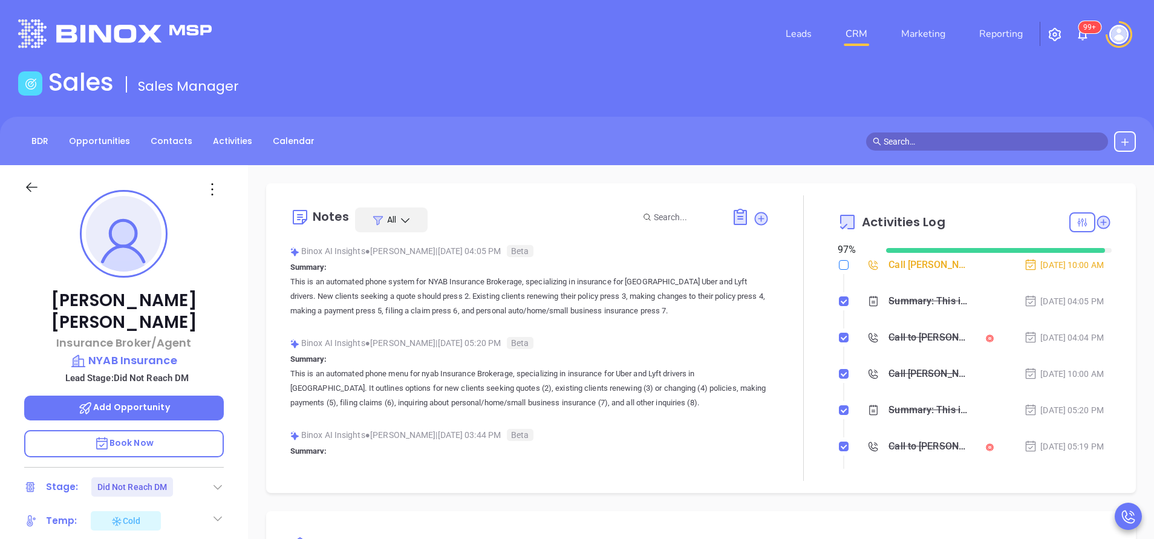
click at [839, 267] on input "checkbox" at bounding box center [844, 265] width 10 height 10
checkbox input "true"
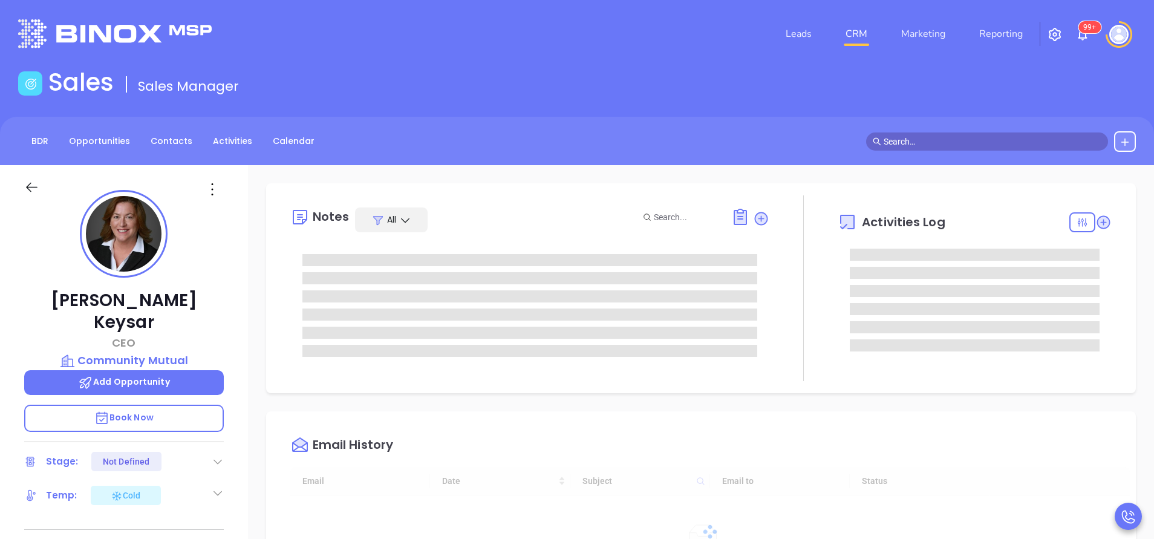
type input "[DATE]"
type input "[PERSON_NAME]"
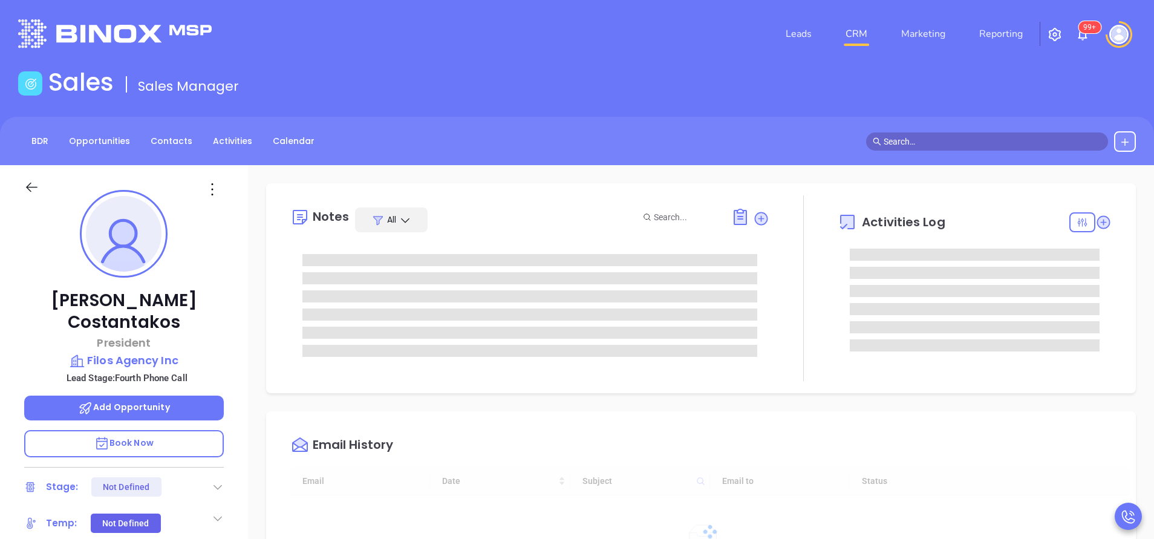
type input "[DATE]"
type input "[PERSON_NAME]"
type input "[DATE]"
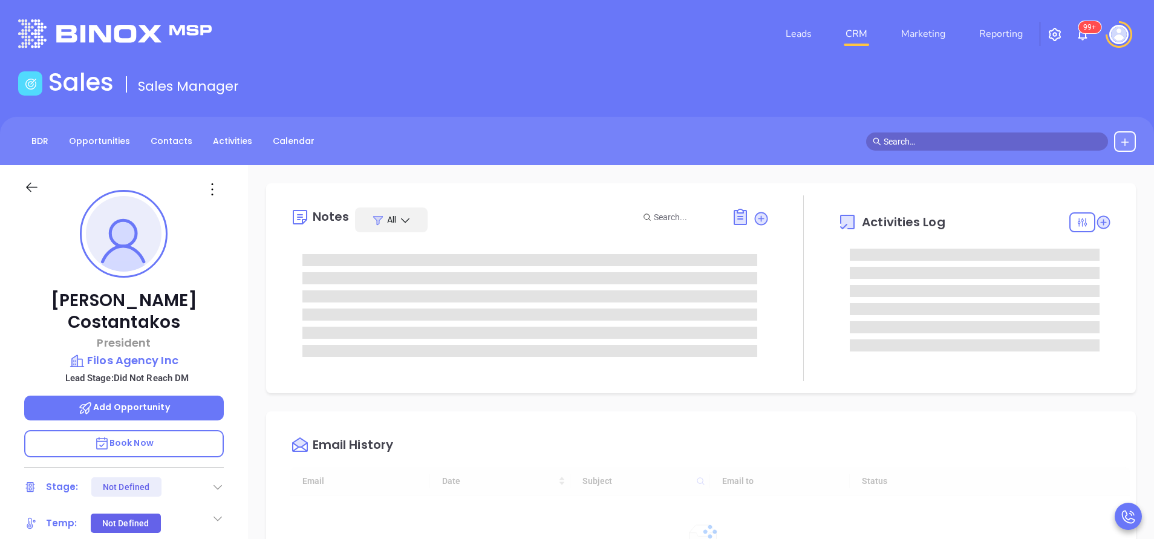
type input "[PERSON_NAME]"
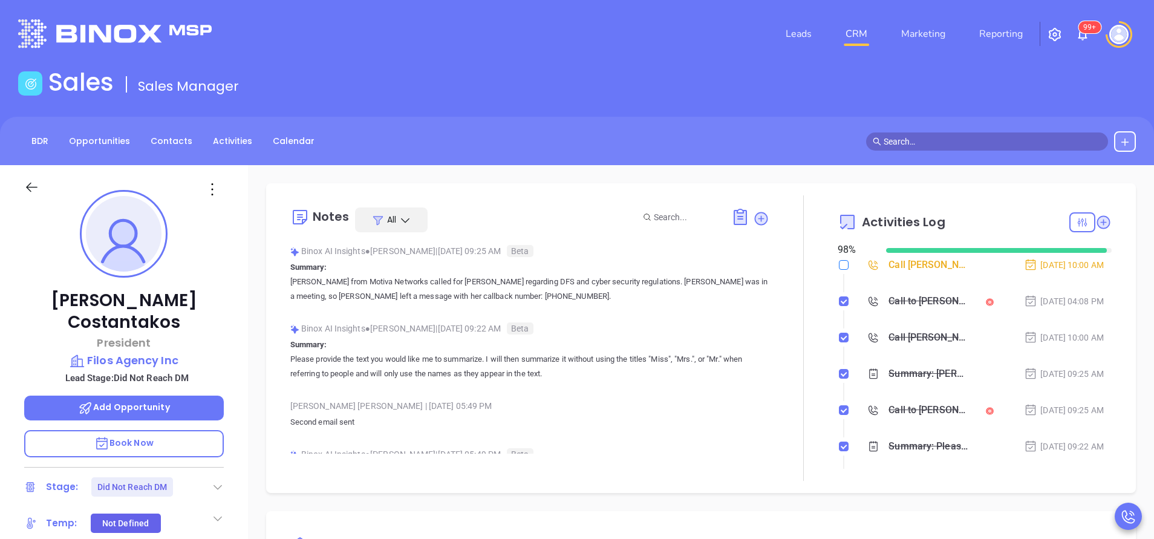
click at [839, 263] on input "checkbox" at bounding box center [844, 265] width 10 height 10
checkbox input "true"
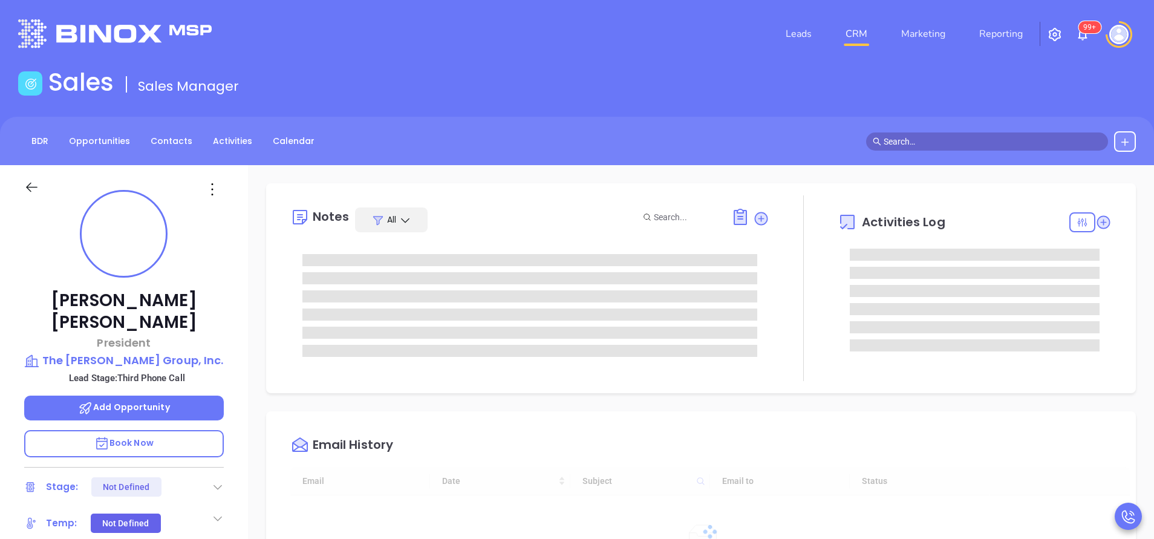
type input "[DATE]"
type input "[PERSON_NAME]"
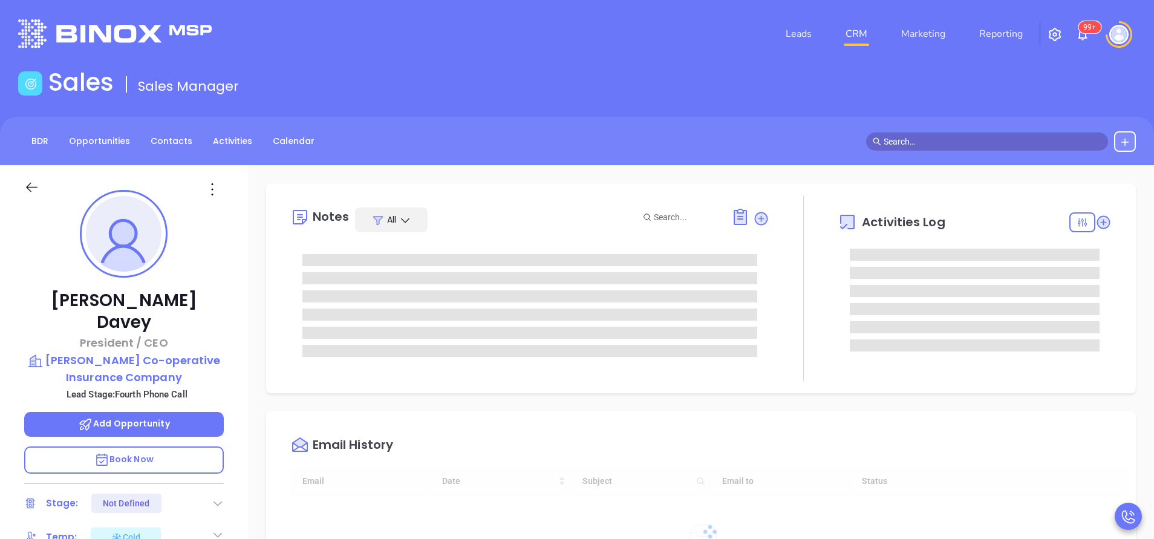
type input "[DATE]"
type input "[PERSON_NAME]"
type input "10:00 am"
type input "[DATE]"
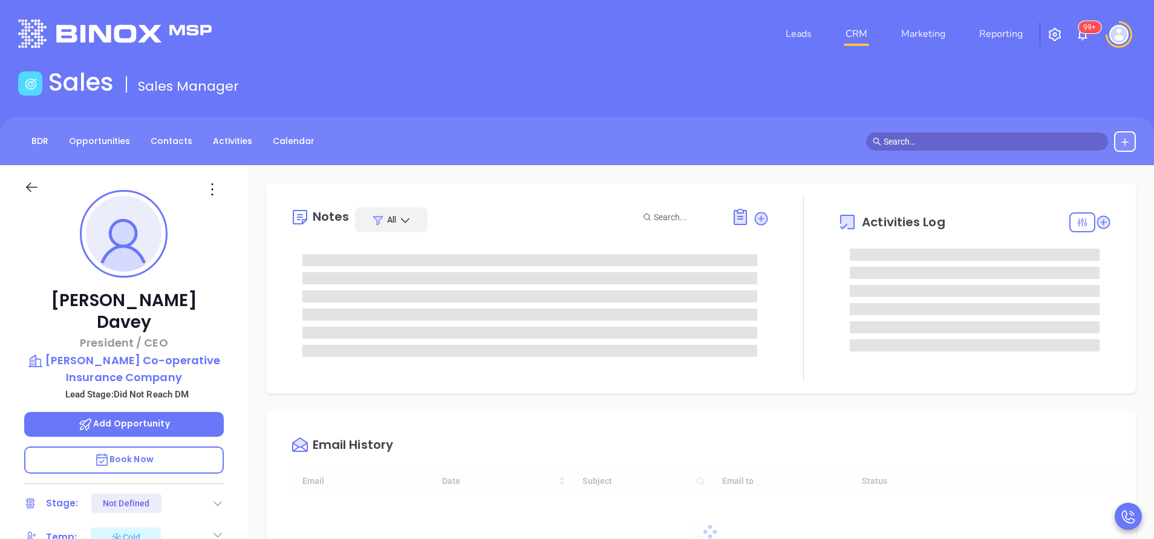
scroll to position [352, 0]
type input "[PERSON_NAME]"
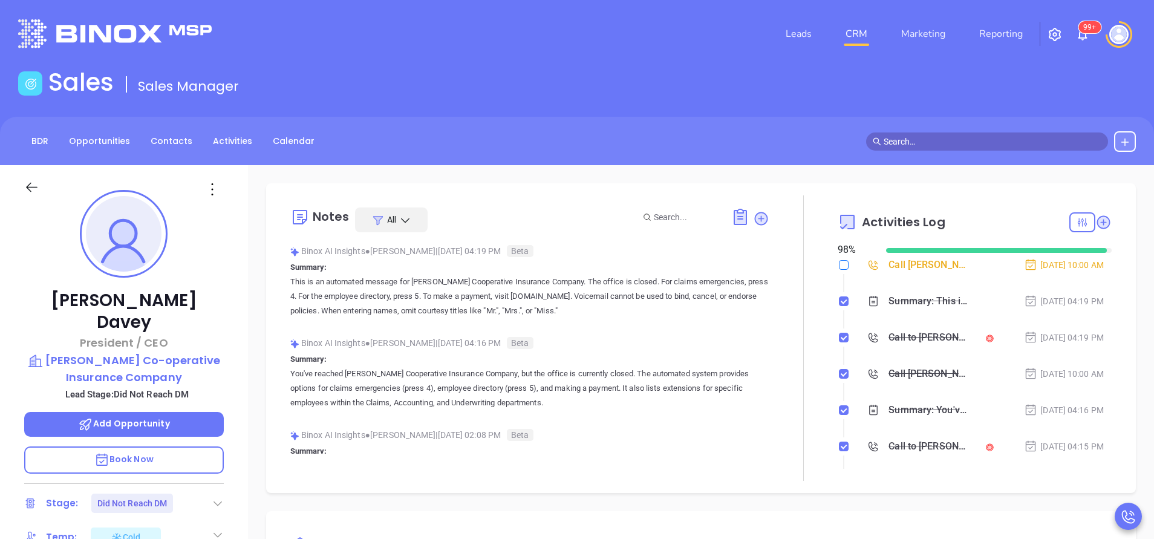
click at [839, 265] on input "checkbox" at bounding box center [844, 265] width 10 height 10
checkbox input "true"
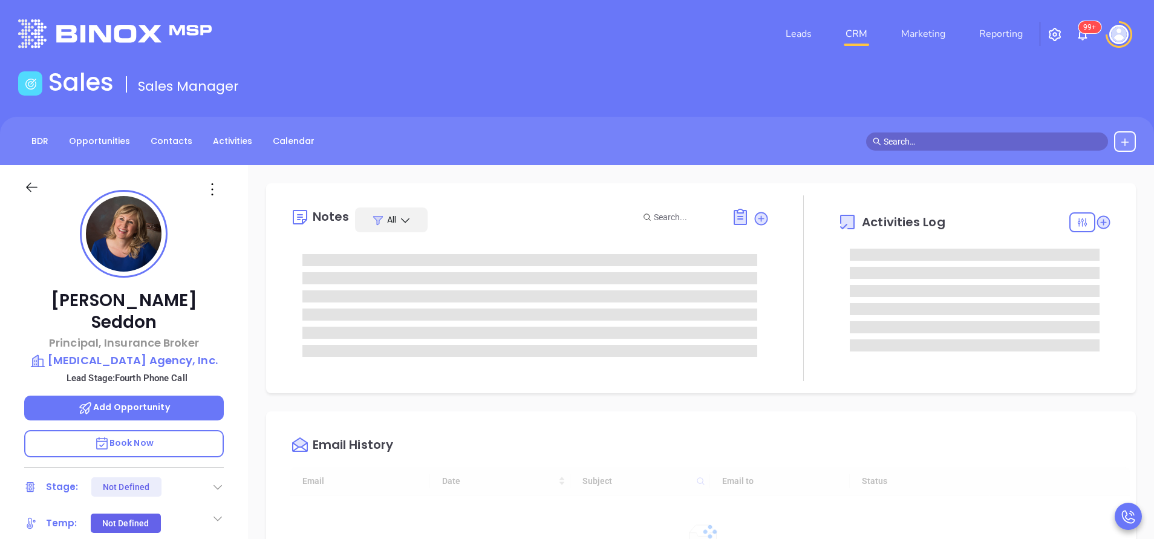
type input "[DATE]"
type input "[PERSON_NAME]"
type input "[DATE]"
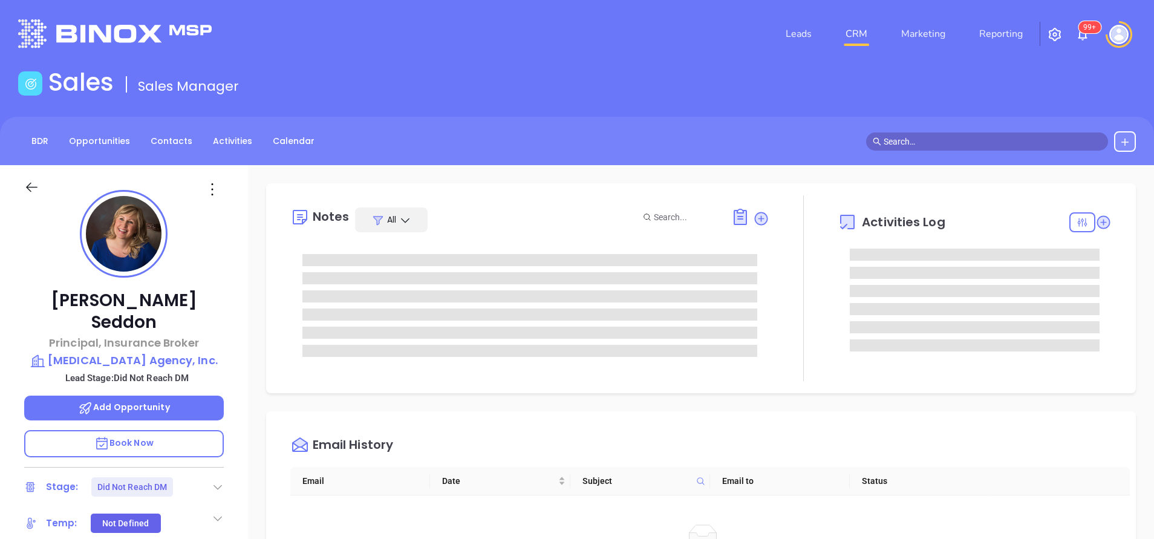
type input "[PERSON_NAME]"
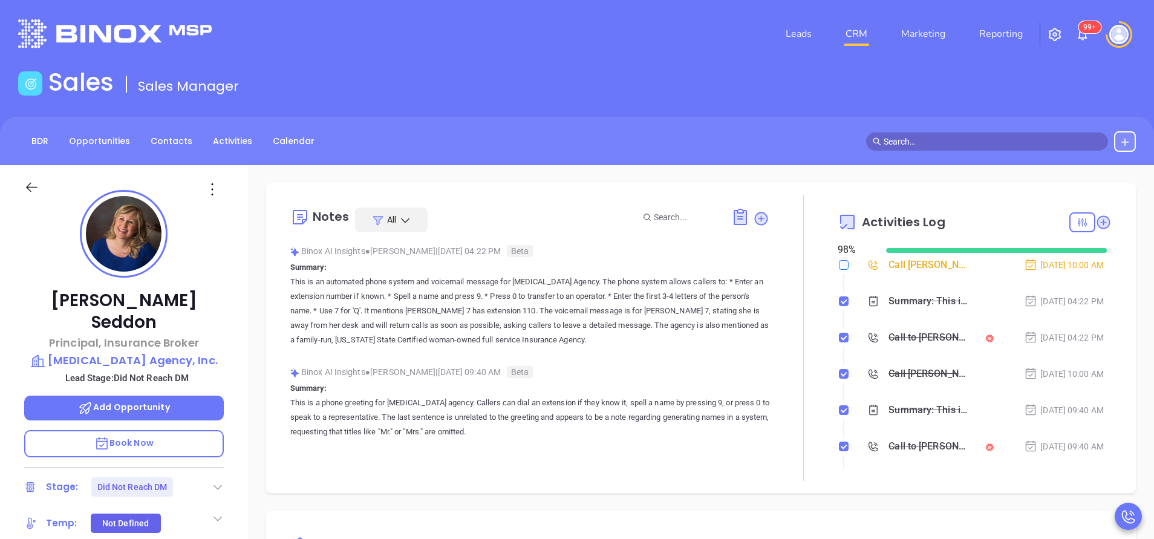
click at [839, 263] on input "checkbox" at bounding box center [844, 265] width 10 height 10
checkbox input "true"
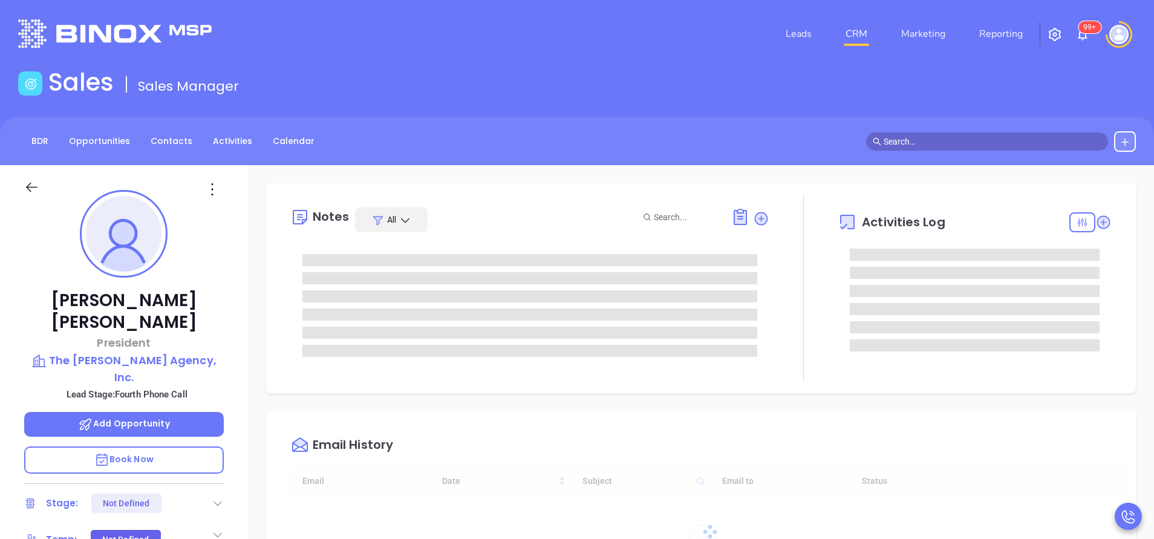
type input "[DATE]"
type input "[PERSON_NAME]"
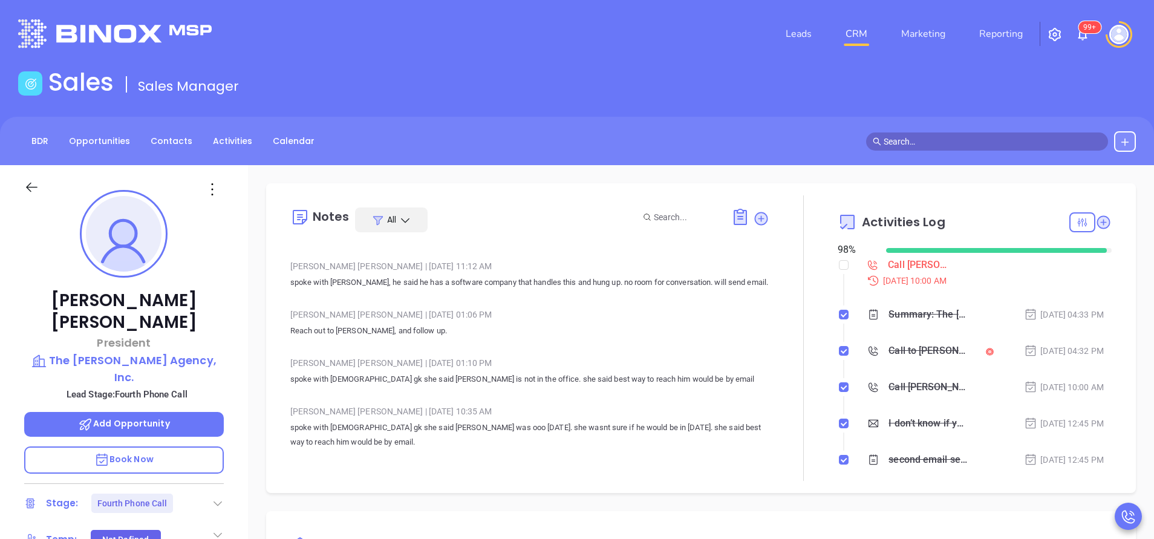
scroll to position [1180, 0]
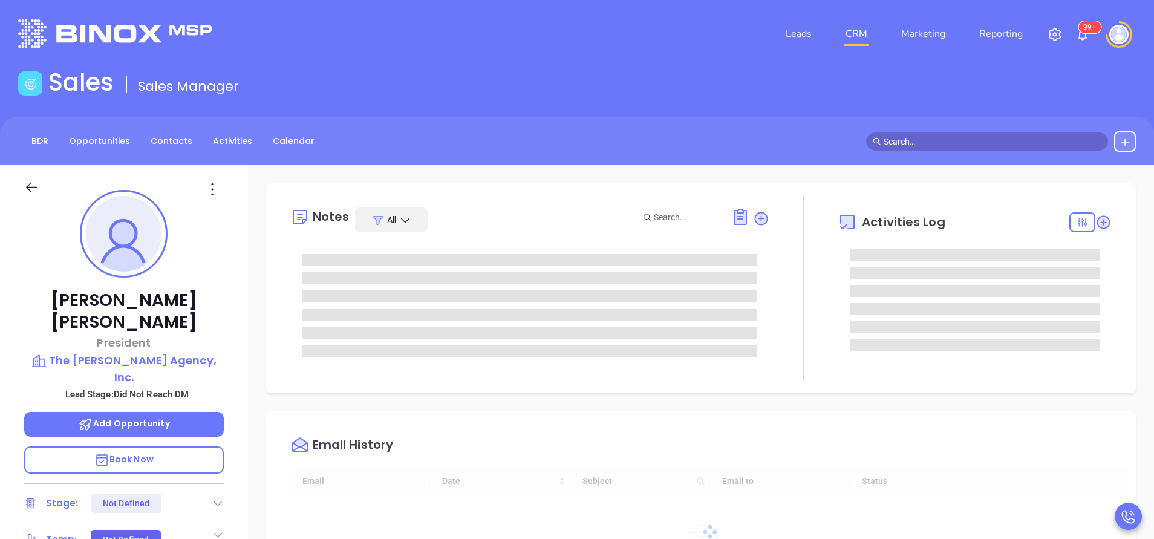
scroll to position [352, 0]
type input "[PERSON_NAME]"
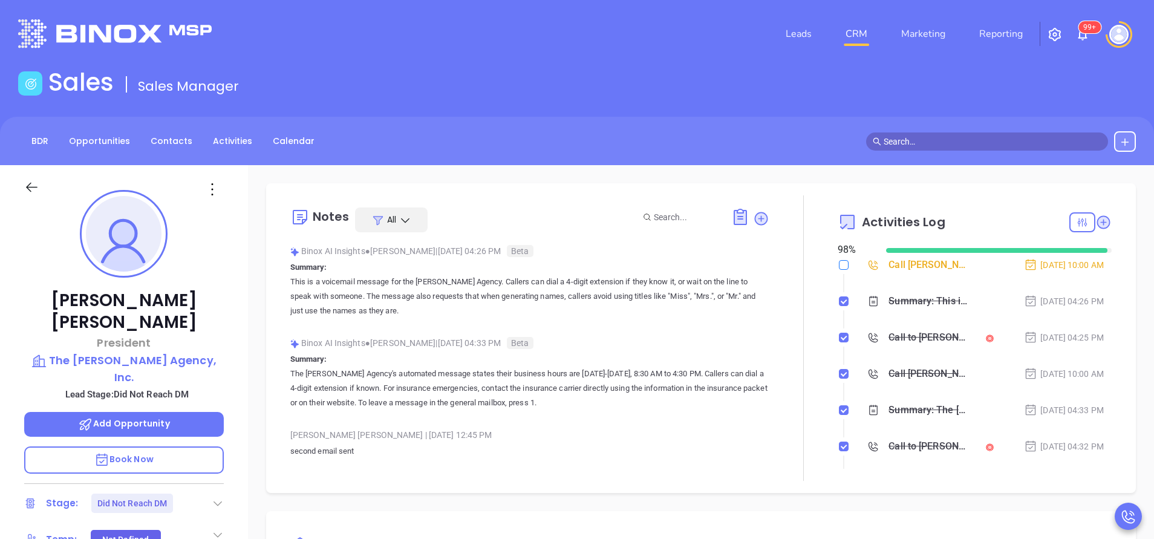
click at [839, 261] on input "checkbox" at bounding box center [844, 265] width 10 height 10
checkbox input "true"
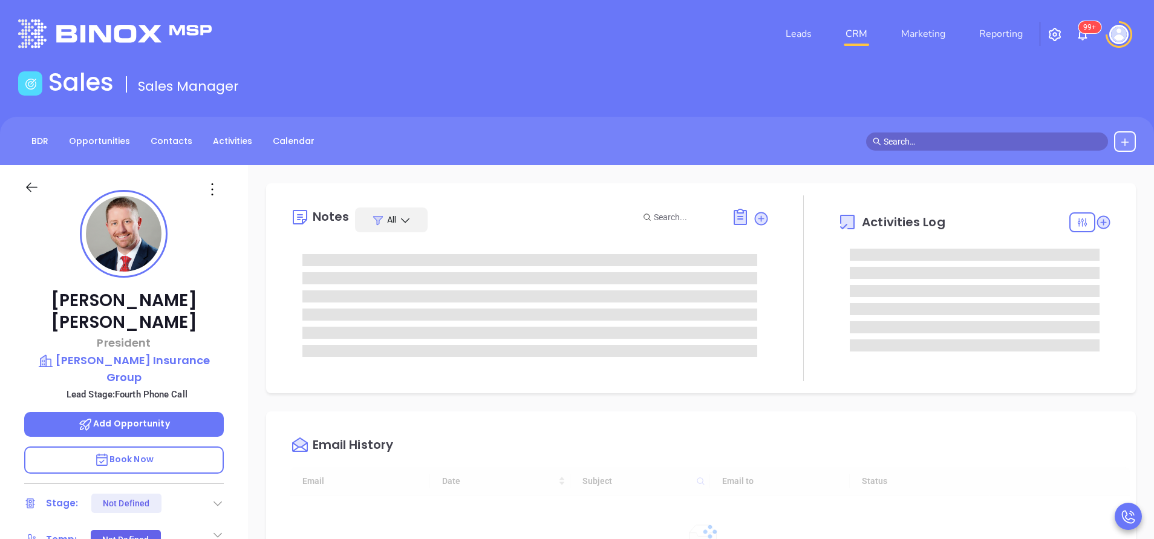
type input "[DATE]"
type input "[PERSON_NAME]"
type input "[DATE]"
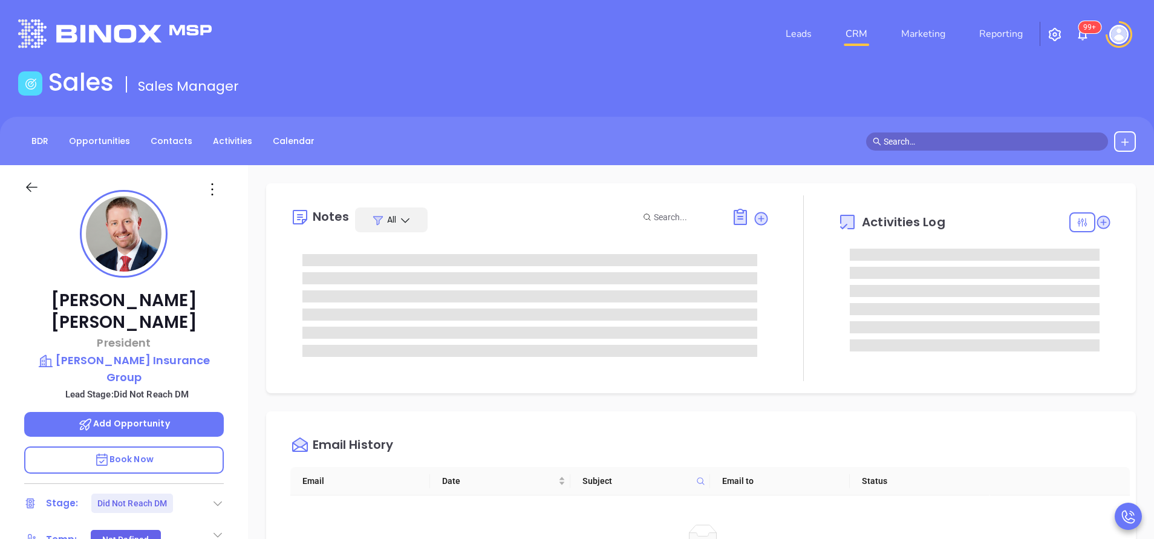
type input "[PERSON_NAME]"
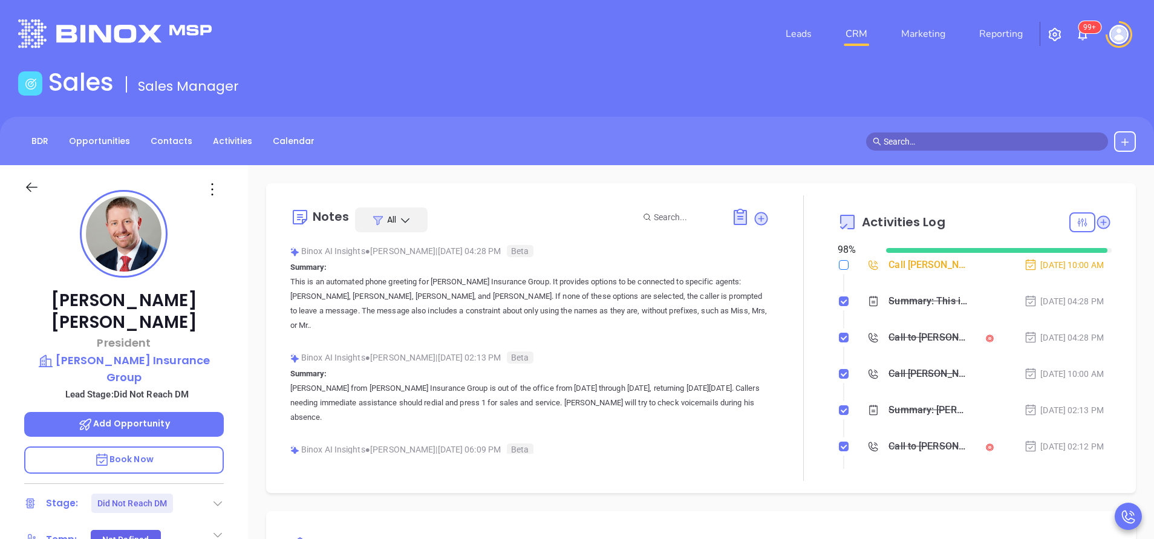
click at [839, 268] on input "checkbox" at bounding box center [844, 265] width 10 height 10
checkbox input "true"
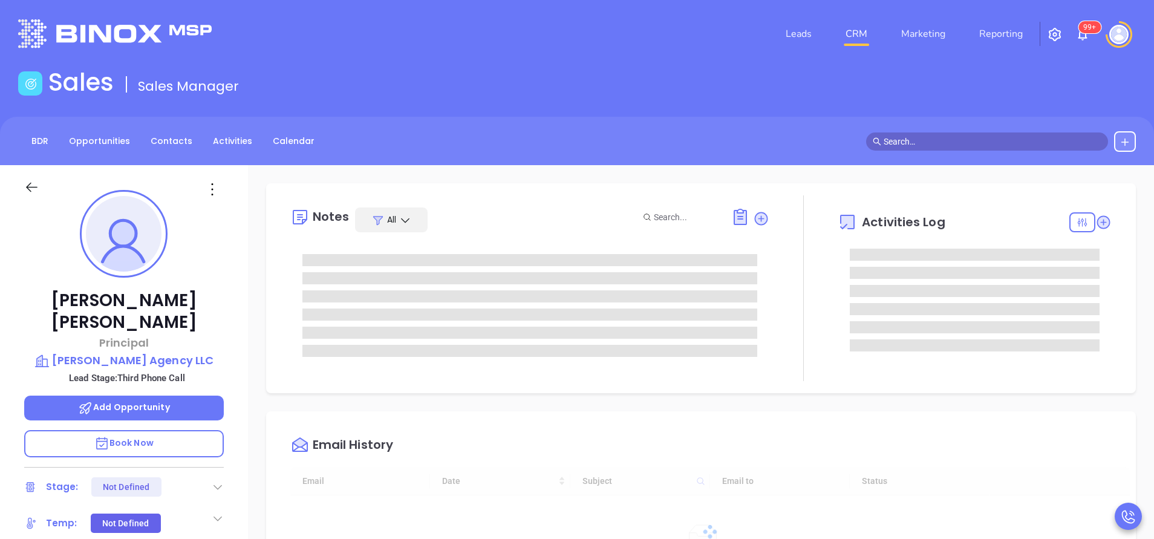
type input "[DATE]"
type input "[PERSON_NAME]"
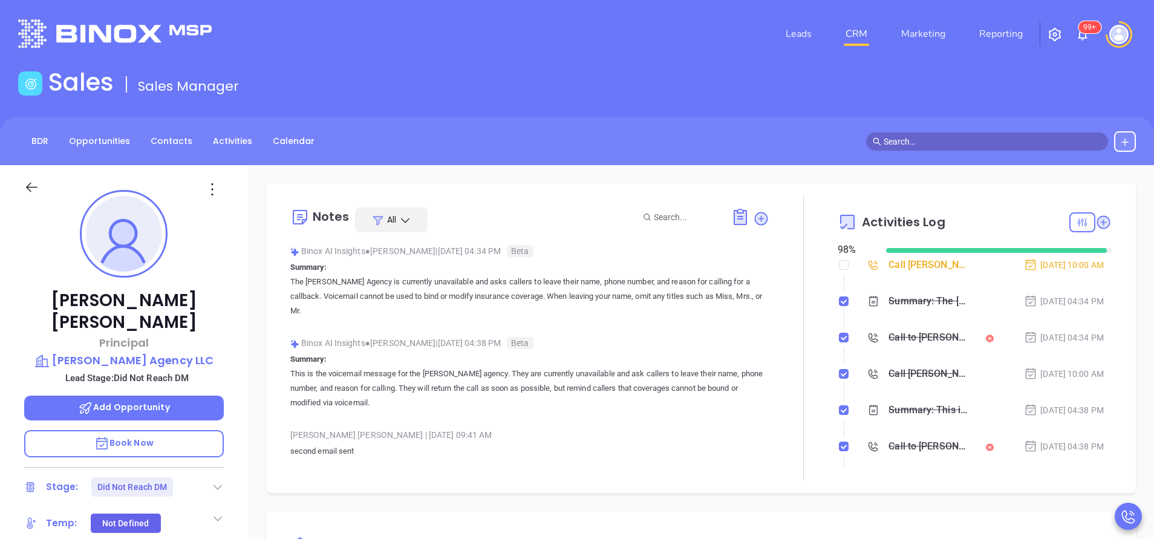
scroll to position [352, 0]
click at [839, 265] on input "checkbox" at bounding box center [844, 265] width 10 height 10
checkbox input "true"
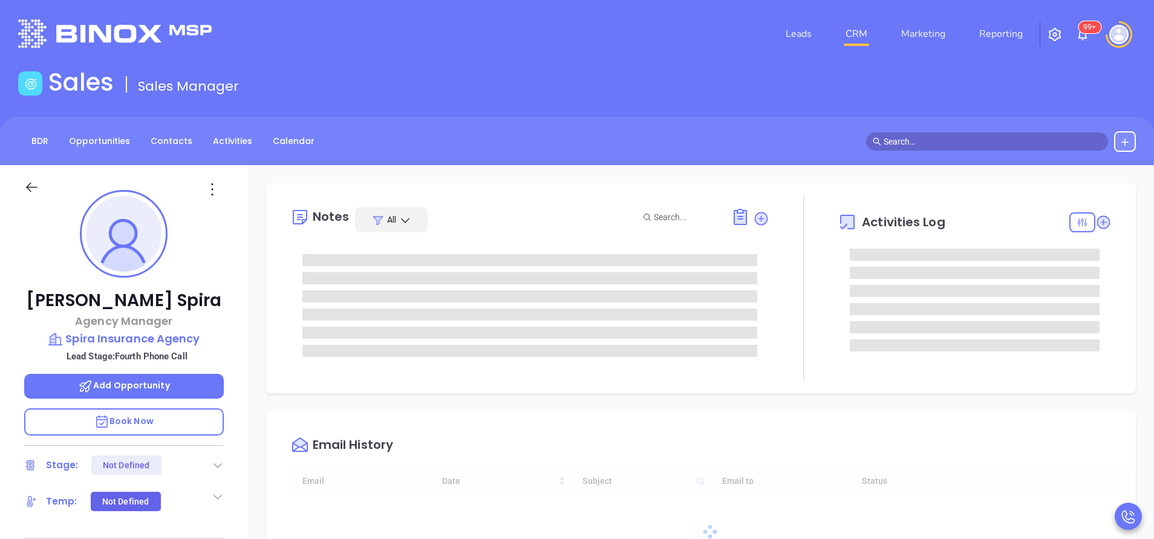
type input "[DATE]"
type input "[PERSON_NAME]"
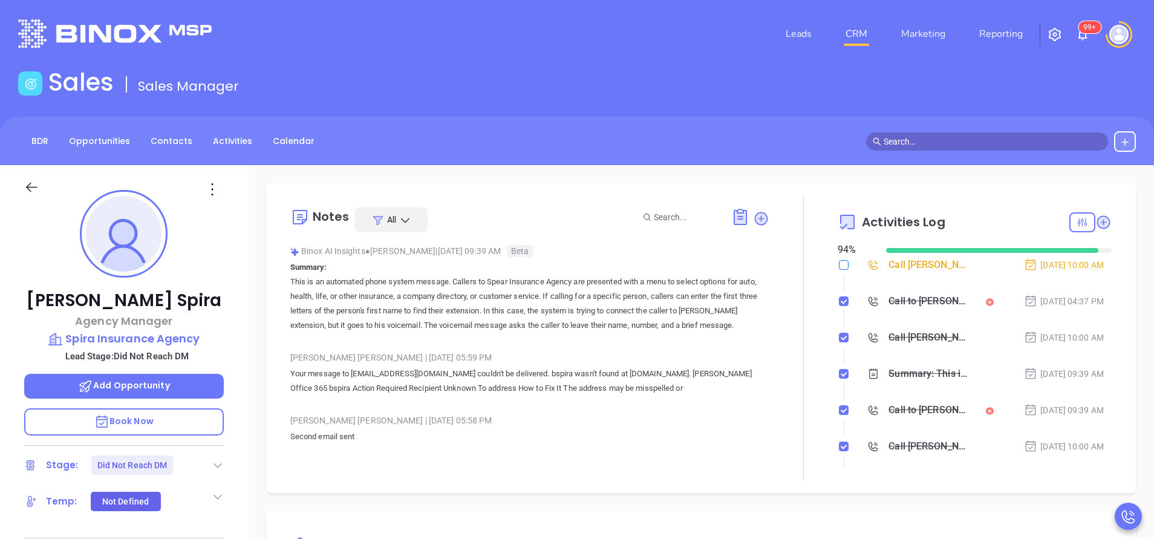
click at [839, 266] on input "checkbox" at bounding box center [844, 265] width 10 height 10
checkbox input "true"
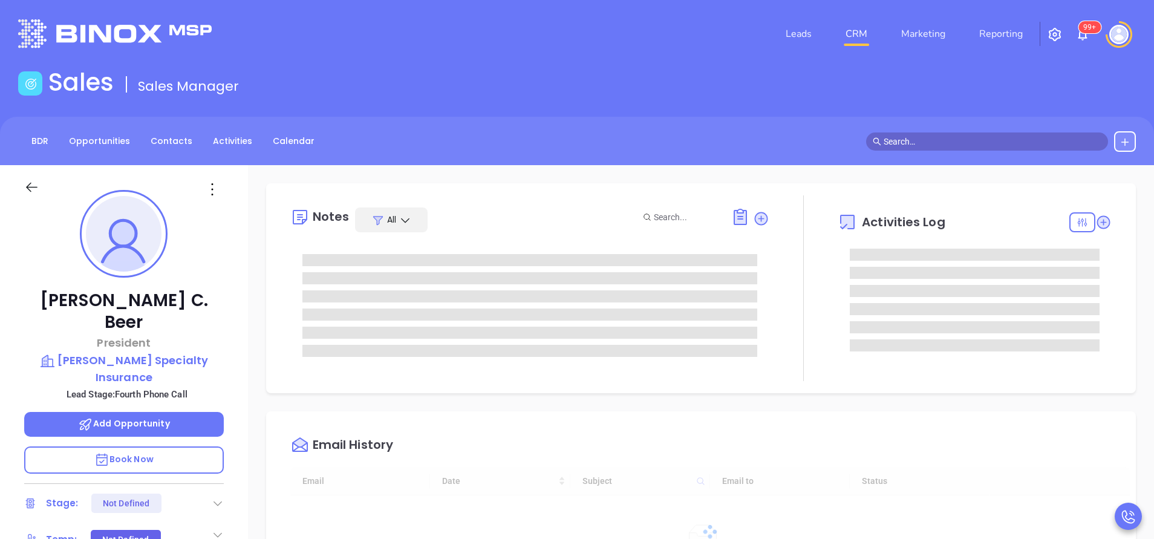
type input "[DATE]"
type input "[PERSON_NAME]"
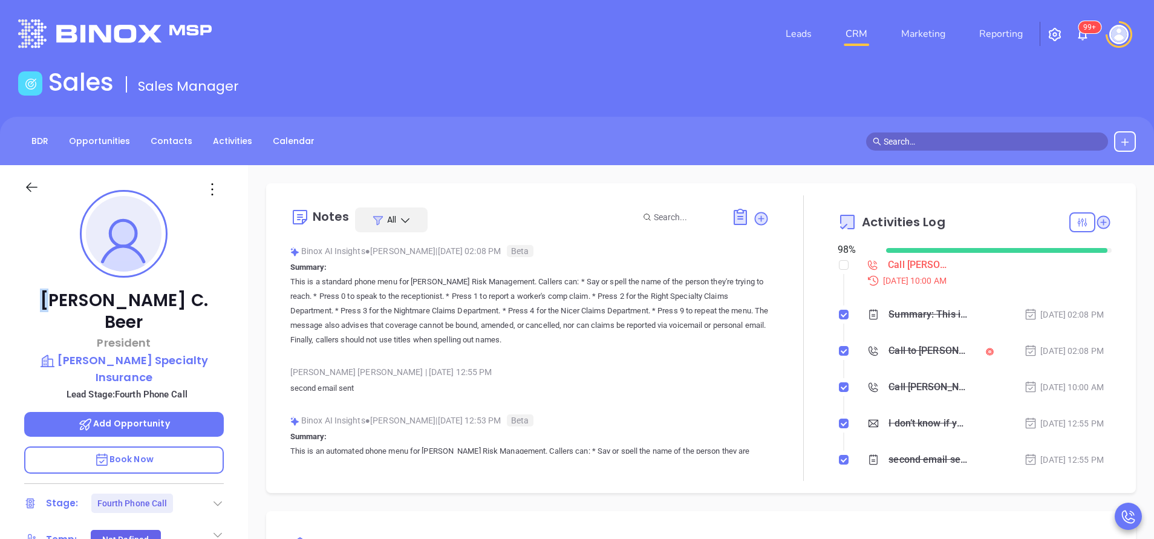
drag, startPoint x: 68, startPoint y: 290, endPoint x: 87, endPoint y: 300, distance: 21.1
click at [87, 300] on div "Kevin C. Beer President Wright Specialty Insurance Lead Stage: Fourth Phone Cal…" at bounding box center [124, 502] width 248 height 674
click at [627, 277] on p "This is a standard phone menu for Wright Risk Management. Callers can: * Say or…" at bounding box center [529, 311] width 479 height 73
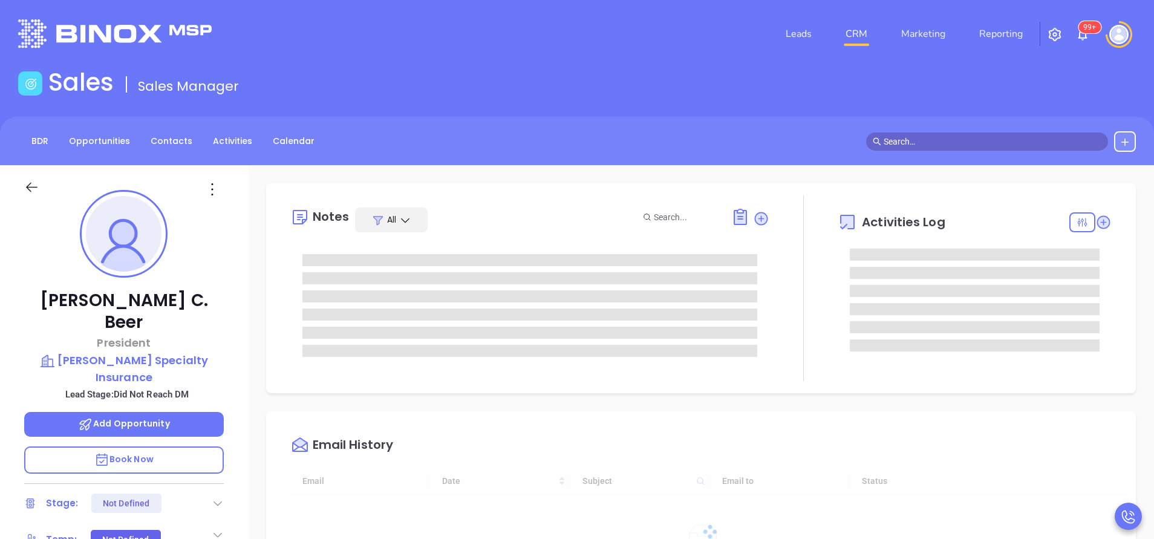
type input "[DATE]"
type input "[PERSON_NAME]"
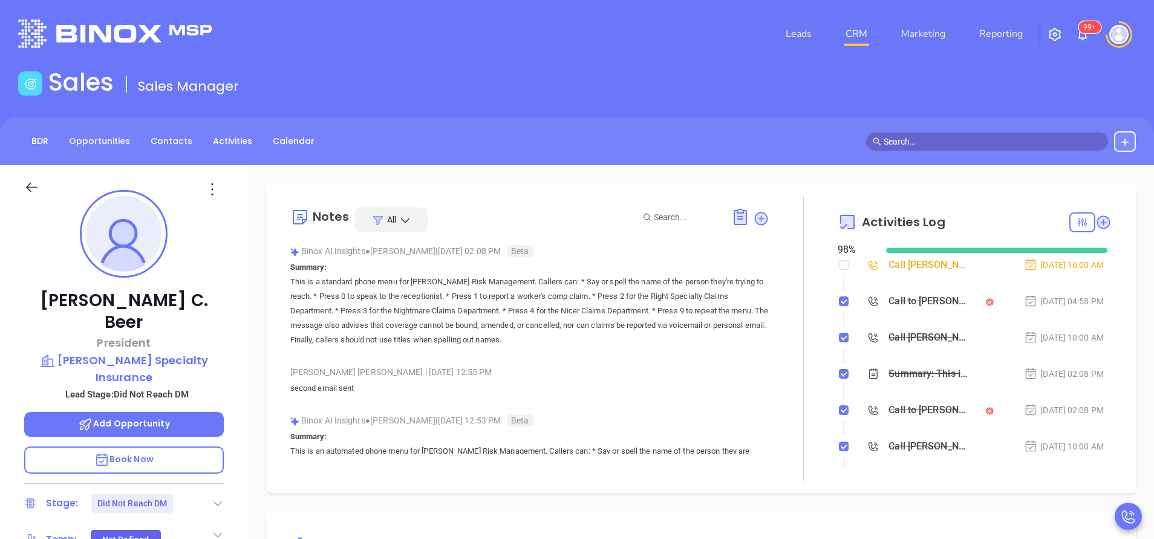
click at [842, 261] on li "Call [PERSON_NAME] Beer to follow up [DATE] 10:00 AM" at bounding box center [976, 276] width 271 height 33
click at [839, 265] on input "checkbox" at bounding box center [844, 265] width 10 height 10
checkbox input "true"
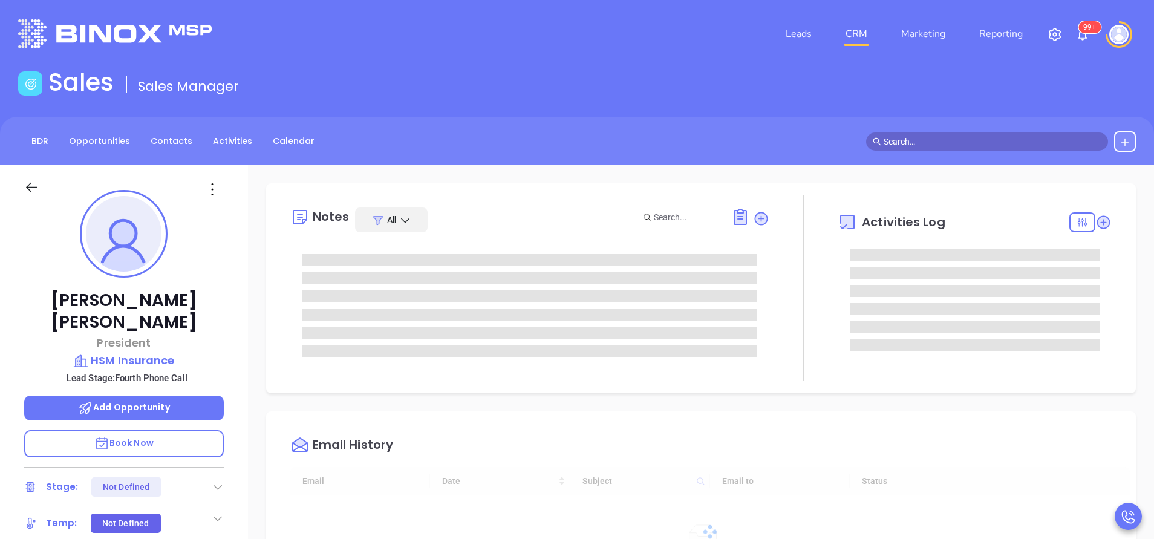
type input "[DATE]"
type input "[PERSON_NAME]"
type input "[DATE]"
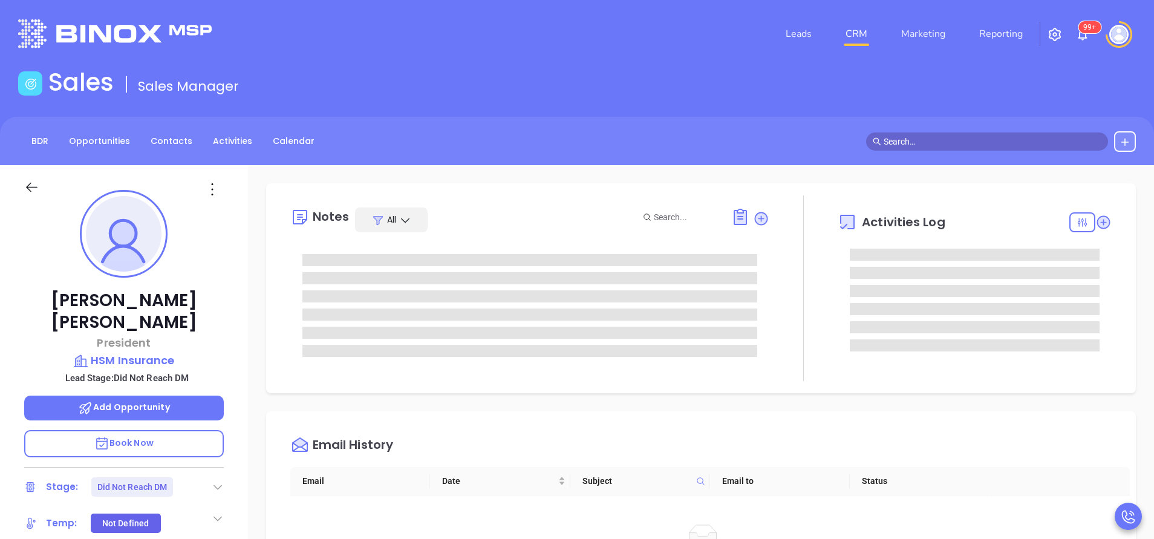
type input "[PERSON_NAME]"
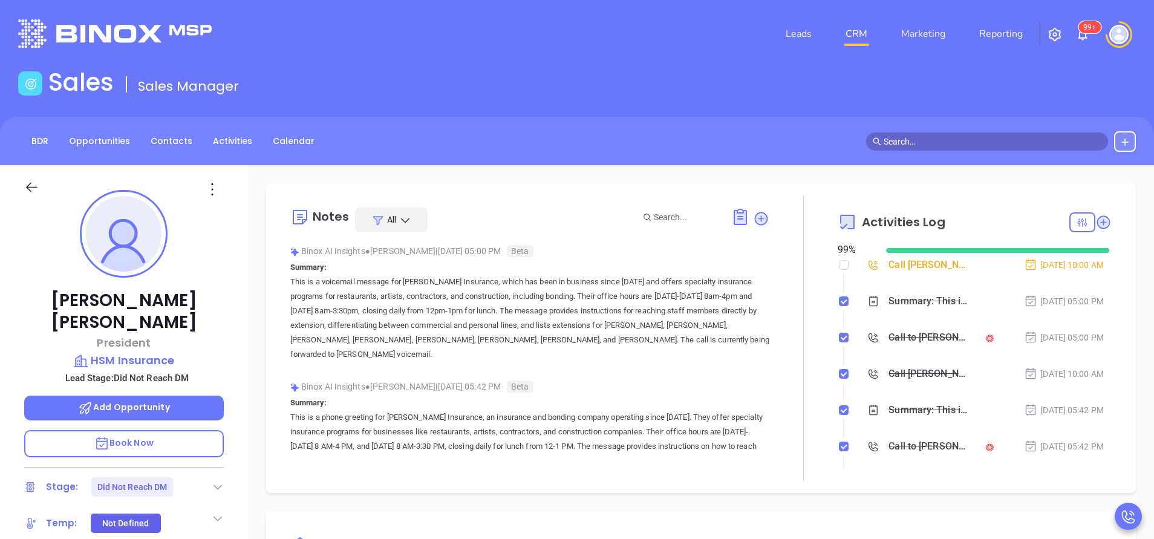
click at [827, 267] on div at bounding box center [804, 338] width 68 height 286
click at [839, 266] on input "checkbox" at bounding box center [844, 265] width 10 height 10
checkbox input "true"
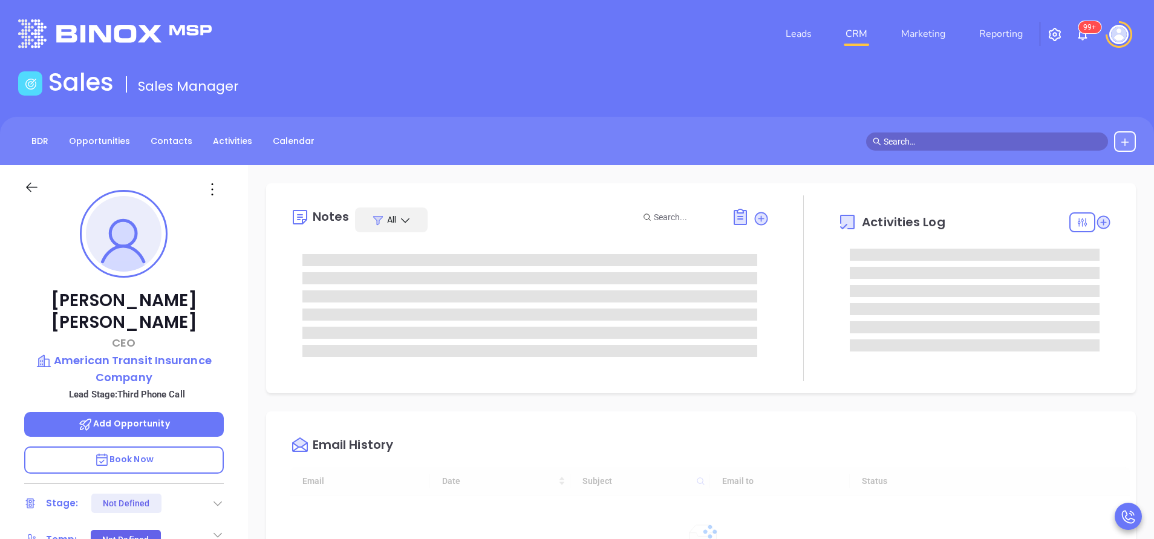
type input "[DATE]"
type input "[PERSON_NAME]"
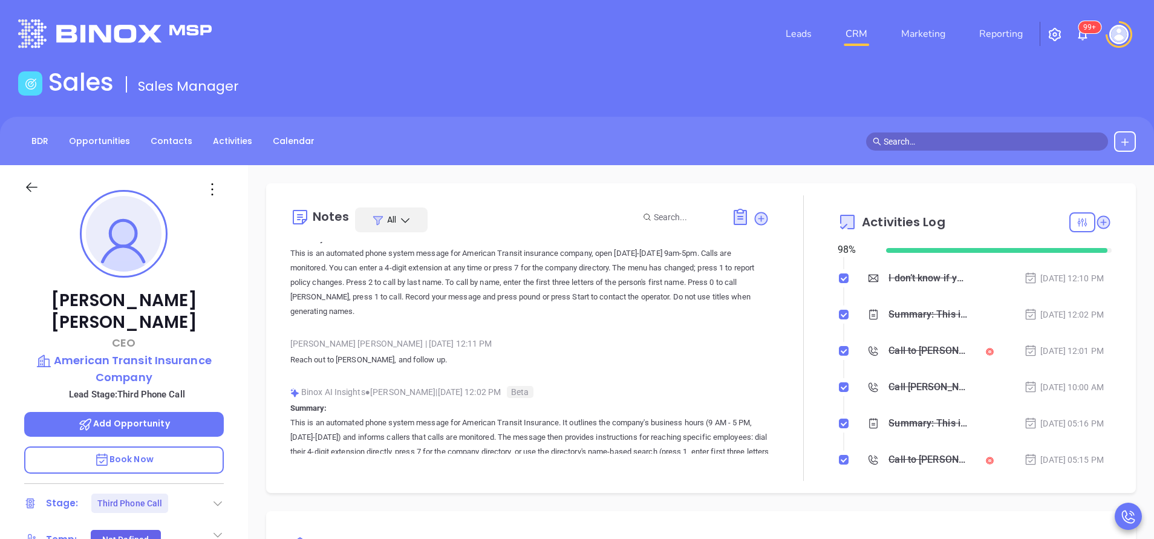
scroll to position [0, 0]
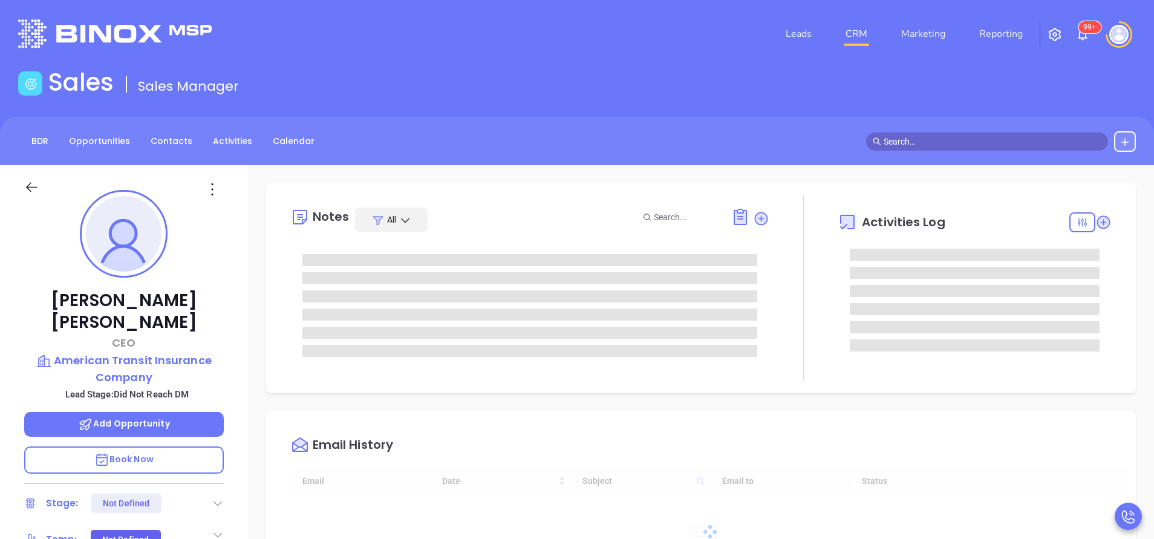
type input "[DATE]"
type input "[PERSON_NAME]"
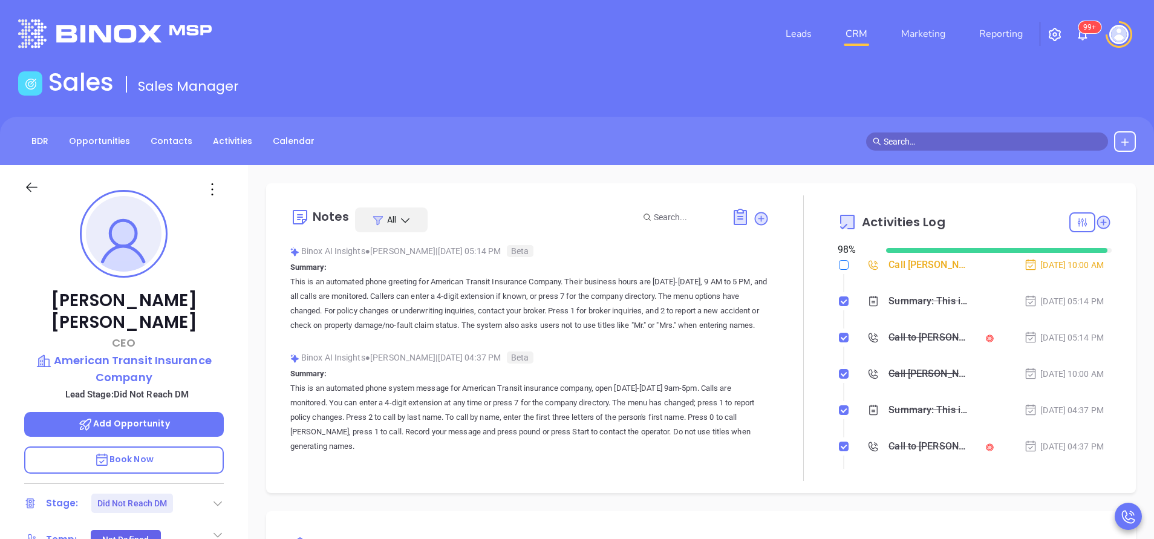
click at [839, 264] on input "checkbox" at bounding box center [844, 265] width 10 height 10
checkbox input "true"
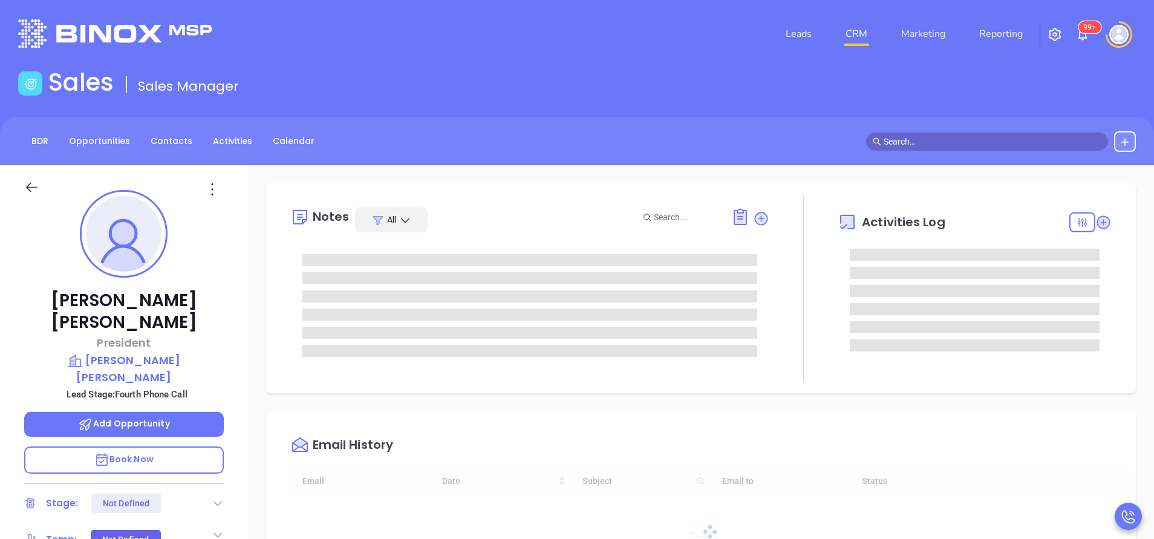
type input "[DATE]"
type input "[PERSON_NAME]"
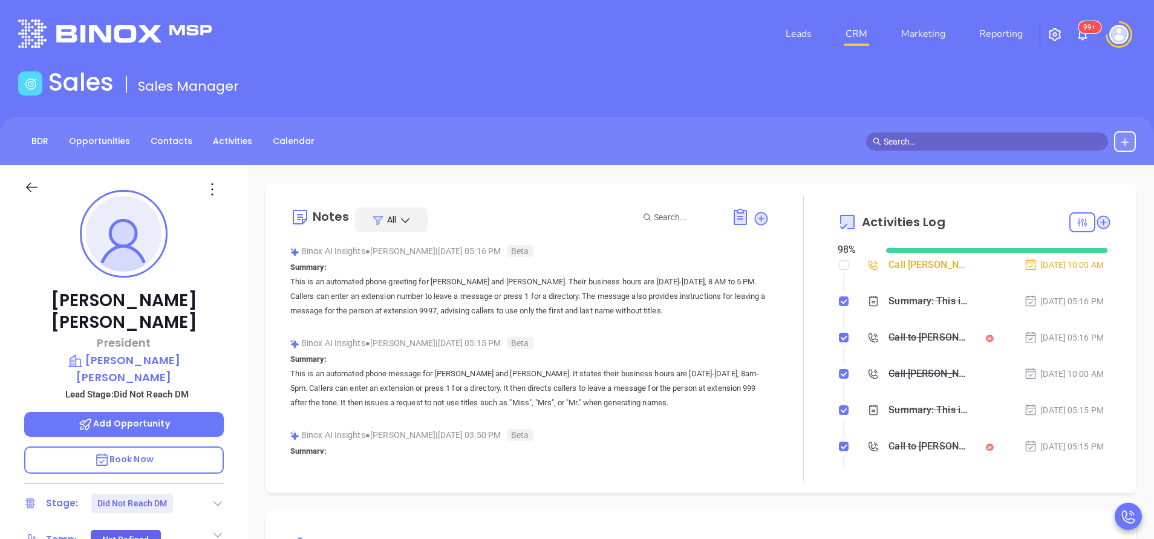
scroll to position [352, 0]
click at [839, 265] on input "checkbox" at bounding box center [844, 265] width 10 height 10
checkbox input "true"
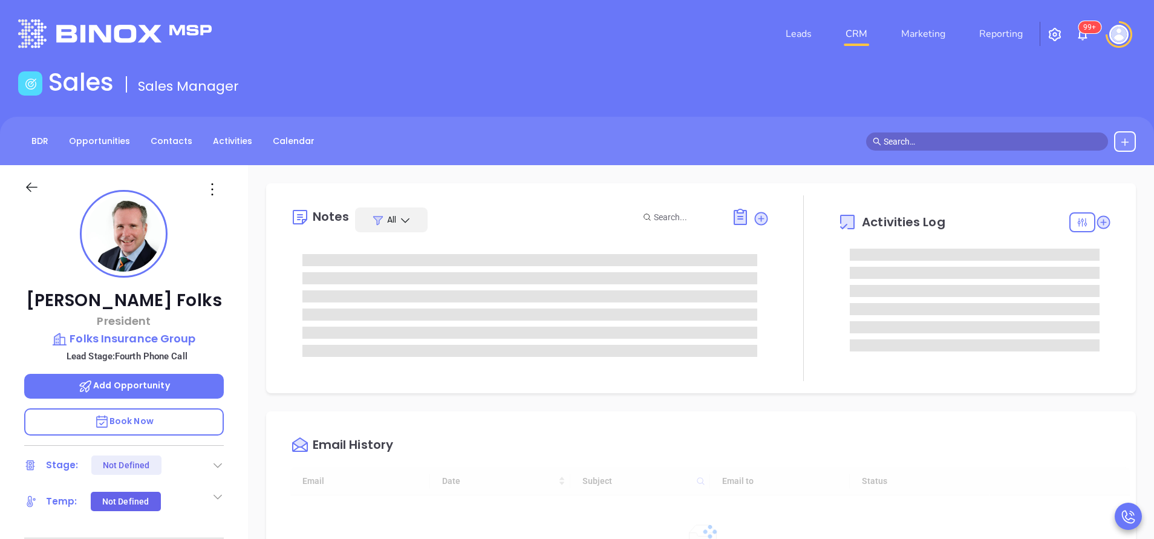
type input "[DATE]"
type input "[PERSON_NAME]"
type input "[DATE]"
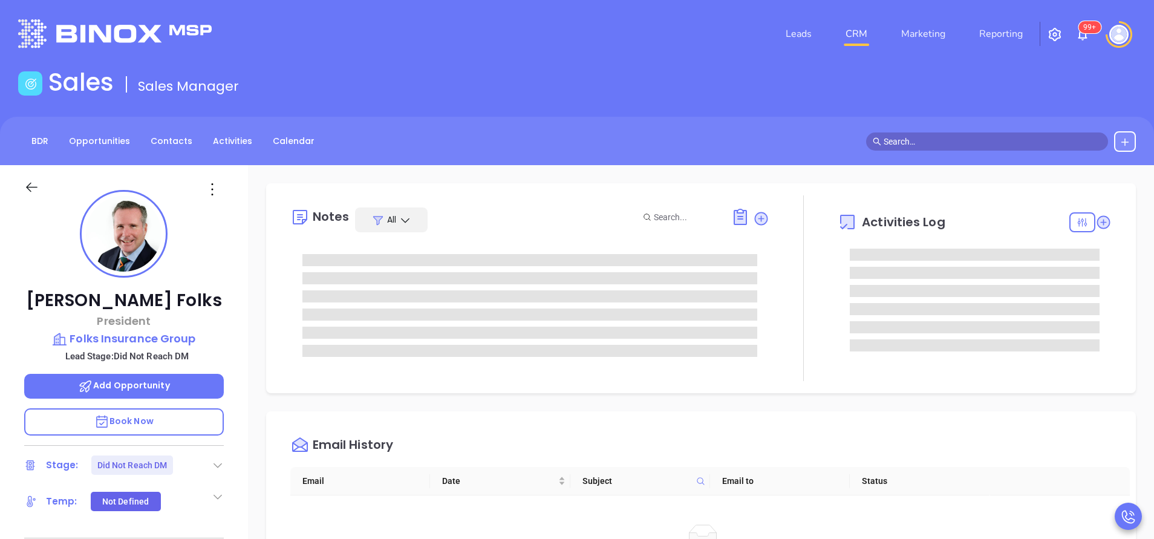
type input "[PERSON_NAME]"
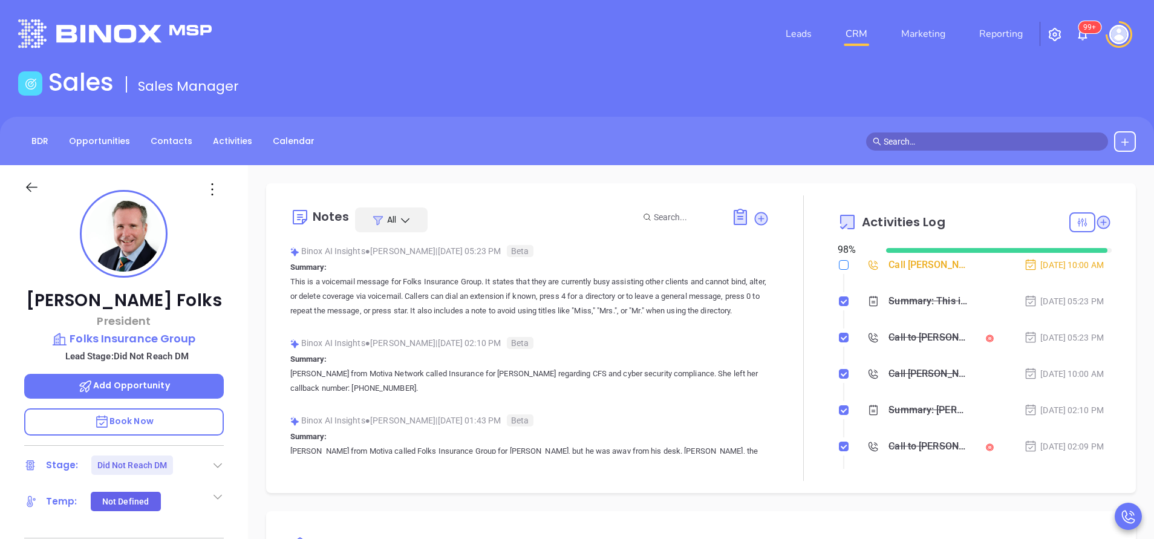
click at [839, 264] on input "checkbox" at bounding box center [844, 265] width 10 height 10
checkbox input "true"
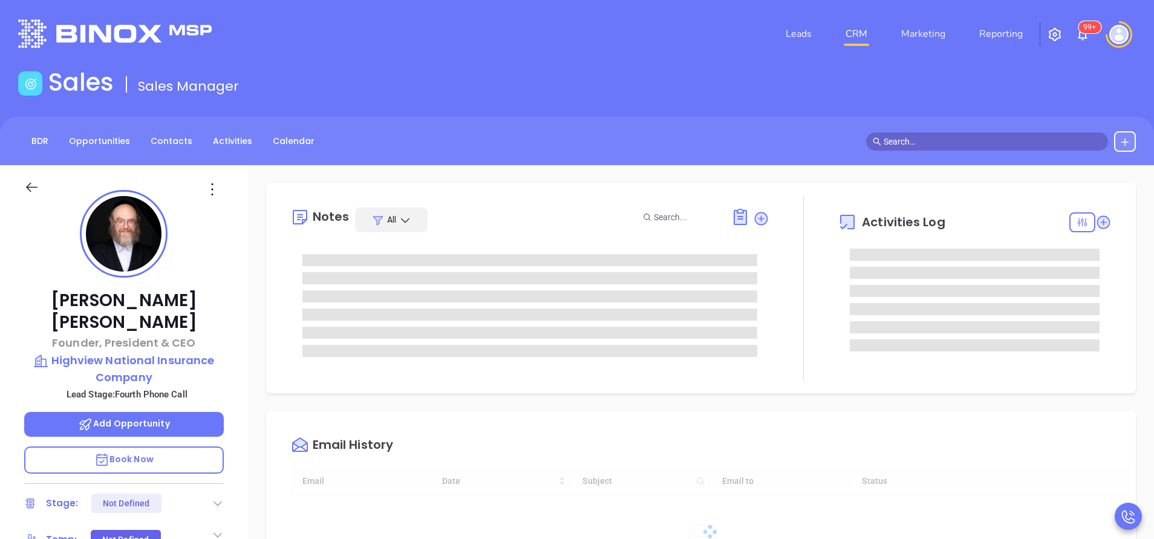
type input "[DATE]"
type input "[PERSON_NAME]"
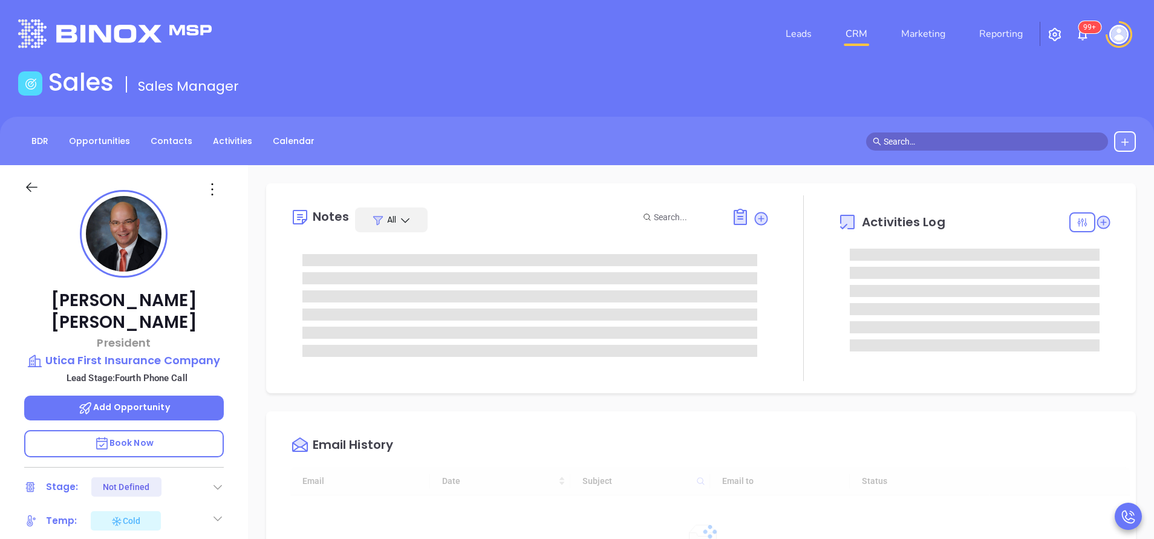
type input "[DATE]"
type input "[PERSON_NAME]"
type input "[DATE]"
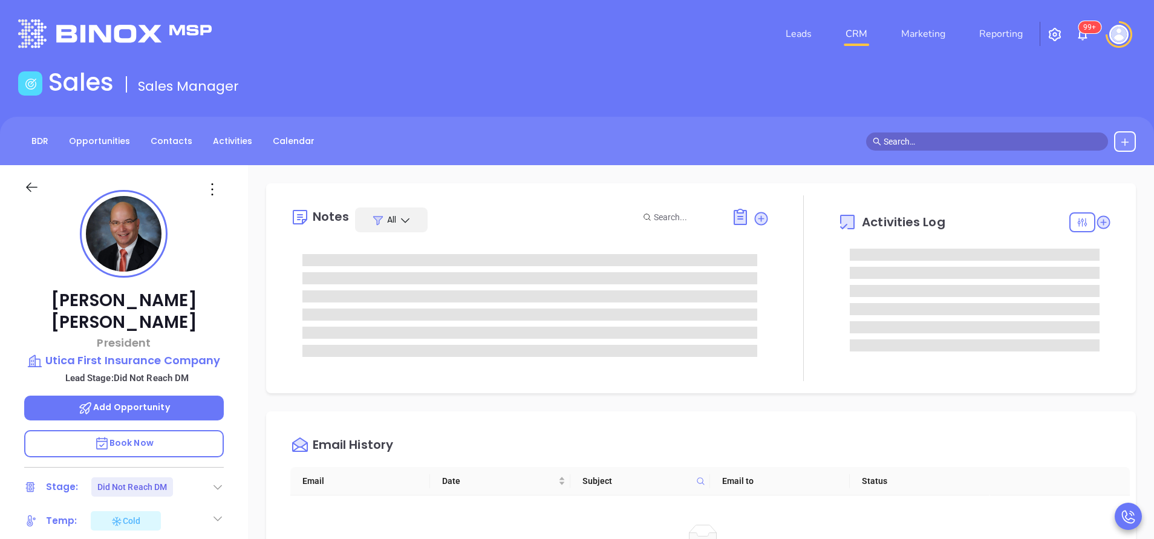
type input "[PERSON_NAME]"
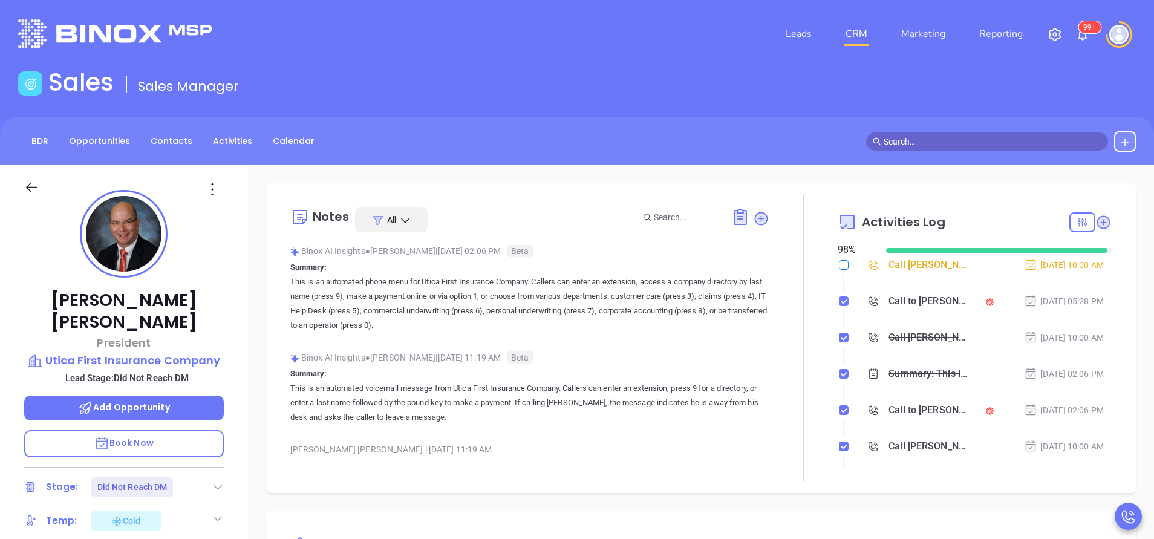
click at [839, 265] on input "checkbox" at bounding box center [844, 265] width 10 height 10
checkbox input "true"
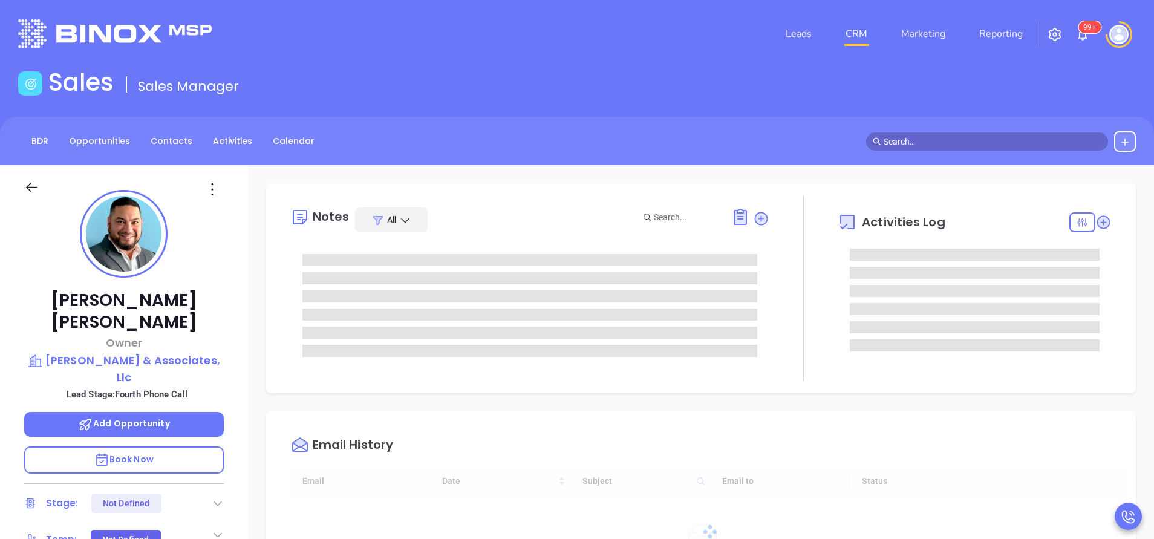
scroll to position [352, 0]
type input "[PERSON_NAME]"
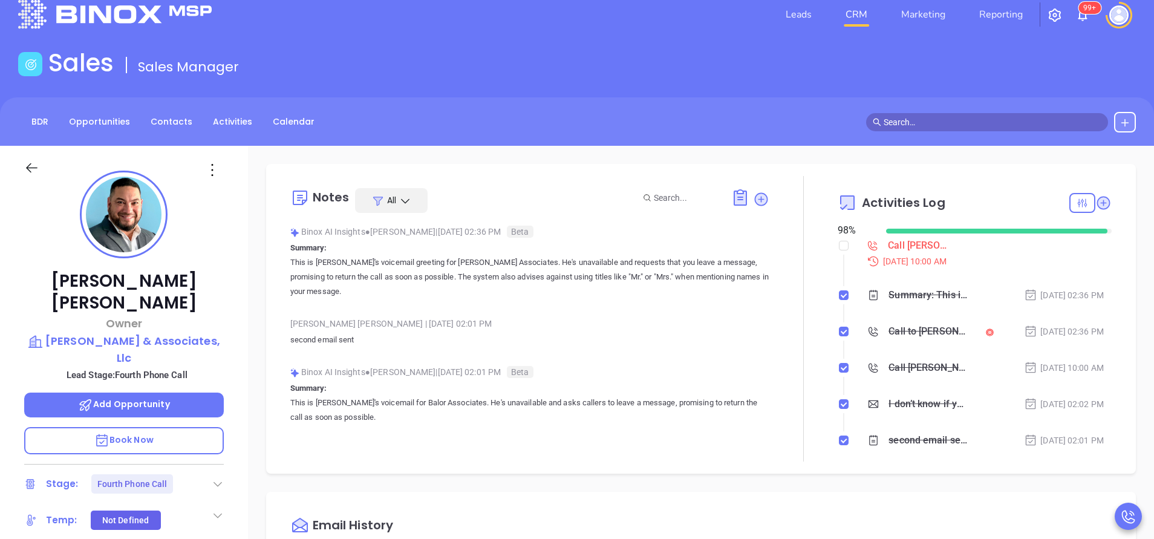
scroll to position [0, 0]
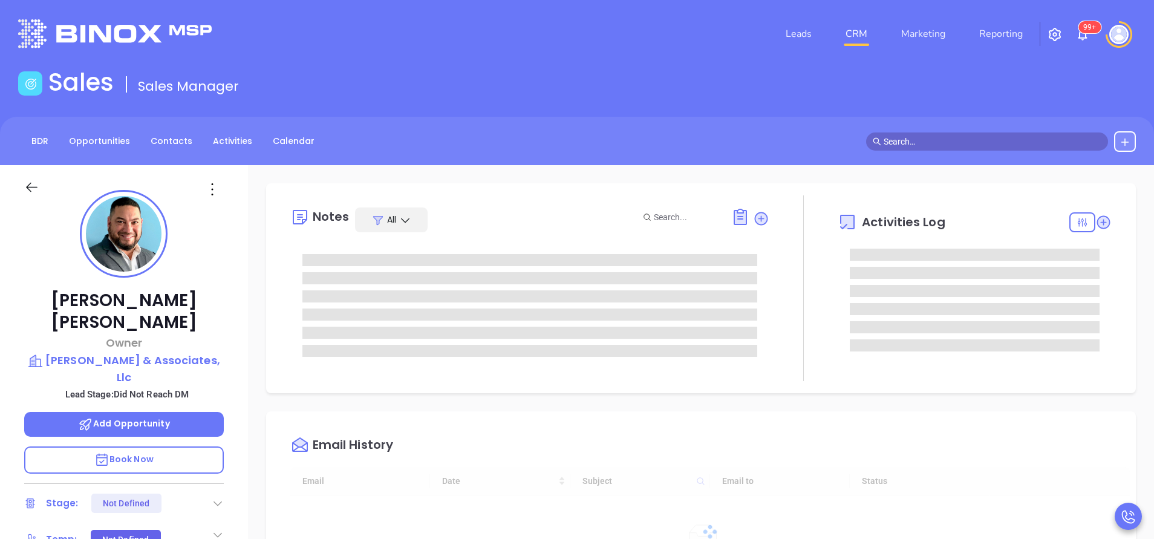
type input "[DATE]"
type input "[PERSON_NAME]"
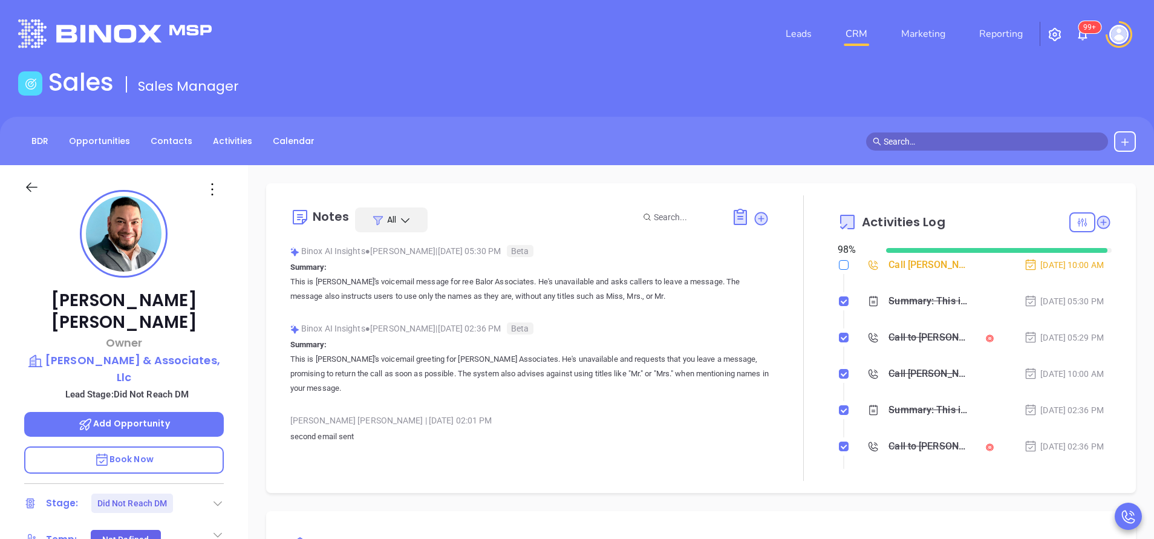
click at [839, 267] on input "checkbox" at bounding box center [844, 265] width 10 height 10
checkbox input "true"
